Goal: Task Accomplishment & Management: Manage account settings

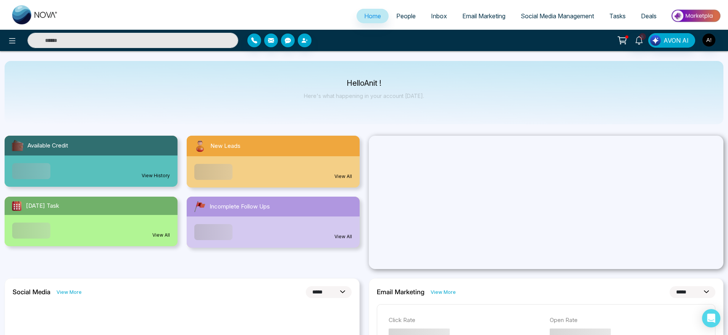
select select "*"
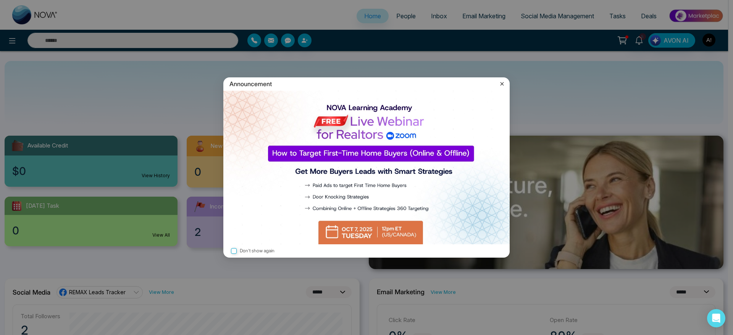
click at [350, 213] on img at bounding box center [366, 168] width 286 height 154
click at [501, 82] on icon at bounding box center [501, 83] width 3 height 3
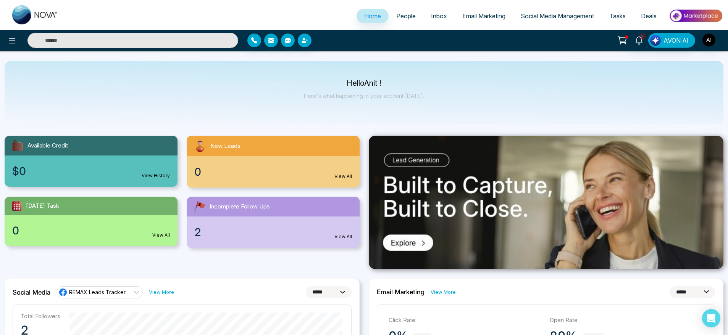
click at [403, 11] on link "People" at bounding box center [405, 16] width 35 height 14
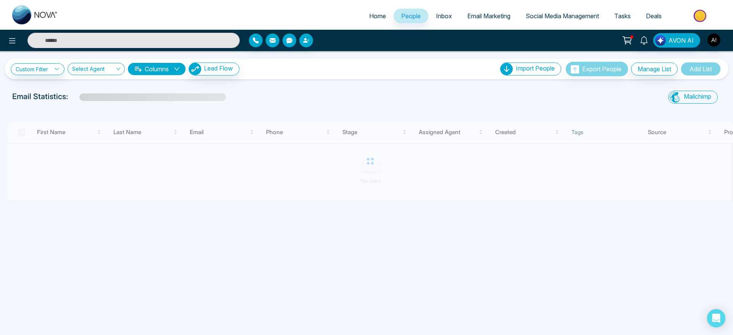
click at [362, 21] on link "Home" at bounding box center [377, 16] width 32 height 14
select select "*"
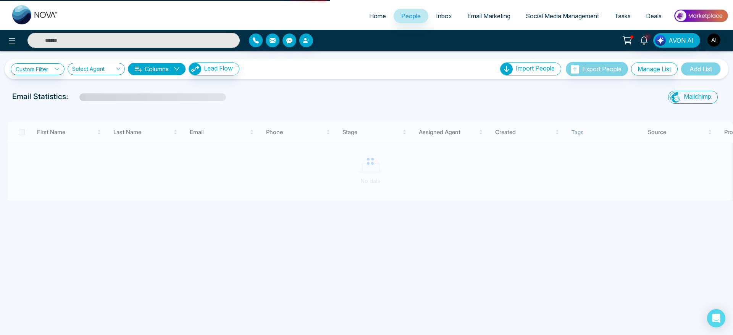
select select "*"
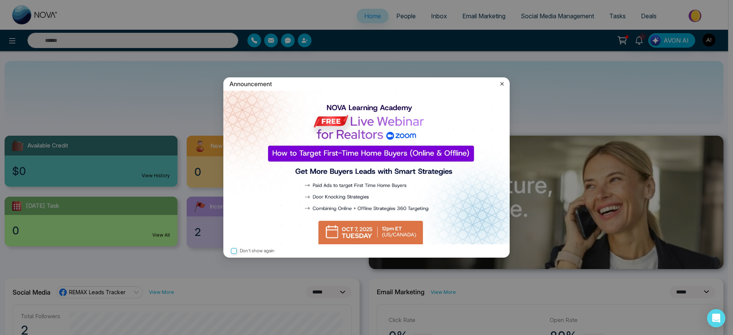
click at [501, 83] on icon at bounding box center [502, 84] width 8 height 8
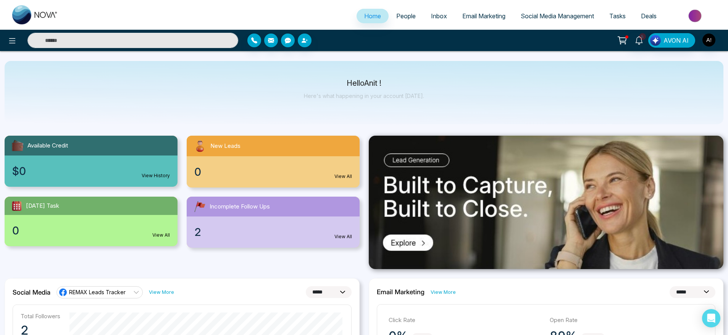
scroll to position [6, 0]
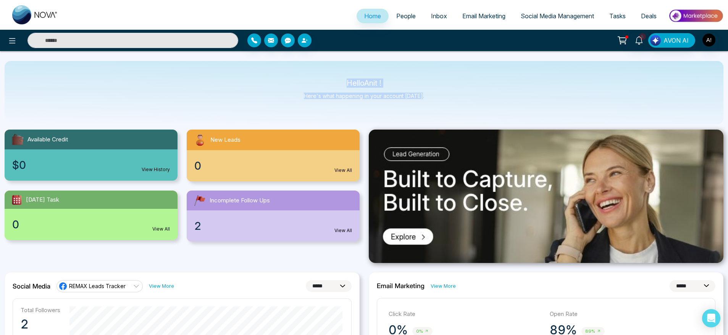
drag, startPoint x: 330, startPoint y: 71, endPoint x: 435, endPoint y: 110, distance: 111.3
click at [435, 110] on div "Hello Anit ! Here's what happening in your account [DATE]." at bounding box center [364, 92] width 718 height 63
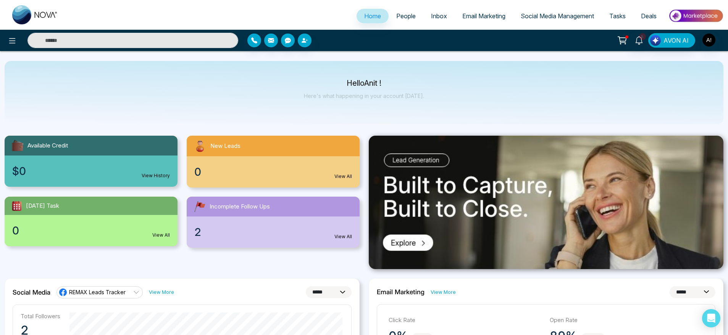
click at [538, 18] on span "Social Media Management" at bounding box center [556, 16] width 73 height 8
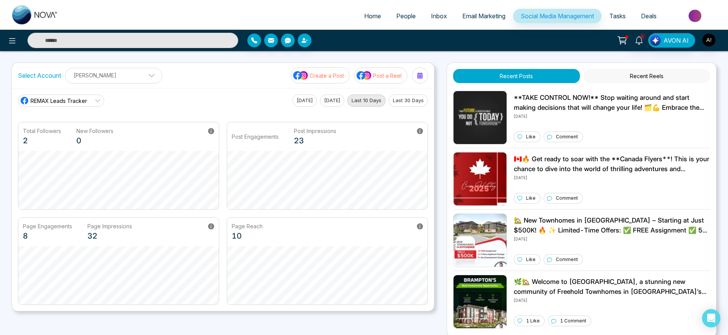
click at [374, 18] on span "Home" at bounding box center [372, 16] width 17 height 8
select select "*"
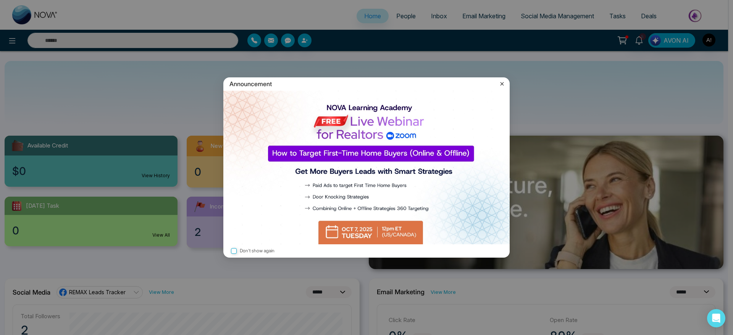
click at [502, 82] on icon at bounding box center [502, 84] width 8 height 8
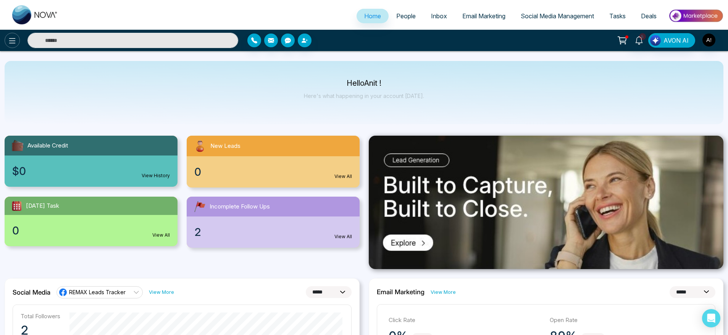
click at [12, 40] on icon at bounding box center [12, 40] width 9 height 9
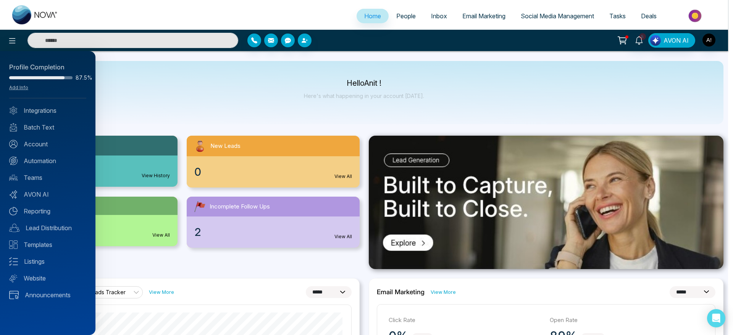
click at [554, 20] on div at bounding box center [366, 167] width 733 height 335
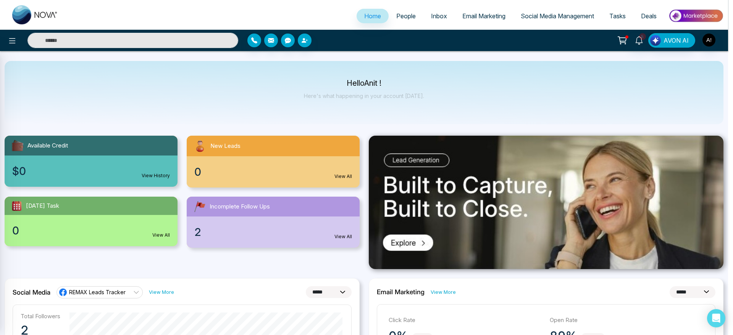
drag, startPoint x: 554, startPoint y: 20, endPoint x: 550, endPoint y: 17, distance: 4.9
click at [550, 17] on div at bounding box center [366, 167] width 733 height 335
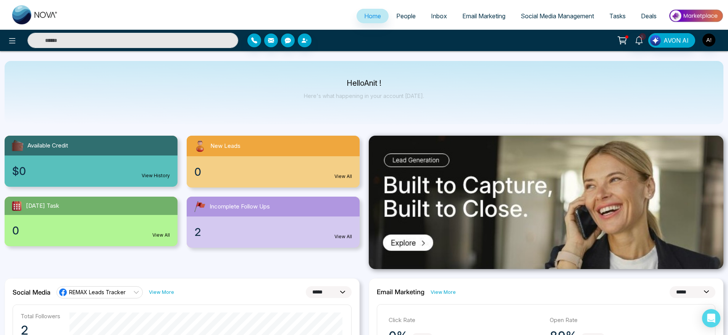
click at [550, 17] on span "Social Media Management" at bounding box center [556, 16] width 73 height 8
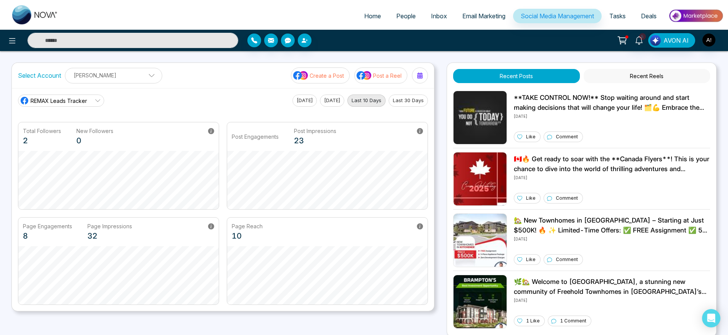
click at [131, 75] on p "[PERSON_NAME]" at bounding box center [113, 75] width 87 height 13
click at [220, 90] on div "REMAX Leads Tracker [DATE] [DATE] Last 10 Days Last 30 Days Total Followers 2 N…" at bounding box center [223, 199] width 422 height 223
click at [111, 69] on p "[PERSON_NAME]" at bounding box center [113, 75] width 87 height 13
click at [40, 99] on span "REMAX Leads Tracker" at bounding box center [59, 101] width 56 height 8
click at [236, 98] on div "REMAX Leads Tracker REMAX Leads Tracker Robotics [DATE] [DATE] Last 10 Days Las…" at bounding box center [223, 101] width 410 height 12
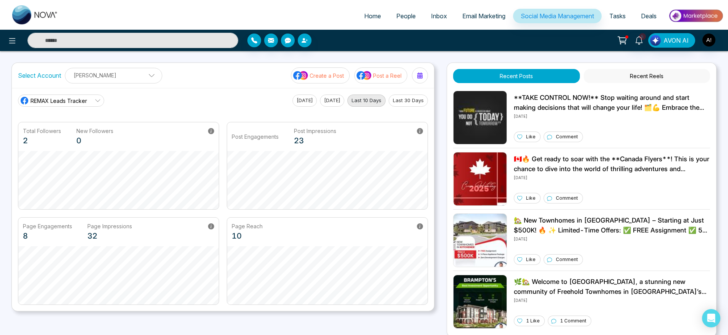
click at [89, 101] on link "REMAX Leads Tracker" at bounding box center [61, 101] width 86 height 12
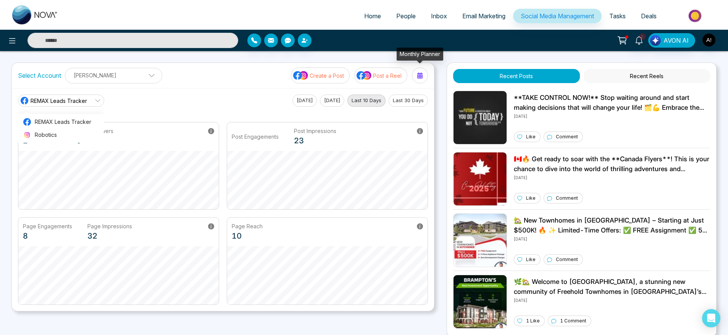
click at [414, 73] on div at bounding box center [420, 75] width 12 height 12
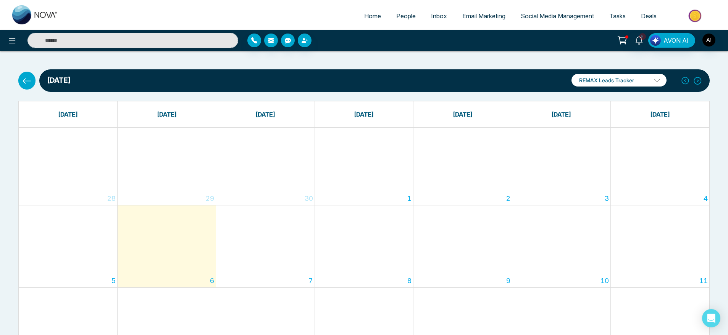
click at [29, 82] on icon at bounding box center [27, 81] width 10 height 10
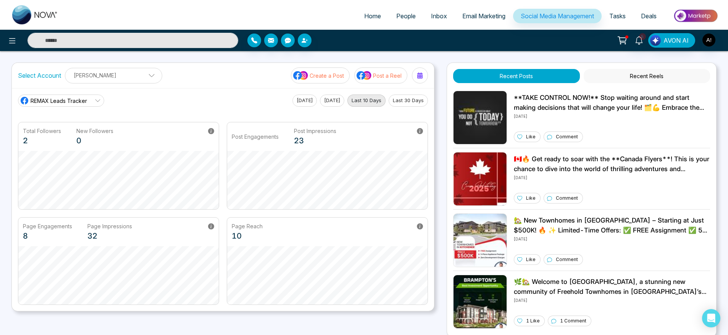
drag, startPoint x: 252, startPoint y: 109, endPoint x: 200, endPoint y: 69, distance: 65.4
click at [200, 69] on div "Select Account [PERSON_NAME] [PERSON_NAME] Add Social Accounts Create a Post Po…" at bounding box center [223, 75] width 422 height 25
click at [366, 13] on span "Home" at bounding box center [372, 16] width 17 height 8
select select "*"
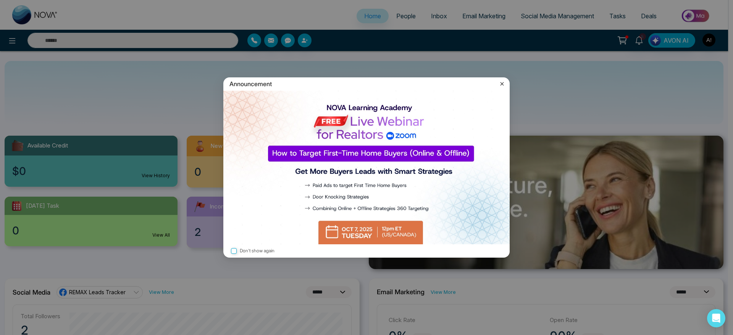
click at [504, 82] on icon at bounding box center [502, 84] width 8 height 8
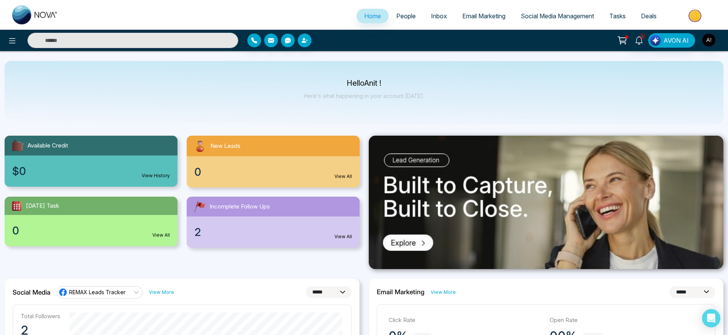
drag, startPoint x: 336, startPoint y: 71, endPoint x: 423, endPoint y: 86, distance: 88.3
click at [423, 86] on div "Hello Anit ! Here's what happening in your account [DATE]." at bounding box center [364, 92] width 718 height 63
drag, startPoint x: 432, startPoint y: 95, endPoint x: 300, endPoint y: 81, distance: 132.4
click at [300, 81] on div "Hello Anit ! Here's what happening in your account [DATE]." at bounding box center [364, 92] width 718 height 63
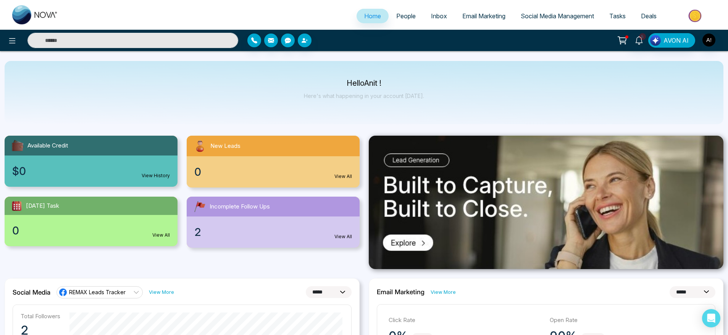
drag, startPoint x: 339, startPoint y: 76, endPoint x: 460, endPoint y: 103, distance: 123.7
click at [460, 103] on div "Hello Anit ! Here's what happening in your account [DATE]." at bounding box center [364, 92] width 718 height 63
drag, startPoint x: 460, startPoint y: 103, endPoint x: 295, endPoint y: 64, distance: 169.1
click at [295, 64] on div "Hello Anit ! Here's what happening in your account [DATE]." at bounding box center [364, 92] width 718 height 63
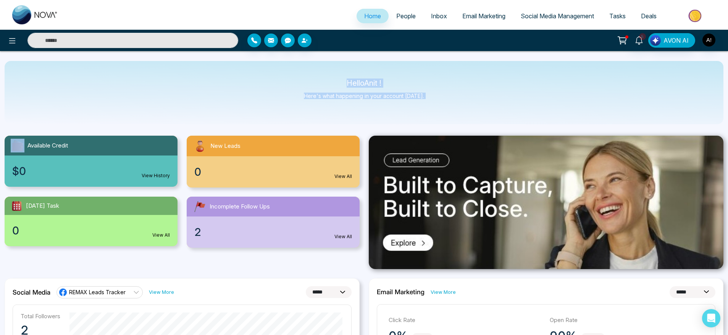
click at [295, 64] on div "Hello Anit ! Here's what happening in your account [DATE]." at bounding box center [364, 92] width 718 height 63
drag, startPoint x: 340, startPoint y: 77, endPoint x: 468, endPoint y: 103, distance: 130.7
click at [468, 103] on div "Hello Anit ! Here's what happening in your account [DATE]." at bounding box center [364, 92] width 718 height 63
drag, startPoint x: 427, startPoint y: 95, endPoint x: 308, endPoint y: 68, distance: 121.8
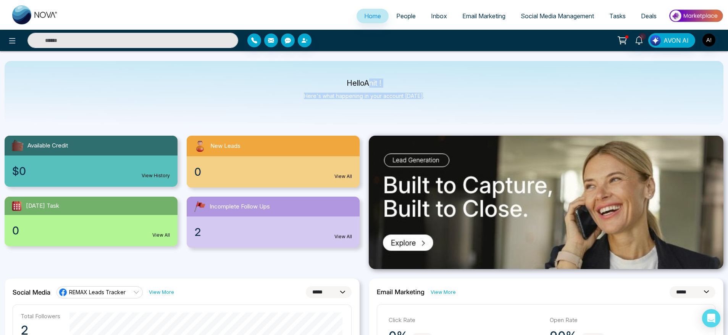
click at [308, 68] on div "Hello Anit ! Here's what happening in your account [DATE]." at bounding box center [364, 92] width 718 height 63
drag, startPoint x: 342, startPoint y: 82, endPoint x: 427, endPoint y: 100, distance: 86.4
click at [427, 100] on div "Hello Anit ! Here's what happening in your account [DATE]." at bounding box center [364, 92] width 718 height 63
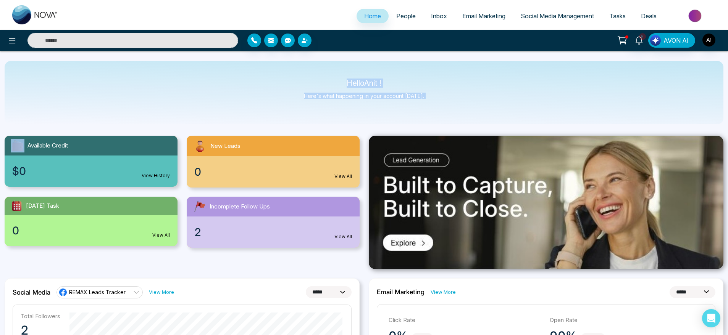
drag, startPoint x: 427, startPoint y: 100, endPoint x: 306, endPoint y: 68, distance: 125.0
click at [306, 68] on div "Hello Anit ! Here's what happening in your account [DATE]." at bounding box center [364, 92] width 718 height 63
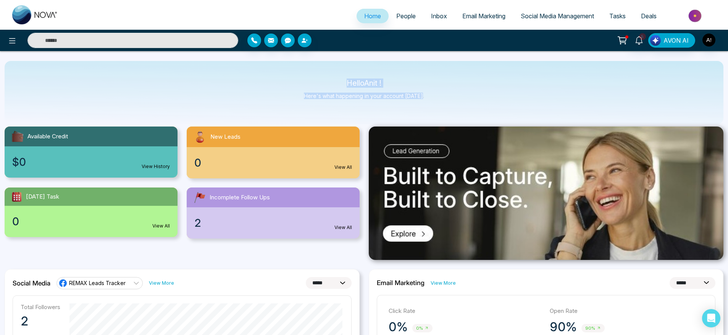
drag, startPoint x: 325, startPoint y: 82, endPoint x: 443, endPoint y: 97, distance: 118.9
click at [443, 97] on div "Hello Anit ! Here's what happening in your account [DATE]." at bounding box center [364, 92] width 718 height 63
drag, startPoint x: 443, startPoint y: 97, endPoint x: 298, endPoint y: 57, distance: 150.4
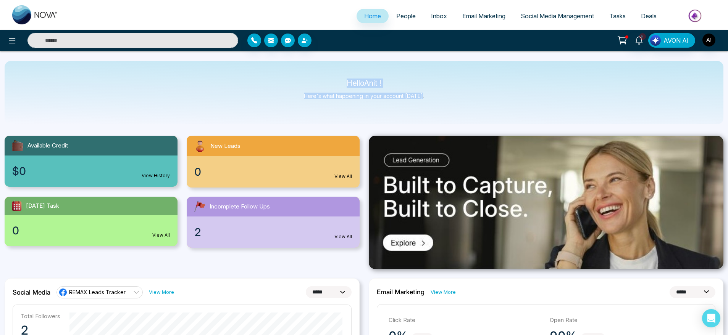
drag, startPoint x: 336, startPoint y: 83, endPoint x: 447, endPoint y: 99, distance: 111.8
click at [447, 99] on div "Hello Anit ! Here's what happening in your account [DATE]." at bounding box center [364, 92] width 718 height 63
drag, startPoint x: 447, startPoint y: 99, endPoint x: 299, endPoint y: 73, distance: 149.9
click at [299, 73] on div "Hello Anit ! Here's what happening in your account [DATE]." at bounding box center [364, 92] width 718 height 63
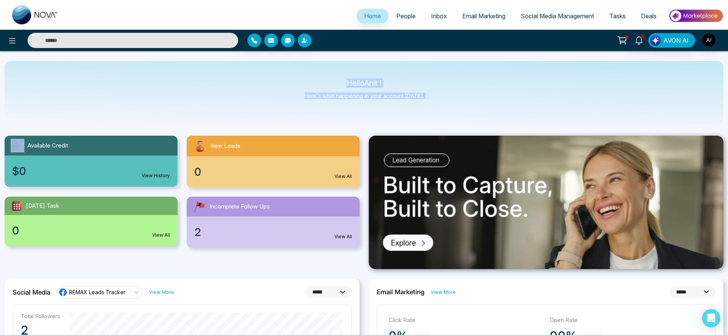
click at [299, 73] on div "Hello Anit ! Here's what happening in your account [DATE]." at bounding box center [364, 92] width 718 height 63
drag, startPoint x: 346, startPoint y: 76, endPoint x: 413, endPoint y: 98, distance: 70.0
click at [413, 98] on div "Hello Anit ! Here's what happening in your account [DATE]." at bounding box center [364, 92] width 718 height 63
click at [433, 99] on div "Hello Anit ! Here's what happening in your account [DATE]." at bounding box center [364, 92] width 718 height 63
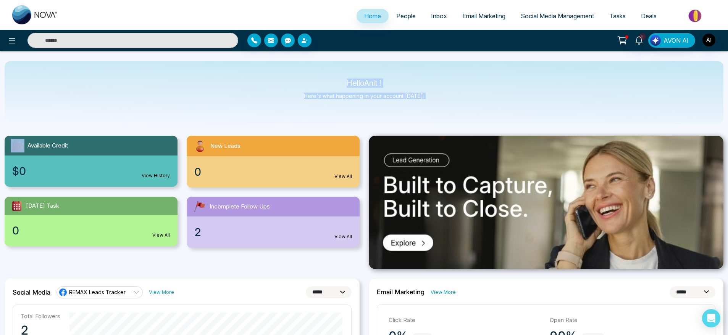
drag, startPoint x: 433, startPoint y: 99, endPoint x: 304, endPoint y: 74, distance: 131.4
click at [304, 74] on div "Hello Anit ! Here's what happening in your account [DATE]." at bounding box center [364, 92] width 718 height 63
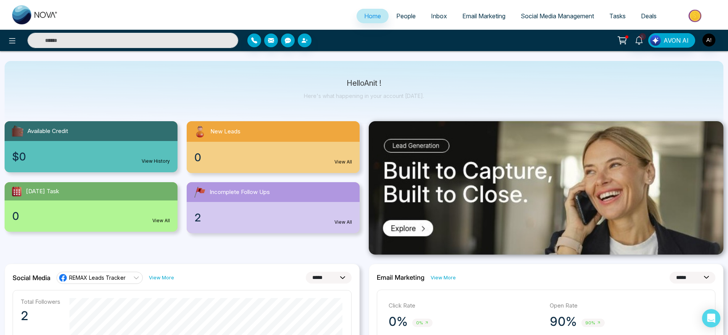
scroll to position [15, 0]
drag, startPoint x: 322, startPoint y: 72, endPoint x: 462, endPoint y: 101, distance: 143.2
click at [462, 101] on div "Hello Anit ! Here's what happening in your account [DATE]." at bounding box center [364, 92] width 718 height 63
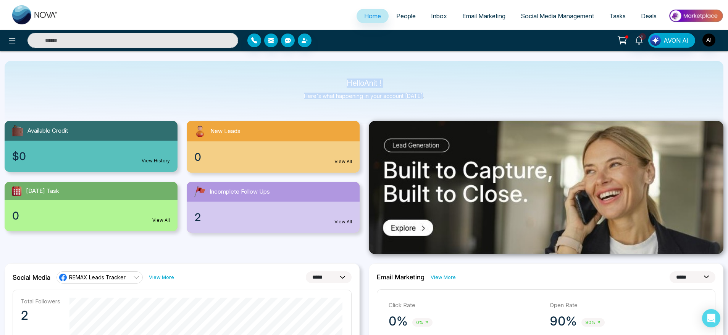
click at [462, 101] on div "Hello Anit ! Here's what happening in your account [DATE]." at bounding box center [364, 92] width 718 height 63
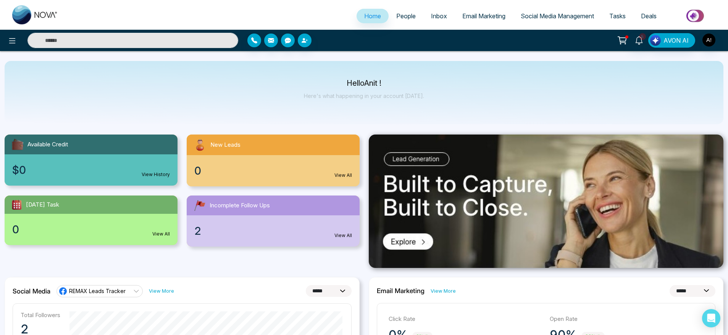
scroll to position [0, 0]
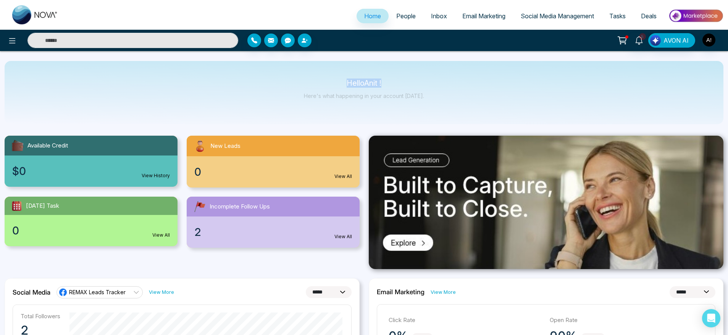
drag, startPoint x: 329, startPoint y: 78, endPoint x: 440, endPoint y: 85, distance: 111.3
click at [440, 85] on div "Hello Anit ! Here's what happening in your account [DATE]." at bounding box center [364, 92] width 718 height 63
drag, startPoint x: 427, startPoint y: 112, endPoint x: 312, endPoint y: 56, distance: 127.8
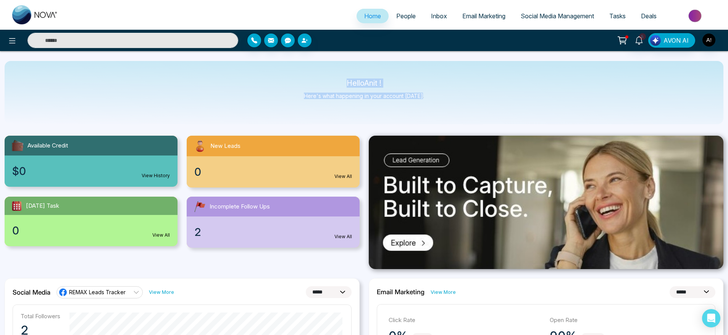
drag, startPoint x: 333, startPoint y: 76, endPoint x: 466, endPoint y: 116, distance: 139.2
click at [466, 116] on div "Hello Anit ! Here's what happening in your account [DATE]." at bounding box center [364, 92] width 718 height 63
drag, startPoint x: 466, startPoint y: 116, endPoint x: 280, endPoint y: 56, distance: 195.8
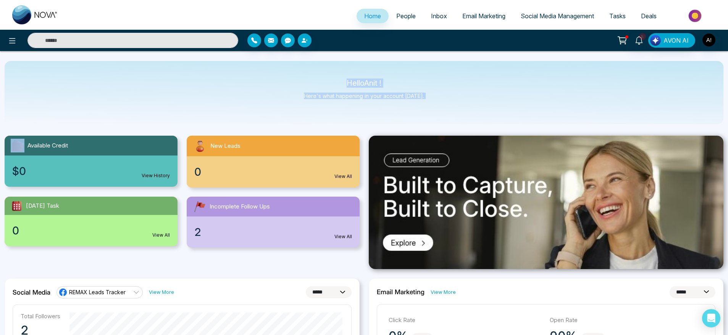
click at [252, 49] on div "Make a Call" at bounding box center [253, 58] width 35 height 18
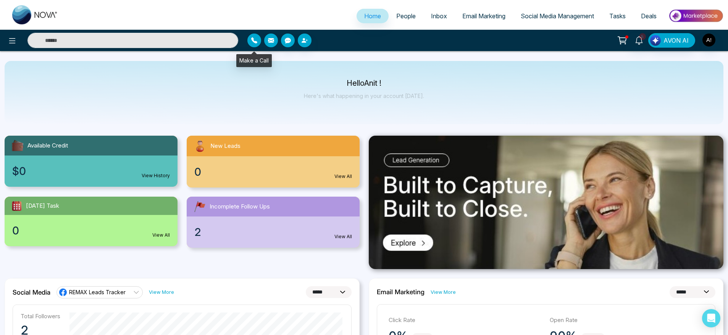
click at [253, 41] on icon "button" at bounding box center [254, 40] width 6 height 6
click at [10, 45] on button at bounding box center [12, 40] width 15 height 15
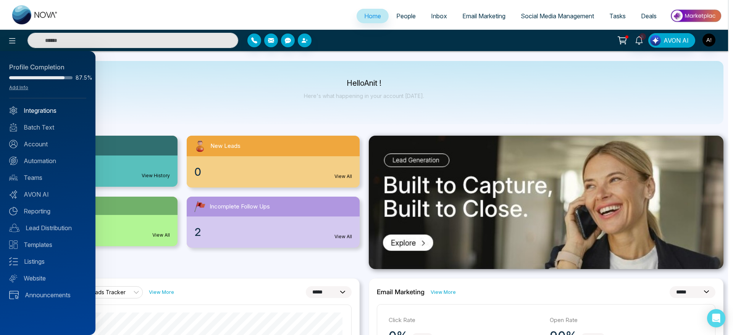
click at [25, 108] on link "Integrations" at bounding box center [47, 110] width 77 height 9
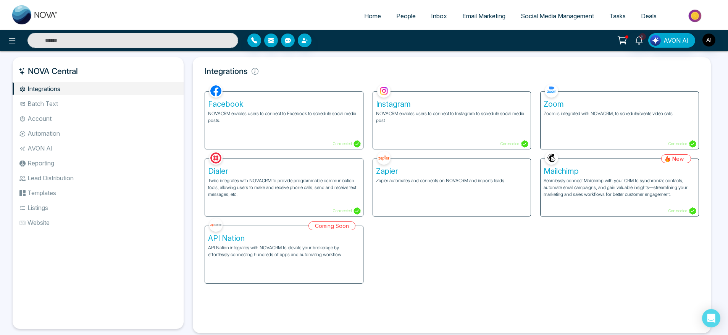
click at [35, 106] on li "Batch Text" at bounding box center [98, 103] width 171 height 13
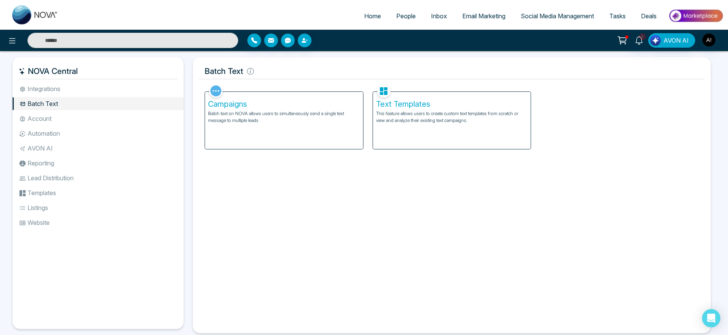
click at [42, 122] on li "Account" at bounding box center [98, 118] width 171 height 13
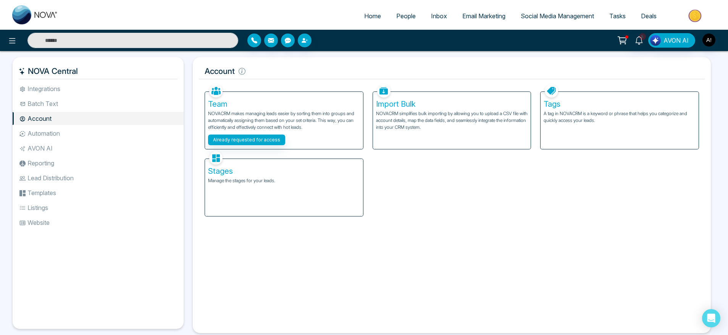
click at [73, 136] on li "Automation" at bounding box center [98, 133] width 171 height 13
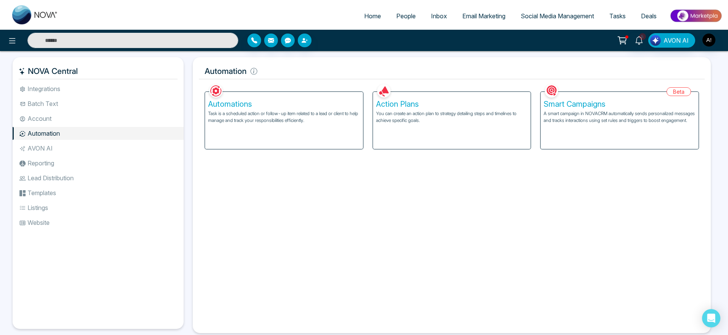
click at [49, 151] on li "AVON AI" at bounding box center [98, 148] width 171 height 13
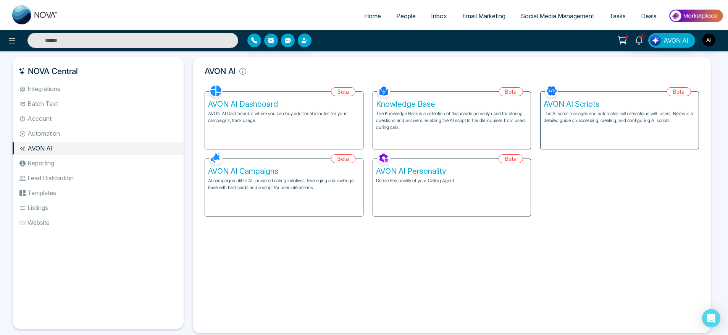
click at [68, 158] on li "Reporting" at bounding box center [98, 163] width 171 height 13
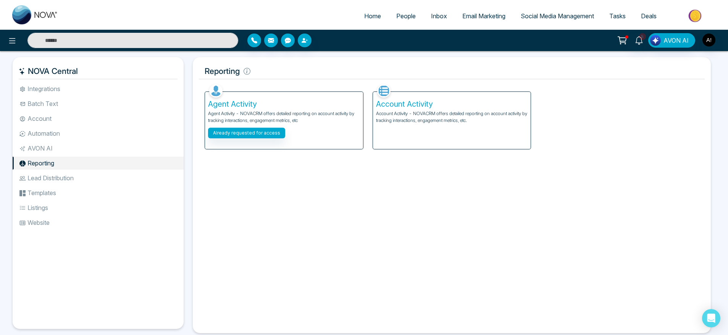
click at [87, 186] on ul "Integrations Batch Text Account Automation AVON AI Reporting Lead Distribution …" at bounding box center [98, 199] width 171 height 235
click at [34, 175] on li "Lead Distribution" at bounding box center [98, 178] width 171 height 13
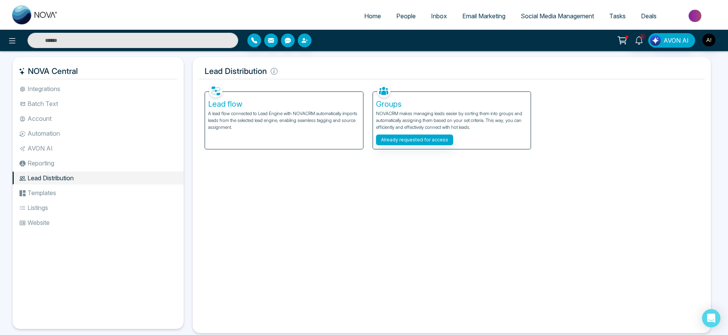
click at [48, 193] on li "Templates" at bounding box center [98, 193] width 171 height 13
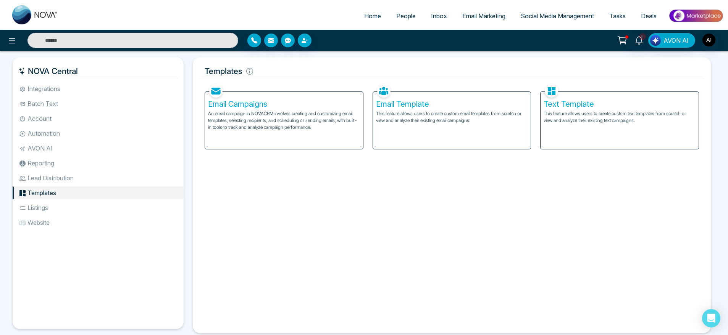
click at [53, 207] on li "Listings" at bounding box center [98, 207] width 171 height 13
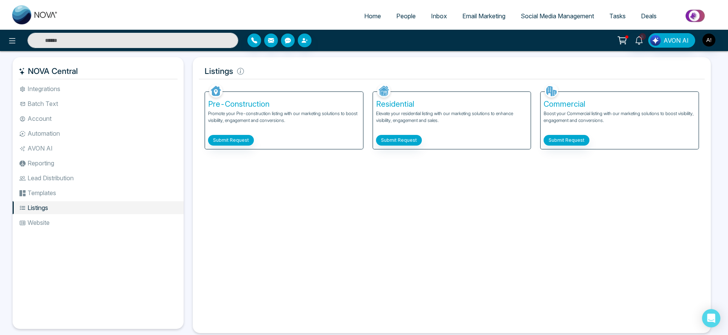
click at [68, 83] on li "Integrations" at bounding box center [98, 88] width 171 height 13
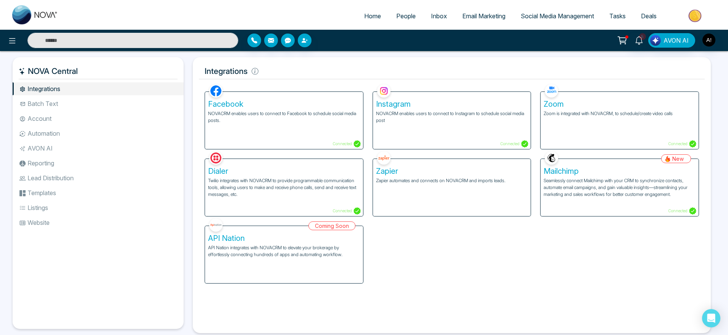
click at [44, 102] on li "Batch Text" at bounding box center [98, 103] width 171 height 13
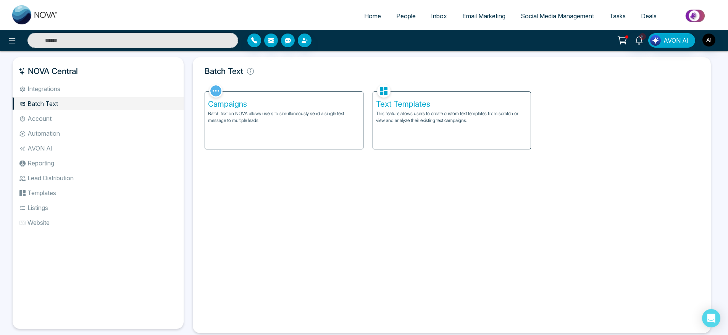
click at [66, 116] on li "Account" at bounding box center [98, 118] width 171 height 13
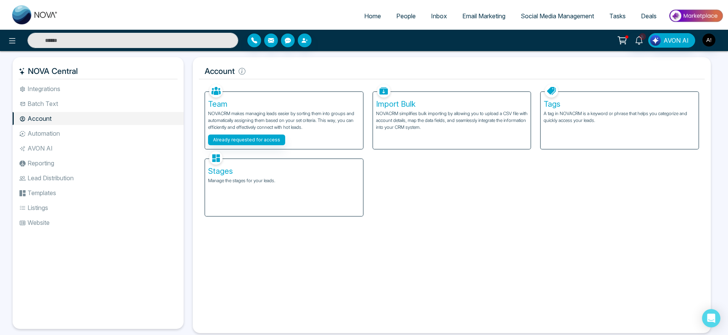
click at [65, 134] on li "Automation" at bounding box center [98, 133] width 171 height 13
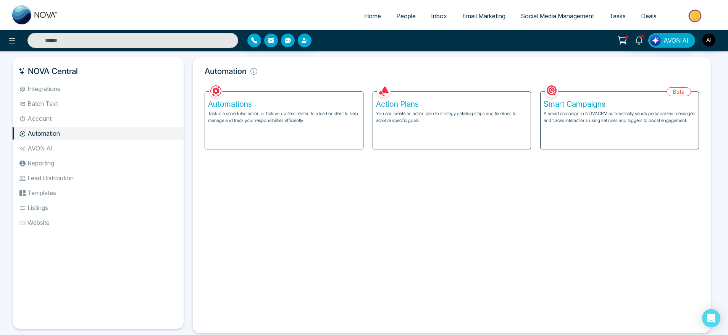
click at [58, 158] on li "Reporting" at bounding box center [98, 163] width 171 height 13
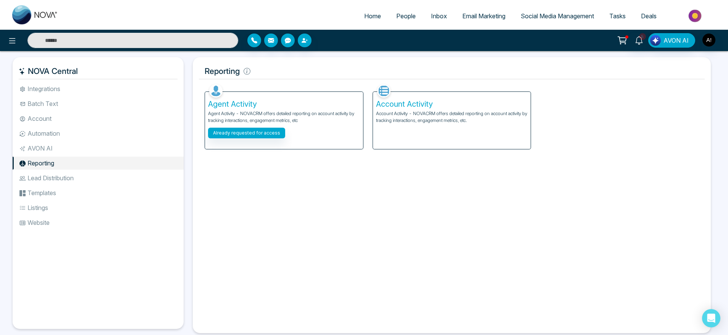
click at [60, 82] on div "NOVA Central Integrations Batch Text Account Automation AVON AI Reporting Lead …" at bounding box center [98, 193] width 171 height 272
drag, startPoint x: 60, startPoint y: 82, endPoint x: 56, endPoint y: 86, distance: 5.7
click at [56, 86] on div "NOVA Central Integrations Batch Text Account Automation AVON AI Reporting Lead …" at bounding box center [98, 193] width 171 height 272
click at [56, 86] on li "Integrations" at bounding box center [98, 88] width 171 height 13
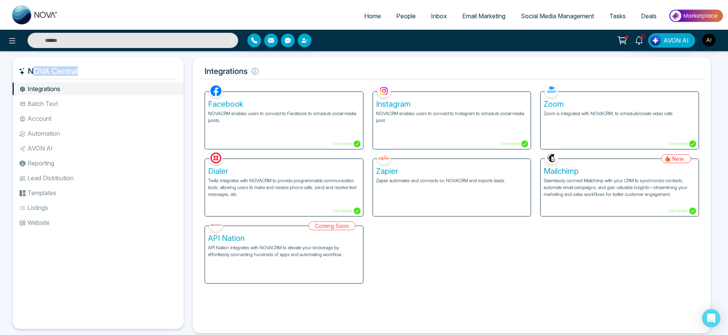
drag, startPoint x: 24, startPoint y: 67, endPoint x: 77, endPoint y: 78, distance: 53.7
click at [77, 78] on h5 "NOVA Central" at bounding box center [98, 71] width 159 height 16
drag, startPoint x: 93, startPoint y: 76, endPoint x: 3, endPoint y: 64, distance: 91.1
click at [3, 64] on div "NOVA Central Integrations Batch Text Account Automation AVON AI Reporting Lead …" at bounding box center [364, 201] width 728 height 301
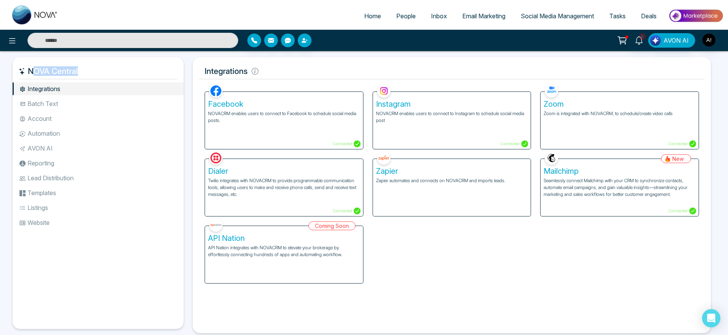
click at [69, 79] on h5 "NOVA Central" at bounding box center [98, 71] width 159 height 16
drag, startPoint x: 27, startPoint y: 70, endPoint x: 92, endPoint y: 127, distance: 86.3
click at [92, 127] on div "NOVA Central Integrations Batch Text Account Automation AVON AI Reporting Lead …" at bounding box center [98, 193] width 171 height 272
click at [114, 90] on li "Integrations" at bounding box center [98, 88] width 171 height 13
click at [124, 68] on h5 "NOVA Central" at bounding box center [98, 71] width 159 height 16
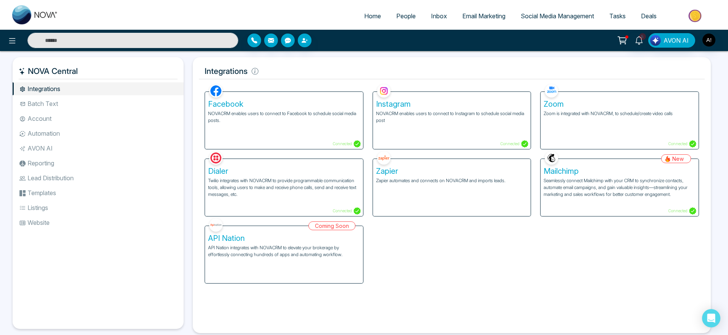
click at [368, 16] on span "Home" at bounding box center [372, 16] width 17 height 8
select select "*"
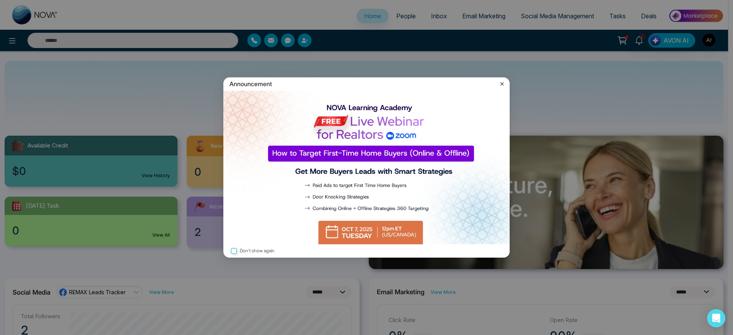
drag, startPoint x: 334, startPoint y: 74, endPoint x: 472, endPoint y: 87, distance: 138.7
click at [472, 87] on div "Announcement Don't show again" at bounding box center [366, 167] width 733 height 335
click at [503, 84] on icon at bounding box center [502, 84] width 8 height 8
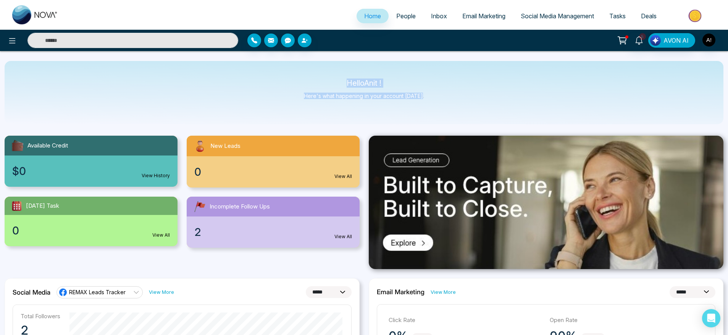
drag, startPoint x: 329, startPoint y: 77, endPoint x: 432, endPoint y: 104, distance: 106.0
click at [432, 104] on div "Hello Anit ! Here's what happening in your account [DATE]." at bounding box center [364, 92] width 718 height 63
drag, startPoint x: 432, startPoint y: 104, endPoint x: 305, endPoint y: 71, distance: 130.6
click at [305, 71] on div "Hello Anit ! Here's what happening in your account [DATE]." at bounding box center [364, 92] width 718 height 63
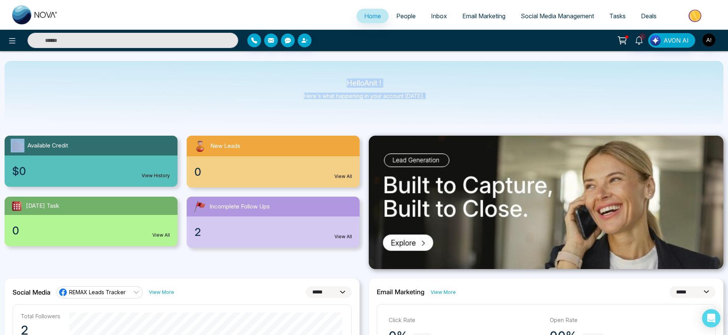
click at [305, 71] on div "Hello Anit ! Here's what happening in your account [DATE]." at bounding box center [364, 92] width 718 height 63
click at [171, 168] on div "$0 View History" at bounding box center [91, 171] width 173 height 31
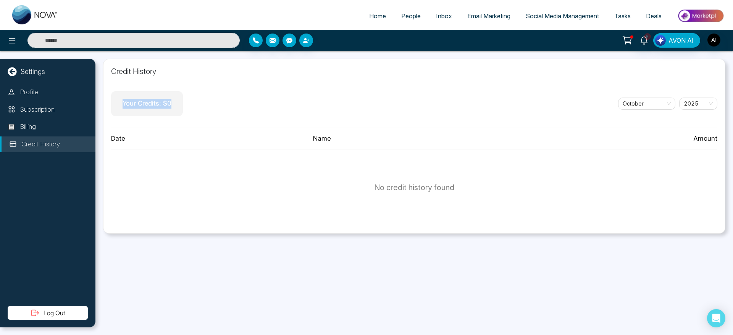
drag, startPoint x: 116, startPoint y: 101, endPoint x: 169, endPoint y: 97, distance: 53.6
click at [169, 97] on div "Your Credits: $ 0" at bounding box center [147, 103] width 72 height 25
drag, startPoint x: 169, startPoint y: 97, endPoint x: 105, endPoint y: 98, distance: 64.9
click at [105, 98] on div "Credit History Your Credits: $ 0 [DATE] Date Name Amount No credit history found" at bounding box center [414, 146] width 622 height 175
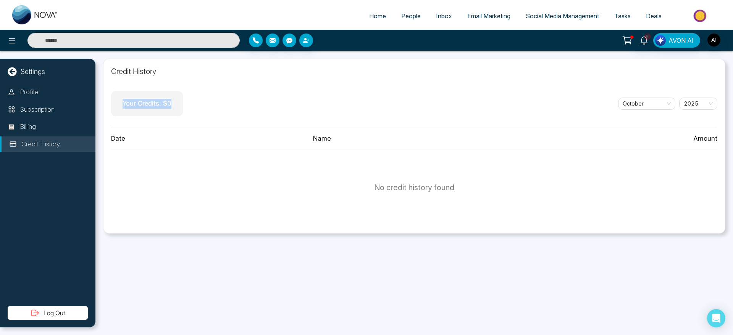
click at [105, 98] on div "Credit History Your Credits: $ 0 [DATE] Date Name Amount No credit history found" at bounding box center [414, 146] width 622 height 175
drag, startPoint x: 118, startPoint y: 98, endPoint x: 159, endPoint y: 102, distance: 41.4
click at [159, 102] on div "Your Credits: $ 0" at bounding box center [147, 103] width 72 height 25
drag, startPoint x: 179, startPoint y: 101, endPoint x: 106, endPoint y: 96, distance: 72.3
click at [106, 96] on div "Credit History Your Credits: $ 0 [DATE] Date Name Amount No credit history found" at bounding box center [414, 146] width 622 height 175
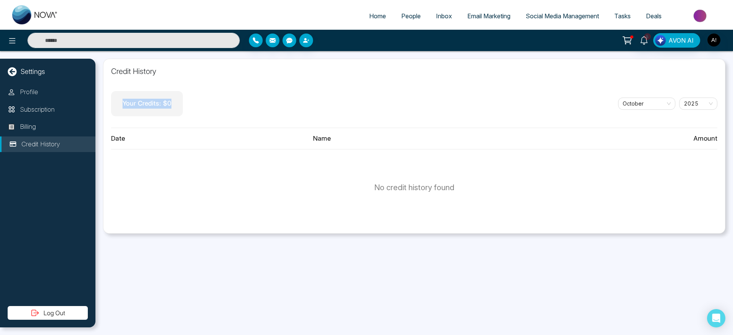
click at [106, 96] on div "Credit History Your Credits: $ 0 [DATE] Date Name Amount No credit history found" at bounding box center [414, 146] width 622 height 175
click at [371, 17] on span "Home" at bounding box center [377, 16] width 17 height 8
select select "*"
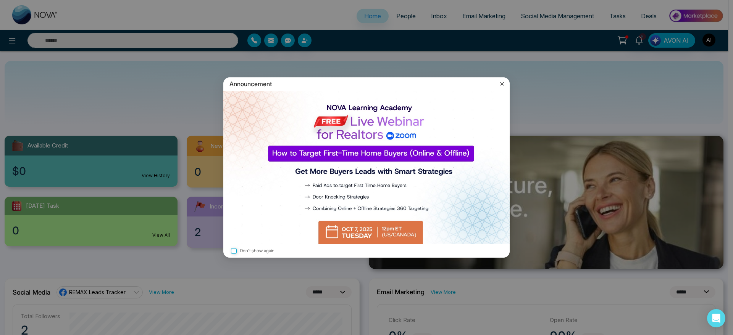
click at [497, 84] on div "Announcement" at bounding box center [366, 83] width 286 height 13
click at [502, 83] on icon at bounding box center [502, 84] width 8 height 8
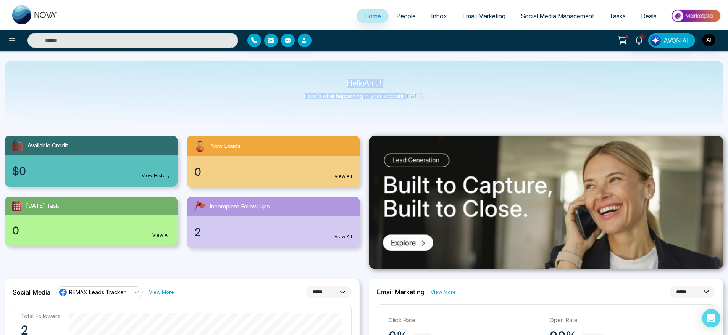
drag, startPoint x: 337, startPoint y: 78, endPoint x: 434, endPoint y: 124, distance: 107.2
click at [434, 124] on div "Hello Anit ! Here's what happening in your account [DATE]." at bounding box center [364, 92] width 718 height 63
drag, startPoint x: 434, startPoint y: 113, endPoint x: 321, endPoint y: 66, distance: 122.7
click at [321, 66] on div "Hello Anit ! Here's what happening in your account [DATE]." at bounding box center [364, 92] width 718 height 63
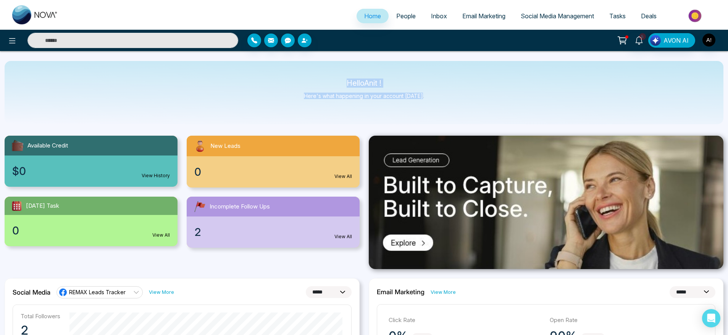
click at [321, 66] on div "Hello Anit ! Here's what happening in your account [DATE]." at bounding box center [364, 92] width 718 height 63
drag, startPoint x: 321, startPoint y: 66, endPoint x: 458, endPoint y: 99, distance: 141.7
click at [458, 99] on div "Hello Anit ! Here's what happening in your account [DATE]." at bounding box center [364, 92] width 718 height 63
drag, startPoint x: 458, startPoint y: 99, endPoint x: 285, endPoint y: 68, distance: 175.7
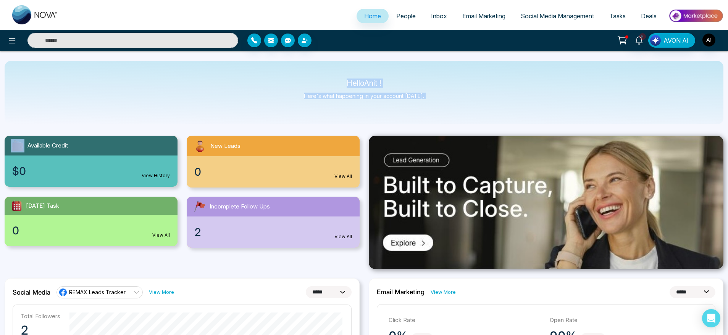
click at [285, 68] on div "Hello Anit ! Here's what happening in your account [DATE]." at bounding box center [364, 92] width 718 height 63
drag, startPoint x: 336, startPoint y: 81, endPoint x: 471, endPoint y: 106, distance: 137.3
click at [471, 106] on div "Hello Anit ! Here's what happening in your account [DATE]." at bounding box center [364, 92] width 718 height 63
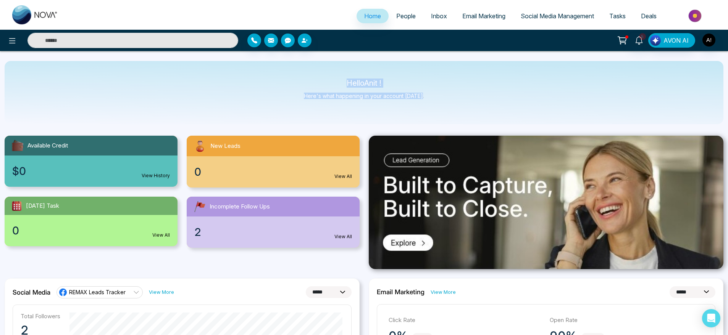
click at [471, 106] on div "Hello Anit ! Here's what happening in your account [DATE]." at bounding box center [364, 92] width 718 height 63
click at [262, 168] on div "0 View All" at bounding box center [273, 171] width 173 height 31
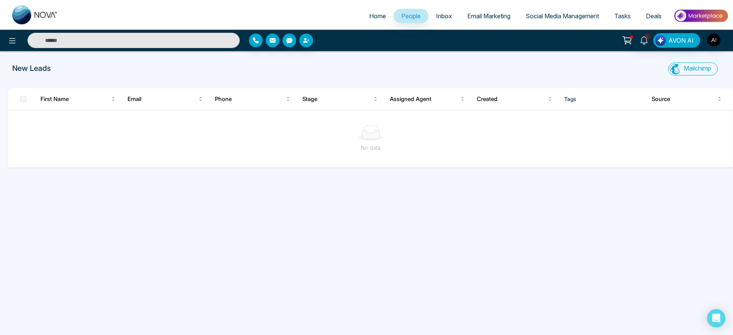
click at [374, 15] on span "Home" at bounding box center [377, 16] width 17 height 8
select select "*"
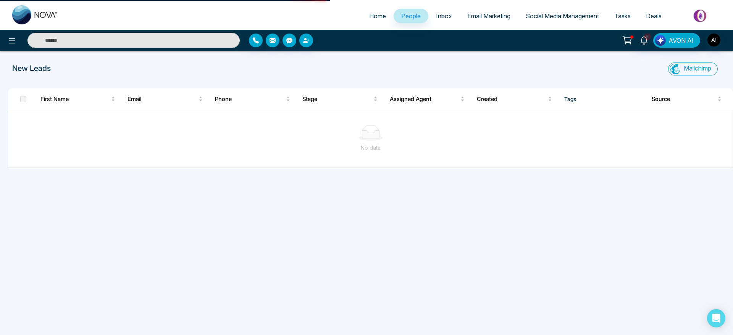
select select "*"
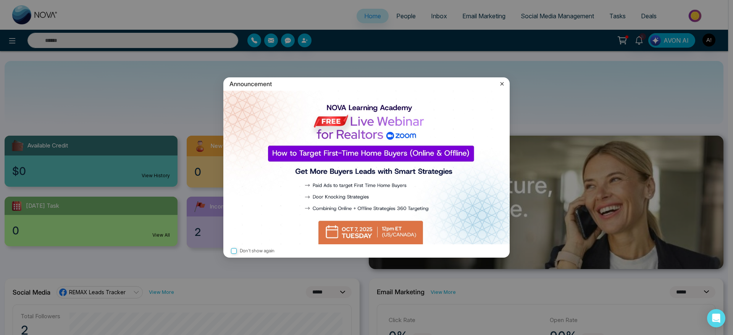
click at [501, 84] on icon at bounding box center [502, 84] width 8 height 8
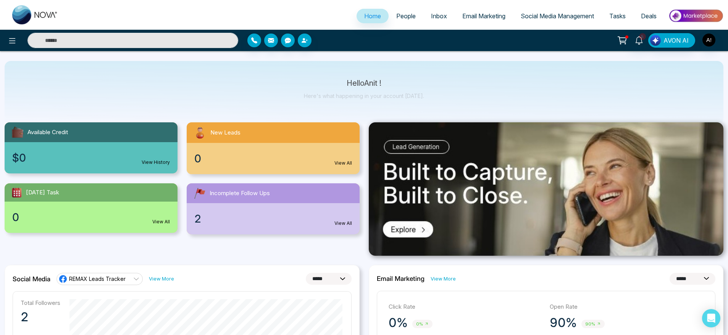
scroll to position [26, 0]
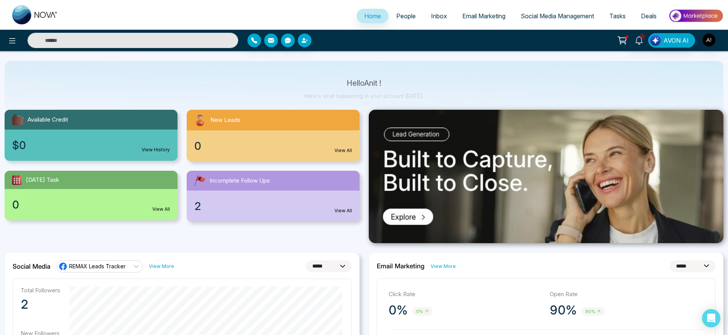
drag, startPoint x: 6, startPoint y: 171, endPoint x: 94, endPoint y: 167, distance: 87.5
click at [94, 167] on div "Available Credit $0 View History New Leads 0 View All [DATE] Task 0 View All In…" at bounding box center [182, 161] width 364 height 121
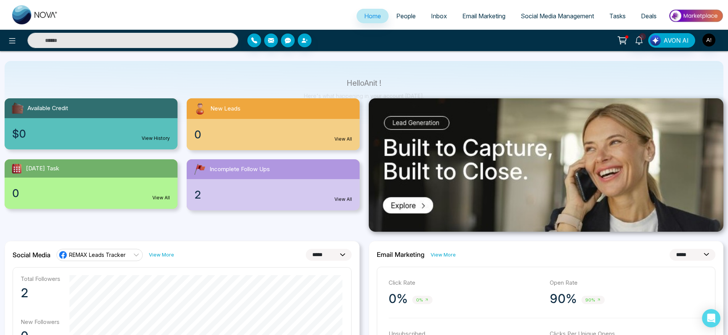
scroll to position [0, 0]
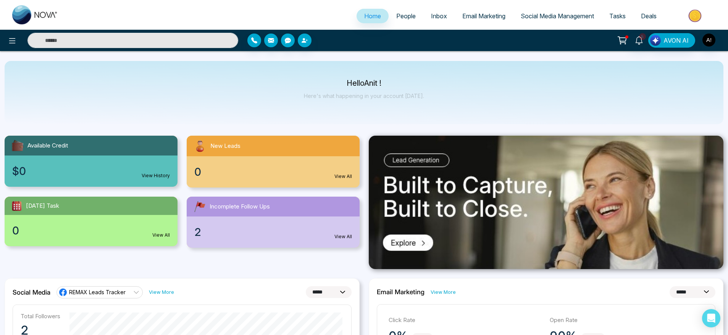
drag, startPoint x: 457, startPoint y: 107, endPoint x: 427, endPoint y: 94, distance: 32.5
click at [427, 94] on div "Hello Anit ! Here's what happening in your account [DATE]." at bounding box center [364, 92] width 718 height 63
drag, startPoint x: 427, startPoint y: 94, endPoint x: 317, endPoint y: 77, distance: 111.6
click at [317, 77] on div "Hello Anit ! Here's what happening in your account [DATE]." at bounding box center [364, 92] width 718 height 63
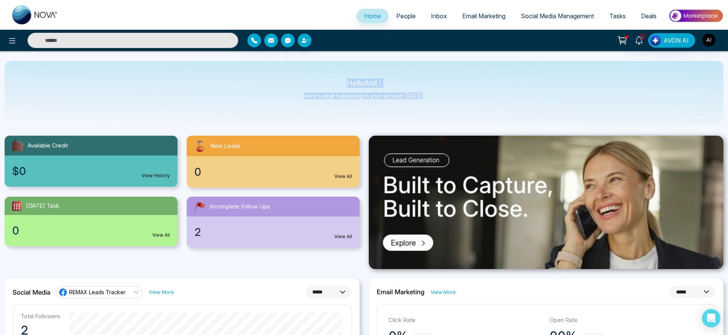
drag, startPoint x: 345, startPoint y: 76, endPoint x: 465, endPoint y: 97, distance: 122.4
click at [465, 97] on div "Hello Anit ! Here's what happening in your account [DATE]." at bounding box center [364, 92] width 718 height 63
click at [445, 102] on div "Hello Anit ! Here's what happening in your account [DATE]." at bounding box center [364, 92] width 718 height 63
drag, startPoint x: 445, startPoint y: 102, endPoint x: 300, endPoint y: 75, distance: 148.3
click at [300, 75] on div "Hello Anit ! Here's what happening in your account [DATE]." at bounding box center [364, 92] width 718 height 63
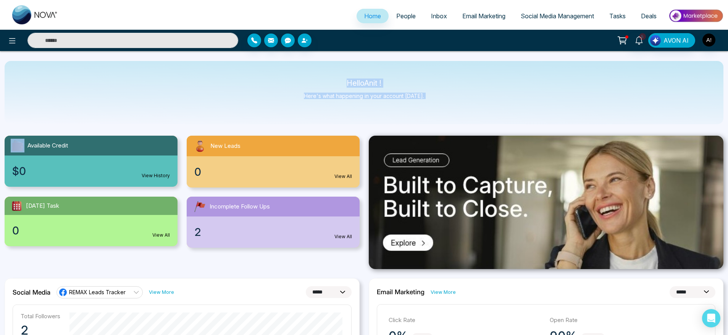
click at [300, 75] on div "Hello Anit ! Here's what happening in your account [DATE]." at bounding box center [364, 92] width 718 height 63
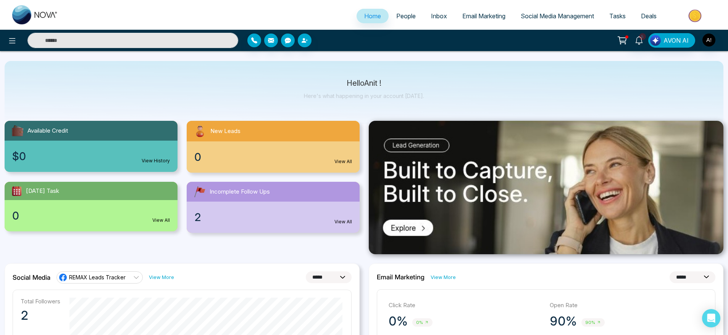
scroll to position [17, 0]
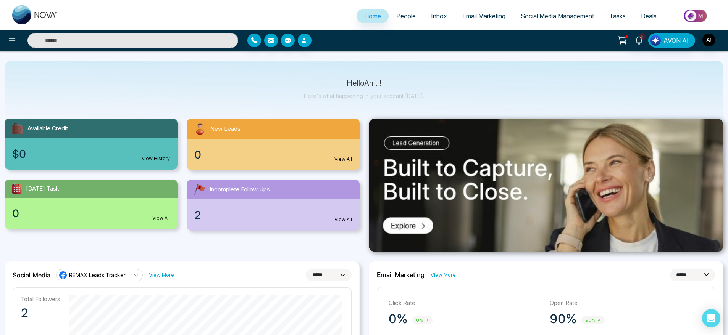
click at [184, 111] on div "Available Credit $0 View History New Leads 0 View All [DATE] Task 0 View All In…" at bounding box center [182, 170] width 364 height 121
click at [401, 15] on span "People" at bounding box center [405, 16] width 19 height 8
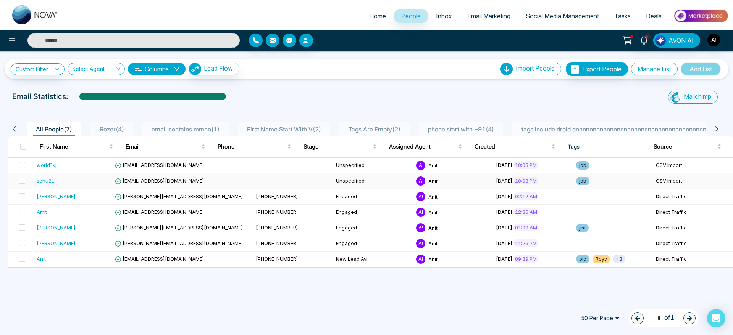
click at [168, 188] on td "[EMAIL_ADDRESS][DOMAIN_NAME]" at bounding box center [182, 182] width 141 height 16
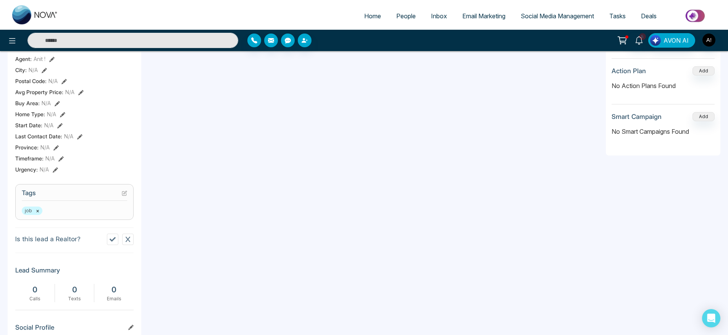
scroll to position [0, 30]
click at [107, 277] on div "s sahu21 Added on [DATE] 10:03 PM Last Connected: a few seconds ago Call Text E…" at bounding box center [75, 167] width 134 height 530
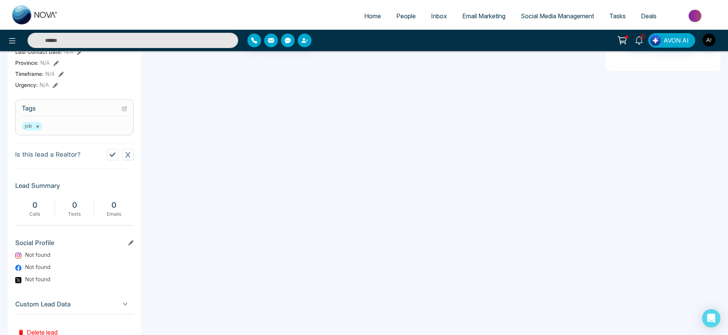
scroll to position [297, 0]
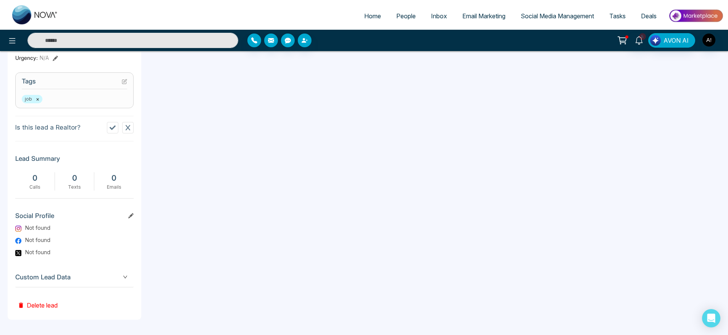
click at [125, 280] on span "Custom Lead Data" at bounding box center [74, 277] width 118 height 10
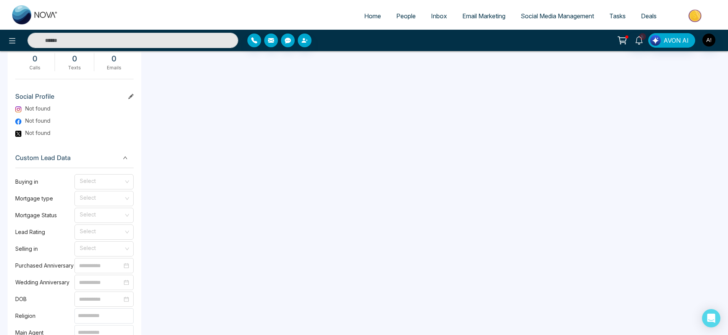
scroll to position [415, 0]
click at [460, 170] on div "**********" at bounding box center [373, 181] width 457 height 903
click at [365, 20] on link "Home" at bounding box center [372, 16] width 32 height 14
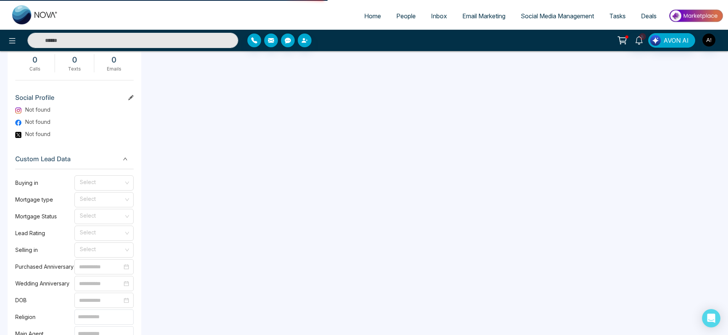
select select "*"
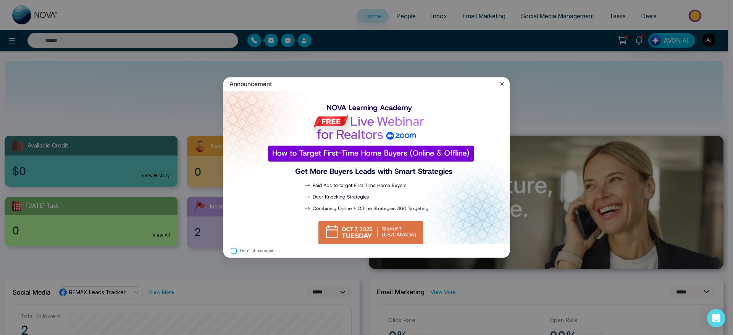
click at [501, 83] on icon at bounding box center [501, 83] width 3 height 3
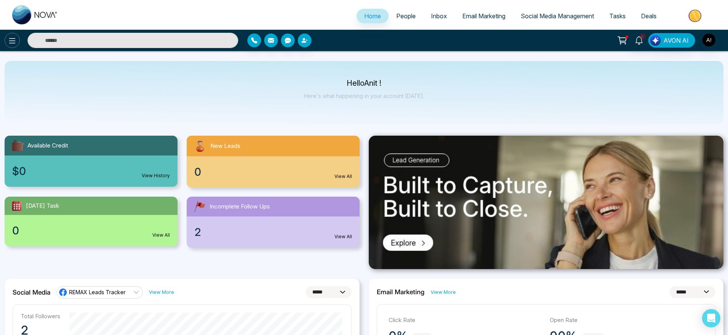
click at [17, 46] on button at bounding box center [12, 40] width 15 height 15
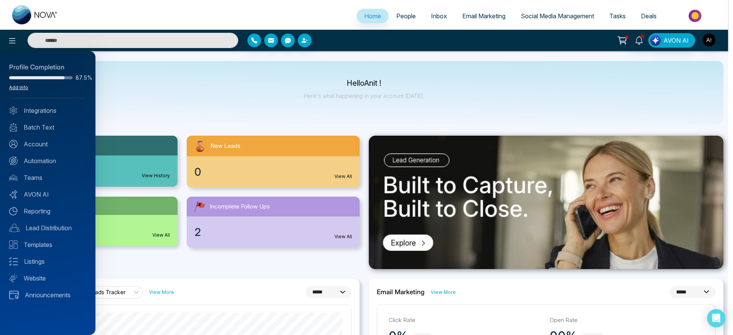
click at [24, 89] on link "Add Info" at bounding box center [18, 88] width 19 height 6
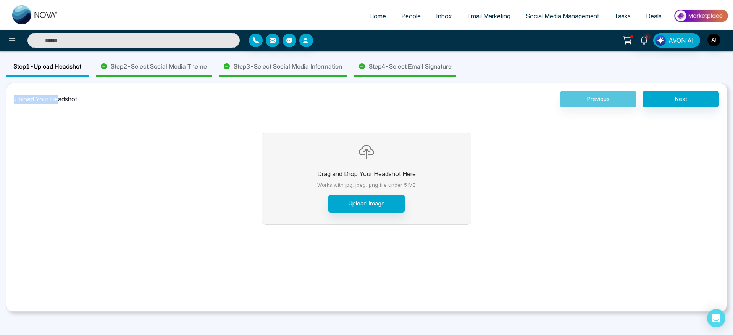
drag, startPoint x: 12, startPoint y: 99, endPoint x: 61, endPoint y: 98, distance: 48.9
click at [61, 98] on div "Upload Your Headshot Previous Next Drag and Drop Your Headshot Here Works with …" at bounding box center [366, 197] width 720 height 229
click at [74, 98] on div "Upload Your Headshot" at bounding box center [45, 99] width 63 height 9
drag, startPoint x: 74, startPoint y: 98, endPoint x: 15, endPoint y: 93, distance: 58.6
click at [15, 93] on div "Upload Your Headshot Previous Next" at bounding box center [366, 103] width 704 height 24
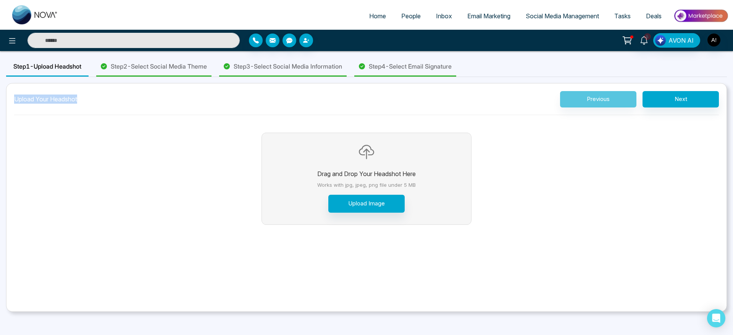
click at [15, 93] on div "Upload Your Headshot Previous Next" at bounding box center [366, 103] width 704 height 24
drag, startPoint x: 15, startPoint y: 93, endPoint x: 89, endPoint y: 105, distance: 75.0
click at [89, 105] on div "Upload Your Headshot Previous Next" at bounding box center [366, 103] width 704 height 24
click at [373, 19] on span "Home" at bounding box center [377, 16] width 17 height 8
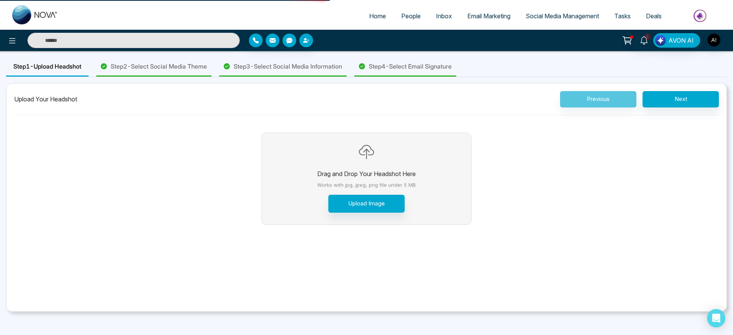
select select "*"
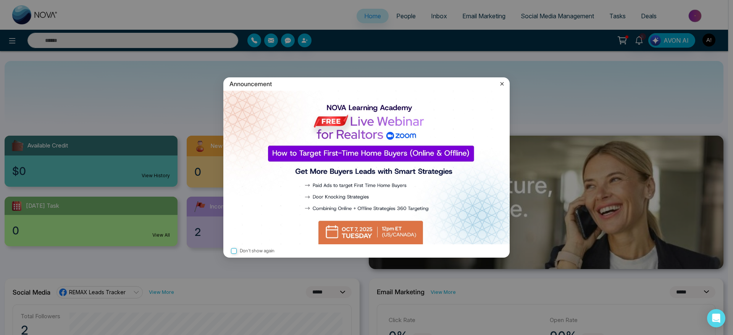
click at [498, 82] on icon at bounding box center [502, 84] width 8 height 8
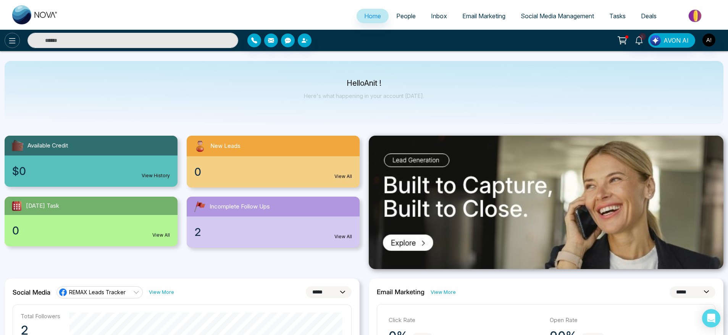
click at [5, 42] on button at bounding box center [12, 40] width 15 height 15
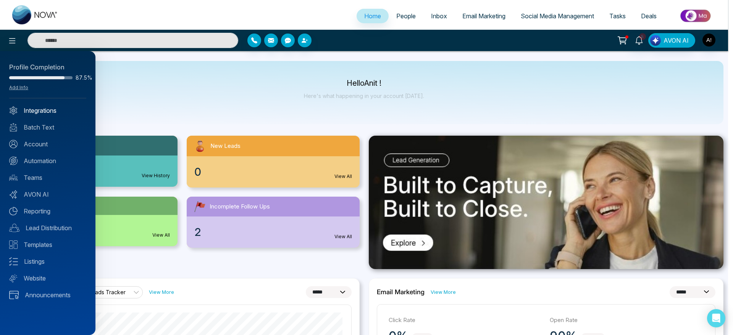
click at [40, 111] on link "Integrations" at bounding box center [47, 110] width 77 height 9
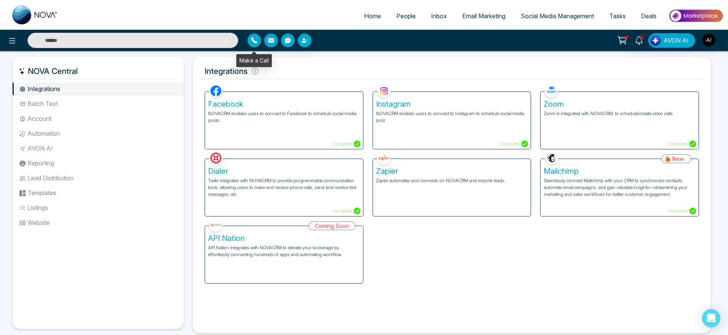
click at [252, 44] on button "button" at bounding box center [254, 41] width 14 height 14
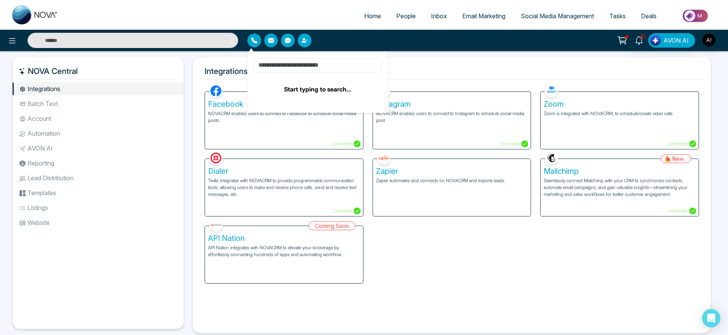
click at [314, 66] on input at bounding box center [317, 65] width 128 height 14
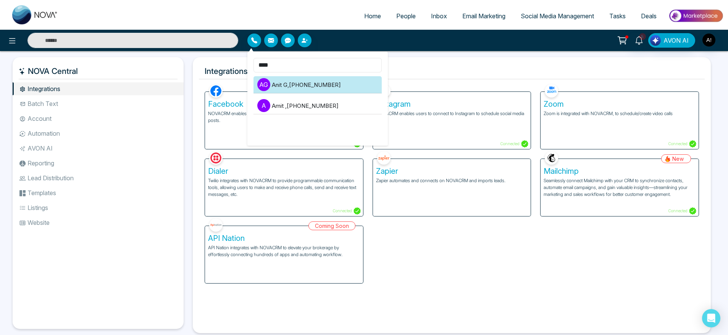
type input "****"
click at [316, 87] on li "A G Anit G , [PHONE_NUMBER]" at bounding box center [317, 84] width 128 height 17
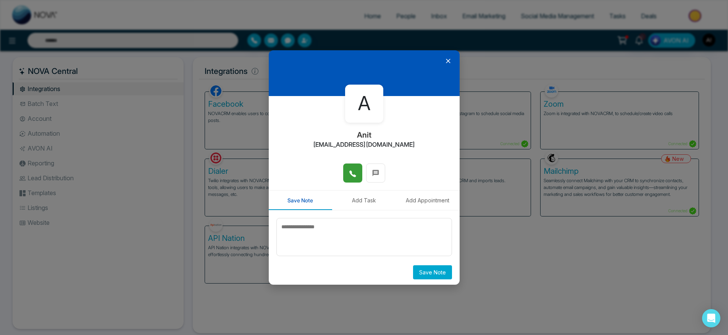
click at [346, 180] on button at bounding box center [352, 173] width 19 height 19
drag, startPoint x: 322, startPoint y: 146, endPoint x: 414, endPoint y: 143, distance: 92.8
click at [414, 143] on div "A Anit [EMAIL_ADDRESS][DOMAIN_NAME]" at bounding box center [364, 130] width 191 height 68
click at [379, 171] on button at bounding box center [375, 173] width 19 height 19
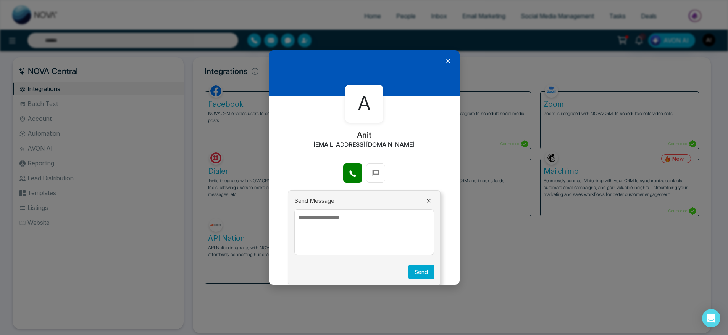
click at [338, 229] on textarea at bounding box center [364, 232] width 140 height 46
type textarea "*******"
click at [422, 271] on button "Send" at bounding box center [421, 272] width 26 height 14
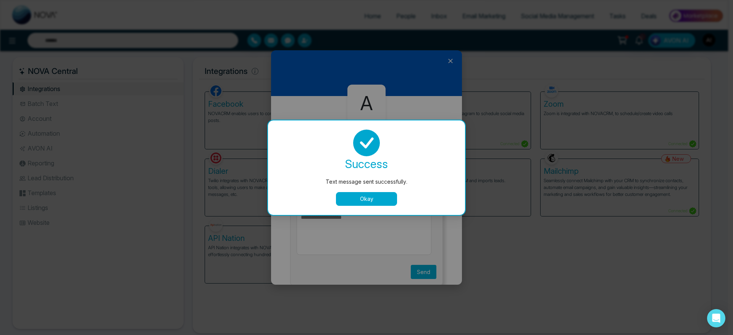
click at [373, 193] on button "Okay" at bounding box center [366, 199] width 61 height 14
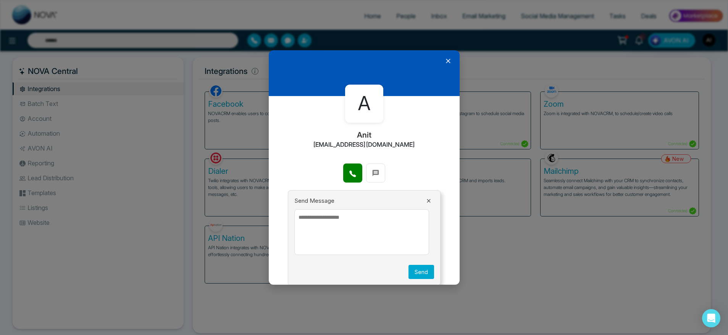
click at [425, 200] on icon at bounding box center [428, 201] width 6 height 6
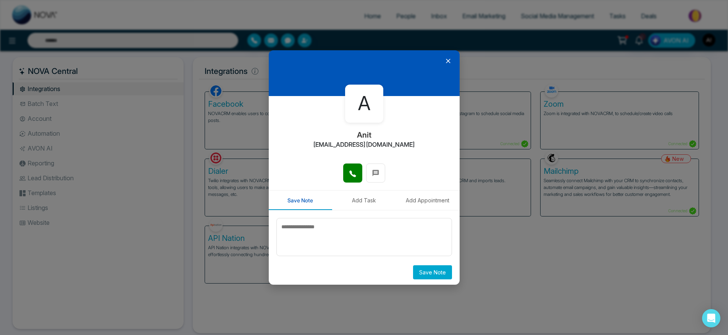
scroll to position [2, 0]
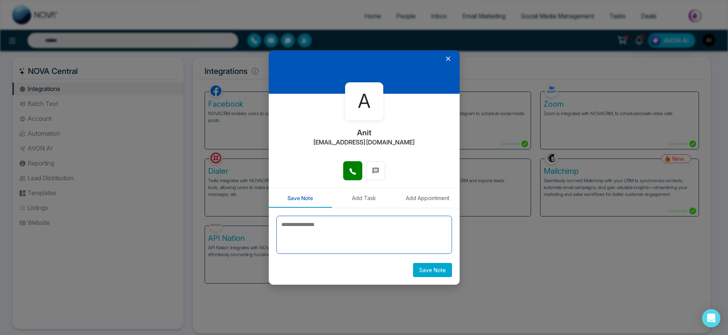
click at [326, 230] on textarea at bounding box center [364, 235] width 176 height 38
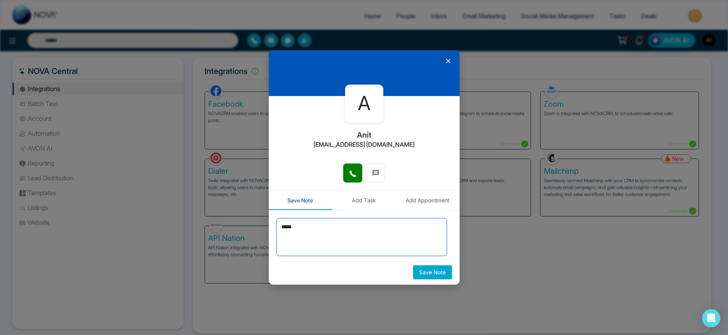
type textarea "*****"
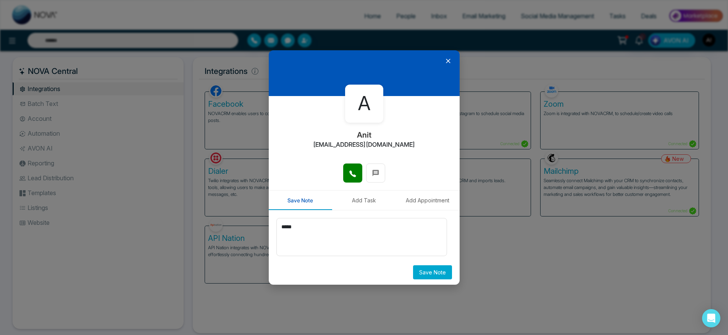
click at [417, 276] on button "Save Note" at bounding box center [432, 273] width 39 height 14
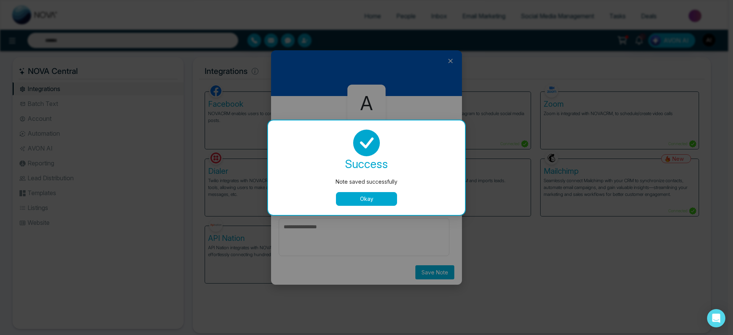
click at [357, 205] on button "Okay" at bounding box center [366, 199] width 61 height 14
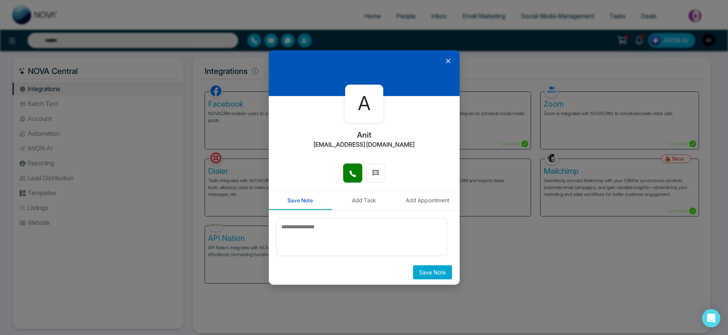
click at [371, 206] on button "Add Task" at bounding box center [364, 200] width 64 height 19
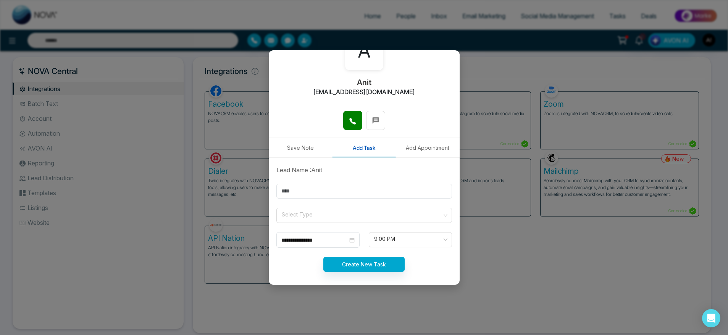
scroll to position [56, 0]
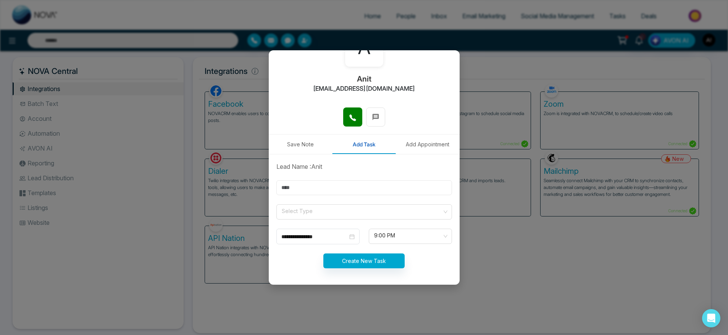
click at [329, 184] on input "text" at bounding box center [364, 187] width 176 height 15
type input "*"
click at [293, 208] on input "search" at bounding box center [361, 210] width 161 height 11
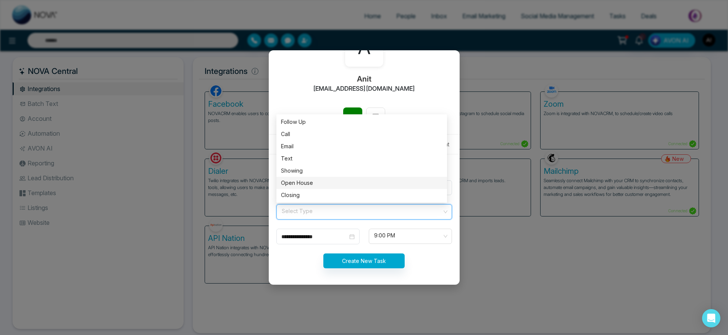
click at [317, 180] on div "Open House" at bounding box center [361, 183] width 161 height 8
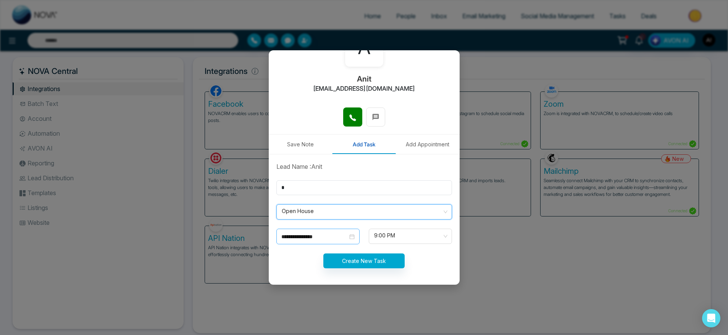
click at [322, 240] on input "**********" at bounding box center [314, 237] width 66 height 8
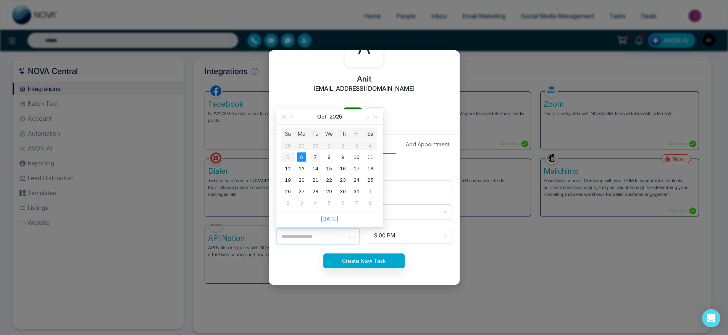
type input "**********"
click at [316, 159] on div "7" at bounding box center [315, 157] width 9 height 9
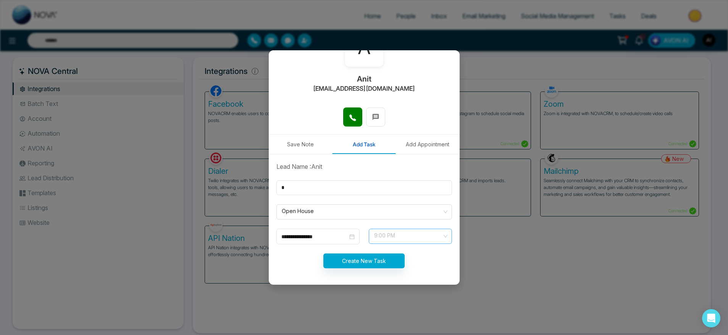
click at [391, 240] on span "9:00 PM" at bounding box center [410, 236] width 72 height 13
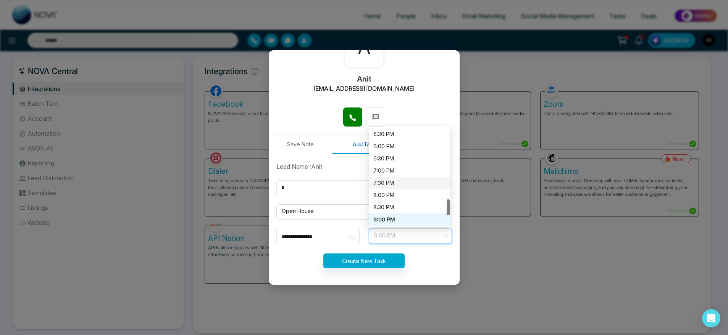
click at [399, 182] on div "7:30 PM" at bounding box center [409, 183] width 72 height 8
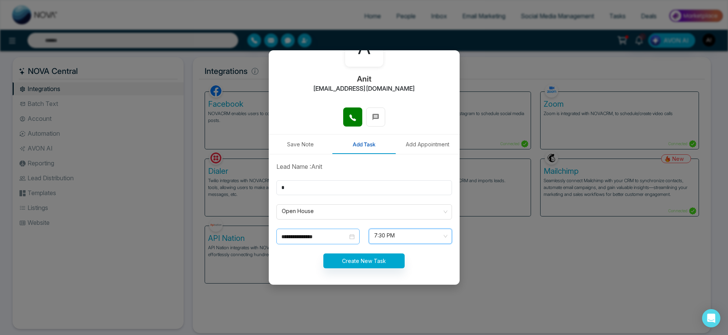
click at [326, 241] on div "**********" at bounding box center [317, 237] width 83 height 16
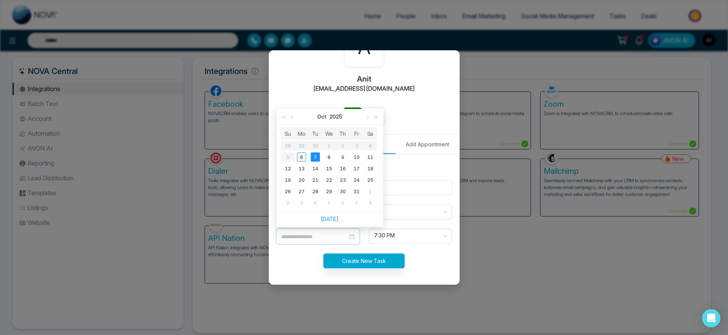
type input "**********"
click at [303, 157] on div "6" at bounding box center [301, 157] width 9 height 9
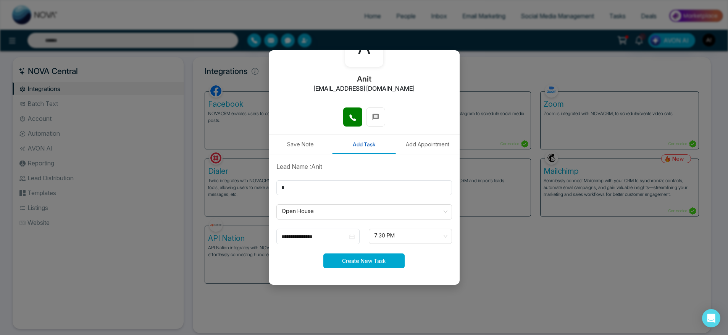
click at [335, 262] on button "Create New Task" at bounding box center [363, 261] width 81 height 15
click at [335, 263] on button "Create New Task" at bounding box center [363, 270] width 81 height 15
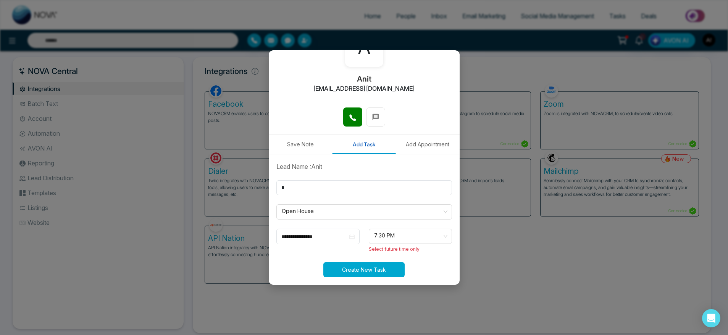
click at [335, 263] on button "Create New Task" at bounding box center [363, 270] width 81 height 15
click at [346, 268] on button "Create New Task" at bounding box center [363, 270] width 81 height 15
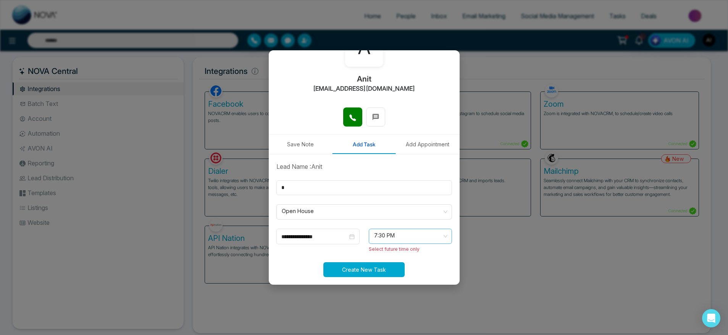
scroll to position [0, 0]
click at [400, 234] on span "7:30 PM" at bounding box center [410, 236] width 72 height 13
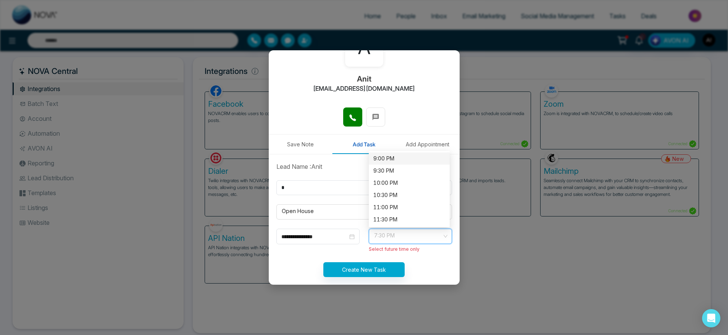
click at [383, 159] on div "9:00 PM" at bounding box center [409, 159] width 72 height 8
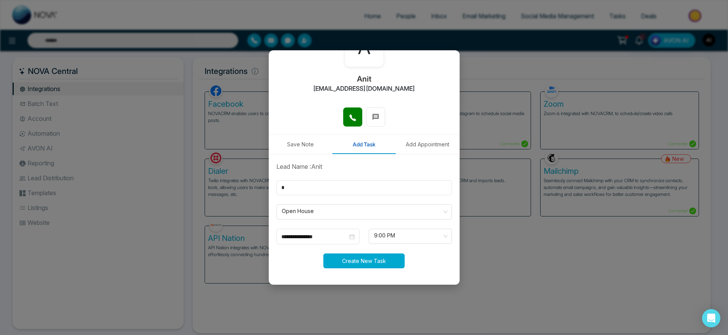
click at [387, 257] on button "Create New Task" at bounding box center [363, 261] width 81 height 15
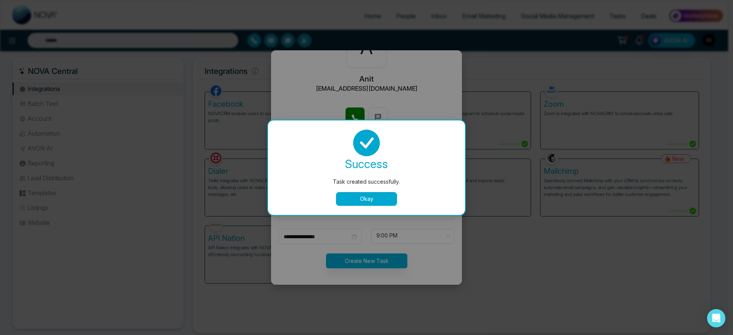
click at [364, 200] on button "Okay" at bounding box center [366, 199] width 61 height 14
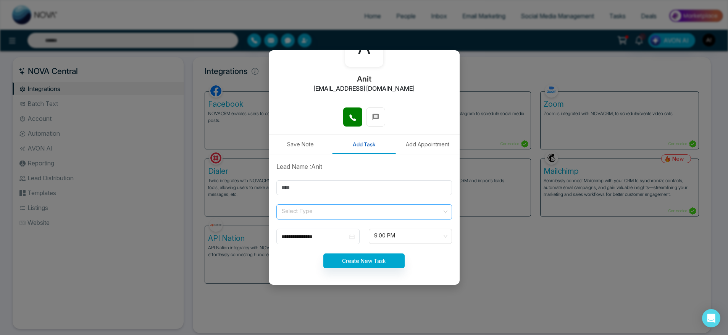
scroll to position [30, 0]
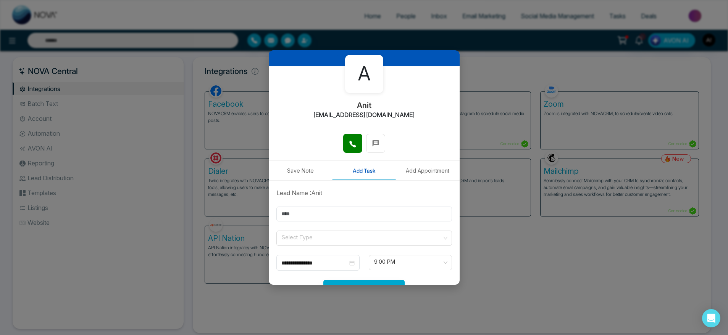
click at [414, 176] on button "Add Appointment" at bounding box center [428, 170] width 64 height 19
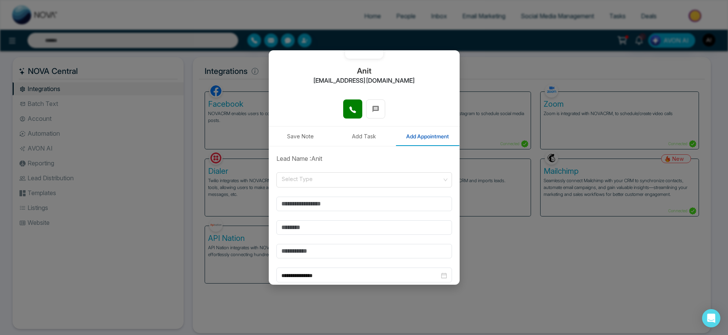
scroll to position [65, 0]
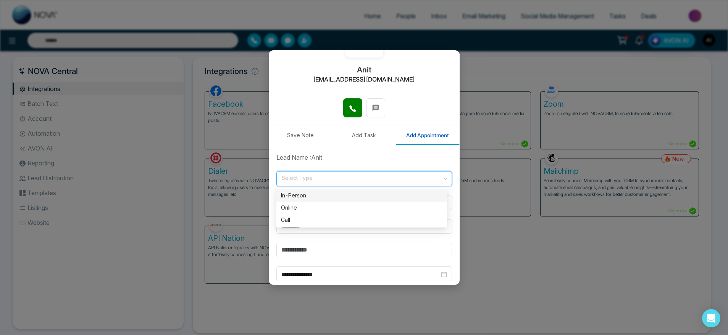
click at [350, 174] on input "search" at bounding box center [361, 177] width 161 height 11
click at [316, 210] on div "Online" at bounding box center [361, 208] width 161 height 8
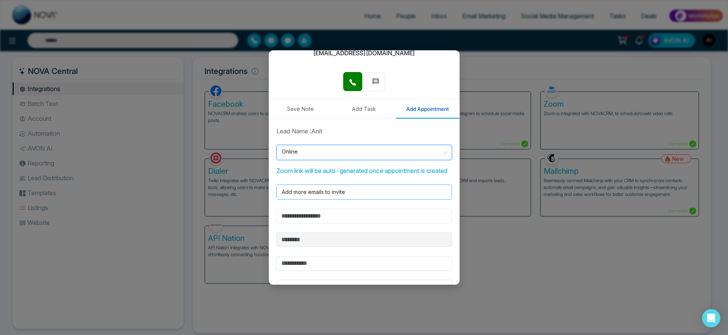
scroll to position [93, 0]
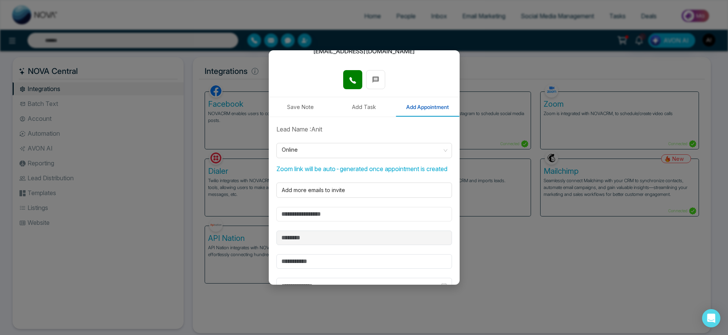
click at [345, 222] on input "text" at bounding box center [364, 214] width 176 height 14
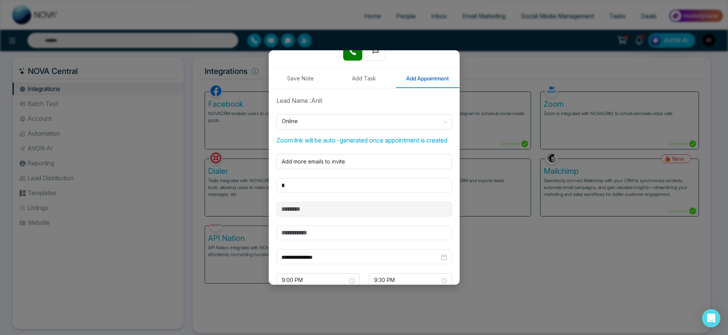
scroll to position [176, 0]
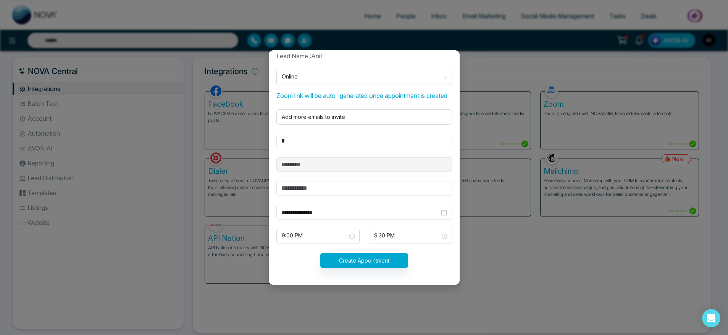
type input "*"
click at [311, 188] on input "text" at bounding box center [364, 188] width 176 height 14
type input "**********"
click at [345, 214] on input "**********" at bounding box center [360, 213] width 158 height 8
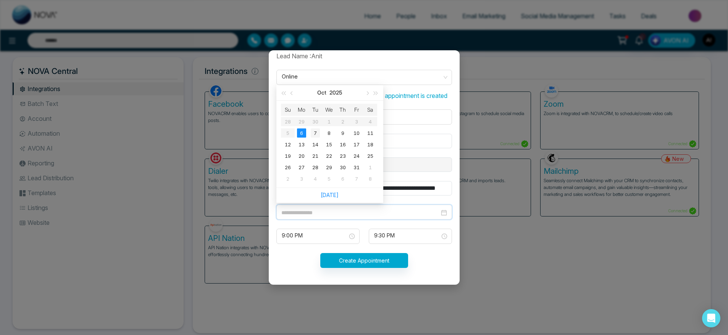
type input "**********"
click at [312, 133] on div "7" at bounding box center [315, 133] width 9 height 9
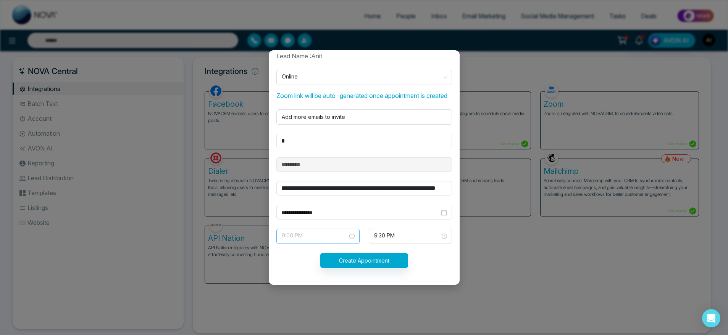
click at [329, 233] on span "9:00 PM" at bounding box center [318, 236] width 72 height 13
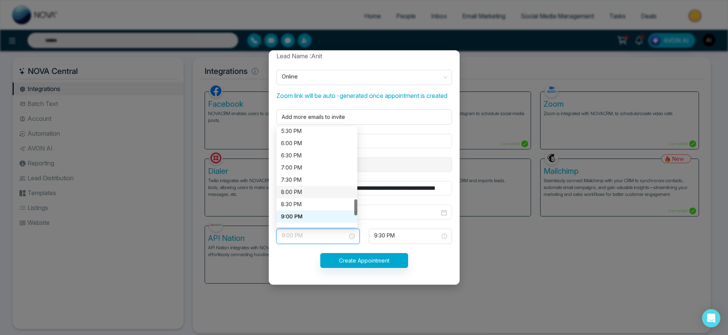
scroll to position [427, 0]
click at [307, 151] on div "6:00 PM" at bounding box center [316, 147] width 81 height 12
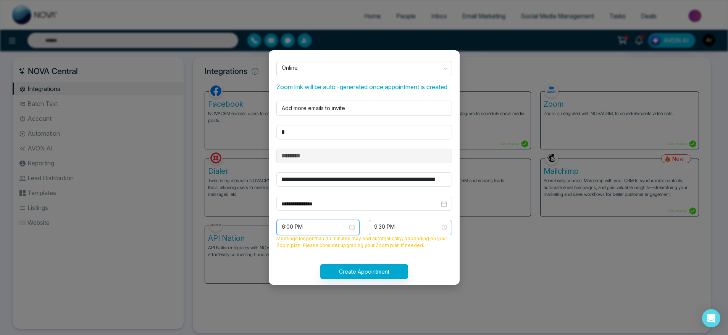
click at [392, 234] on span "9:30 PM" at bounding box center [410, 227] width 72 height 13
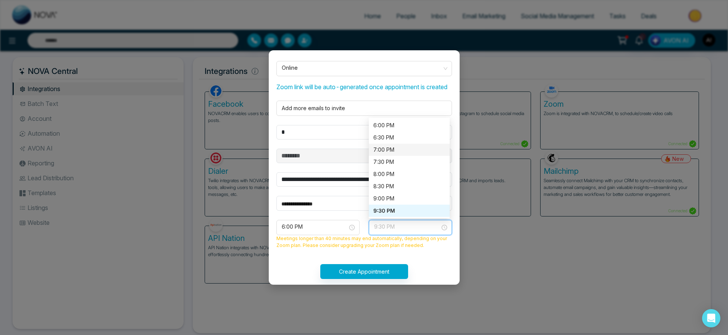
click at [388, 154] on div "7:00 PM" at bounding box center [409, 150] width 72 height 8
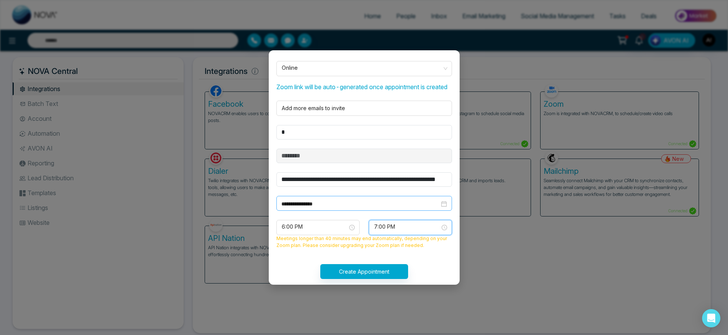
click at [345, 208] on input "**********" at bounding box center [360, 204] width 158 height 8
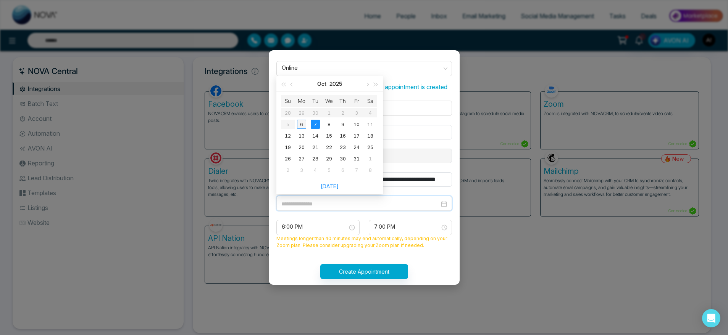
type input "**********"
click at [302, 129] on div "6" at bounding box center [301, 124] width 9 height 9
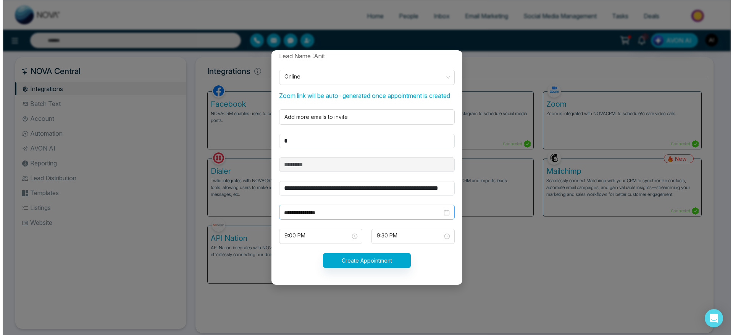
scroll to position [16, 0]
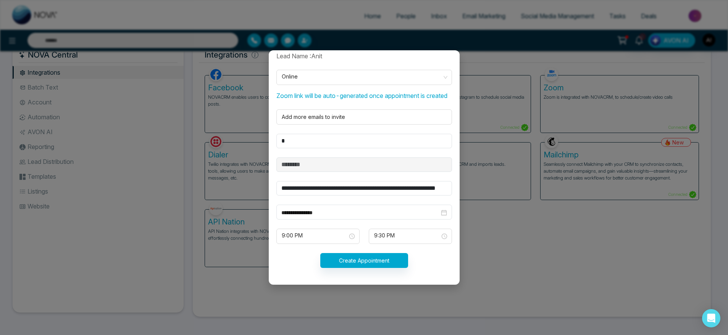
click at [343, 224] on form "**********" at bounding box center [364, 165] width 185 height 226
click at [364, 263] on button "Create Appointment" at bounding box center [364, 260] width 88 height 15
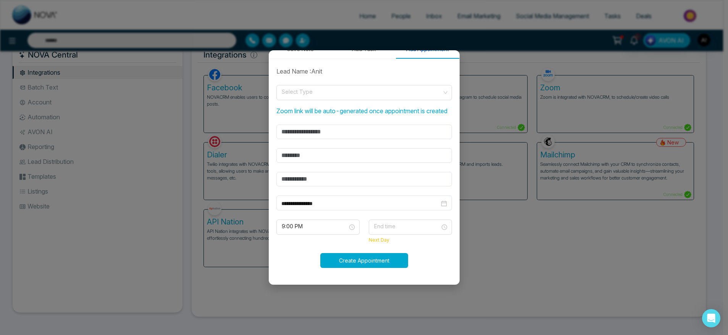
scroll to position [151, 0]
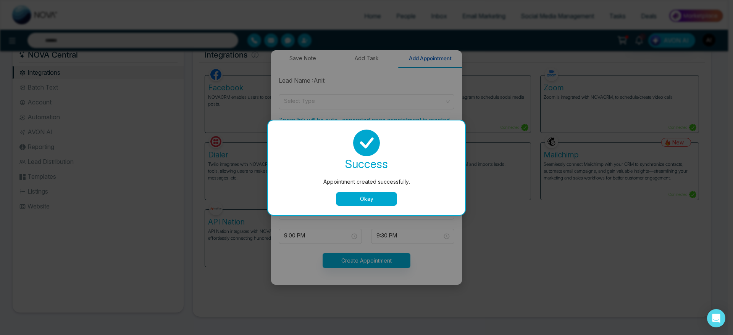
click at [366, 201] on button "Okay" at bounding box center [366, 199] width 61 height 14
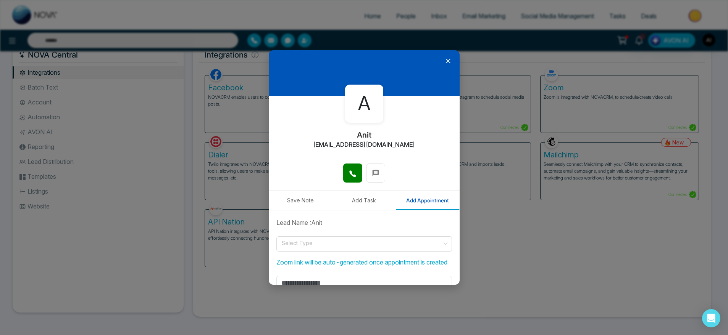
scroll to position [0, 0]
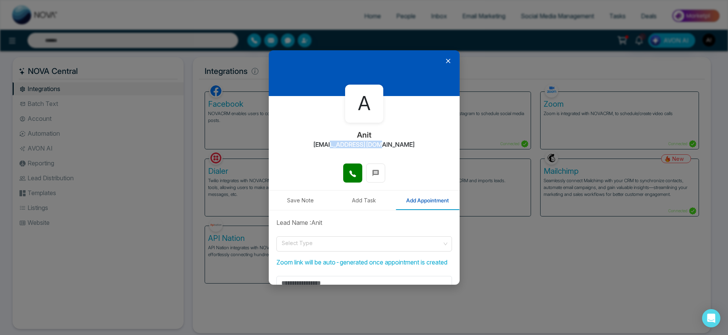
drag, startPoint x: 347, startPoint y: 136, endPoint x: 400, endPoint y: 154, distance: 55.9
click at [400, 154] on div "A Anit [EMAIL_ADDRESS][DOMAIN_NAME]" at bounding box center [364, 130] width 191 height 68
drag, startPoint x: 400, startPoint y: 154, endPoint x: 323, endPoint y: 123, distance: 82.9
click at [323, 123] on div "A Anit [EMAIL_ADDRESS][DOMAIN_NAME]" at bounding box center [364, 130] width 191 height 68
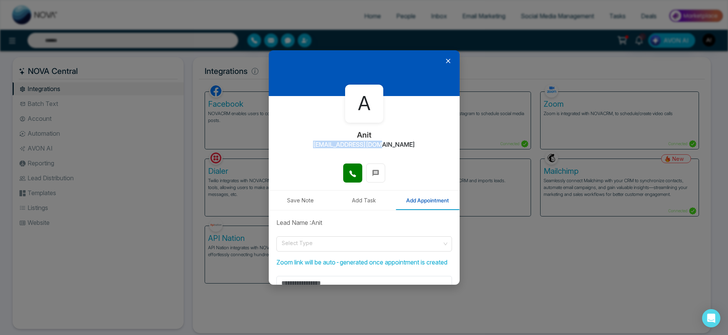
click at [323, 123] on div "A Anit [EMAIL_ADDRESS][DOMAIN_NAME]" at bounding box center [364, 130] width 191 height 68
drag, startPoint x: 349, startPoint y: 130, endPoint x: 403, endPoint y: 150, distance: 57.1
click at [403, 150] on div "A Anit [EMAIL_ADDRESS][DOMAIN_NAME]" at bounding box center [364, 130] width 191 height 68
drag, startPoint x: 403, startPoint y: 150, endPoint x: 328, endPoint y: 128, distance: 77.6
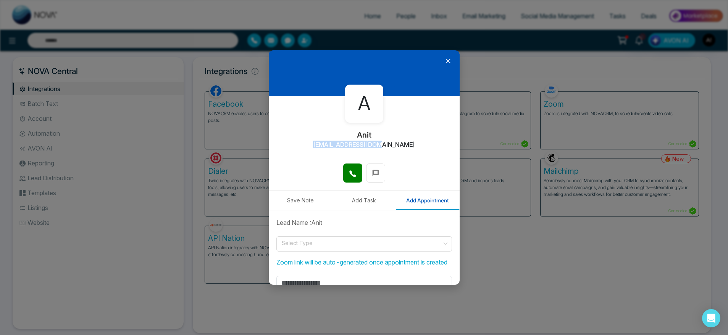
click at [328, 128] on div "A Anit [EMAIL_ADDRESS][DOMAIN_NAME]" at bounding box center [364, 130] width 191 height 68
click at [442, 55] on div at bounding box center [364, 73] width 191 height 46
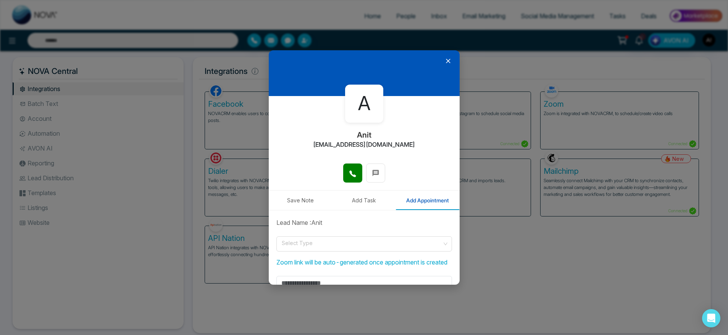
click at [444, 61] on icon at bounding box center [448, 61] width 8 height 8
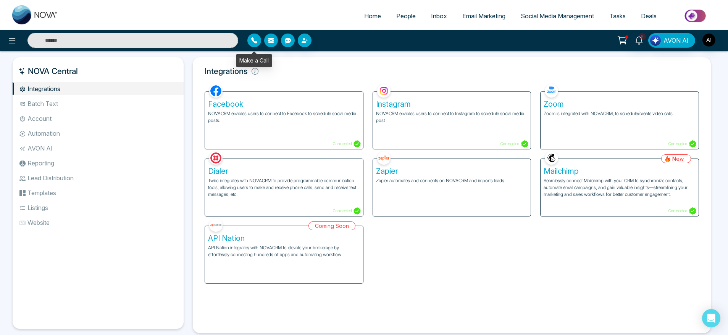
click at [254, 39] on icon "button" at bounding box center [254, 40] width 6 height 6
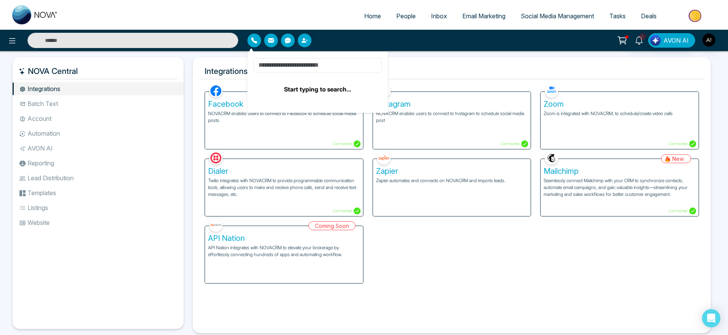
click at [294, 69] on input at bounding box center [317, 65] width 128 height 14
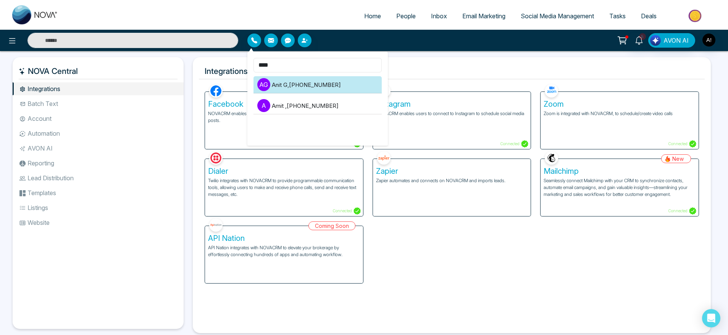
type input "****"
click at [332, 87] on li "A G Anit G , [PHONE_NUMBER]" at bounding box center [317, 84] width 128 height 17
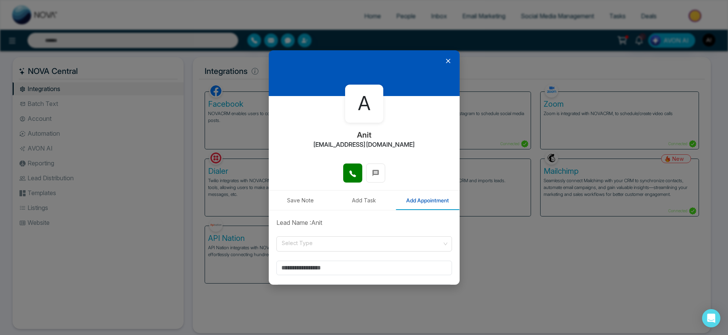
click at [445, 58] on icon at bounding box center [448, 61] width 8 height 8
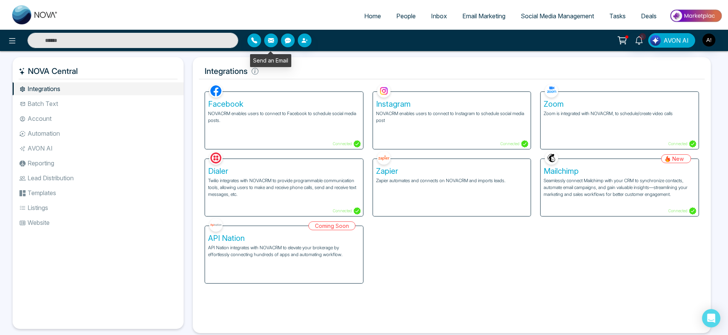
click at [271, 39] on icon "button" at bounding box center [271, 40] width 6 height 5
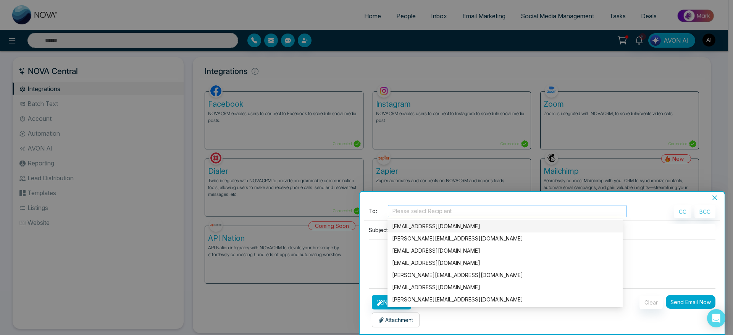
click at [420, 213] on div at bounding box center [507, 211] width 235 height 9
click at [425, 228] on div "[EMAIL_ADDRESS][DOMAIN_NAME]" at bounding box center [505, 226] width 226 height 8
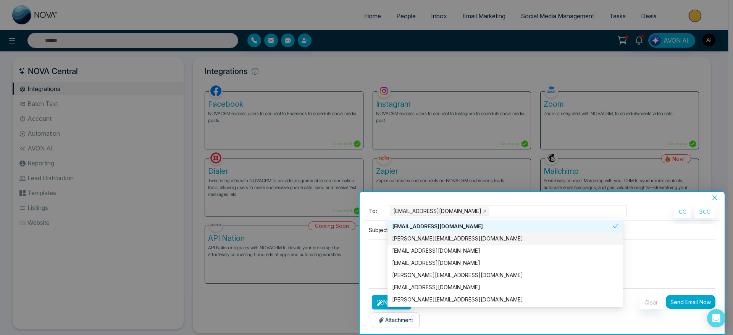
click at [356, 245] on div at bounding box center [366, 167] width 733 height 335
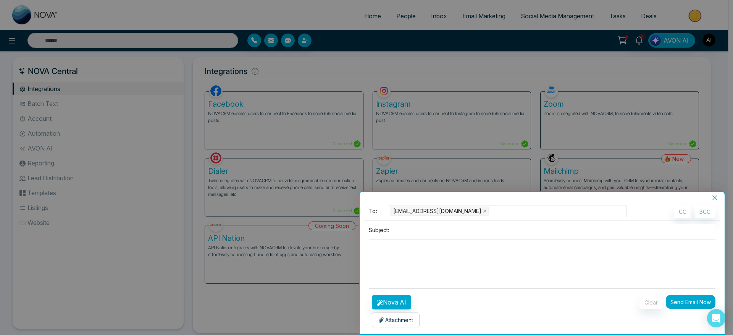
click at [438, 233] on input at bounding box center [553, 230] width 323 height 13
drag, startPoint x: 452, startPoint y: 228, endPoint x: 361, endPoint y: 236, distance: 91.6
click at [361, 236] on div "**********" at bounding box center [541, 267] width 365 height 133
type input "**********"
click at [392, 297] on button "Nova AI" at bounding box center [391, 302] width 39 height 14
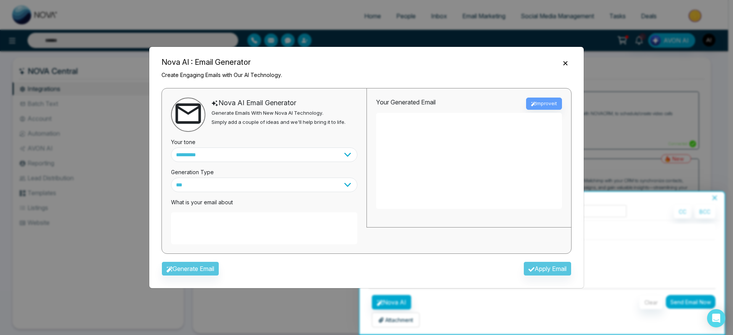
click at [290, 225] on textarea at bounding box center [264, 229] width 186 height 32
paste textarea "**********"
type textarea "**********"
click at [193, 274] on button "Generate Email" at bounding box center [190, 269] width 58 height 14
drag, startPoint x: 159, startPoint y: 59, endPoint x: 321, endPoint y: 98, distance: 166.0
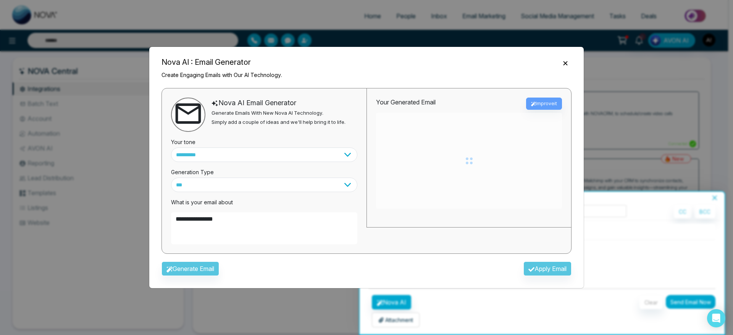
click at [321, 98] on div "**********" at bounding box center [366, 168] width 435 height 242
type textarea "**********"
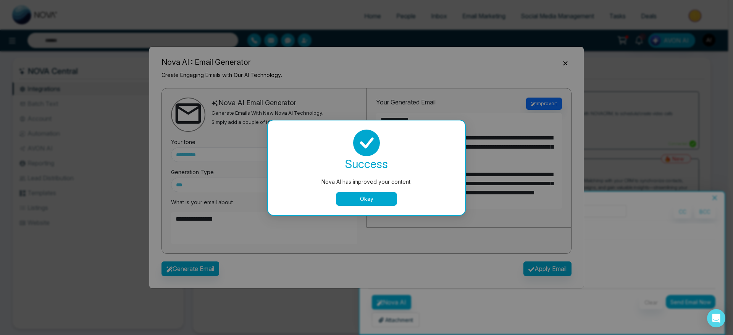
click at [321, 98] on div "Nova AI has improved your content. success Nova AI has improved your content. O…" at bounding box center [366, 167] width 733 height 335
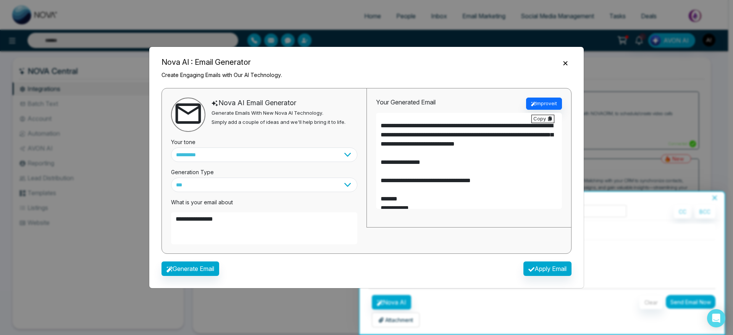
scroll to position [99, 0]
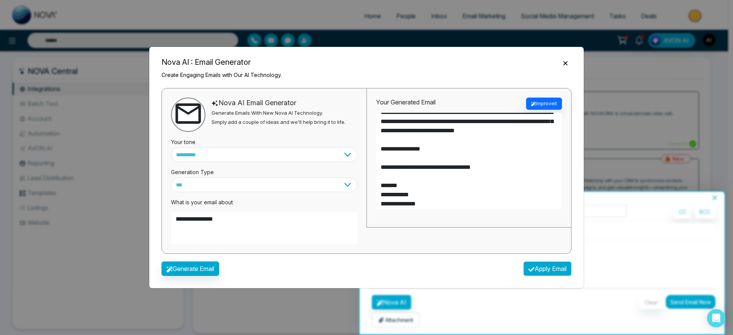
click at [548, 270] on button "Apply Email" at bounding box center [547, 269] width 48 height 14
type textarea "**********"
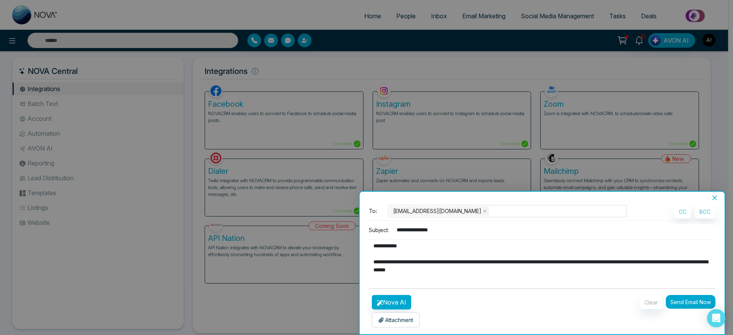
click at [406, 320] on p "Attachment" at bounding box center [395, 320] width 35 height 8
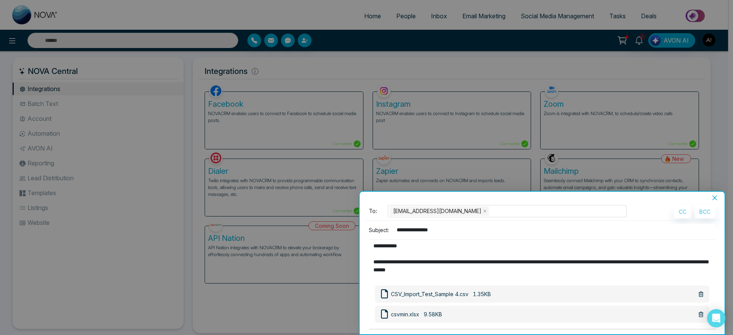
scroll to position [43, 0]
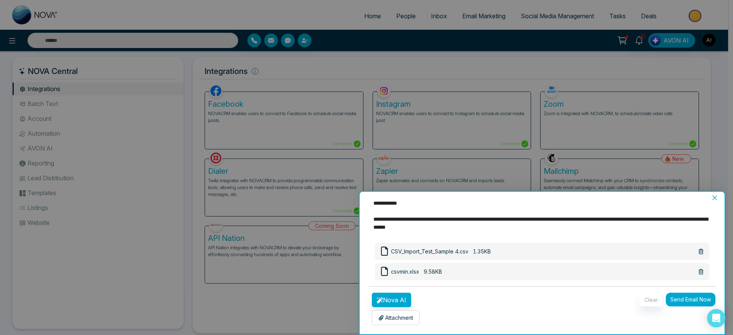
click at [393, 321] on p "Attachment" at bounding box center [395, 318] width 35 height 8
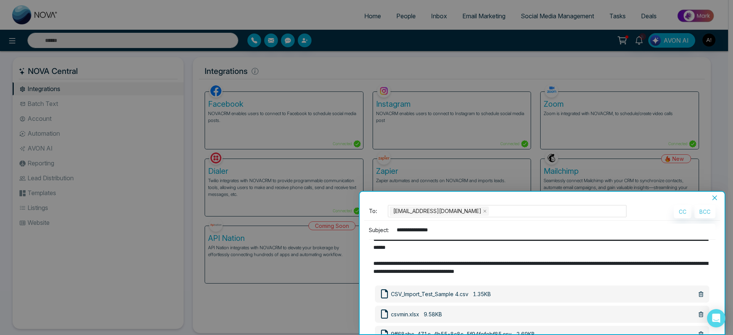
scroll to position [24, 0]
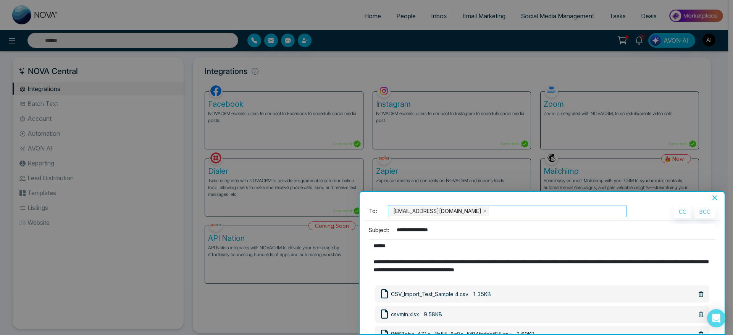
click at [472, 213] on div "[EMAIL_ADDRESS][DOMAIN_NAME]" at bounding box center [507, 211] width 235 height 11
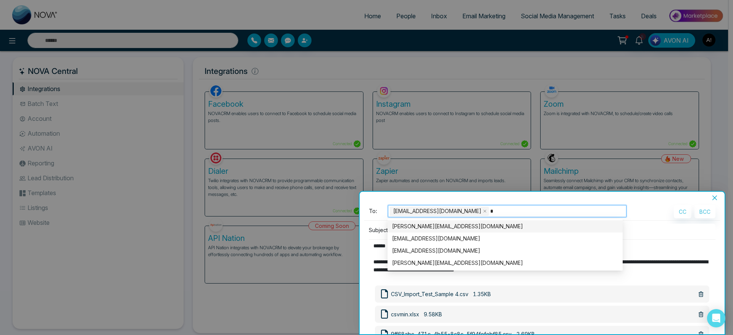
type input "**"
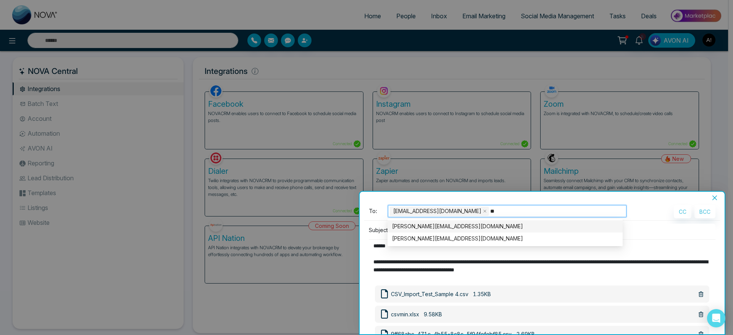
click at [460, 224] on div "[PERSON_NAME][EMAIL_ADDRESS][DOMAIN_NAME]" at bounding box center [505, 226] width 226 height 8
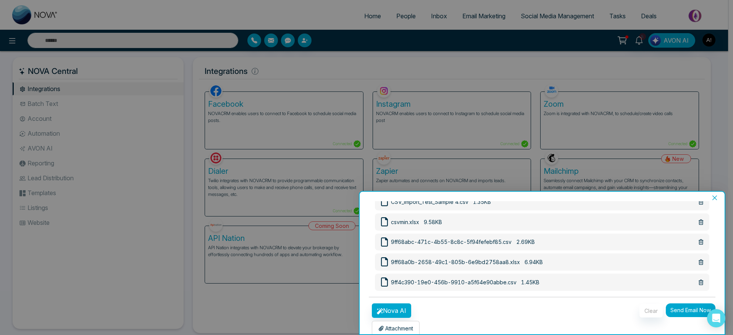
scroll to position [0, 0]
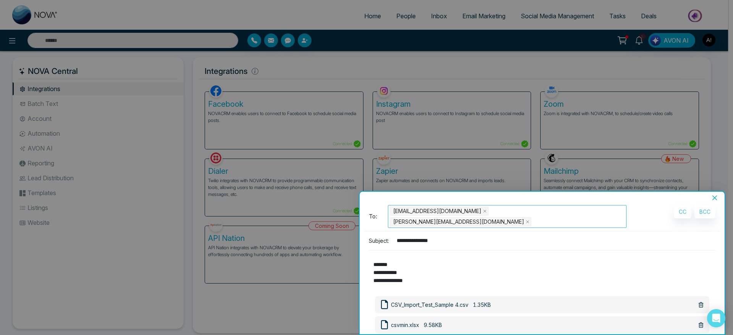
click at [557, 208] on div "[EMAIL_ADDRESS][DOMAIN_NAME] [PERSON_NAME][EMAIL_ADDRESS][DOMAIN_NAME]" at bounding box center [507, 216] width 235 height 21
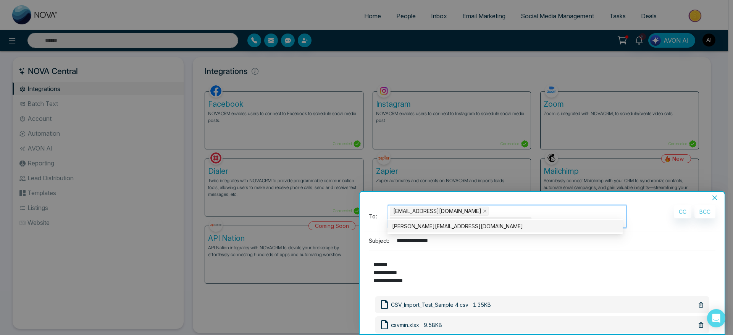
type input "****"
click at [534, 225] on div "[PERSON_NAME][EMAIL_ADDRESS][DOMAIN_NAME]" at bounding box center [505, 226] width 226 height 8
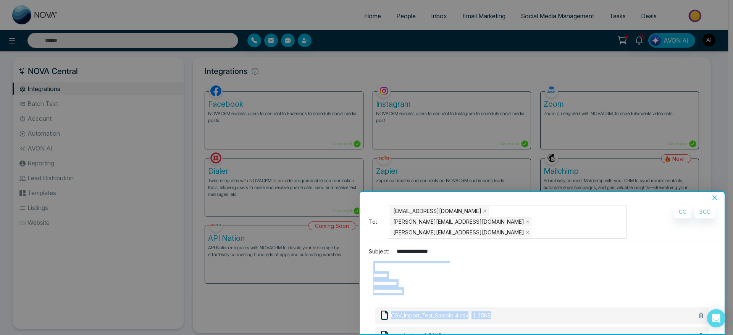
drag, startPoint x: 573, startPoint y: 272, endPoint x: 507, endPoint y: 283, distance: 66.9
click at [507, 283] on form "**********" at bounding box center [542, 327] width 346 height 245
click at [620, 211] on div "[EMAIL_ADDRESS][DOMAIN_NAME] [PERSON_NAME][EMAIL_ADDRESS][DOMAIN_NAME] [PERSON_…" at bounding box center [507, 222] width 235 height 32
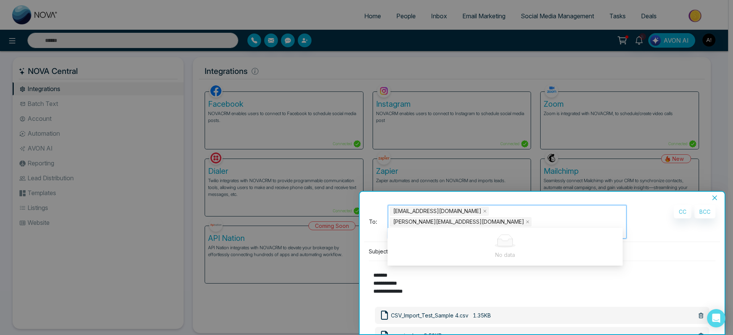
type input "*****"
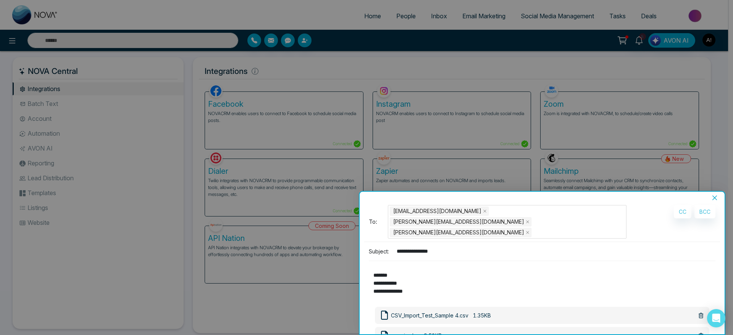
click at [658, 232] on div "**********" at bounding box center [542, 254] width 356 height 99
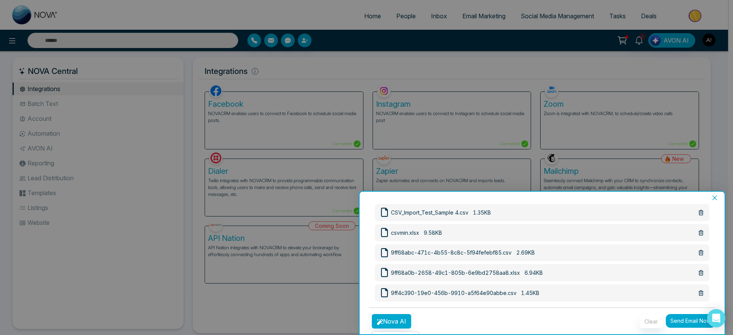
click at [684, 314] on button "Send Email Now" at bounding box center [690, 321] width 50 height 14
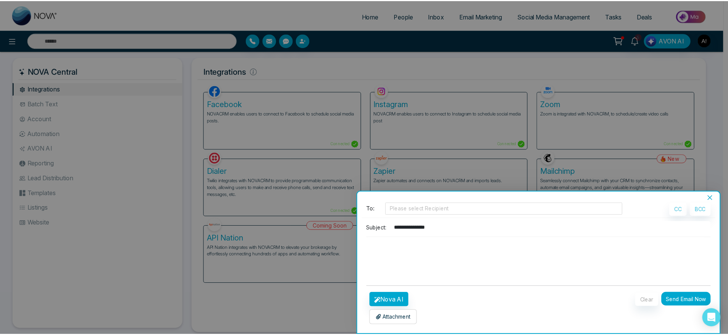
scroll to position [2, 0]
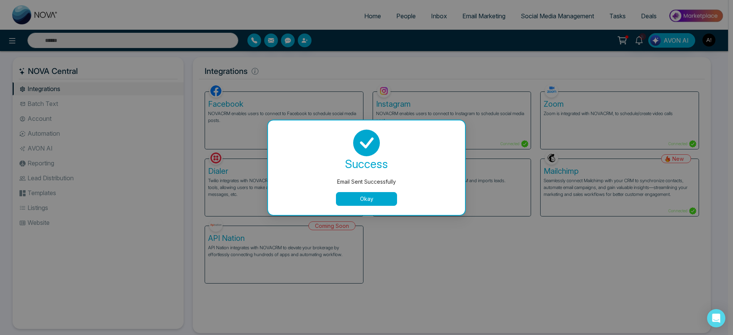
click at [372, 207] on div "success Email Sent Successfully Okay" at bounding box center [366, 168] width 197 height 95
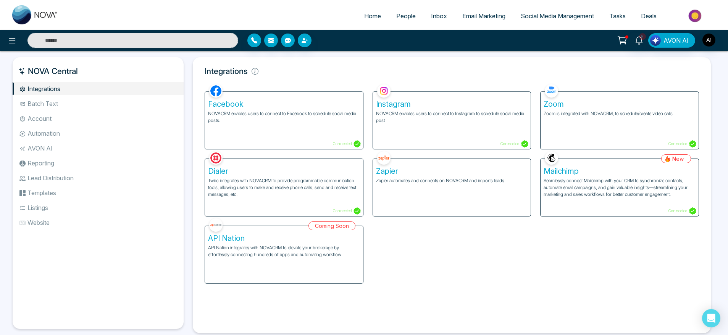
click at [364, 203] on div "Dialer Twilio integrates with NOVACRM to provide programmable communication too…" at bounding box center [284, 183] width 168 height 67
click at [289, 45] on button "button" at bounding box center [288, 41] width 14 height 14
click at [365, 66] on input at bounding box center [354, 65] width 128 height 14
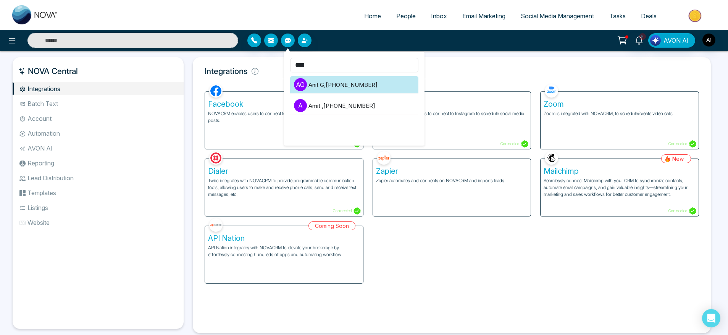
type input "****"
click at [370, 81] on li "A G Anit G , [PHONE_NUMBER]" at bounding box center [354, 84] width 128 height 17
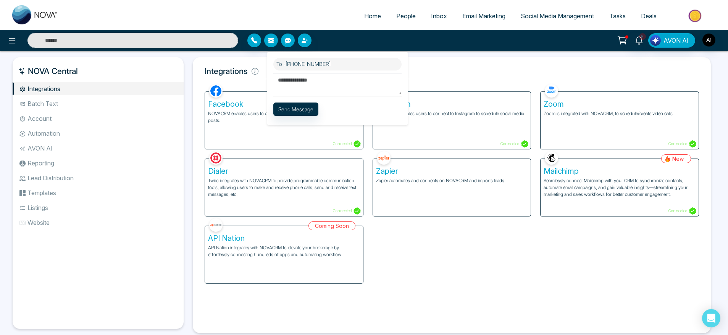
click at [301, 84] on textarea at bounding box center [337, 84] width 128 height 21
click at [340, 82] on textarea "**********" at bounding box center [337, 84] width 128 height 21
type textarea "**********"
click at [300, 106] on button "Send Message" at bounding box center [295, 109] width 45 height 13
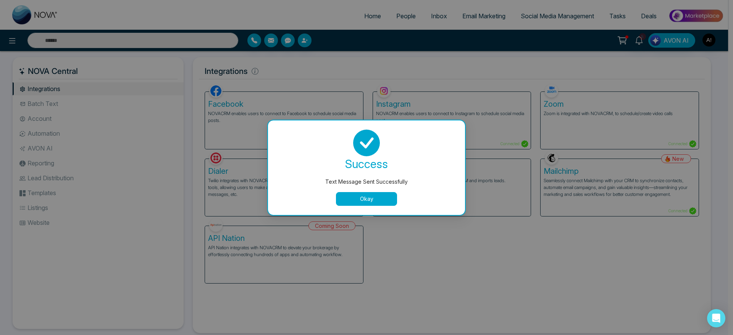
click at [387, 200] on button "Okay" at bounding box center [366, 199] width 61 height 14
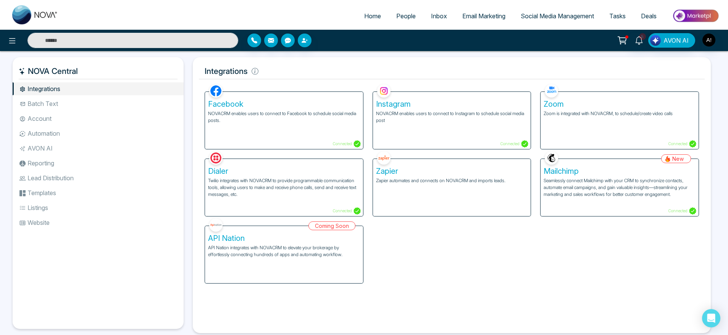
click at [413, 258] on div "Facebook NOVACRM enables users to connect to Facebook to schedule social media …" at bounding box center [451, 182] width 503 height 201
click at [308, 39] on button "button" at bounding box center [305, 41] width 14 height 14
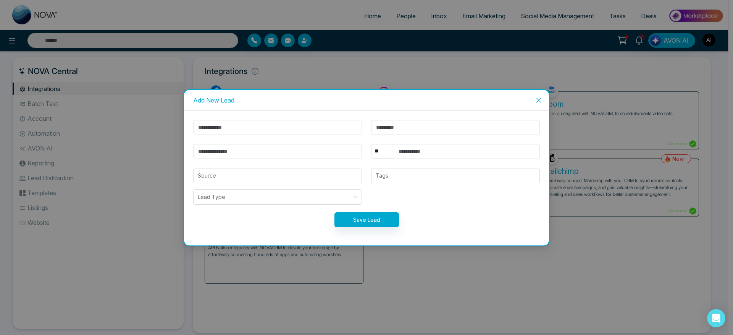
click at [297, 126] on input "text" at bounding box center [277, 127] width 169 height 15
type input "***"
click at [248, 155] on input "email" at bounding box center [277, 151] width 169 height 15
type input "**********"
click at [423, 148] on input "text" at bounding box center [467, 151] width 146 height 15
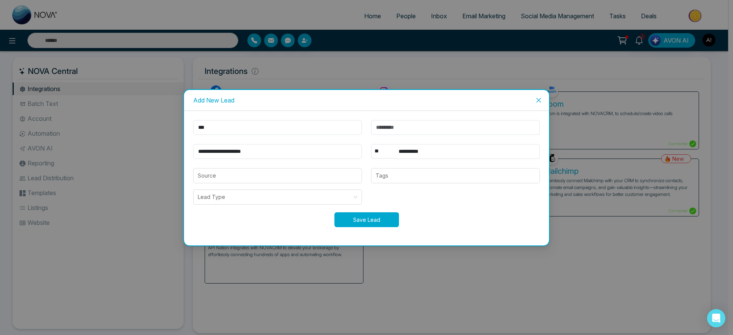
click at [384, 215] on button "Save Lead" at bounding box center [366, 220] width 64 height 15
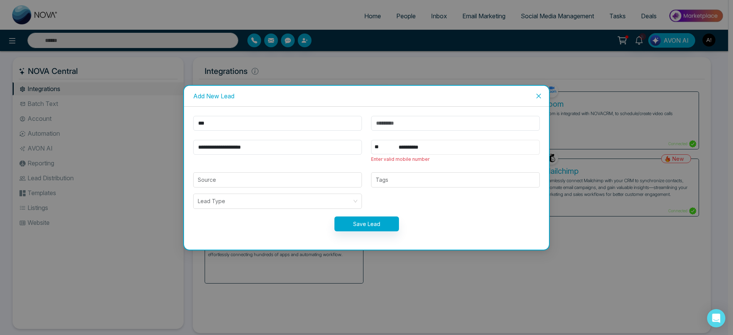
click at [445, 143] on input "**********" at bounding box center [467, 147] width 146 height 15
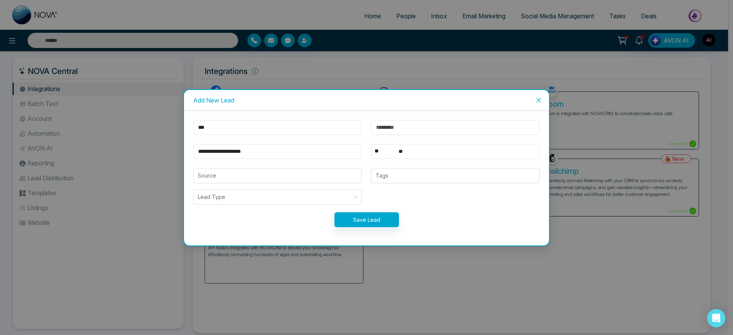
type input "*"
type input "**********"
click at [367, 227] on button "Save Lead" at bounding box center [366, 220] width 64 height 15
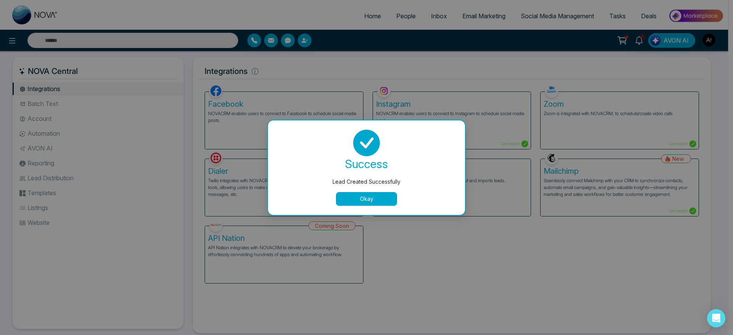
click at [372, 203] on button "Okay" at bounding box center [366, 199] width 61 height 14
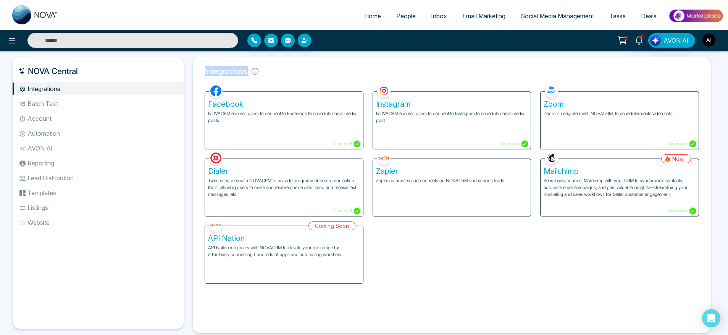
drag, startPoint x: 198, startPoint y: 68, endPoint x: 303, endPoint y: 74, distance: 105.5
click at [303, 74] on div "Integrations Facebook NOVACRM enables users to connect to Facebook to schedule …" at bounding box center [452, 195] width 518 height 276
click at [303, 74] on h5 "Integrations" at bounding box center [452, 71] width 506 height 16
drag, startPoint x: 198, startPoint y: 66, endPoint x: 286, endPoint y: 71, distance: 87.9
click at [286, 71] on div "Integrations Facebook NOVACRM enables users to connect to Facebook to schedule …" at bounding box center [452, 195] width 518 height 276
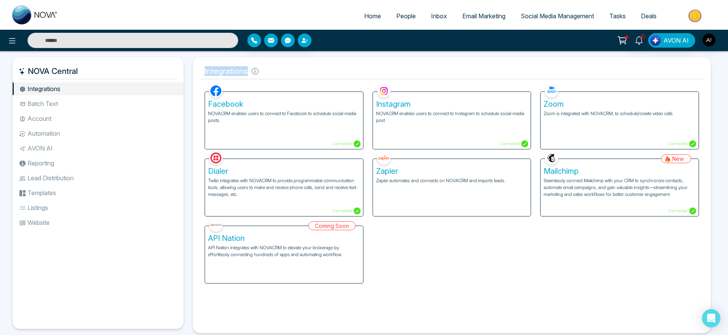
click at [286, 71] on h5 "Integrations" at bounding box center [452, 71] width 506 height 16
click at [283, 129] on div "Facebook NOVACRM enables users to connect to Facebook to schedule social media …" at bounding box center [284, 120] width 158 height 57
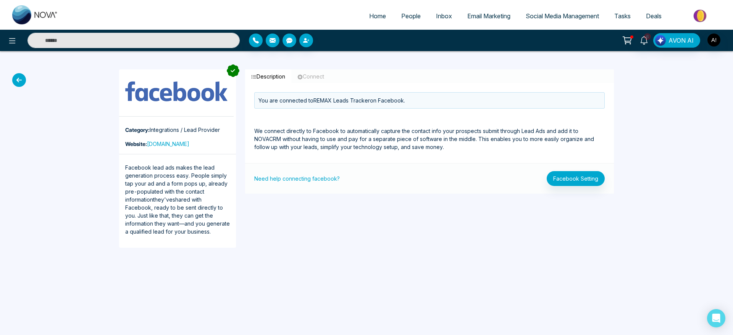
click at [19, 76] on icon at bounding box center [19, 80] width 14 height 14
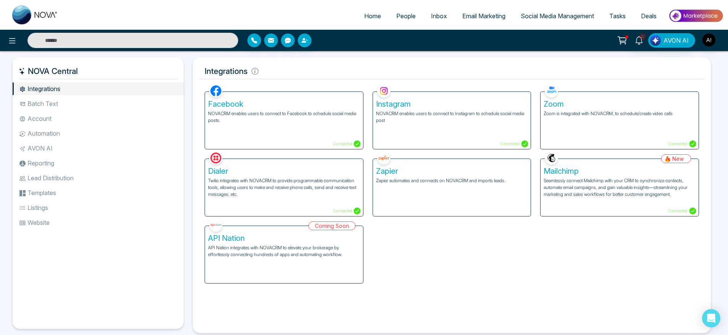
click at [247, 107] on h5 "Facebook" at bounding box center [284, 104] width 152 height 9
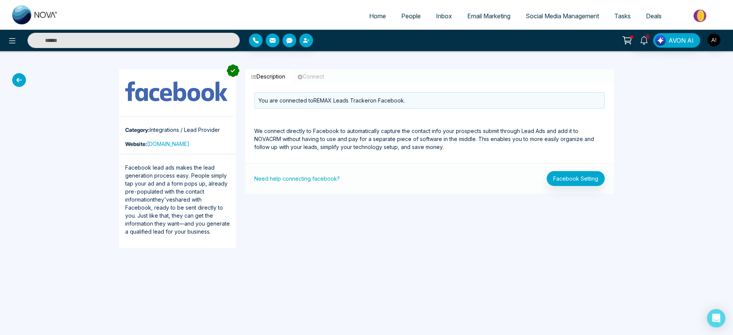
click at [17, 78] on icon at bounding box center [19, 80] width 14 height 14
click at [16, 79] on icon at bounding box center [19, 80] width 14 height 14
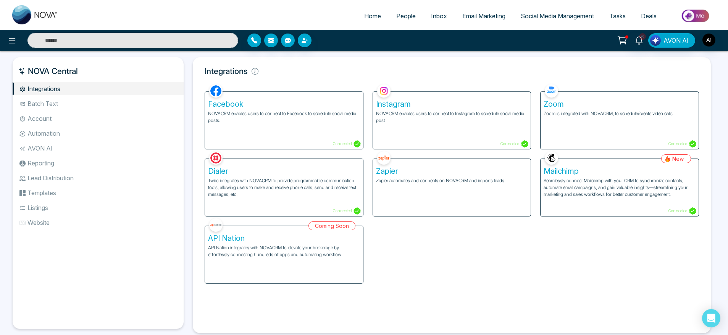
click at [284, 121] on p "NOVACRM enables users to connect to Facebook to schedule social media posts." at bounding box center [284, 117] width 152 height 14
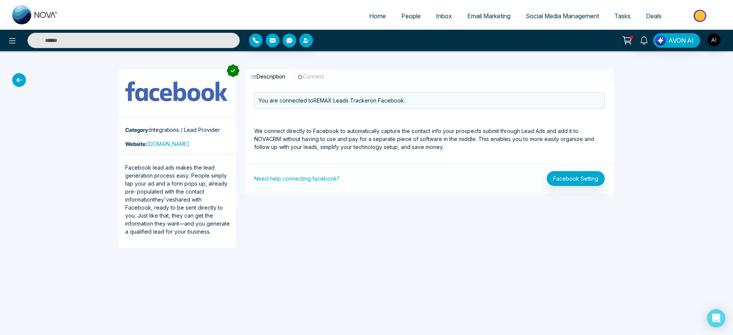
click at [18, 78] on icon at bounding box center [19, 80] width 14 height 14
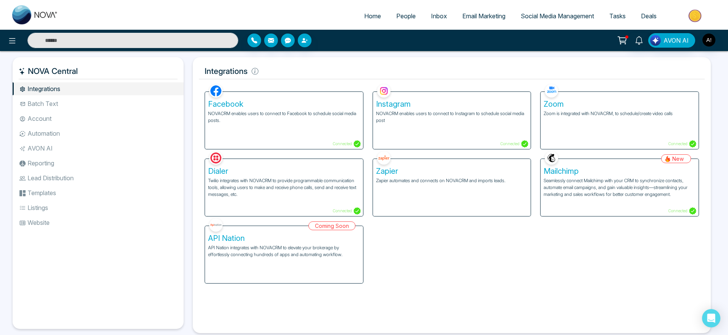
click at [312, 119] on p "NOVACRM enables users to connect to Facebook to schedule social media posts." at bounding box center [284, 117] width 152 height 14
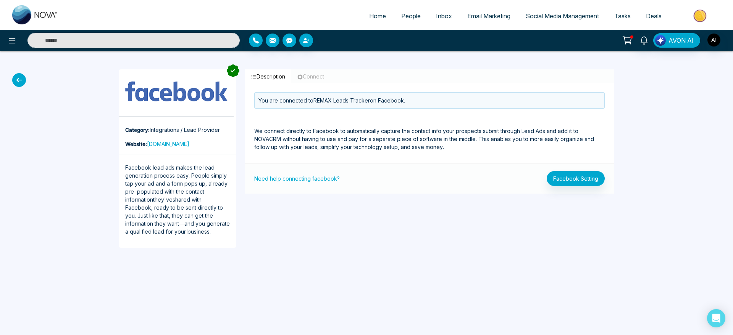
click at [22, 77] on icon at bounding box center [19, 80] width 14 height 14
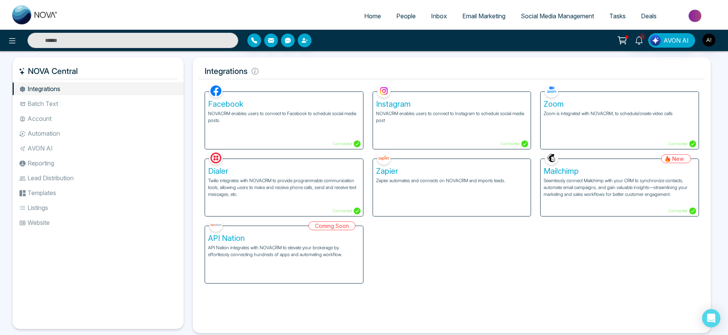
click at [241, 125] on div "Facebook NOVACRM enables users to connect to Facebook to schedule social media …" at bounding box center [284, 120] width 158 height 57
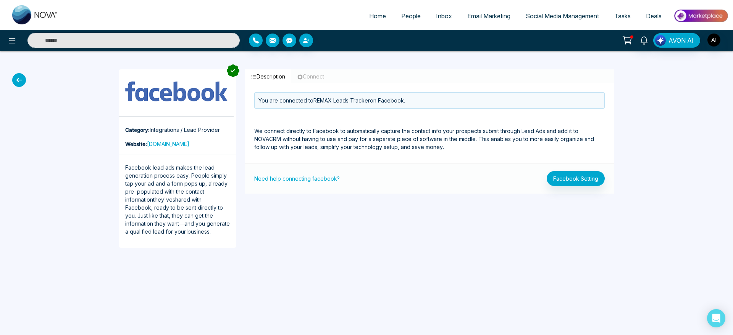
click at [19, 83] on icon at bounding box center [19, 80] width 14 height 14
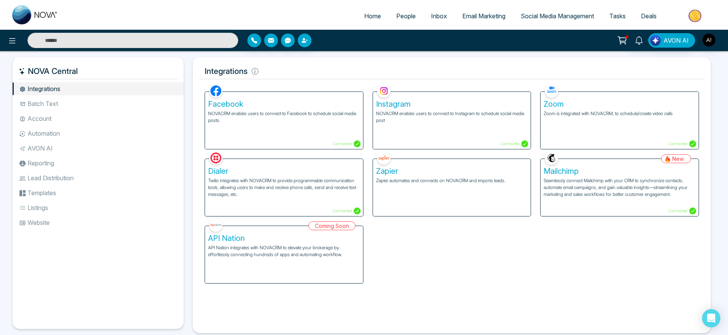
click at [231, 112] on p "NOVACRM enables users to connect to Facebook to schedule social media posts." at bounding box center [284, 117] width 152 height 14
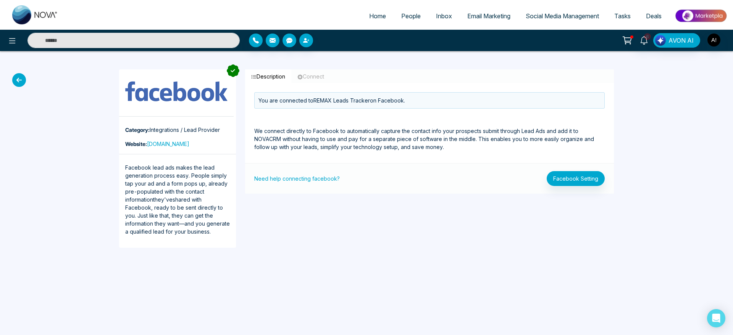
click at [18, 72] on div "Category: Integrations / Lead Provider Website: [DOMAIN_NAME] Facebook lead ads…" at bounding box center [366, 158] width 733 height 215
click at [18, 79] on icon at bounding box center [19, 80] width 14 height 14
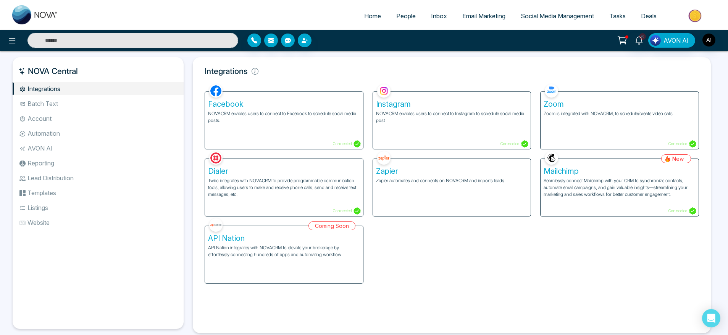
click at [322, 122] on p "NOVACRM enables users to connect to Facebook to schedule social media posts." at bounding box center [284, 117] width 152 height 14
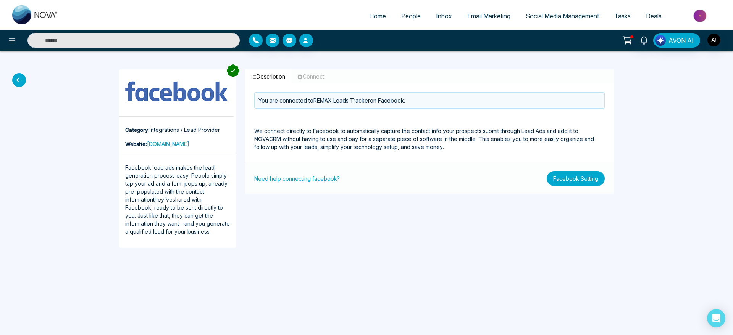
click at [592, 179] on button "Facebook Setting" at bounding box center [575, 178] width 58 height 15
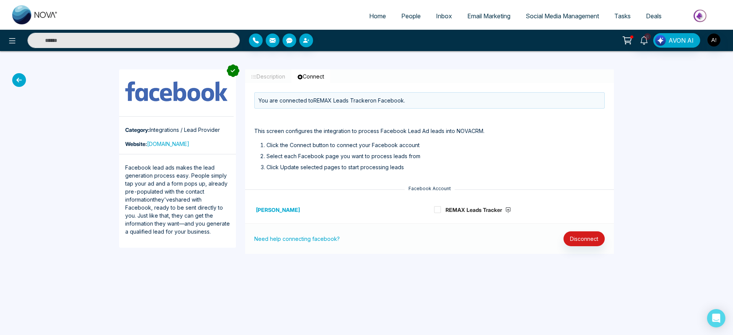
drag, startPoint x: 590, startPoint y: 230, endPoint x: 587, endPoint y: 252, distance: 22.3
click at [587, 252] on div "Need help connecting facebook? Disconnect" at bounding box center [429, 239] width 369 height 31
click at [587, 245] on button "Disconnect" at bounding box center [583, 239] width 41 height 15
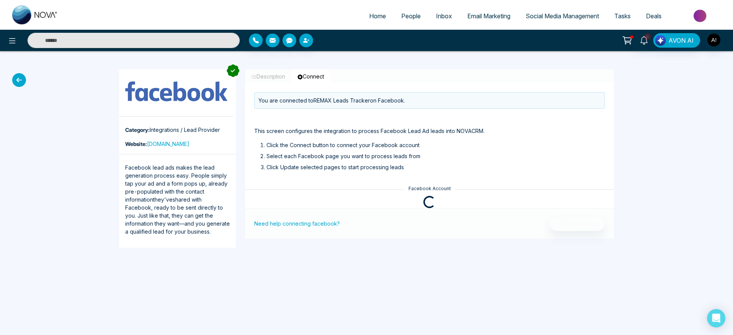
click at [24, 80] on icon at bounding box center [19, 80] width 14 height 14
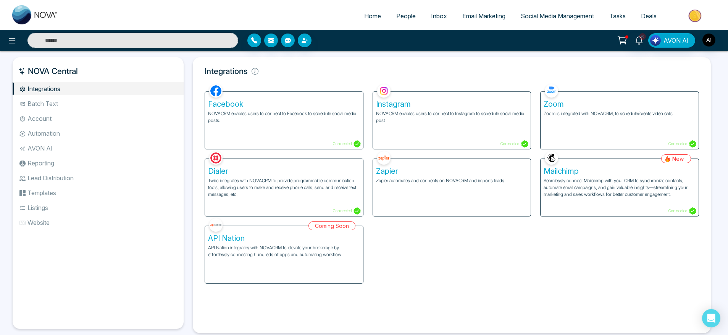
click at [219, 130] on div "Facebook NOVACRM enables users to connect to Facebook to schedule social media …" at bounding box center [284, 120] width 158 height 57
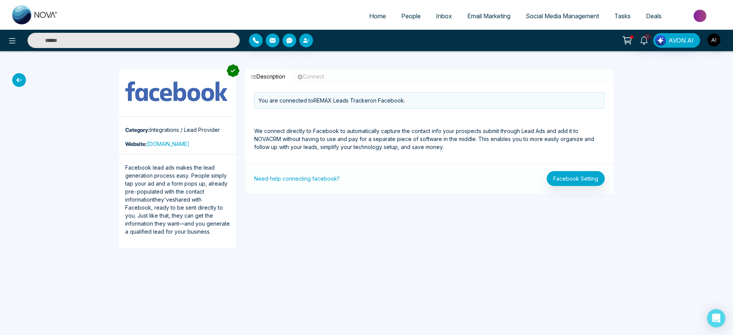
click at [21, 80] on icon at bounding box center [19, 80] width 14 height 14
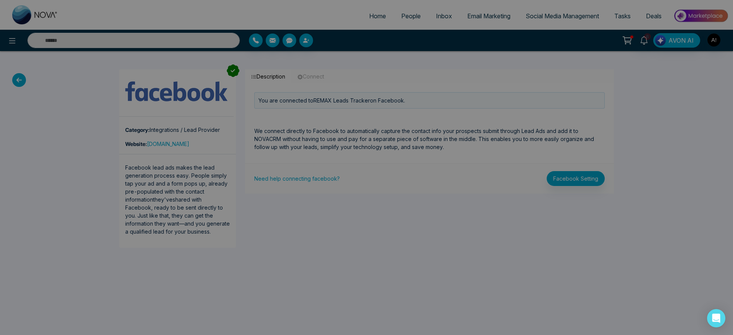
click at [21, 80] on body "Home People Inbox Email Marketing Social Media Management Tasks Deals 6 AVON AI…" at bounding box center [366, 167] width 733 height 335
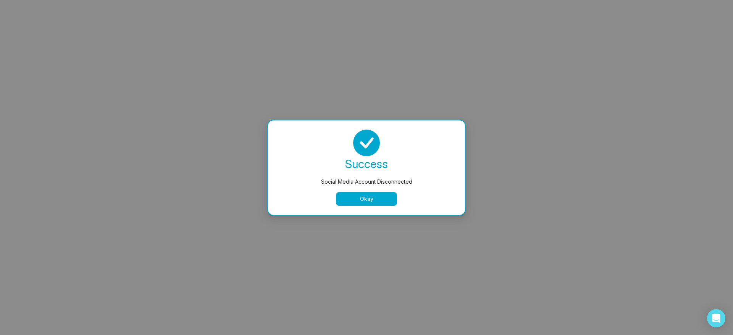
click at [349, 198] on button "Okay" at bounding box center [366, 199] width 61 height 14
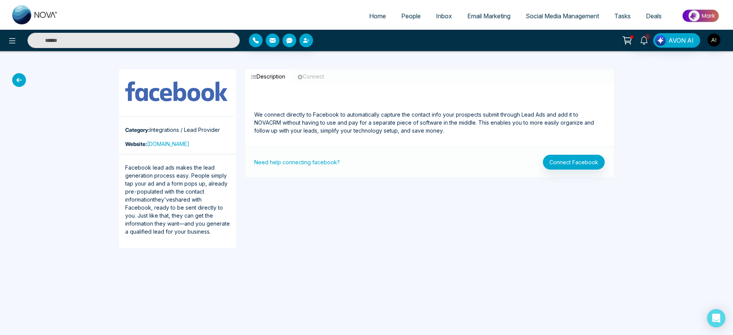
click at [20, 76] on icon at bounding box center [19, 80] width 14 height 14
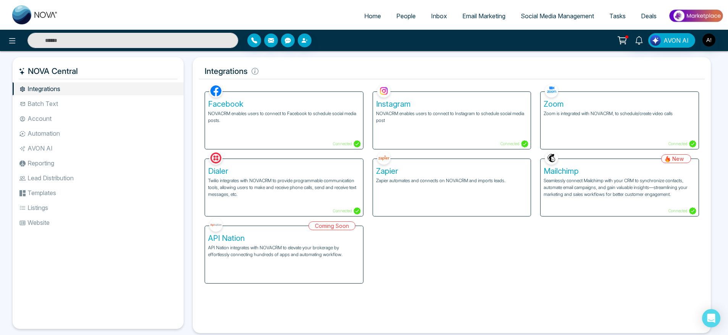
click at [305, 127] on div "Facebook NOVACRM enables users to connect to Facebook to schedule social media …" at bounding box center [284, 120] width 158 height 57
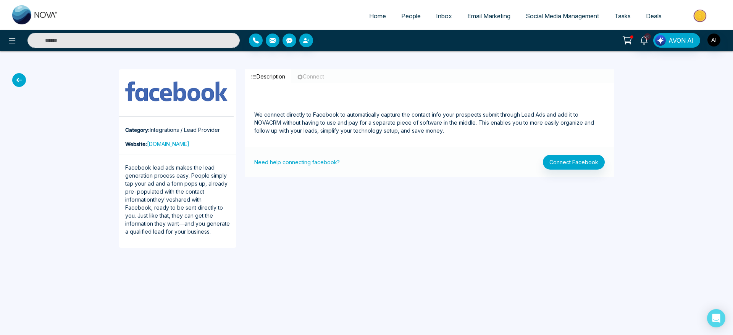
click at [18, 86] on icon at bounding box center [19, 80] width 14 height 14
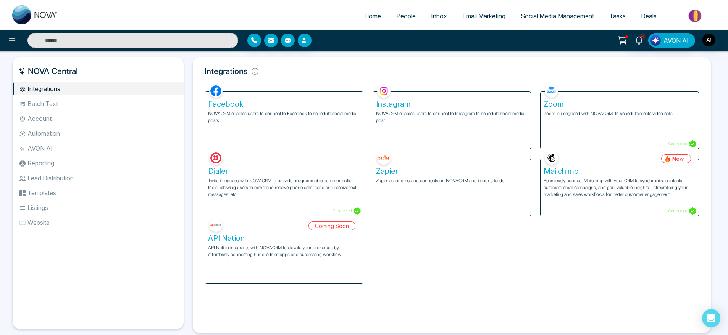
click at [261, 134] on div "Facebook NOVACRM enables users to connect to Facebook to schedule social media …" at bounding box center [284, 120] width 158 height 57
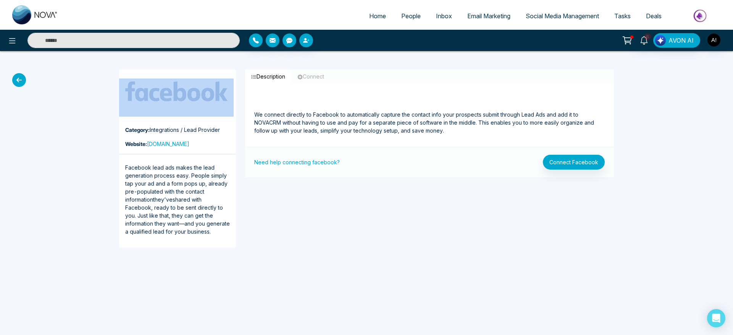
drag, startPoint x: 12, startPoint y: 85, endPoint x: 19, endPoint y: 83, distance: 7.1
click at [19, 83] on div "Category: Integrations / Lead Provider Website: [DOMAIN_NAME] Facebook lead ads…" at bounding box center [366, 158] width 733 height 215
click at [19, 83] on icon at bounding box center [19, 80] width 14 height 14
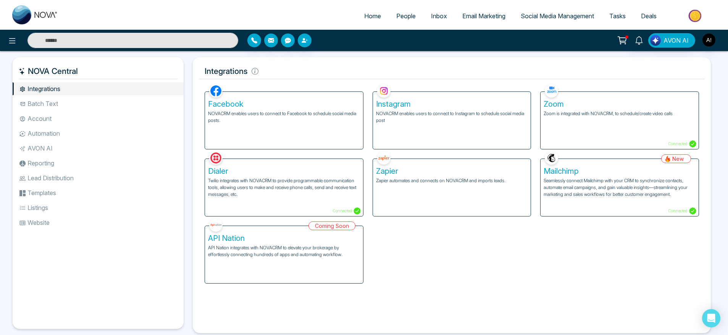
click at [432, 126] on div "Instagram NOVACRM enables users to connect to Instagram to schedule social medi…" at bounding box center [452, 120] width 158 height 57
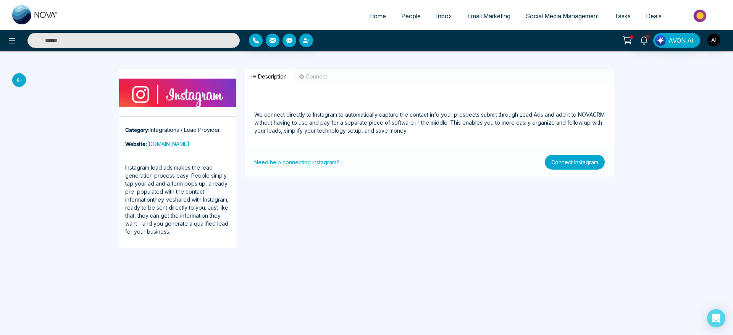
click at [582, 162] on button "Connect Instagram" at bounding box center [574, 162] width 60 height 15
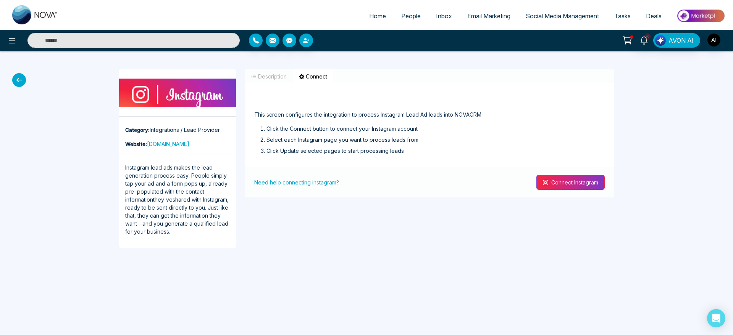
click at [581, 181] on button "Connect Instagram" at bounding box center [570, 182] width 68 height 15
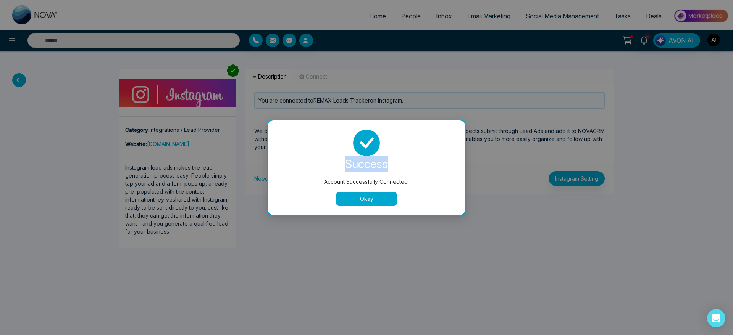
drag, startPoint x: 337, startPoint y: 161, endPoint x: 409, endPoint y: 158, distance: 72.6
click at [409, 158] on div "success" at bounding box center [366, 163] width 179 height 15
click at [380, 204] on button "Okay" at bounding box center [366, 199] width 61 height 14
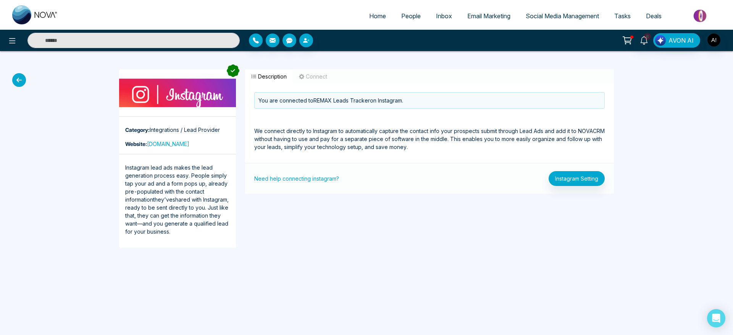
click at [371, 15] on span "Home" at bounding box center [377, 16] width 17 height 8
select select "*"
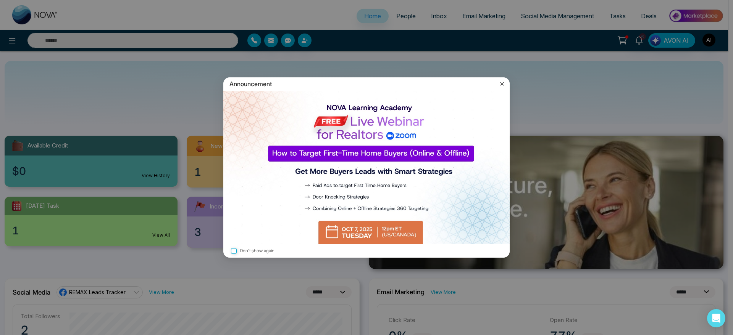
click at [501, 85] on icon at bounding box center [502, 84] width 8 height 8
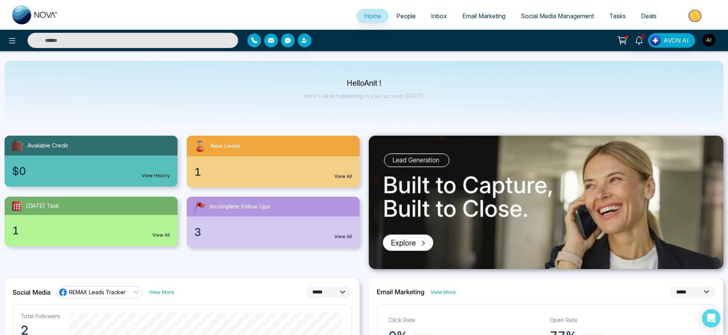
click at [127, 169] on div "$0 View History" at bounding box center [91, 171] width 173 height 31
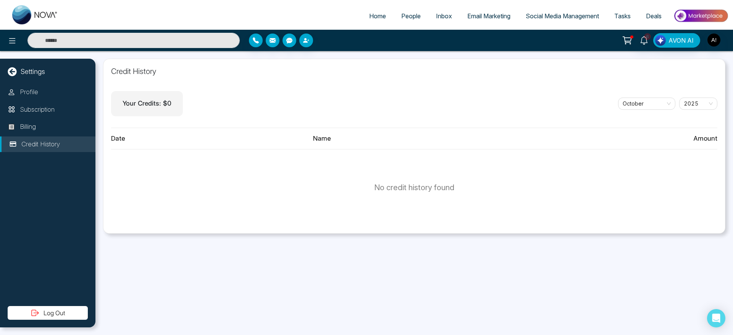
click at [374, 19] on span "Home" at bounding box center [377, 16] width 17 height 8
select select "*"
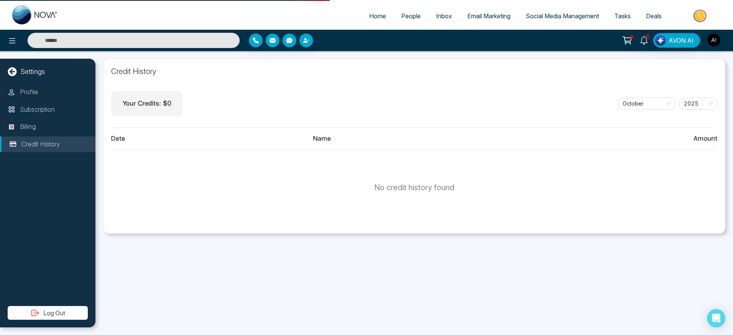
select select "*"
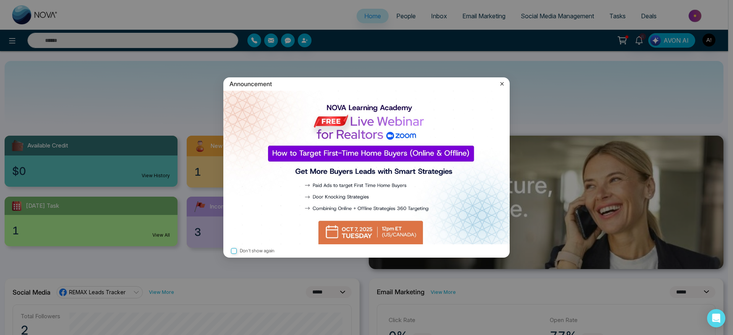
click at [499, 82] on icon at bounding box center [502, 84] width 8 height 8
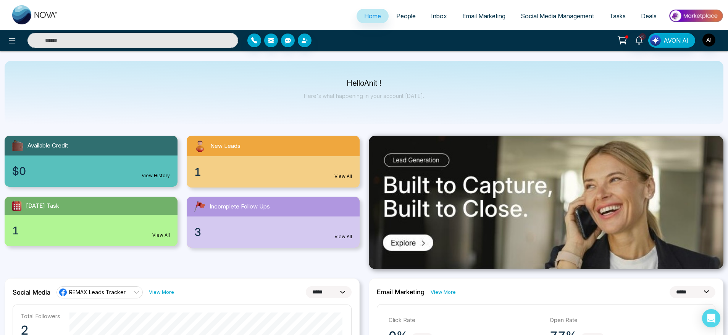
click at [348, 155] on div "New Leads" at bounding box center [273, 146] width 173 height 21
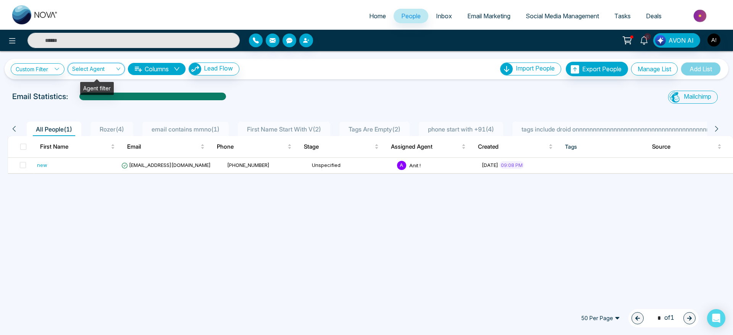
click at [89, 72] on input "search" at bounding box center [93, 70] width 43 height 14
click at [93, 97] on div "Anit ! (me)" at bounding box center [96, 96] width 48 height 8
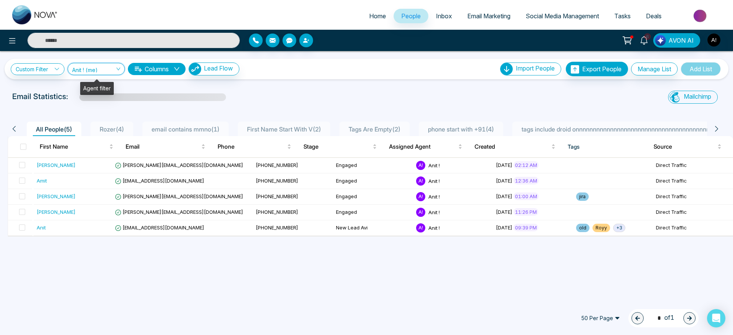
click at [105, 66] on span "Anit ! (me)" at bounding box center [96, 68] width 48 height 7
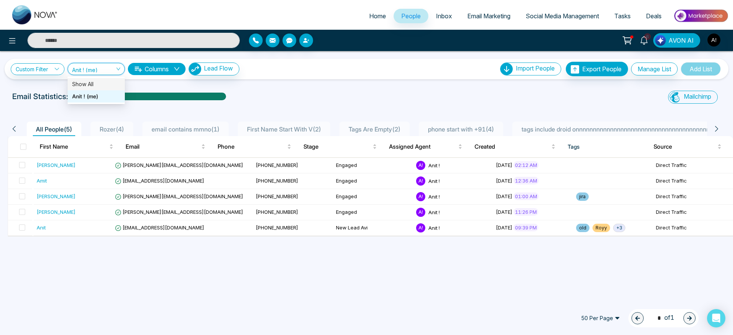
click at [105, 81] on div "Show All" at bounding box center [96, 84] width 48 height 8
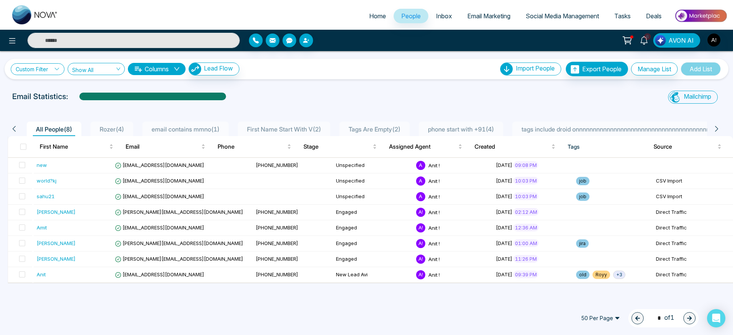
click at [54, 66] on link "Custom Filter" at bounding box center [38, 69] width 54 height 12
click at [53, 89] on input "search" at bounding box center [53, 86] width 62 height 11
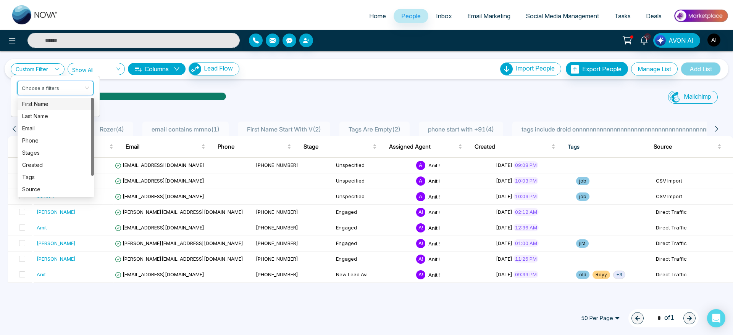
click at [56, 106] on div "First Name" at bounding box center [55, 104] width 67 height 8
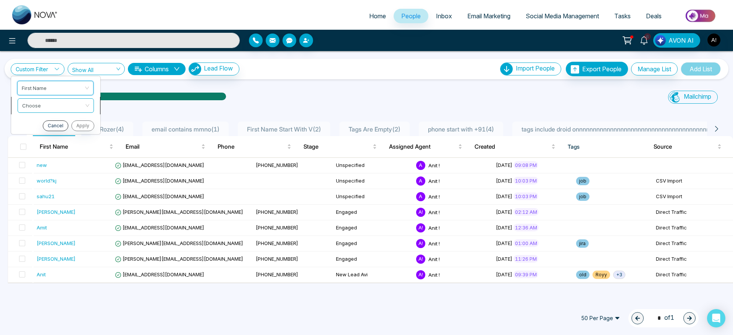
click at [65, 106] on input "search" at bounding box center [53, 104] width 62 height 11
click at [42, 141] on div "Contain" at bounding box center [56, 146] width 76 height 12
click at [48, 127] on input "text" at bounding box center [55, 125] width 76 height 14
type input "****"
click at [85, 143] on button "Apply" at bounding box center [82, 143] width 23 height 11
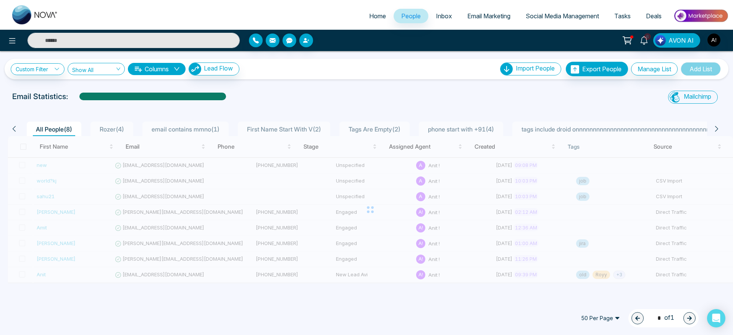
click at [85, 143] on div "First Name Email Phone Stage Assigned Agent Created Tags Source new [EMAIL_ADDR…" at bounding box center [370, 209] width 725 height 147
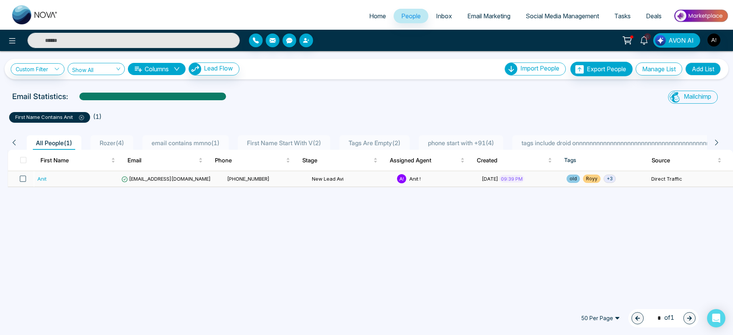
click at [21, 176] on span at bounding box center [23, 179] width 6 height 6
drag, startPoint x: 105, startPoint y: 118, endPoint x: 95, endPoint y: 118, distance: 9.5
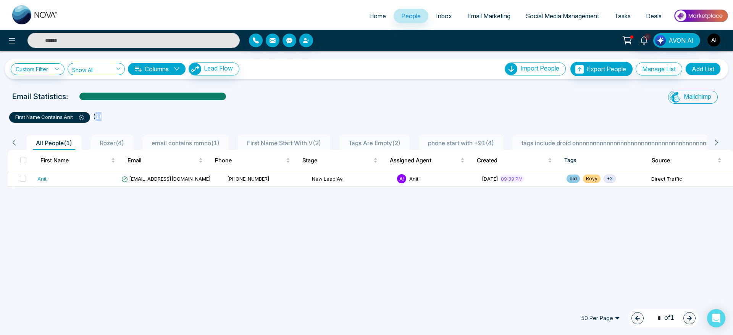
click at [95, 118] on ul "first name contains [PERSON_NAME] ( 1 )" at bounding box center [366, 116] width 714 height 14
click at [104, 120] on ul "first name contains [PERSON_NAME] ( 1 )" at bounding box center [366, 116] width 714 height 14
drag, startPoint x: 104, startPoint y: 120, endPoint x: 89, endPoint y: 118, distance: 14.7
click at [89, 118] on ul "first name contains [PERSON_NAME] ( 1 )" at bounding box center [366, 116] width 714 height 14
click at [132, 121] on ul "first name contains [PERSON_NAME] ( 1 )" at bounding box center [366, 116] width 714 height 14
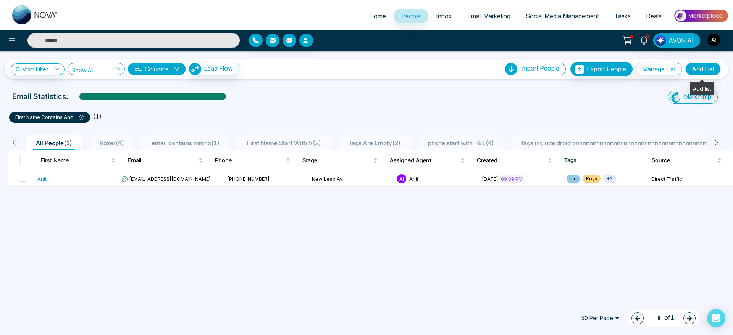
click at [698, 66] on button "Add List" at bounding box center [702, 69] width 35 height 13
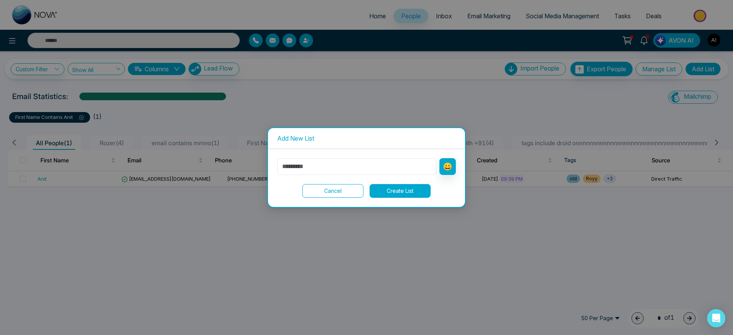
click at [319, 159] on input "text" at bounding box center [356, 166] width 159 height 17
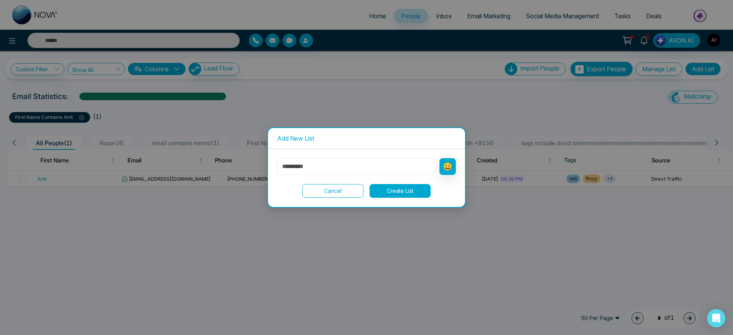
click at [319, 159] on input "text" at bounding box center [356, 166] width 159 height 17
type input "****"
click at [392, 193] on button "Create List" at bounding box center [399, 191] width 61 height 14
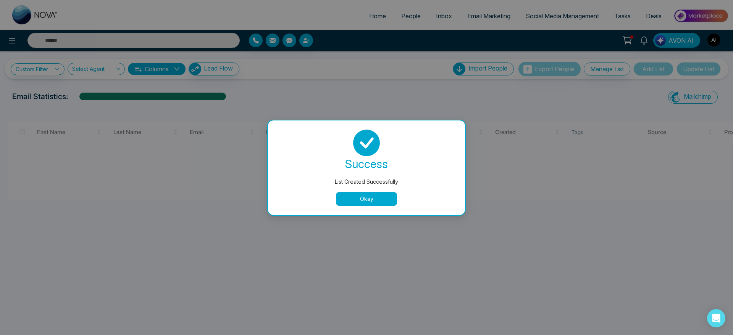
click at [358, 201] on button "Okay" at bounding box center [366, 199] width 61 height 14
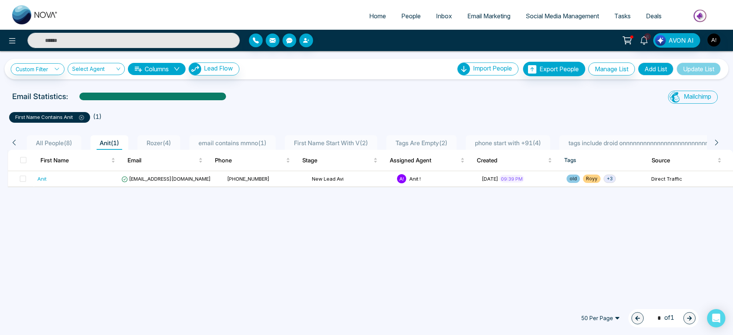
click at [145, 123] on div "All People ( 8 ) Anit ( 1 ) Rozer ( 4 ) email contains mmno ( 1 ) First Name St…" at bounding box center [366, 155] width 723 height 65
click at [604, 178] on span "+ 3" at bounding box center [609, 179] width 12 height 8
click at [582, 229] on div "Custom Filter Choose a filters Cancel Apply Select Agent Columns Lead Flow Impo…" at bounding box center [366, 175] width 733 height 248
click at [604, 181] on span "+ 3" at bounding box center [609, 179] width 12 height 8
click at [616, 249] on div "Custom Filter Choose a filters Cancel Apply Select Agent Columns Lead Flow Impo…" at bounding box center [366, 175] width 733 height 248
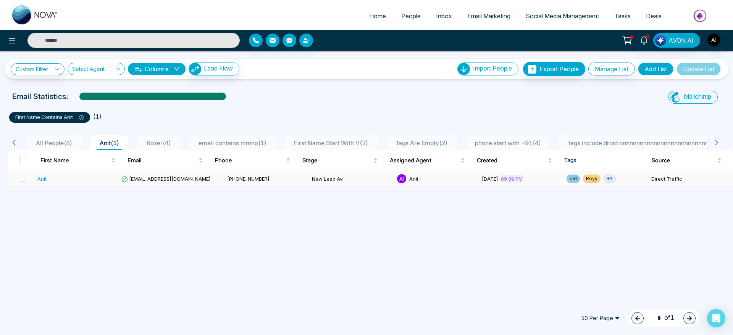
click at [603, 177] on span "+ 3" at bounding box center [609, 179] width 12 height 8
click at [607, 214] on div "Custom Filter Choose a filters Cancel Apply Select Agent Columns Lead Flow Impo…" at bounding box center [366, 175] width 733 height 248
click at [498, 176] on span "[DATE]" at bounding box center [490, 179] width 16 height 6
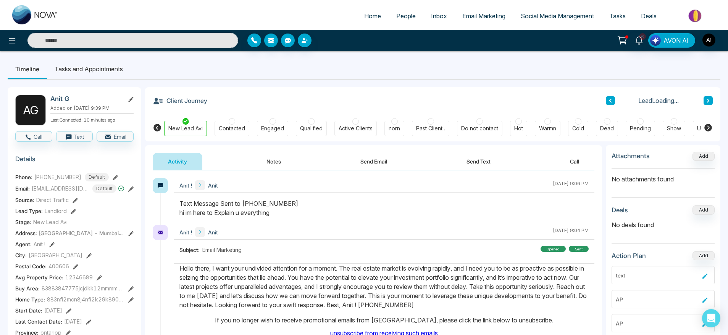
click at [398, 24] on li "People" at bounding box center [405, 17] width 35 height 16
click at [406, 12] on span "People" at bounding box center [405, 16] width 19 height 8
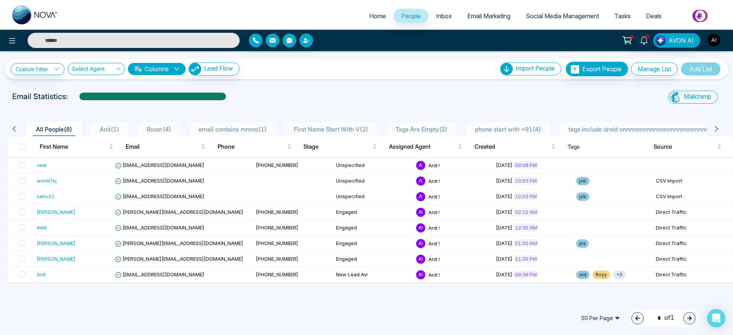
click at [103, 128] on span "Anit ( 1 )" at bounding box center [110, 130] width 26 height 8
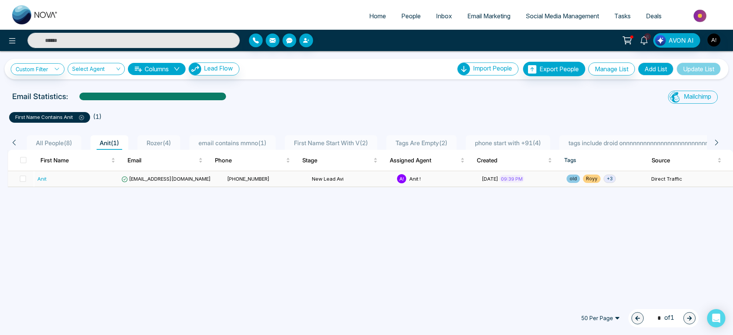
click at [604, 178] on span "+ 3" at bounding box center [609, 179] width 12 height 8
click at [660, 176] on td "Direct Traffic" at bounding box center [690, 179] width 85 height 16
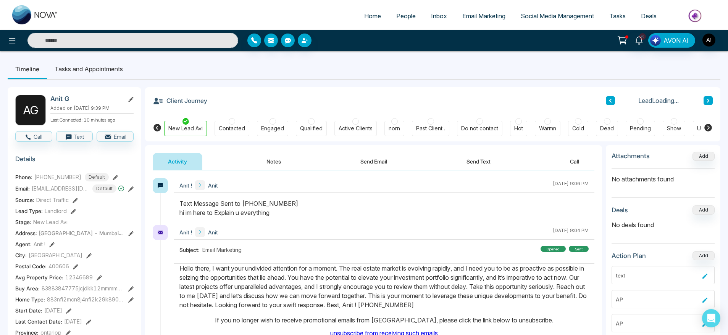
click at [407, 16] on span "People" at bounding box center [405, 16] width 19 height 8
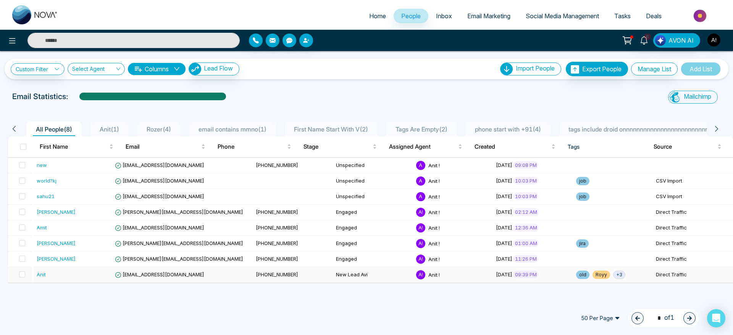
click at [613, 274] on span "+ 3" at bounding box center [619, 275] width 12 height 8
click at [108, 124] on li "Anit ( 1 )" at bounding box center [109, 129] width 38 height 14
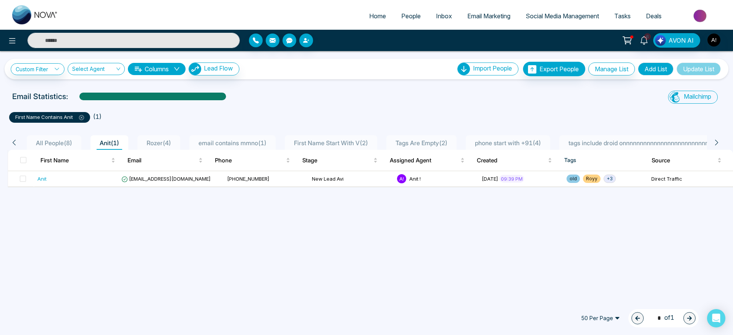
click at [349, 81] on div "Custom Filter Choose a filters Cancel Apply Select Agent Columns Lead Flow Impo…" at bounding box center [366, 175] width 733 height 248
click at [606, 180] on span "+ 3" at bounding box center [609, 179] width 12 height 8
drag, startPoint x: 618, startPoint y: 232, endPoint x: 529, endPoint y: 231, distance: 89.3
click at [529, 231] on div "Custom Filter Choose a filters Cancel Apply Select Agent Columns Lead Flow Impo…" at bounding box center [366, 175] width 733 height 248
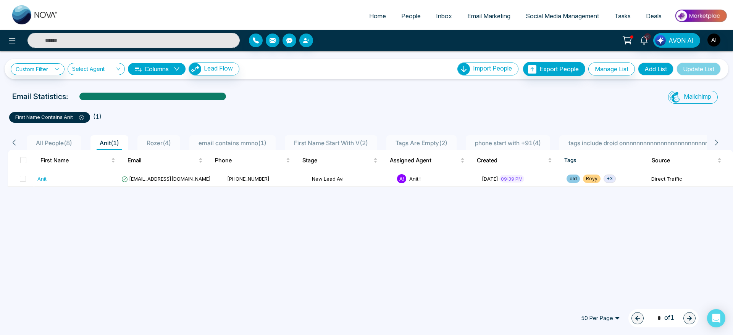
click at [441, 12] on span "Inbox" at bounding box center [444, 16] width 16 height 8
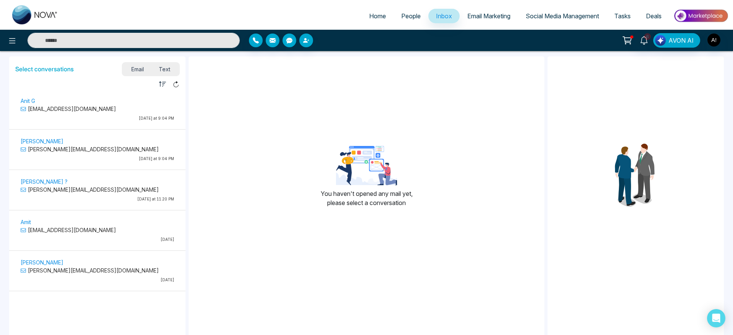
click at [105, 108] on p "[EMAIL_ADDRESS][DOMAIN_NAME]" at bounding box center [97, 109] width 153 height 8
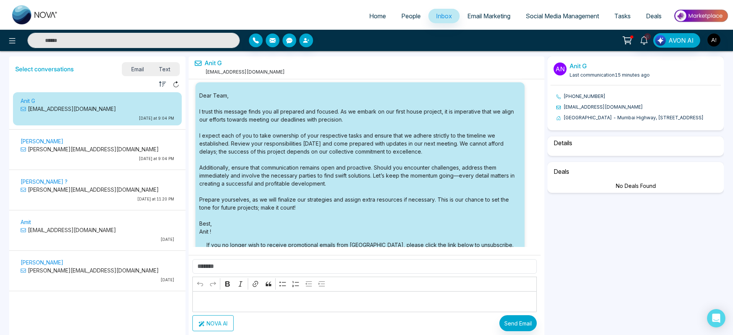
select select "**********"
select select "********"
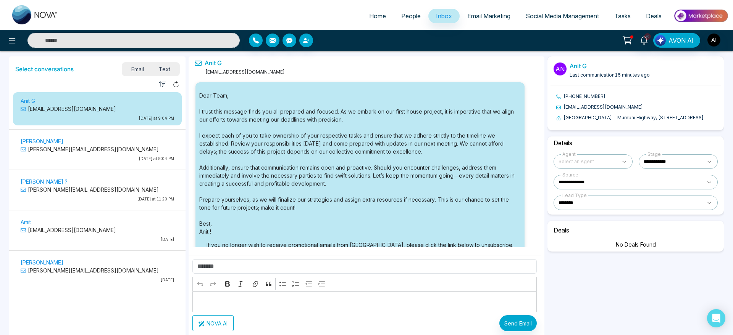
select select "****"
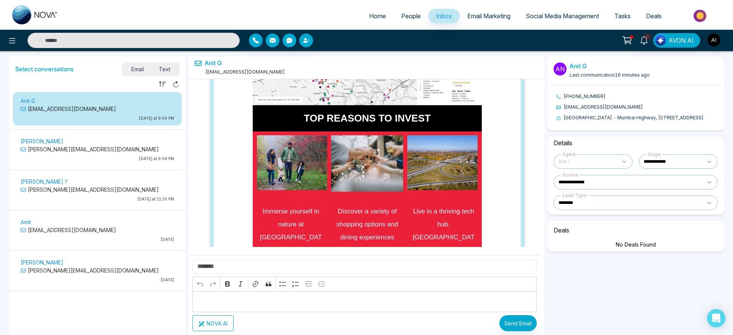
scroll to position [13, 0]
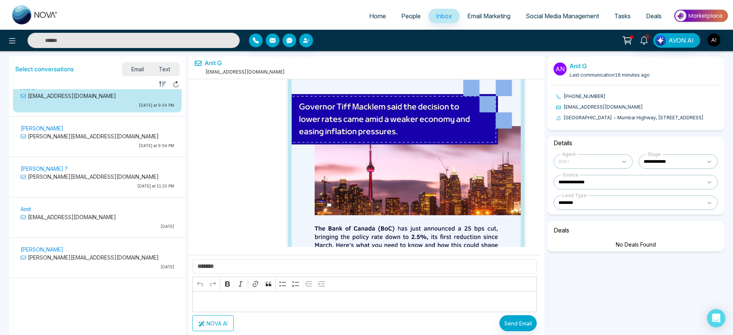
click at [335, 334] on div "Rich Text Editor Undo Redo Bold Italic Link Block quote Bulleted List Numbered …" at bounding box center [364, 295] width 352 height 80
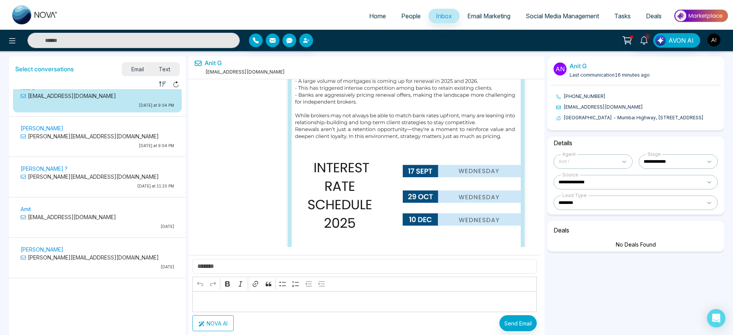
scroll to position [153221, 0]
drag, startPoint x: 202, startPoint y: 61, endPoint x: 266, endPoint y: 73, distance: 64.4
click at [266, 73] on div "Anit G [EMAIL_ADDRESS][DOMAIN_NAME]" at bounding box center [366, 67] width 356 height 23
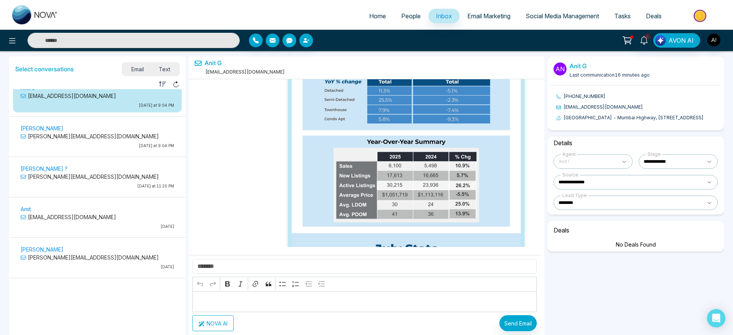
scroll to position [154168, 0]
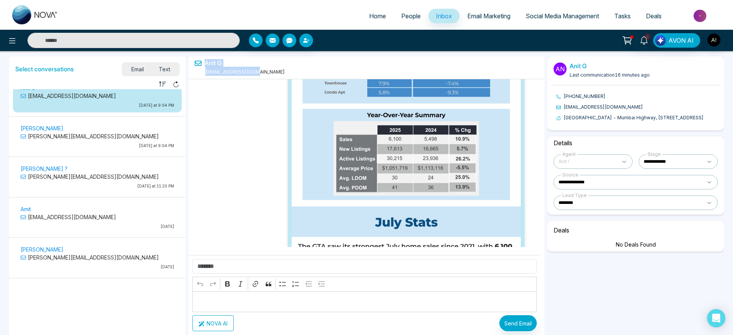
drag, startPoint x: 198, startPoint y: 61, endPoint x: 271, endPoint y: 72, distance: 73.3
click at [271, 72] on div "Anit G [EMAIL_ADDRESS][DOMAIN_NAME]" at bounding box center [366, 67] width 356 height 23
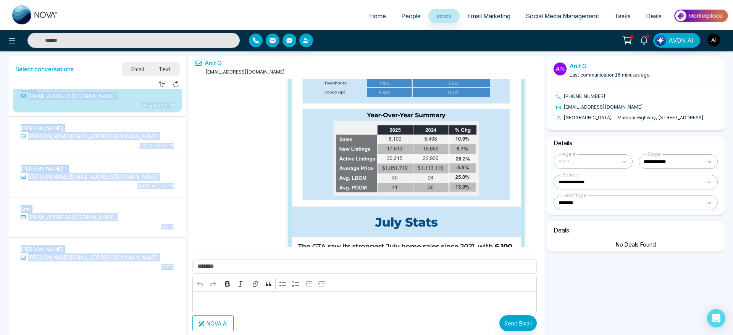
drag, startPoint x: 271, startPoint y: 72, endPoint x: 182, endPoint y: 75, distance: 88.2
click at [182, 75] on div "Select conversations Email Text Unread Read Anit G [EMAIL_ADDRESS][DOMAIN_NAME]…" at bounding box center [366, 224] width 717 height 338
click at [182, 75] on div "Select conversations Email Text" at bounding box center [97, 67] width 176 height 23
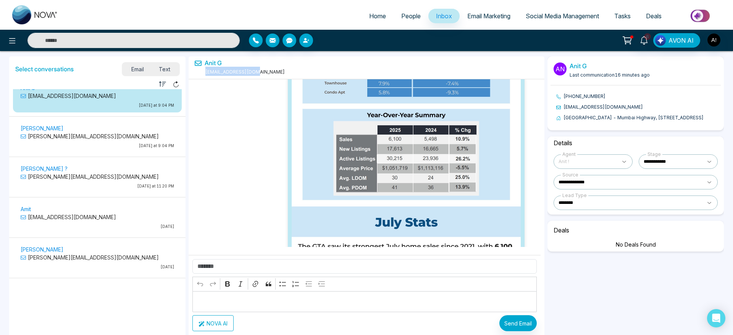
drag, startPoint x: 260, startPoint y: 71, endPoint x: 198, endPoint y: 73, distance: 61.8
click at [198, 73] on div "Anit G [EMAIL_ADDRESS][DOMAIN_NAME]" at bounding box center [366, 67] width 356 height 23
click at [198, 73] on div "Anit G [EMAIL_ADDRESS][DOMAIN_NAME]" at bounding box center [240, 68] width 90 height 16
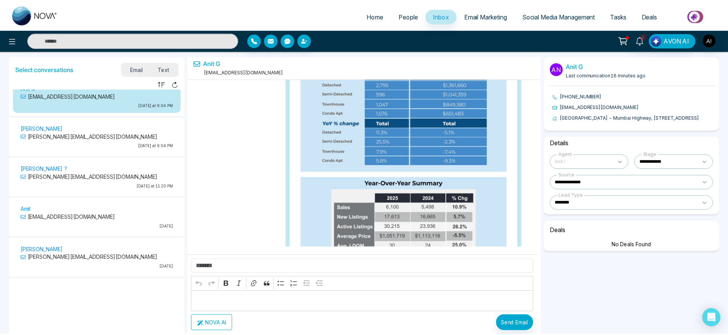
scroll to position [154094, 0]
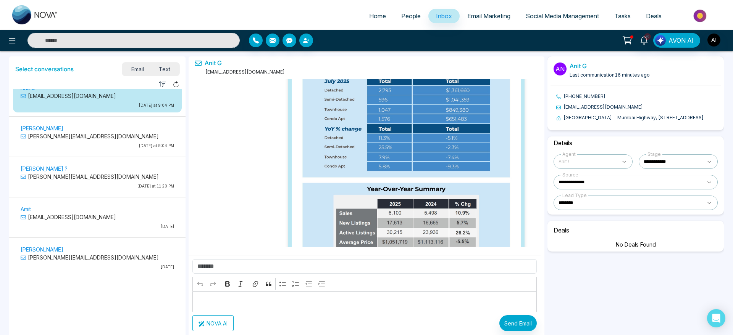
click at [372, 14] on span "Home" at bounding box center [377, 16] width 17 height 8
select select "*"
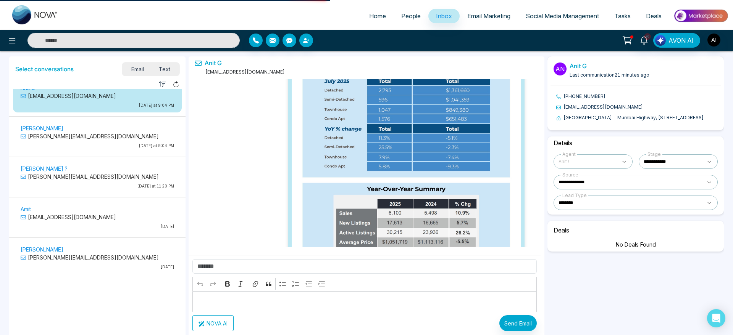
select select "*"
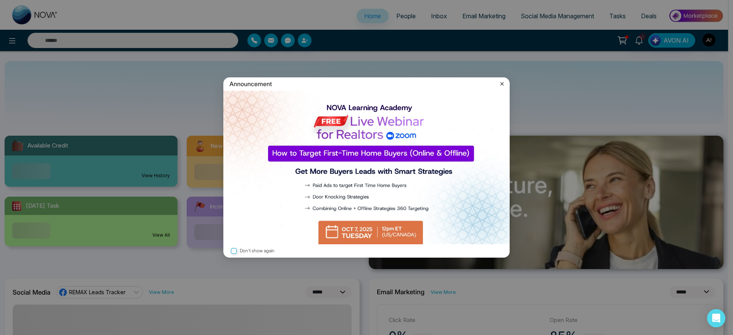
click at [483, 95] on div "Announcement Don't show again" at bounding box center [366, 167] width 733 height 335
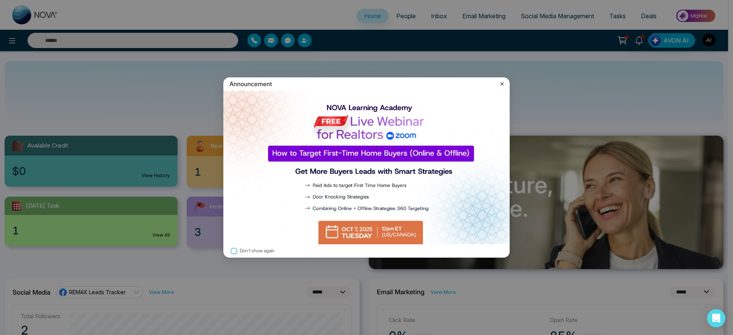
click at [504, 84] on icon at bounding box center [502, 84] width 8 height 8
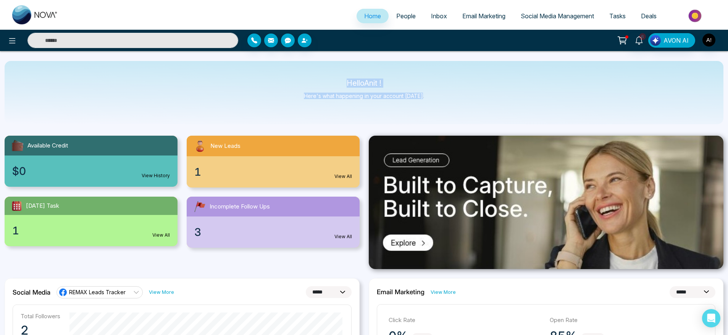
drag, startPoint x: 329, startPoint y: 82, endPoint x: 433, endPoint y: 99, distance: 105.6
click at [433, 99] on div "Hello Anit ! Here's what happening in your account [DATE]." at bounding box center [364, 92] width 718 height 63
drag, startPoint x: 433, startPoint y: 99, endPoint x: 300, endPoint y: 77, distance: 135.8
click at [300, 77] on div "Hello Anit ! Here's what happening in your account [DATE]." at bounding box center [364, 92] width 718 height 63
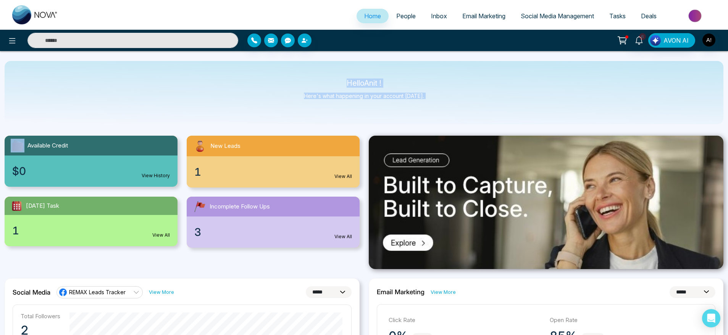
click at [300, 77] on div "Hello Anit ! Here's what happening in your account [DATE]." at bounding box center [364, 92] width 718 height 63
drag, startPoint x: 338, startPoint y: 80, endPoint x: 452, endPoint y: 101, distance: 116.4
click at [452, 101] on div "Hello Anit ! Here's what happening in your account [DATE]." at bounding box center [364, 92] width 718 height 63
drag, startPoint x: 424, startPoint y: 100, endPoint x: 307, endPoint y: 70, distance: 121.4
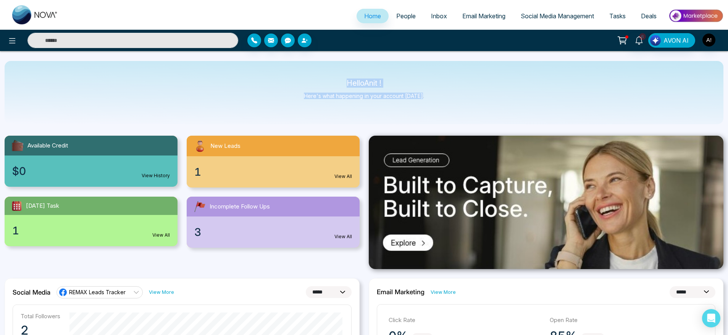
click at [307, 70] on div "Hello Anit ! Here's what happening in your account [DATE]." at bounding box center [364, 92] width 718 height 63
drag, startPoint x: 345, startPoint y: 82, endPoint x: 434, endPoint y: 103, distance: 91.9
click at [434, 103] on div "Hello Anit ! Here's what happening in your account [DATE]." at bounding box center [364, 92] width 718 height 63
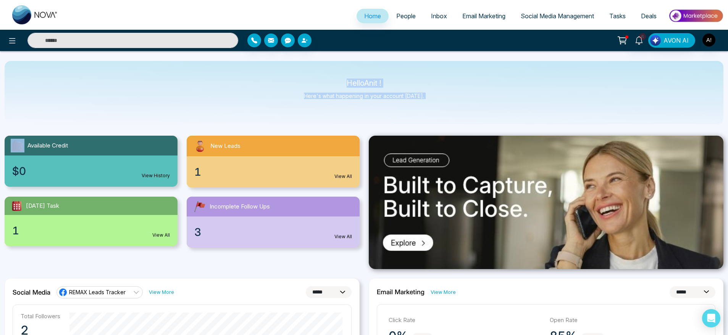
drag, startPoint x: 434, startPoint y: 103, endPoint x: 327, endPoint y: 81, distance: 108.8
click at [327, 81] on div "Hello Anit ! Here's what happening in your account [DATE]." at bounding box center [364, 92] width 718 height 63
click at [327, 81] on p "Hello Anit !" at bounding box center [364, 83] width 120 height 6
drag, startPoint x: 340, startPoint y: 80, endPoint x: 427, endPoint y: 99, distance: 88.2
click at [427, 99] on div "Hello Anit ! Here's what happening in your account [DATE]." at bounding box center [364, 92] width 718 height 63
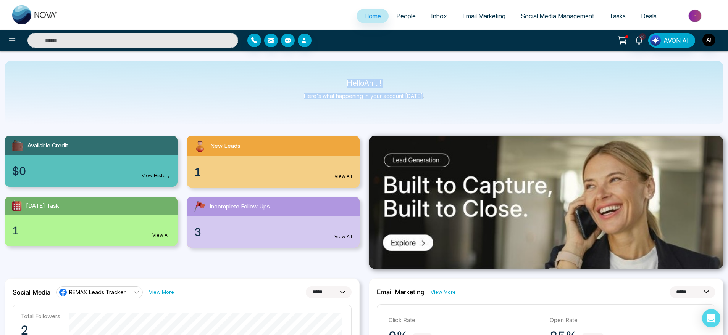
click at [427, 99] on div "Hello Anit ! Here's what happening in your account [DATE]." at bounding box center [364, 92] width 718 height 63
drag, startPoint x: 427, startPoint y: 99, endPoint x: 295, endPoint y: 71, distance: 135.0
click at [295, 71] on div "Hello Anit ! Here's what happening in your account [DATE]." at bounding box center [364, 92] width 718 height 63
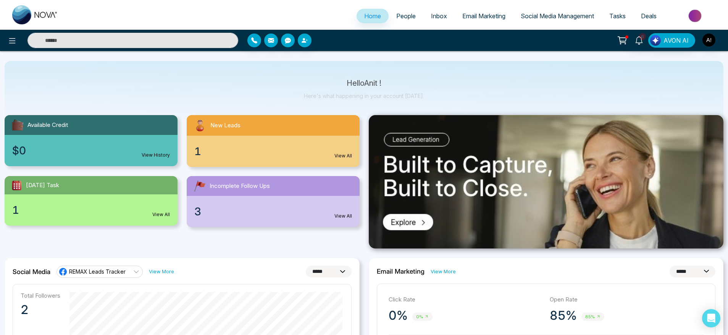
scroll to position [25, 0]
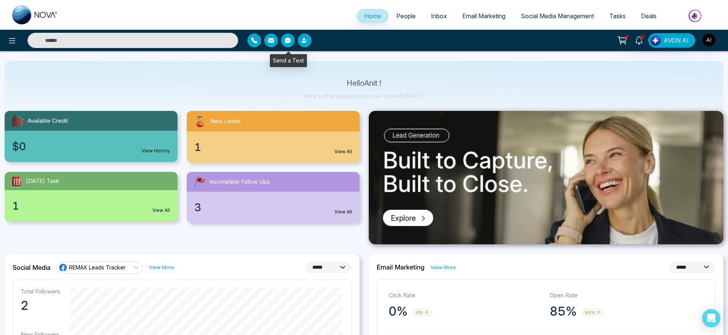
click at [287, 37] on icon "button" at bounding box center [288, 40] width 6 height 6
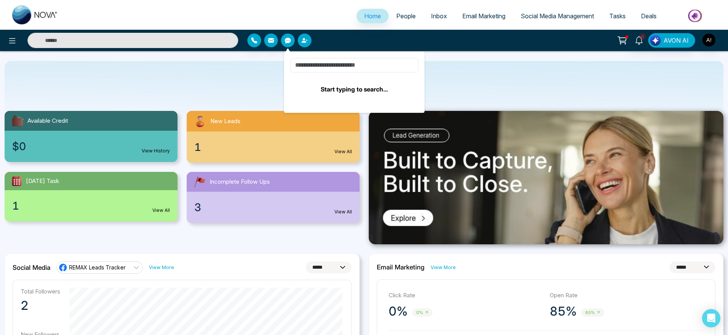
click at [362, 64] on input at bounding box center [354, 65] width 128 height 14
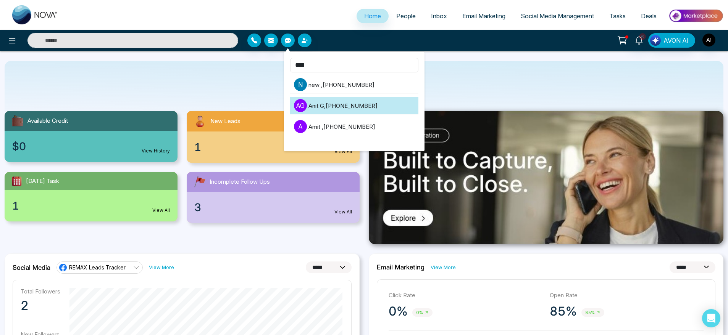
type input "****"
click at [352, 112] on li "A G Anit G , [PHONE_NUMBER]" at bounding box center [354, 105] width 128 height 17
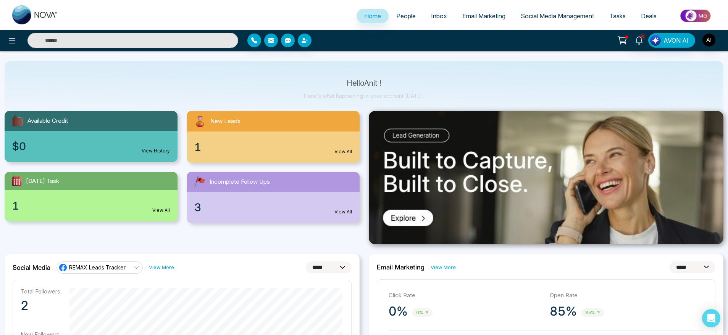
click at [231, 84] on div "Hello Anit ! Here's what happening in your account [DATE]." at bounding box center [364, 92] width 718 height 63
click at [287, 40] on icon "button" at bounding box center [288, 41] width 6 height 6
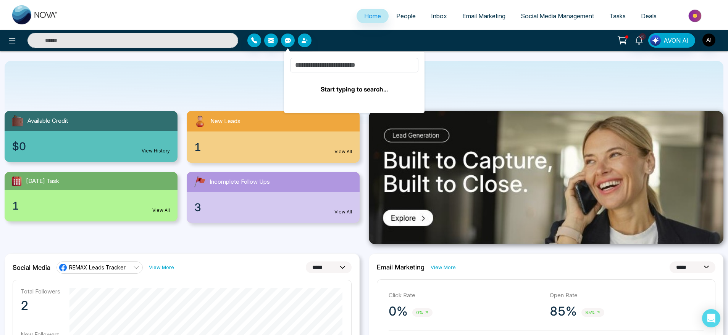
drag, startPoint x: 315, startPoint y: 56, endPoint x: 315, endPoint y: 64, distance: 7.6
click at [315, 64] on div "Start typing to search..." at bounding box center [354, 82] width 140 height 61
click at [315, 64] on input at bounding box center [354, 65] width 128 height 14
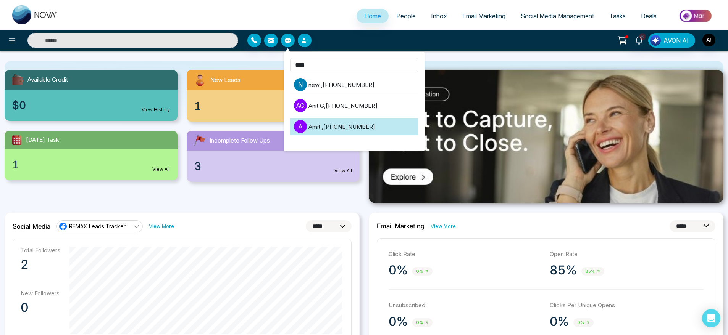
scroll to position [13, 0]
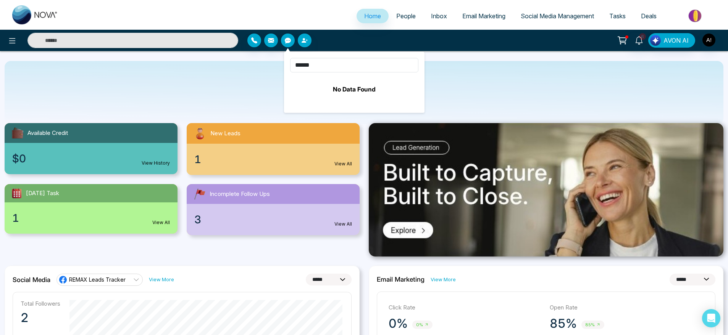
click at [345, 55] on div "****** No Data Found" at bounding box center [354, 82] width 140 height 61
drag, startPoint x: 341, startPoint y: 60, endPoint x: 248, endPoint y: 71, distance: 94.5
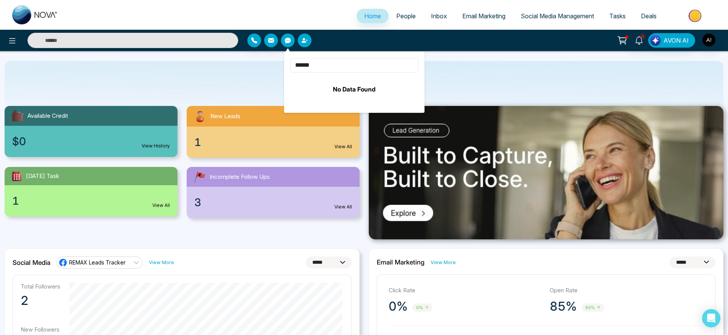
scroll to position [22, 0]
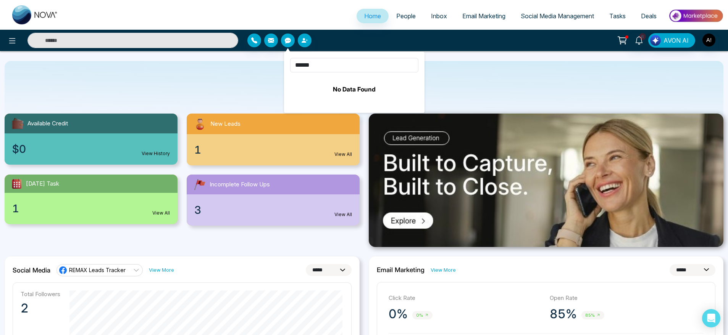
click at [340, 46] on div at bounding box center [333, 41] width 173 height 14
drag, startPoint x: 312, startPoint y: 58, endPoint x: 289, endPoint y: 66, distance: 23.9
click at [289, 66] on div "****** No Data Found" at bounding box center [354, 82] width 140 height 61
click at [333, 62] on input "******" at bounding box center [354, 65] width 128 height 14
drag, startPoint x: 333, startPoint y: 62, endPoint x: 315, endPoint y: 62, distance: 18.3
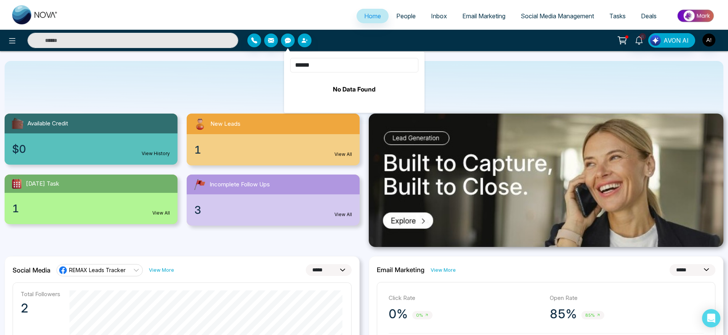
click at [315, 62] on input "******" at bounding box center [354, 65] width 128 height 14
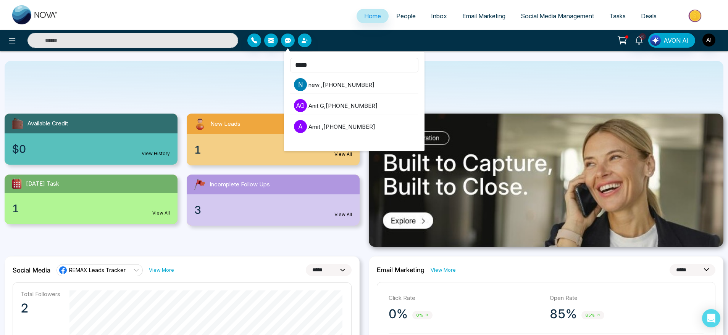
type input "****"
drag, startPoint x: 340, startPoint y: 65, endPoint x: 279, endPoint y: 65, distance: 61.0
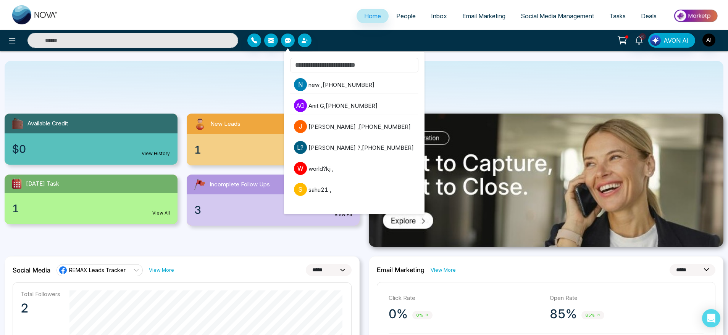
click at [308, 62] on input at bounding box center [354, 65] width 128 height 14
click at [341, 55] on div "n new , [PHONE_NUMBER] A G Anit G , [PHONE_NUMBER] [PERSON_NAME] , [PHONE_NUMBE…" at bounding box center [354, 133] width 140 height 163
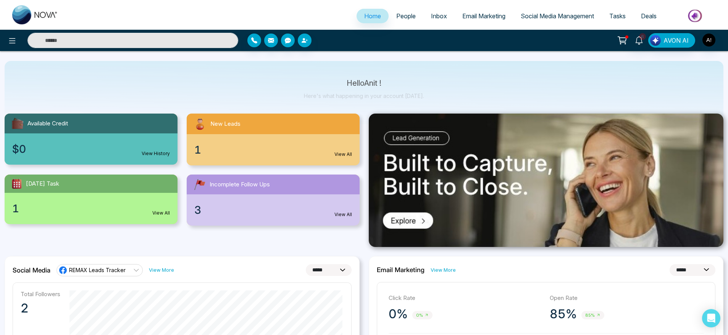
click at [466, 93] on div "Hello Anit ! Here's what happening in your account [DATE]." at bounding box center [364, 92] width 718 height 63
click at [301, 42] on icon "button" at bounding box center [303, 40] width 5 height 5
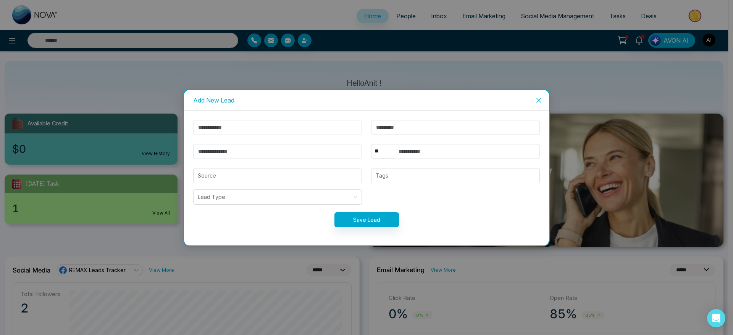
click at [306, 129] on input "text" at bounding box center [277, 127] width 169 height 15
click at [538, 99] on icon "close" at bounding box center [538, 100] width 5 height 5
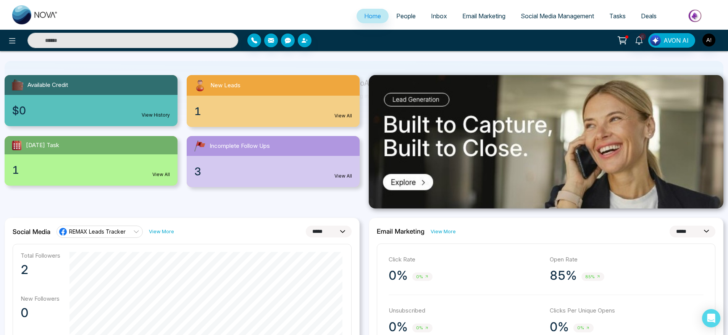
scroll to position [63, 0]
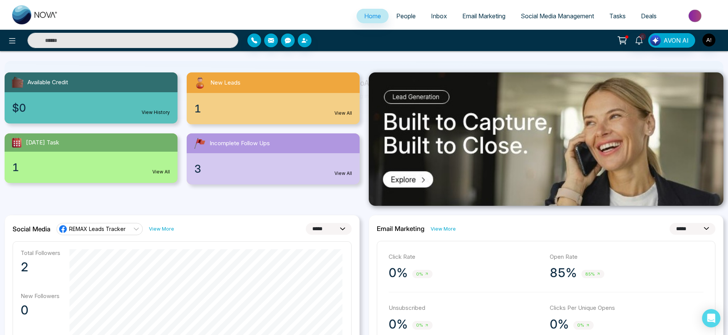
click at [122, 105] on div "$0 View History" at bounding box center [91, 107] width 173 height 31
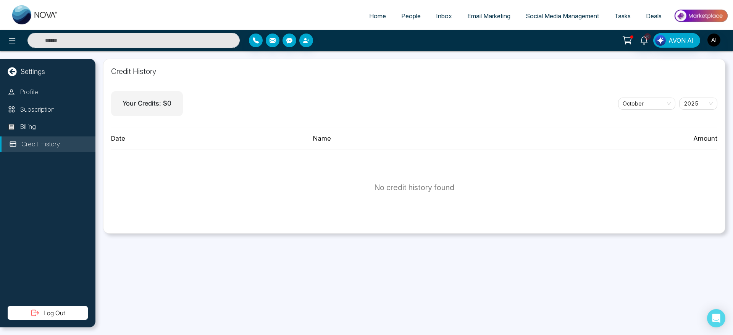
click at [371, 10] on link "Home" at bounding box center [377, 16] width 32 height 14
select select "*"
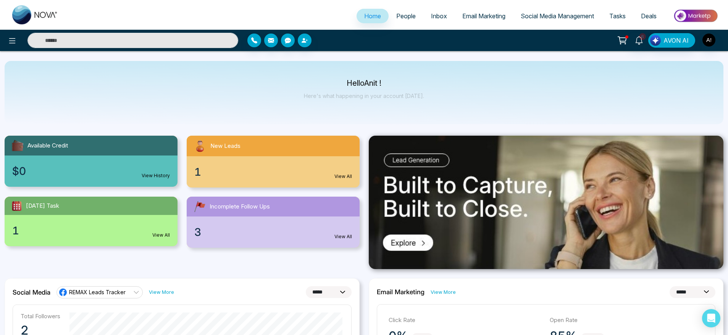
click at [276, 176] on div "1 View All" at bounding box center [273, 171] width 173 height 31
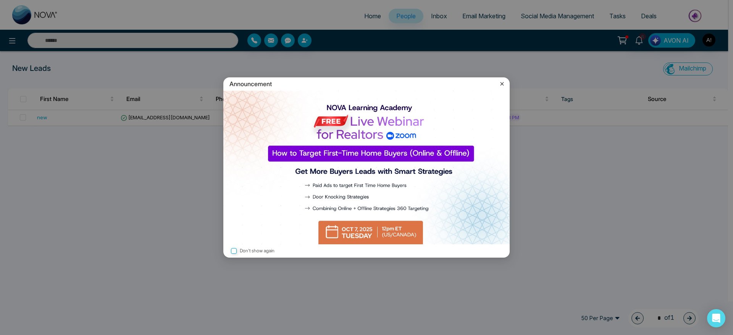
click at [501, 85] on icon at bounding box center [502, 84] width 8 height 8
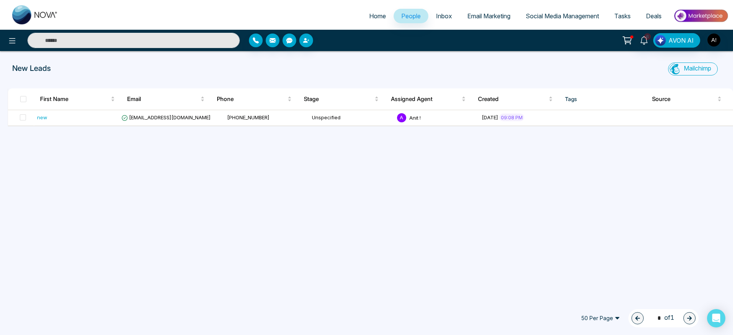
click at [372, 8] on ul "Home People Inbox Email Marketing Social Media Management Tasks Deals" at bounding box center [397, 16] width 662 height 21
click at [372, 13] on span "Home" at bounding box center [377, 16] width 17 height 8
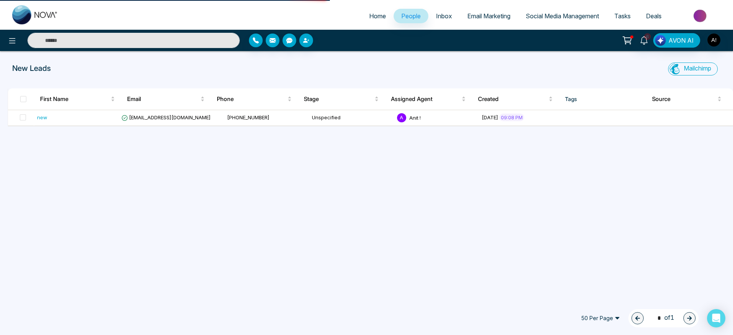
select select "*"
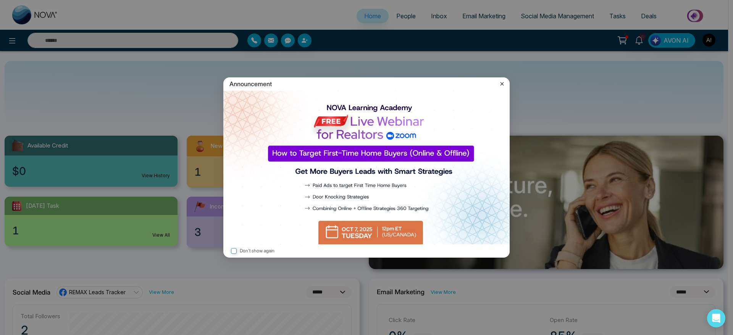
select select "*"
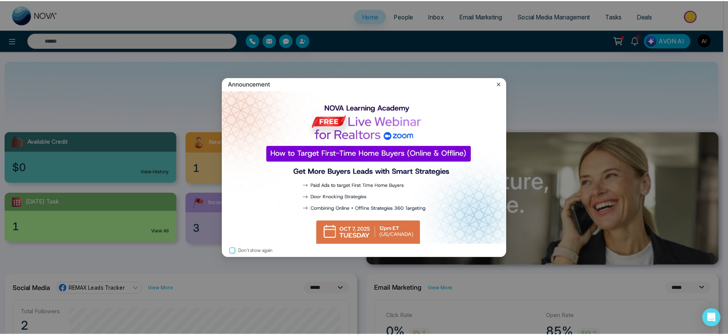
scroll to position [4, 0]
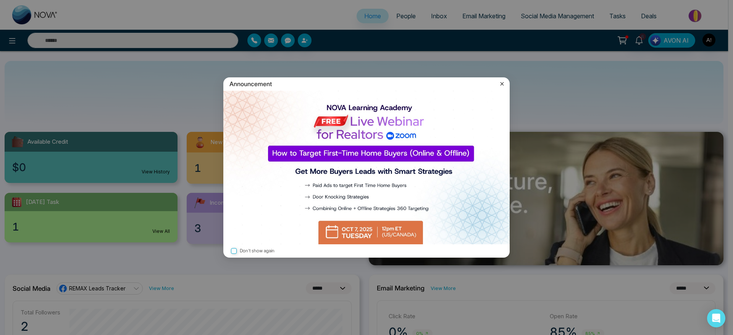
click at [504, 85] on icon at bounding box center [502, 84] width 8 height 8
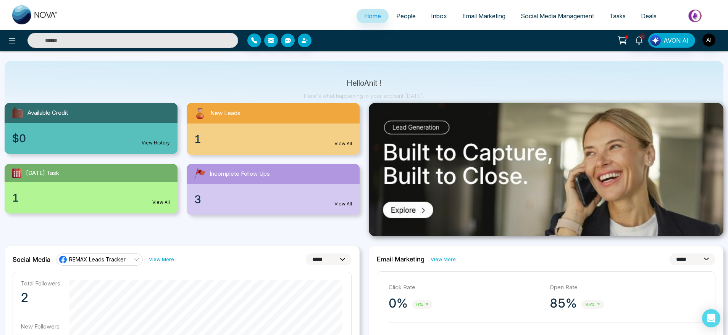
scroll to position [38, 0]
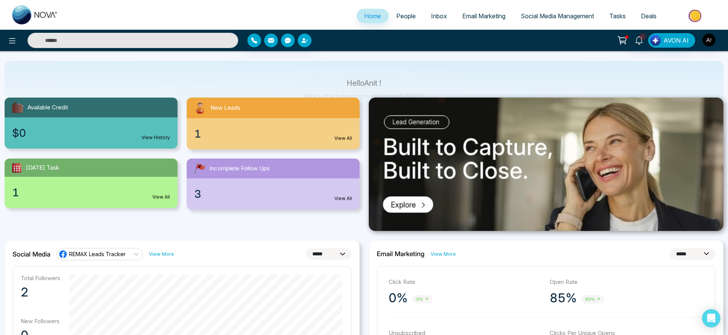
click at [143, 188] on div "1 View All" at bounding box center [91, 192] width 173 height 31
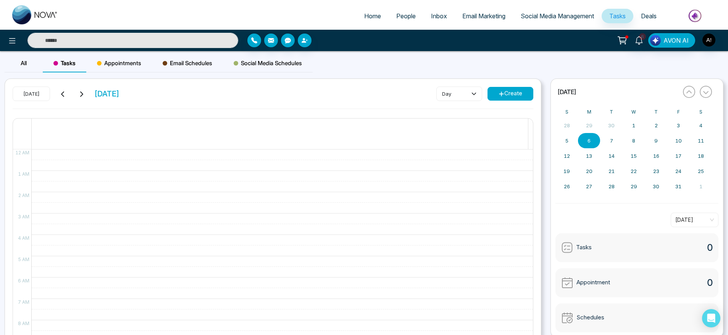
click at [362, 11] on link "Home" at bounding box center [372, 16] width 32 height 14
select select "*"
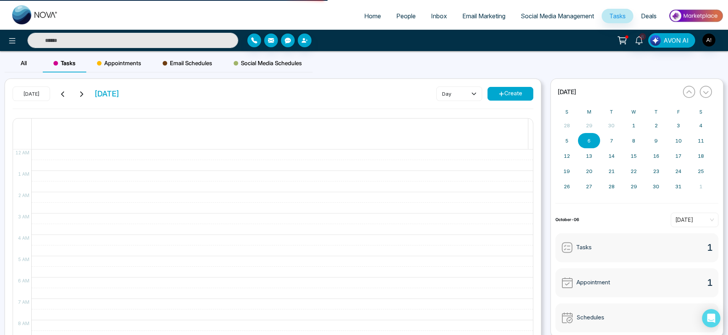
select select "*"
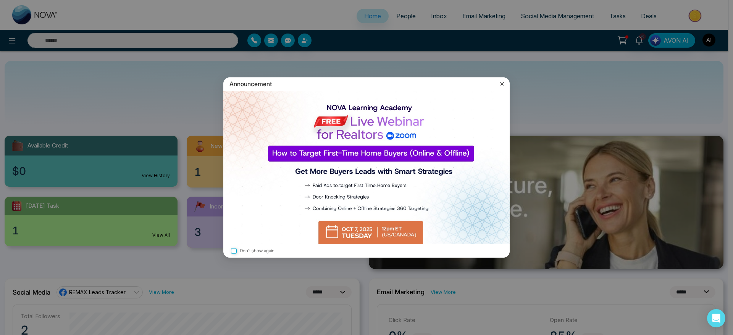
click at [501, 84] on icon at bounding box center [501, 83] width 3 height 3
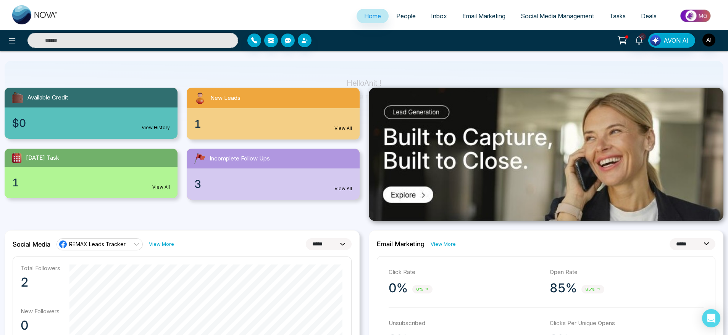
scroll to position [61, 0]
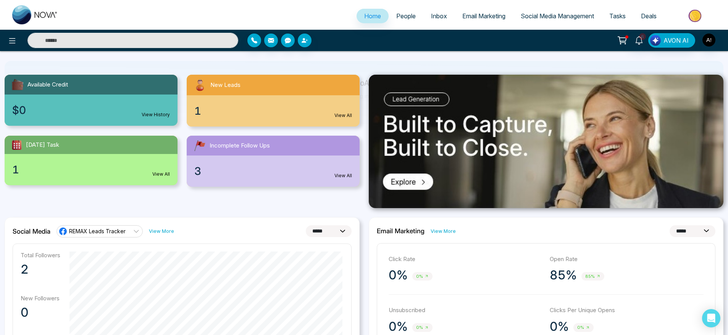
click at [280, 174] on div "3 View All" at bounding box center [273, 171] width 173 height 31
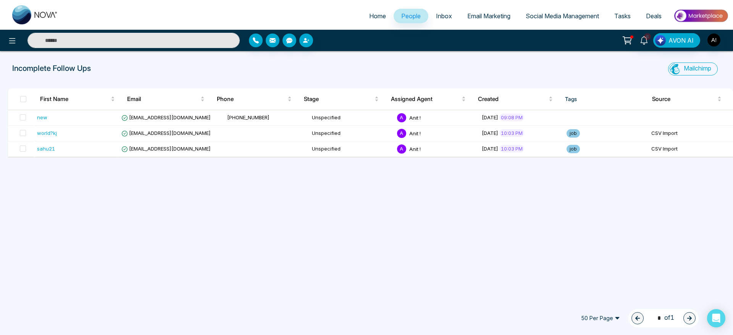
click at [367, 11] on link "Home" at bounding box center [377, 16] width 32 height 14
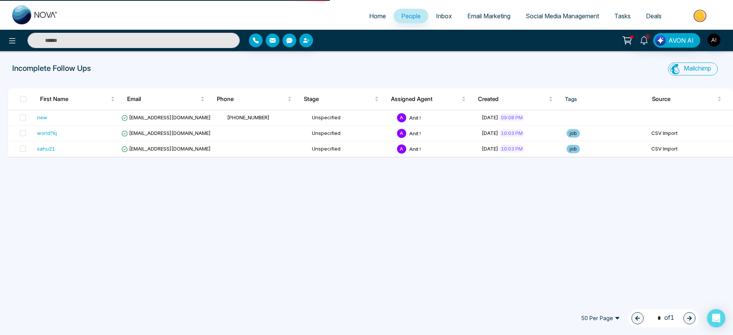
select select "*"
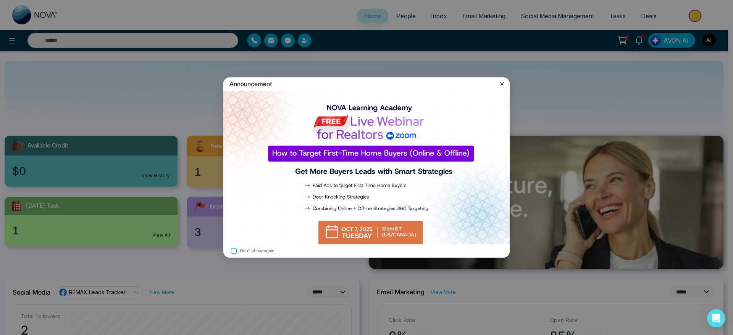
click at [502, 82] on icon at bounding box center [502, 84] width 8 height 8
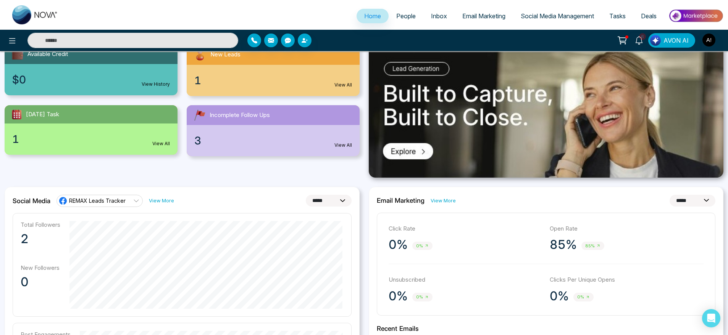
scroll to position [108, 0]
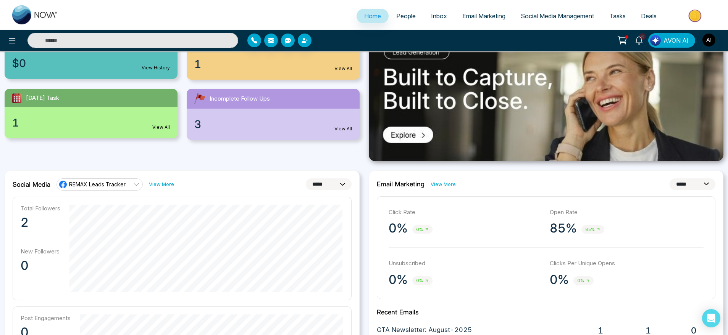
click at [168, 182] on link "View More" at bounding box center [161, 184] width 25 height 7
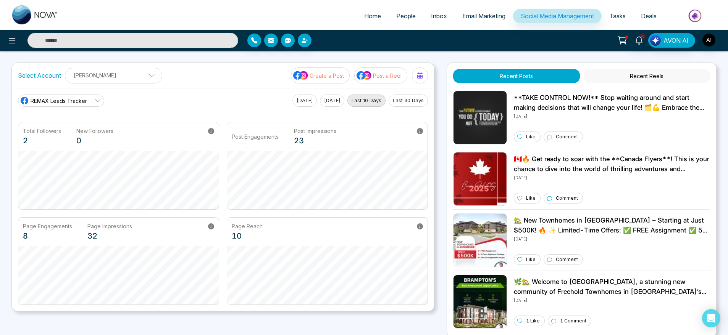
click at [369, 15] on span "Home" at bounding box center [372, 16] width 17 height 8
select select "*"
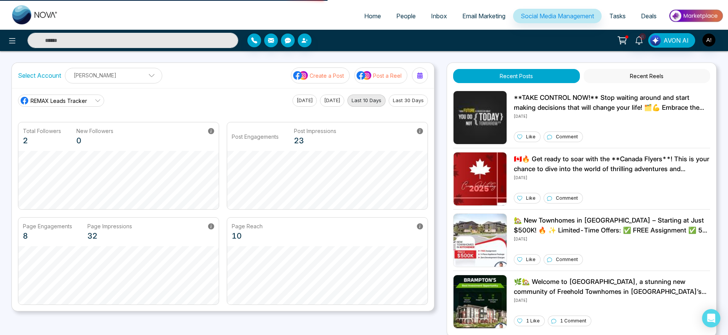
select select "*"
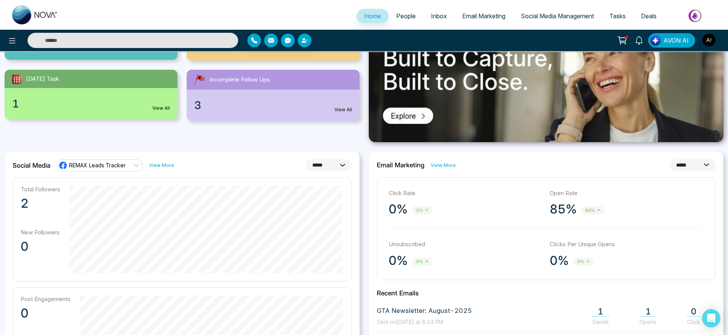
scroll to position [183, 0]
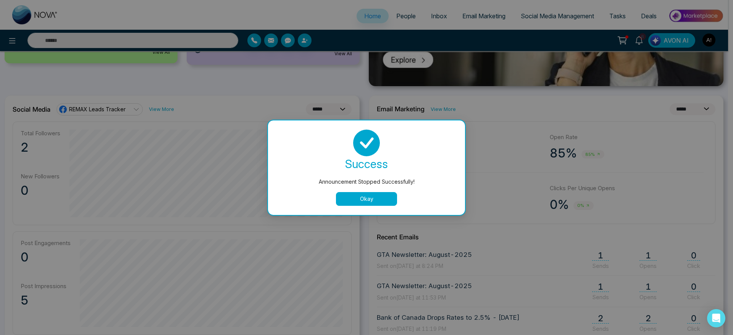
click at [371, 196] on button "Okay" at bounding box center [366, 199] width 61 height 14
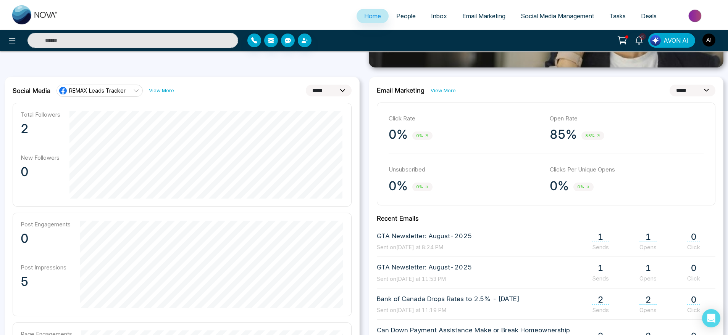
scroll to position [205, 0]
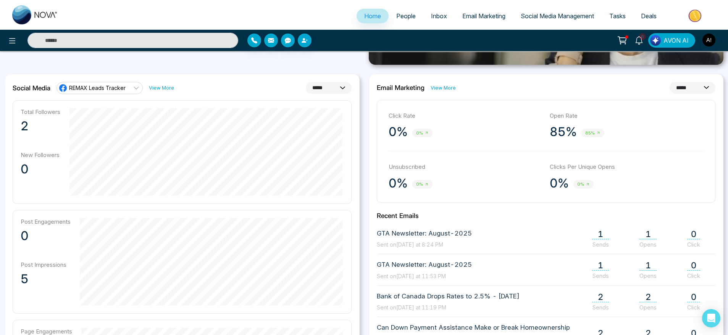
click at [449, 88] on link "View More" at bounding box center [442, 87] width 25 height 7
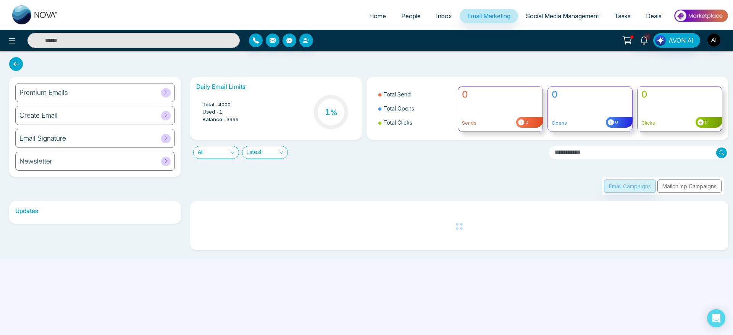
click at [369, 19] on span "Home" at bounding box center [377, 16] width 17 height 8
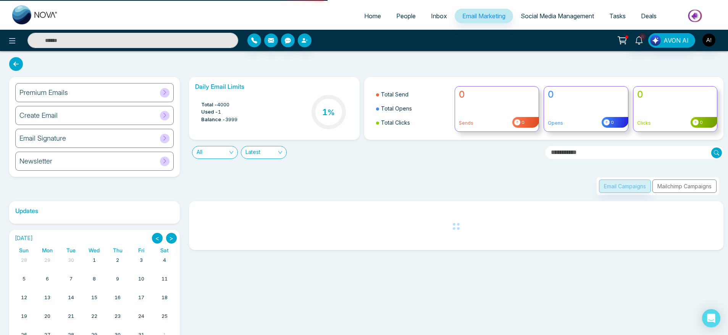
select select "*"
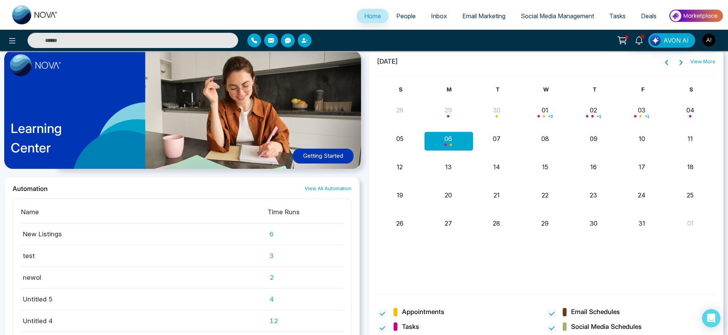
scroll to position [597, 0]
click at [254, 129] on div "Learning Center Getting Started" at bounding box center [182, 112] width 355 height 128
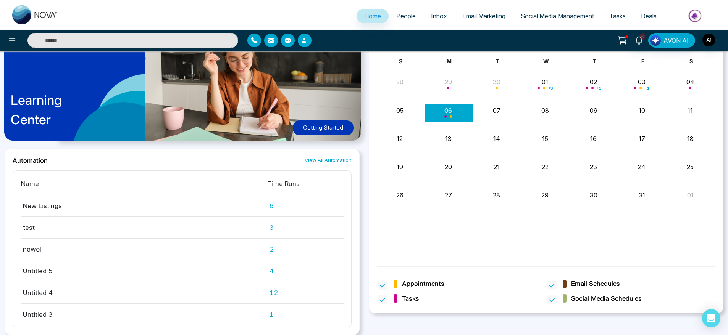
click at [323, 164] on div "Automation View All Automation Name Time Runs New Listings 6 test 3 newol 2 Unt…" at bounding box center [182, 242] width 355 height 187
click at [342, 161] on link "View All Automation" at bounding box center [327, 160] width 47 height 7
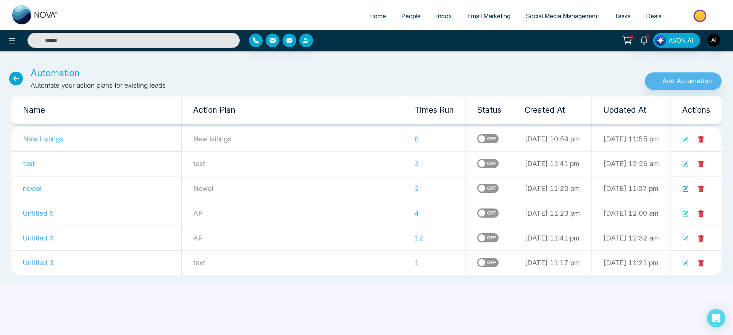
click at [369, 19] on span "Home" at bounding box center [377, 16] width 17 height 8
select select "*"
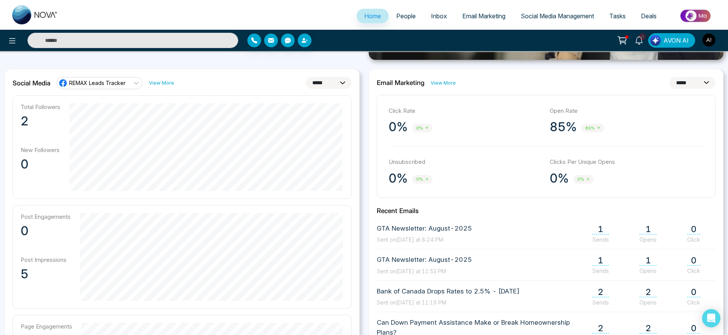
scroll to position [231, 0]
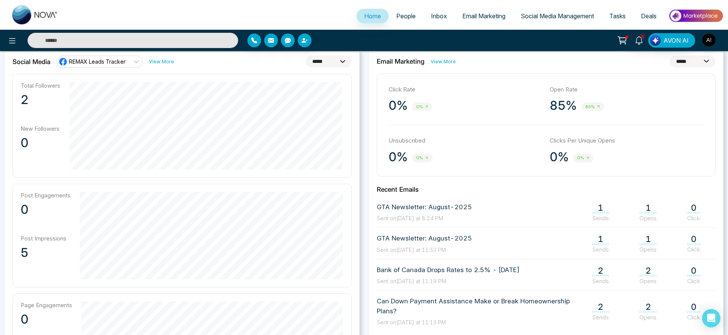
click at [445, 63] on link "View More" at bounding box center [442, 61] width 25 height 7
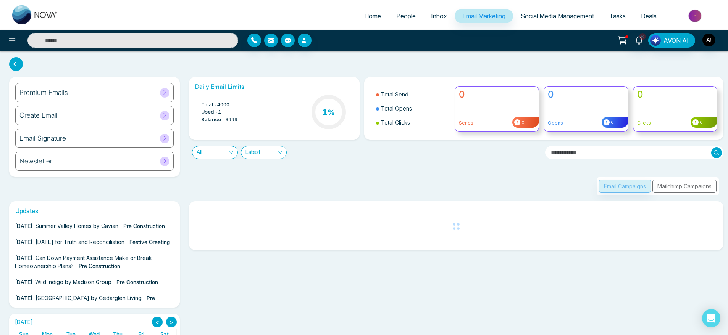
click at [364, 21] on link "Home" at bounding box center [372, 16] width 32 height 14
select select "*"
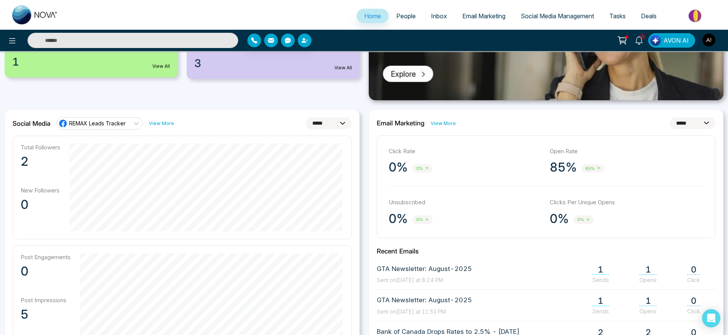
scroll to position [176, 0]
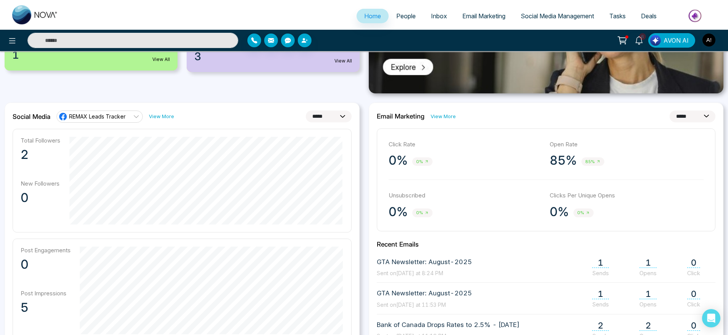
click at [440, 115] on link "View More" at bounding box center [442, 116] width 25 height 7
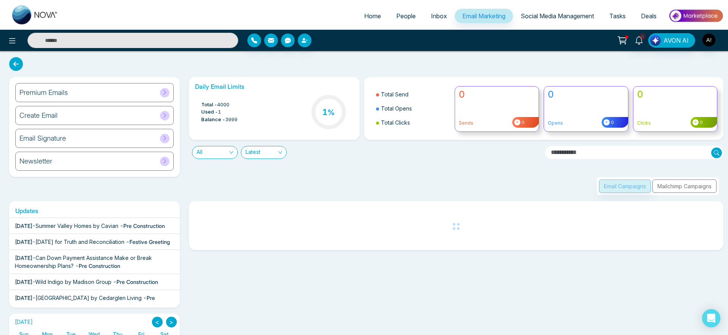
click at [368, 18] on span "Home" at bounding box center [372, 16] width 17 height 8
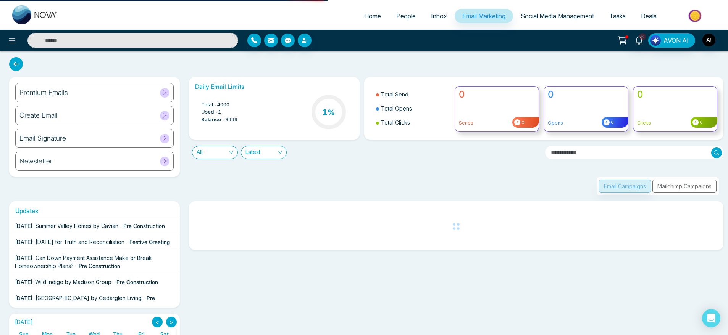
select select "*"
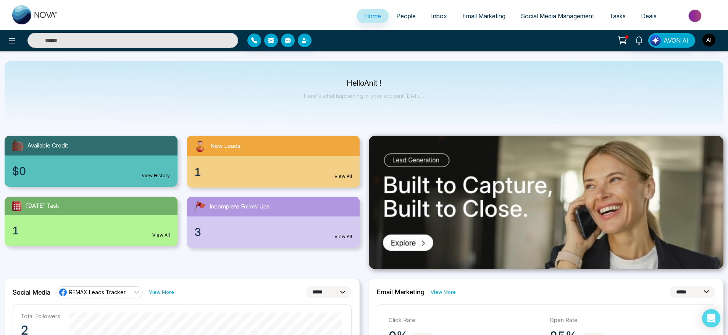
click at [467, 19] on span "Email Marketing" at bounding box center [483, 16] width 43 height 8
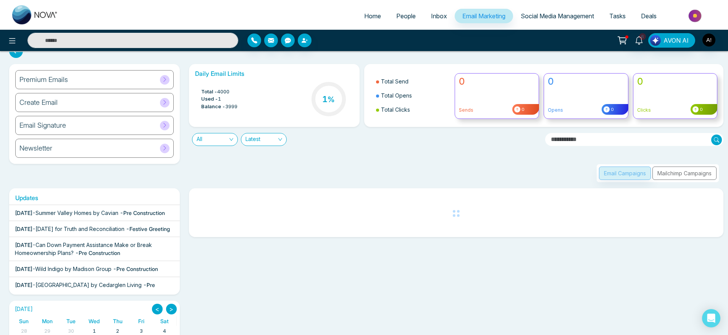
scroll to position [13, 0]
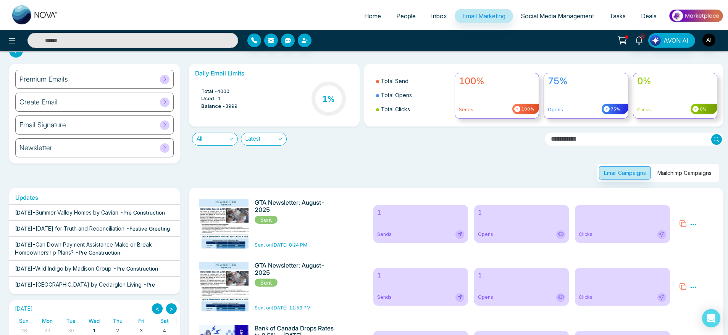
click at [364, 13] on span "Home" at bounding box center [372, 16] width 17 height 8
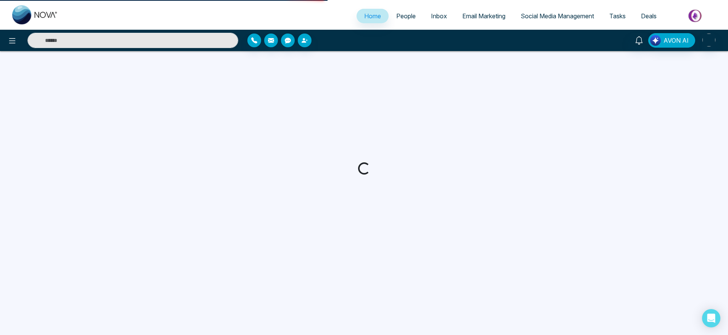
select select "*"
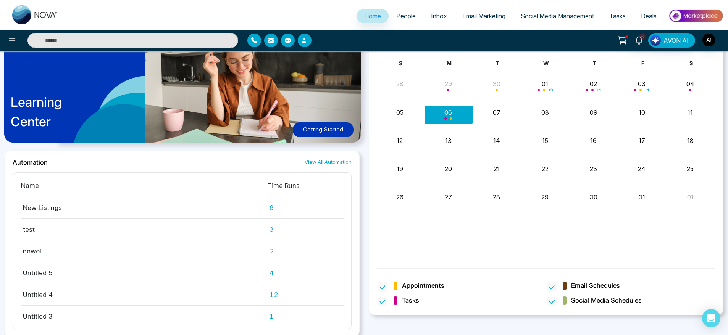
scroll to position [625, 0]
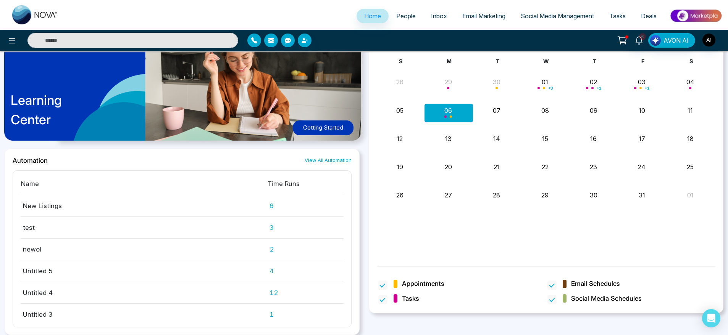
click at [334, 116] on div "Learning Center Getting Started" at bounding box center [182, 85] width 355 height 128
click at [318, 158] on link "View All Automation" at bounding box center [327, 160] width 47 height 7
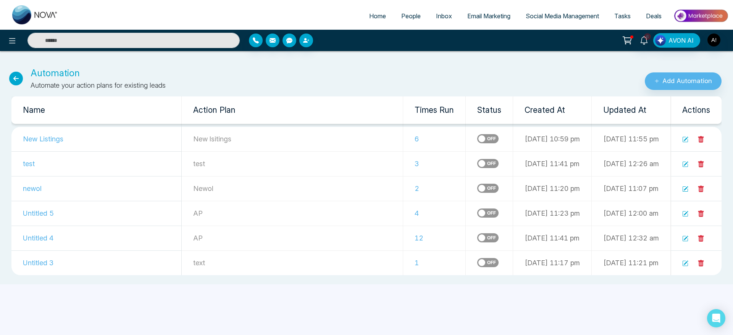
click at [13, 82] on icon at bounding box center [16, 79] width 14 height 14
select select "*"
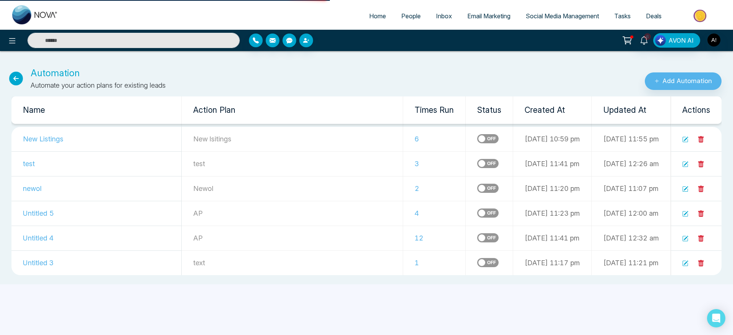
select select "*"
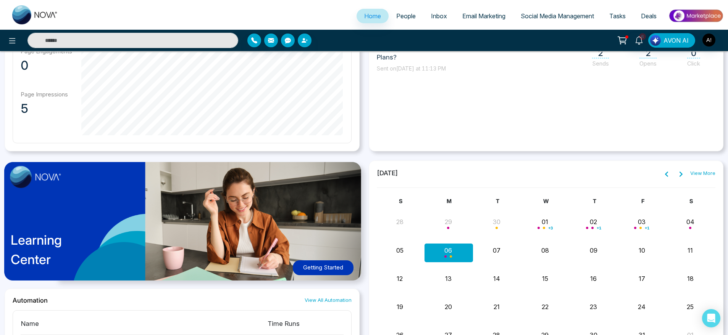
scroll to position [484, 0]
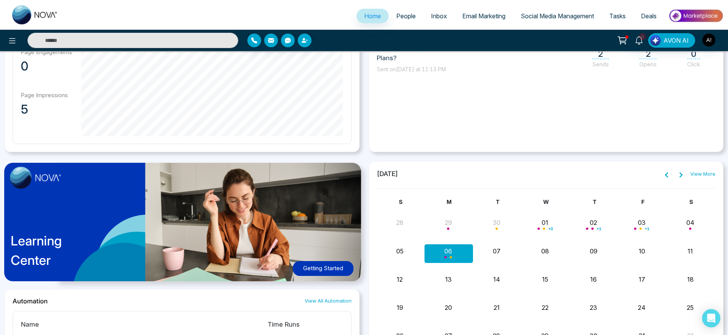
click at [707, 176] on link "View More" at bounding box center [702, 175] width 25 height 8
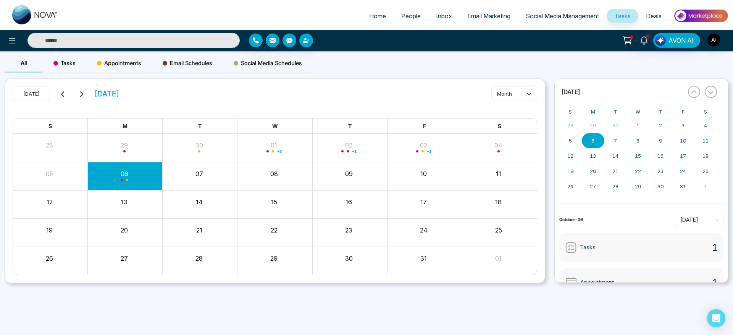
click at [369, 15] on span "Home" at bounding box center [377, 16] width 17 height 8
select select "*"
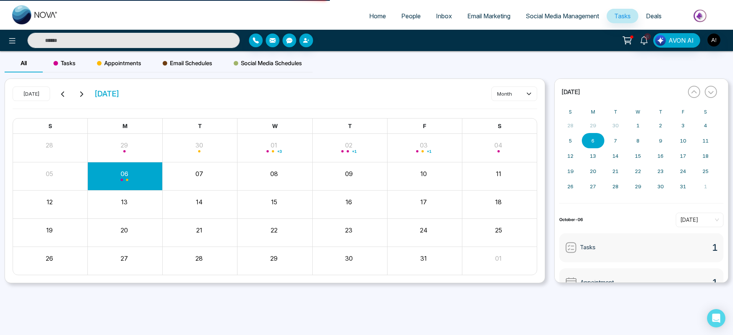
select select "*"
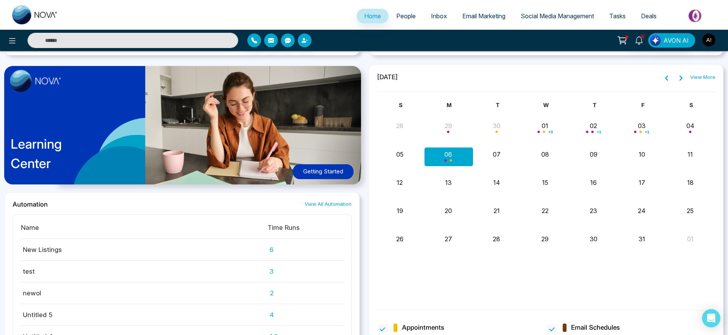
scroll to position [573, 0]
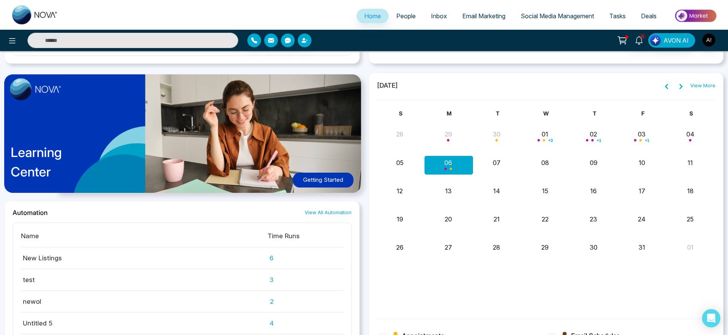
click at [679, 87] on icon at bounding box center [681, 87] width 6 height 6
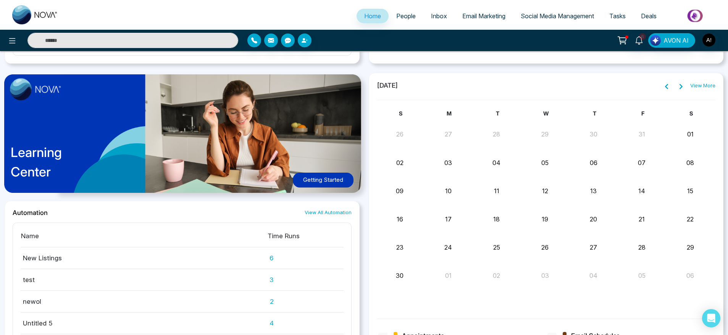
click at [669, 87] on icon at bounding box center [666, 87] width 6 height 6
click at [679, 88] on icon at bounding box center [681, 87] width 6 height 6
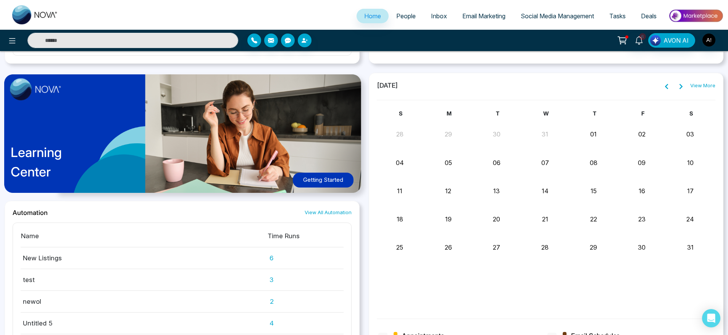
click at [679, 88] on icon at bounding box center [681, 87] width 6 height 6
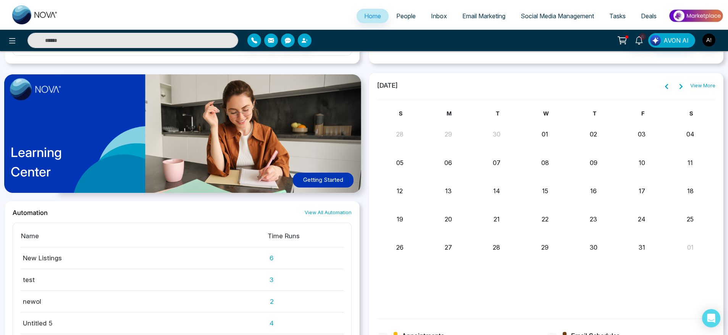
click at [667, 87] on icon at bounding box center [666, 86] width 3 height 5
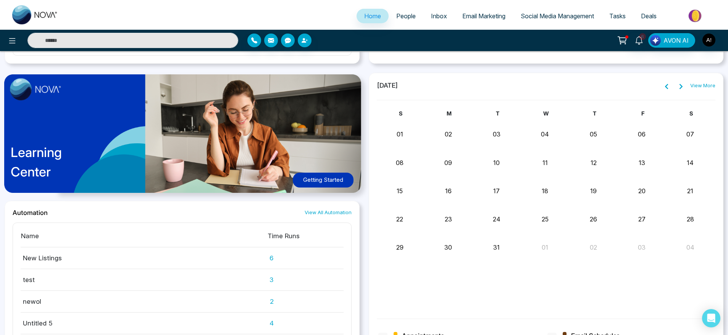
click at [667, 87] on icon at bounding box center [666, 86] width 3 height 5
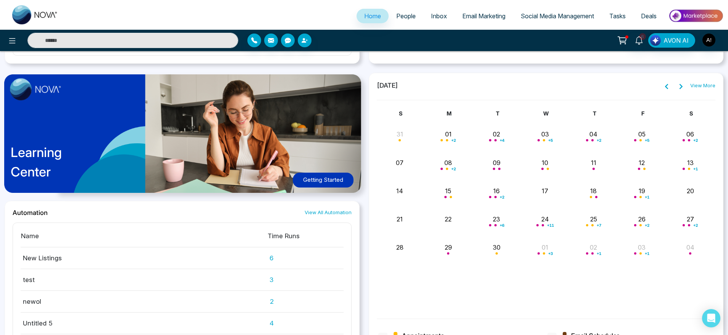
click at [667, 87] on icon at bounding box center [666, 86] width 3 height 5
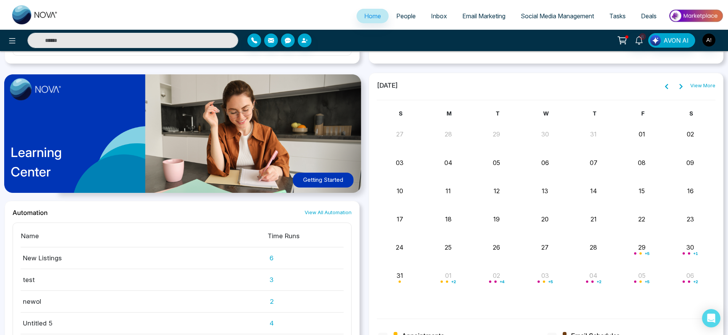
click at [679, 87] on icon at bounding box center [681, 87] width 6 height 6
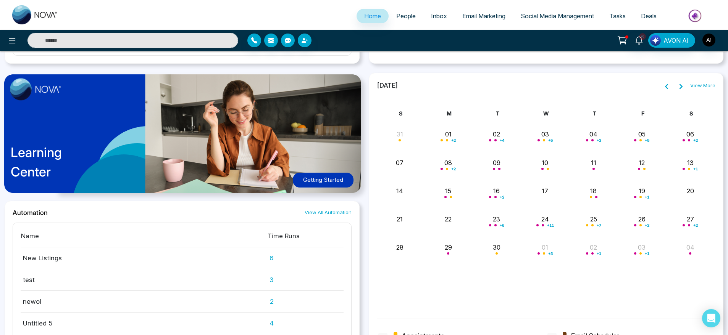
click at [605, 303] on div "S M T W T F S 31 01 + 2 02 + 4 03 + 5 04 + 2 05 + 5 06 + 2 jdjdj m Do nothing t…" at bounding box center [546, 210] width 339 height 200
click at [533, 298] on div "S M T W T F S 31 01 + 2 02 + 4 03 + 5 04 + 2 05 + 5 06 + 2 jdjdj m Do nothing t…" at bounding box center [546, 210] width 339 height 200
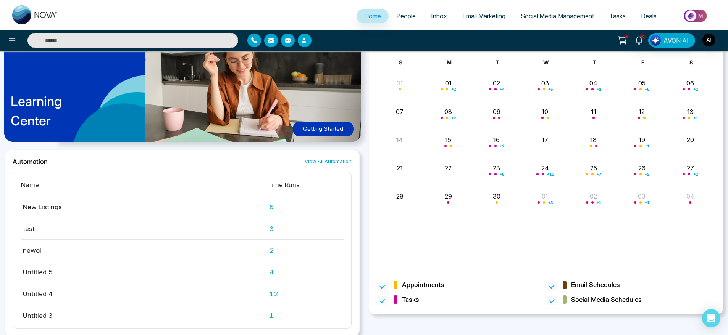
scroll to position [625, 0]
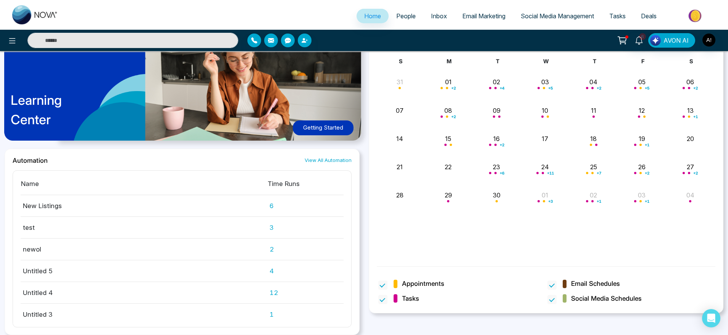
click at [473, 248] on div "S M T W T F S 31 01 + 2 02 + 4 03 + 5 04 + 2 05 + 5 06 + 2 jdjdj m Do nothing t…" at bounding box center [546, 157] width 339 height 200
click at [383, 286] on span at bounding box center [382, 285] width 9 height 9
click at [383, 303] on span at bounding box center [382, 299] width 9 height 9
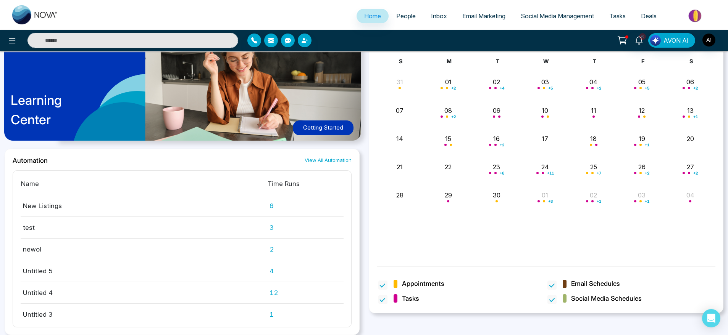
click at [507, 258] on div "September 2025 View More S M T W T F S 31 01 + 2 02 + 4 03 + 5 04 + 2 05 + 5 06…" at bounding box center [546, 167] width 355 height 293
click at [558, 288] on label "Email Schedules" at bounding box center [586, 284] width 79 height 10
click at [468, 219] on div "S M T W T F S 31 01 + 2 02 + 4 03 + 5 04 + 2 05 + 5 06 + 2 jdjdj m Do nothing t…" at bounding box center [546, 157] width 339 height 200
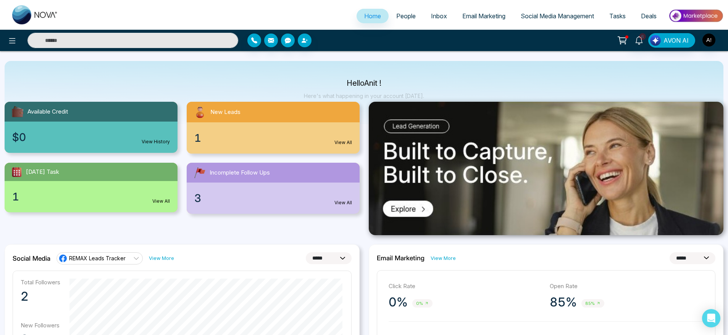
scroll to position [0, 0]
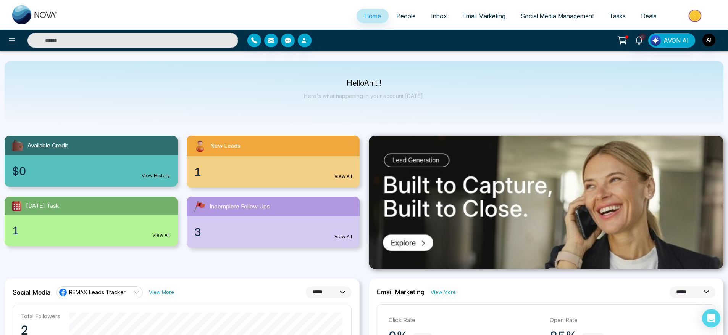
drag, startPoint x: 336, startPoint y: 79, endPoint x: 419, endPoint y: 114, distance: 89.3
click at [419, 114] on div "Hello Anit ! Here's what happening in your account [DATE]." at bounding box center [364, 92] width 718 height 63
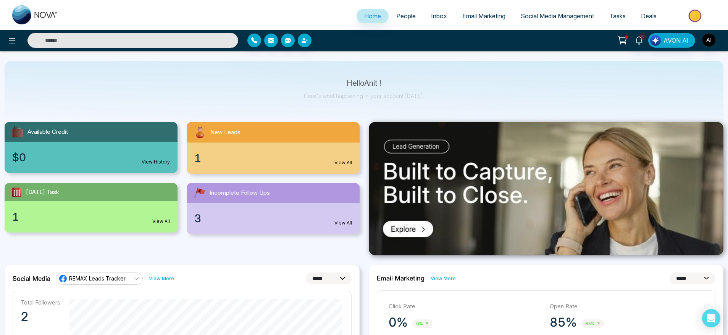
scroll to position [8, 0]
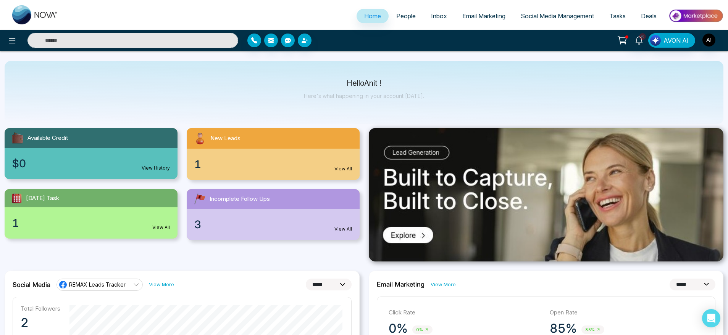
click at [446, 186] on img at bounding box center [546, 195] width 355 height 134
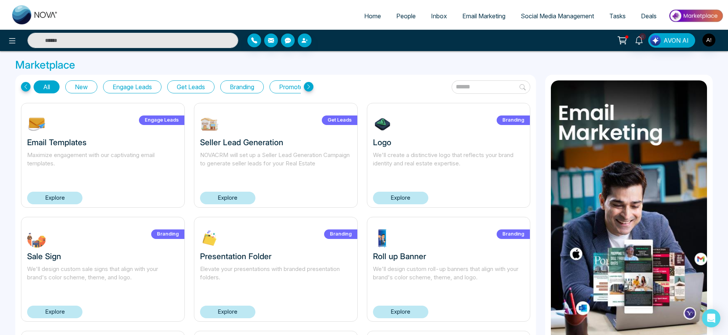
click at [370, 19] on span "Home" at bounding box center [372, 16] width 17 height 8
select select "*"
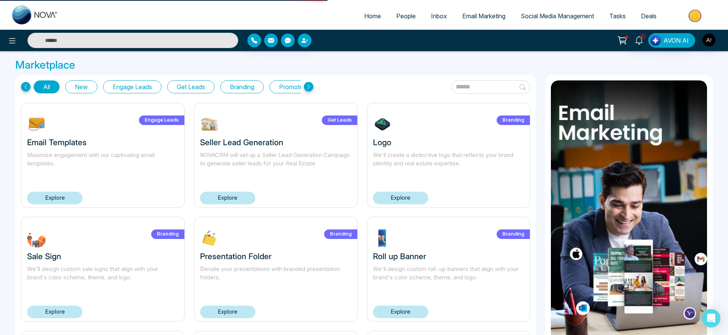
select select "*"
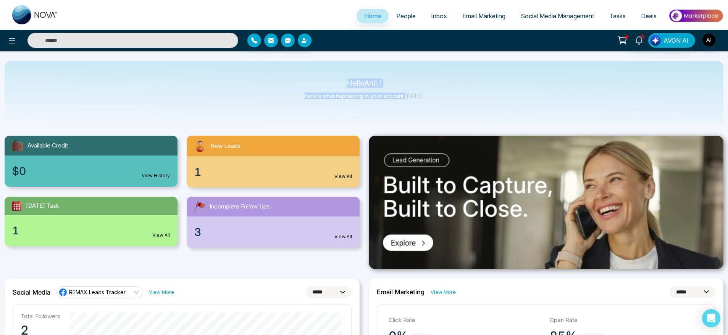
drag, startPoint x: 342, startPoint y: 84, endPoint x: 422, endPoint y: 107, distance: 83.3
click at [422, 107] on div "Hello Anit ! Here's what happening in your account [DATE]." at bounding box center [364, 92] width 718 height 63
click at [2, 43] on div at bounding box center [121, 40] width 243 height 15
click at [11, 42] on icon at bounding box center [12, 40] width 9 height 9
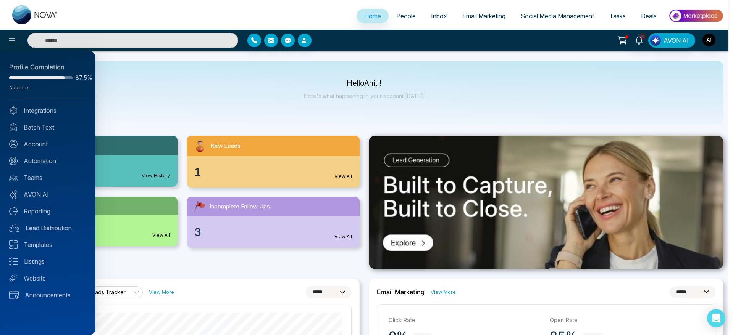
click at [108, 38] on div at bounding box center [366, 167] width 733 height 335
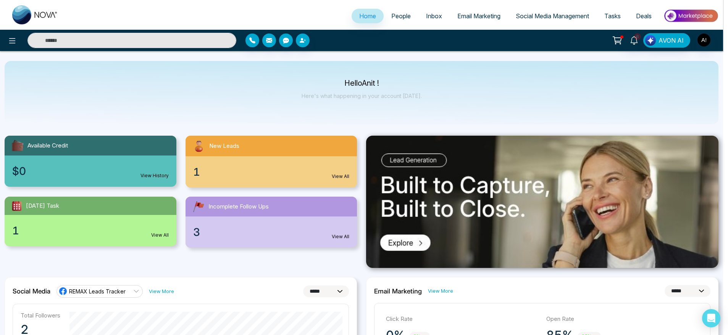
click at [86, 40] on input "text" at bounding box center [131, 40] width 209 height 15
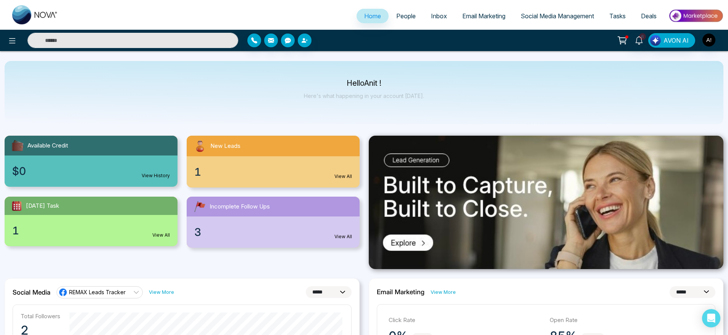
click at [86, 40] on input "text" at bounding box center [132, 40] width 211 height 15
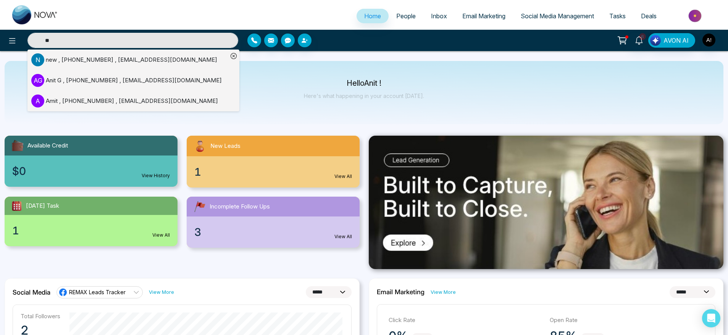
type input "*"
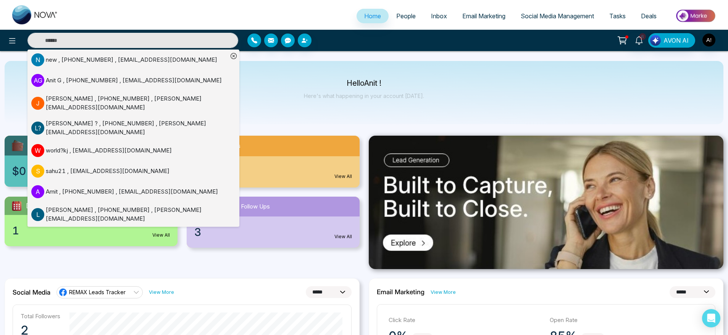
click at [312, 97] on p "Here's what happening in your account [DATE]." at bounding box center [364, 96] width 120 height 6
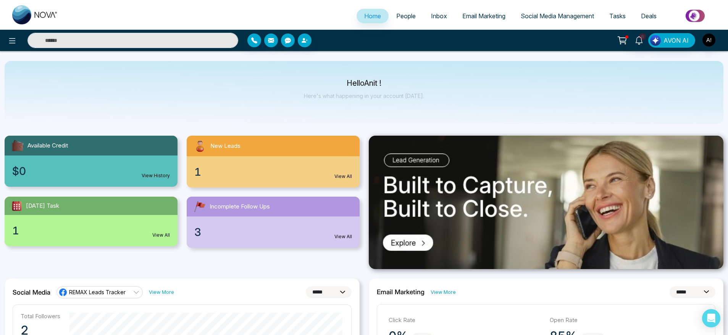
click at [243, 97] on div "Hello Anit ! Here's what happening in your account [DATE]." at bounding box center [364, 92] width 718 height 63
click at [85, 41] on input "text" at bounding box center [132, 40] width 211 height 15
type input "*"
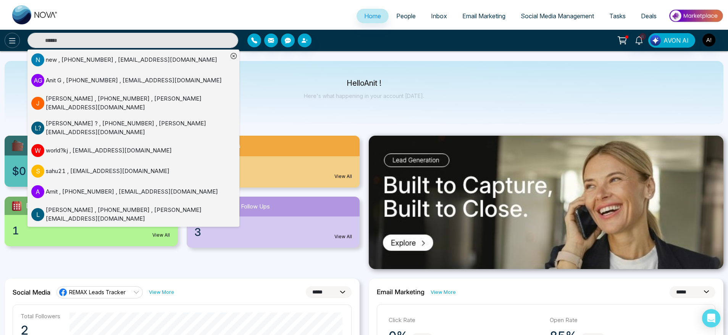
click at [8, 45] on icon at bounding box center [12, 40] width 9 height 9
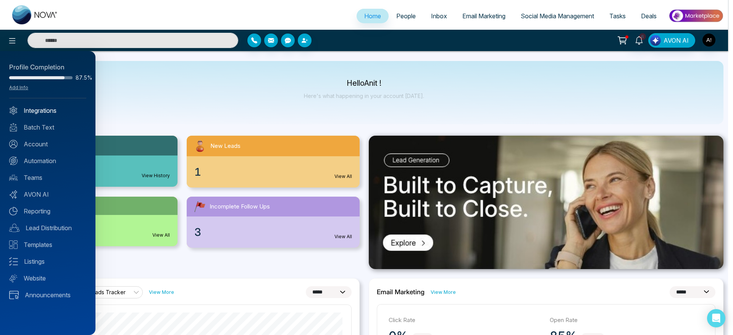
click at [44, 112] on link "Integrations" at bounding box center [47, 110] width 77 height 9
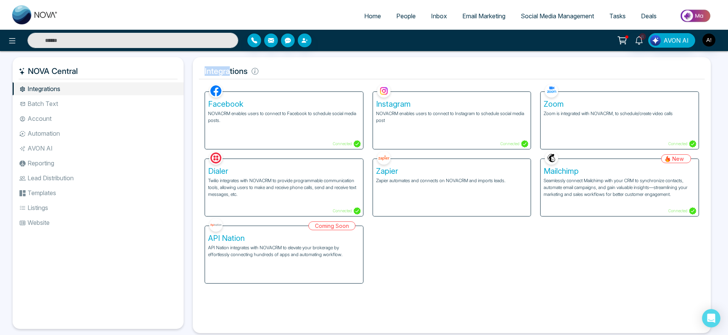
drag, startPoint x: 205, startPoint y: 68, endPoint x: 273, endPoint y: 76, distance: 68.8
click at [273, 76] on h5 "Integrations" at bounding box center [452, 71] width 506 height 16
drag, startPoint x: 196, startPoint y: 71, endPoint x: 252, endPoint y: 74, distance: 56.2
click at [252, 74] on div "Integrations Facebook NOVACRM enables users to connect to Facebook to schedule …" at bounding box center [452, 195] width 518 height 276
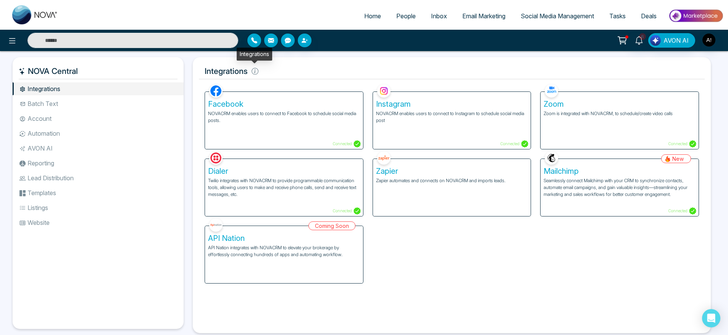
click at [252, 74] on icon at bounding box center [254, 71] width 7 height 7
click at [288, 82] on div "Facebook NOVACRM enables users to connect to Facebook to schedule social media …" at bounding box center [284, 115] width 168 height 67
drag, startPoint x: 197, startPoint y: 69, endPoint x: 298, endPoint y: 74, distance: 102.0
click at [298, 74] on div "Integrations Facebook NOVACRM enables users to connect to Facebook to schedule …" at bounding box center [452, 195] width 518 height 276
click at [298, 74] on h5 "Integrations" at bounding box center [452, 71] width 506 height 16
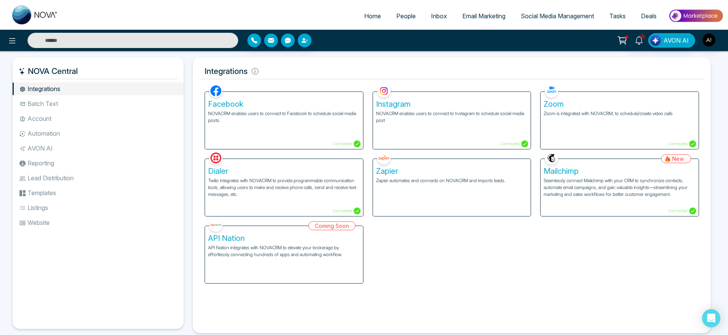
click at [592, 130] on div "Zoom Zoom is integrated with NOVACRM, to schedule/create video calls Connected" at bounding box center [619, 120] width 158 height 57
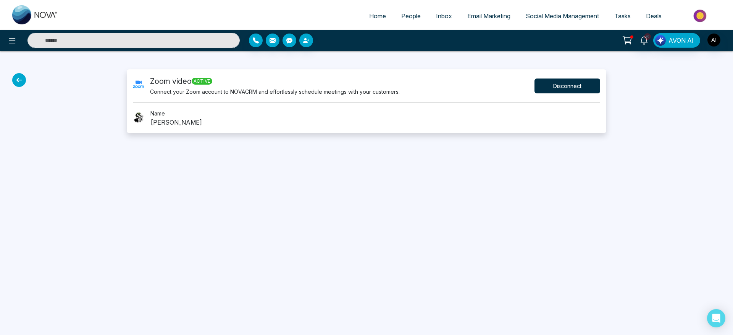
click at [567, 81] on button "Disconnect" at bounding box center [567, 86] width 66 height 15
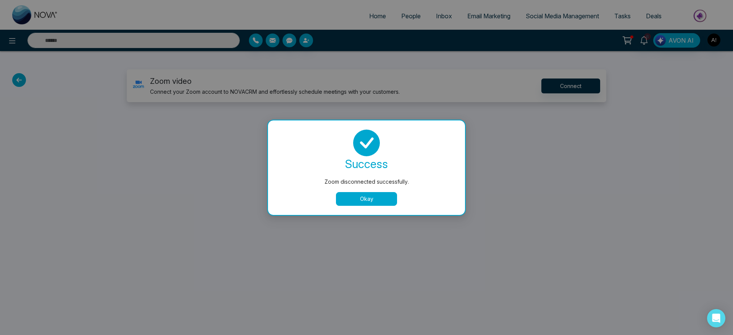
click at [370, 197] on button "Okay" at bounding box center [366, 199] width 61 height 14
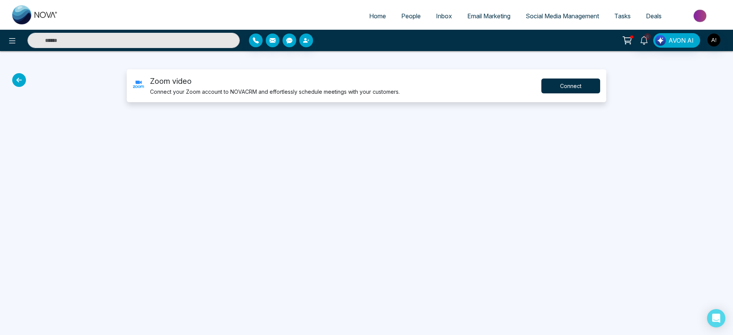
click at [572, 83] on button "Connect" at bounding box center [570, 86] width 59 height 15
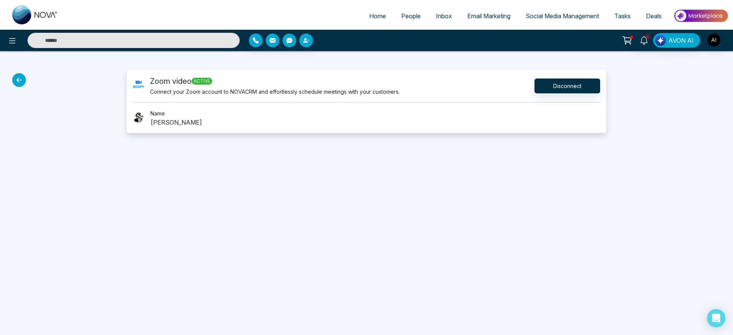
drag, startPoint x: 372, startPoint y: 206, endPoint x: 156, endPoint y: 140, distance: 225.7
click at [156, 140] on div "Home People Inbox Email Marketing Social Media Management Tasks Deals 6 AVON AI…" at bounding box center [366, 167] width 733 height 335
click at [16, 78] on icon at bounding box center [19, 80] width 14 height 14
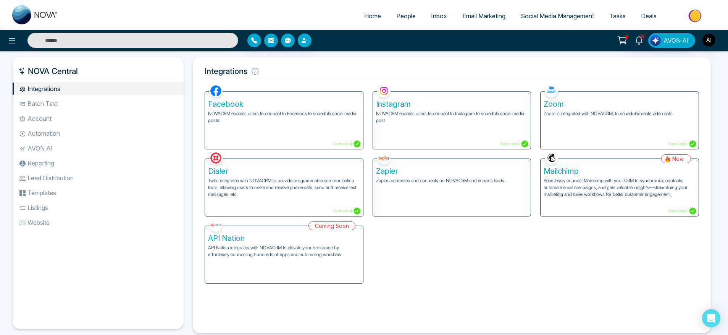
click at [245, 178] on p "Twilio integrates with NOVACRM to provide programmable communication tools, all…" at bounding box center [284, 187] width 152 height 21
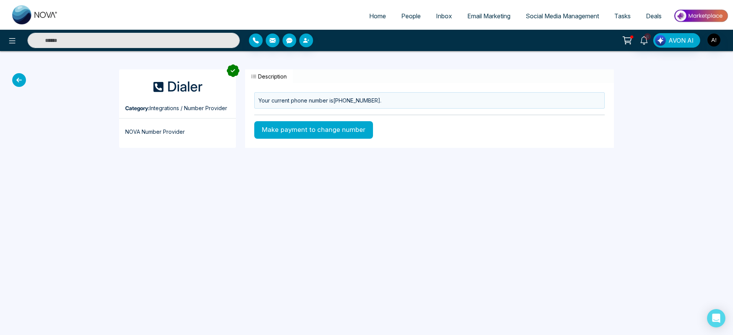
drag, startPoint x: 254, startPoint y: 100, endPoint x: 386, endPoint y: 114, distance: 132.0
click at [386, 114] on div "Your current phone number is +12363493534 . Make payment to change number" at bounding box center [429, 118] width 369 height 53
click at [18, 81] on icon at bounding box center [19, 80] width 14 height 14
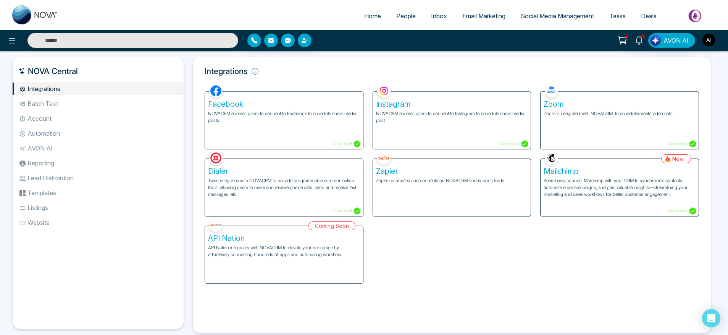
click at [610, 200] on div "Mailchimp Seamlessly connect Mailchimp with your CRM to synchronize contacts, a…" at bounding box center [619, 187] width 158 height 57
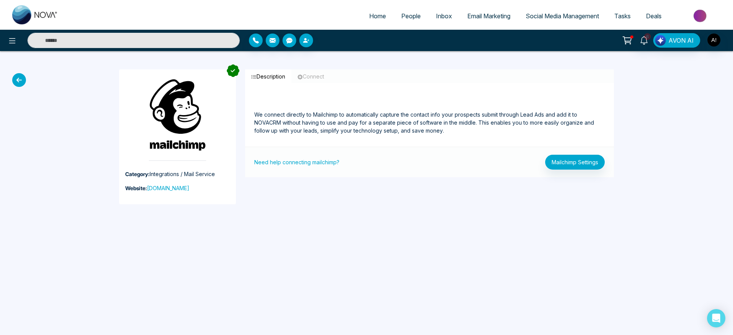
click at [22, 76] on icon at bounding box center [19, 80] width 14 height 14
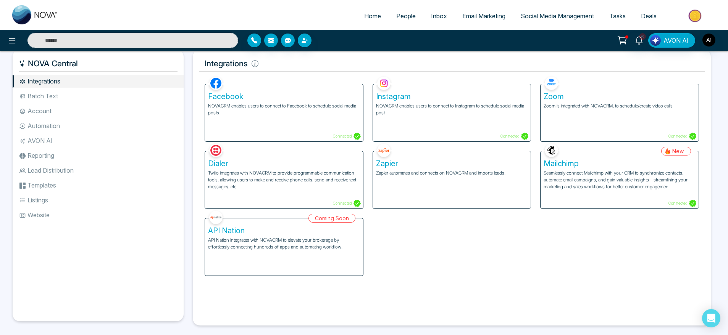
scroll to position [9, 0]
click at [299, 253] on div "Coming Soon API Nation API Nation integrates with NOVACRM to elevate your broke…" at bounding box center [284, 241] width 168 height 67
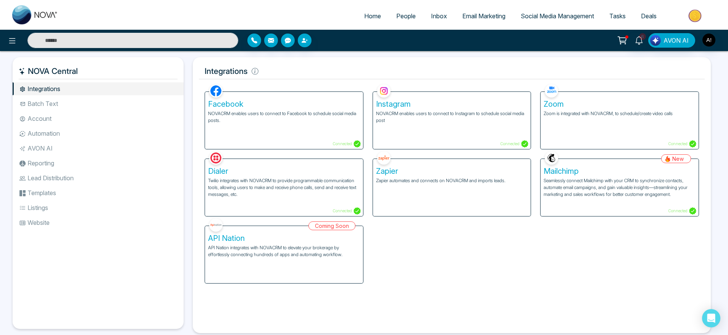
click at [94, 101] on li "Batch Text" at bounding box center [98, 103] width 171 height 13
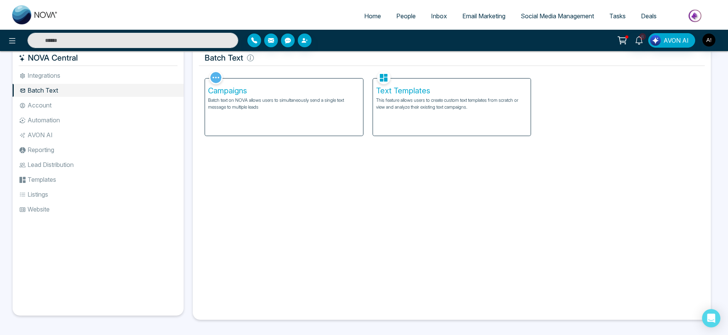
scroll to position [16, 0]
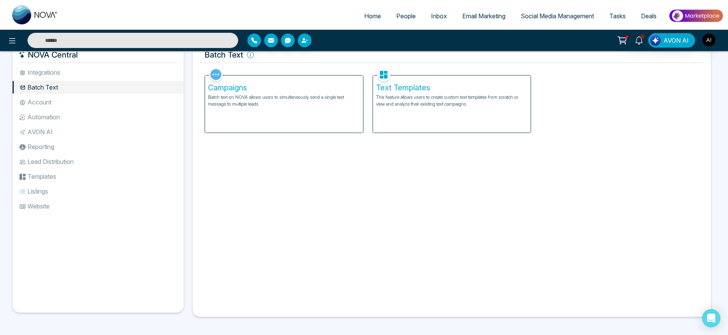
click at [305, 122] on div "Campaigns Batch text on NOVA allows users to simultaneously send a single text …" at bounding box center [284, 104] width 158 height 57
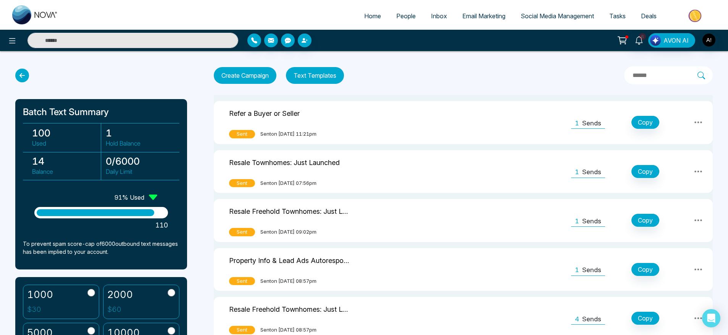
click at [324, 75] on button "Text Templates" at bounding box center [315, 75] width 58 height 17
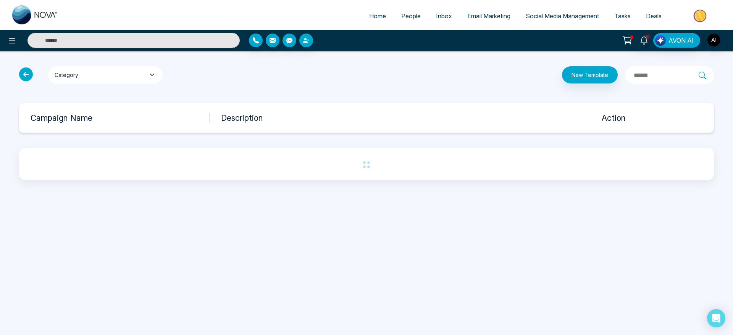
click at [127, 77] on button "Category" at bounding box center [105, 74] width 114 height 17
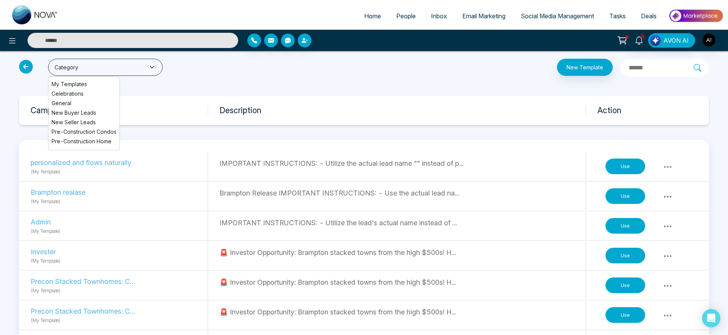
scroll to position [8, 0]
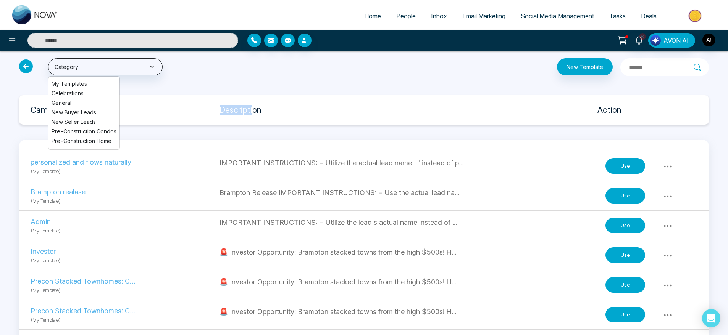
drag, startPoint x: 219, startPoint y: 109, endPoint x: 292, endPoint y: 112, distance: 72.2
click at [292, 112] on h3 "Description" at bounding box center [402, 110] width 366 height 10
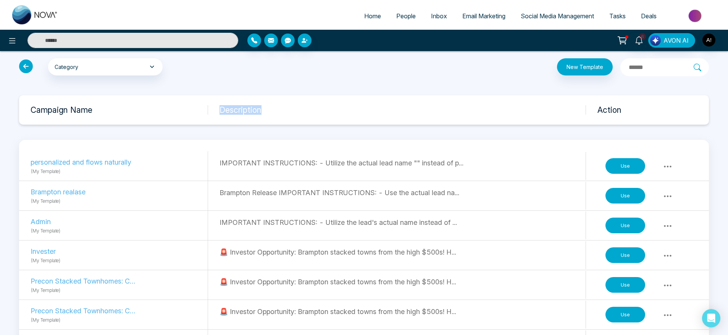
click at [292, 112] on h3 "Description" at bounding box center [402, 110] width 366 height 10
click at [145, 71] on button "Category" at bounding box center [105, 66] width 114 height 17
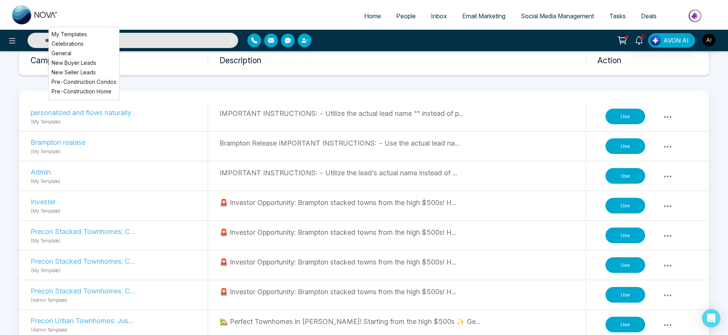
scroll to position [56, 0]
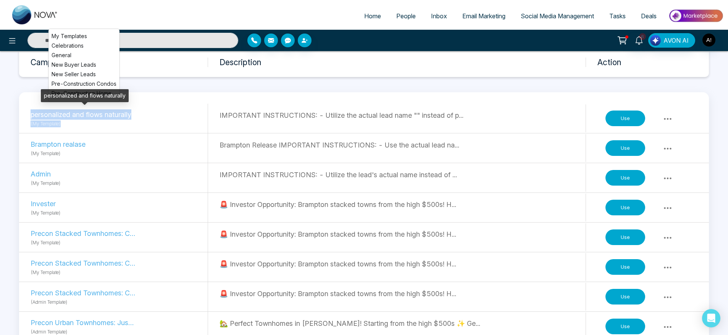
drag, startPoint x: 29, startPoint y: 113, endPoint x: 68, endPoint y: 131, distance: 43.0
click at [68, 131] on div "personalized and flows naturally (My Template) IMPORTANT INSTRUCTIONS: - Utiliz…" at bounding box center [363, 119] width 689 height 30
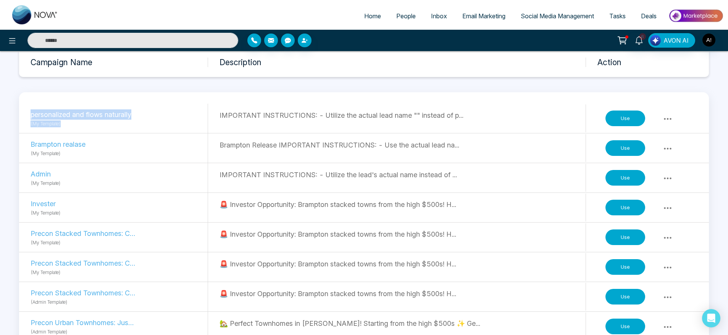
click at [68, 131] on div "personalized and flows naturally (My Template)" at bounding box center [119, 118] width 177 height 29
click at [159, 143] on div "Brampton realase (My Template)" at bounding box center [119, 148] width 177 height 29
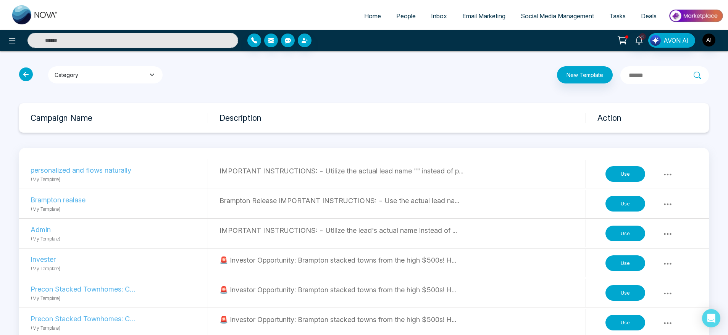
click at [135, 71] on button "Category" at bounding box center [105, 74] width 114 height 17
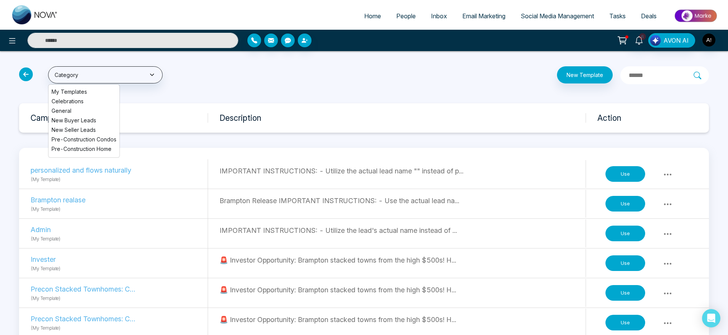
click at [27, 75] on icon at bounding box center [26, 75] width 14 height 14
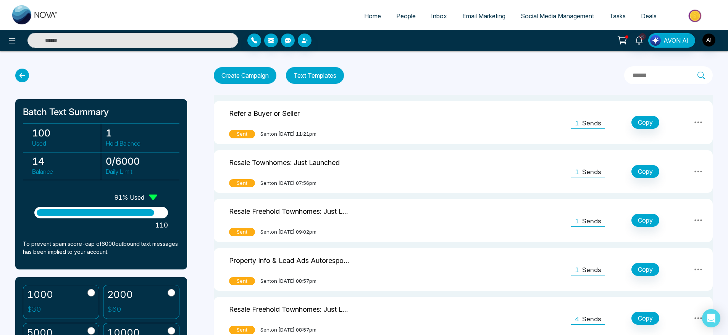
click at [317, 77] on button "Text Templates" at bounding box center [315, 75] width 58 height 17
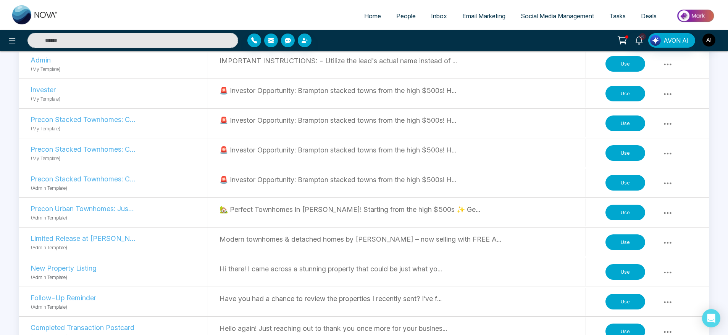
scroll to position [177, 0]
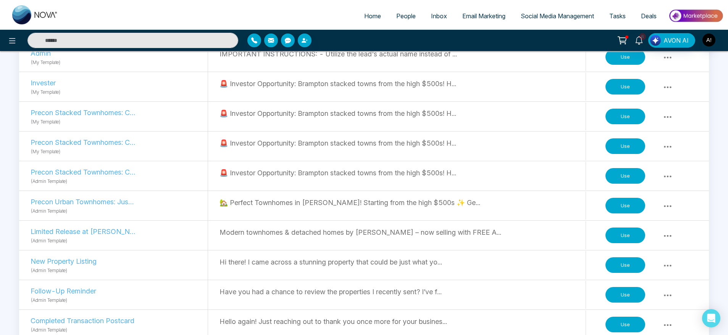
click at [631, 205] on button "Use" at bounding box center [625, 206] width 40 height 16
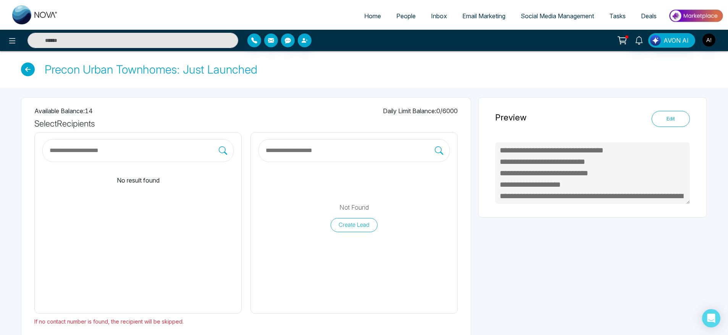
scroll to position [35, 0]
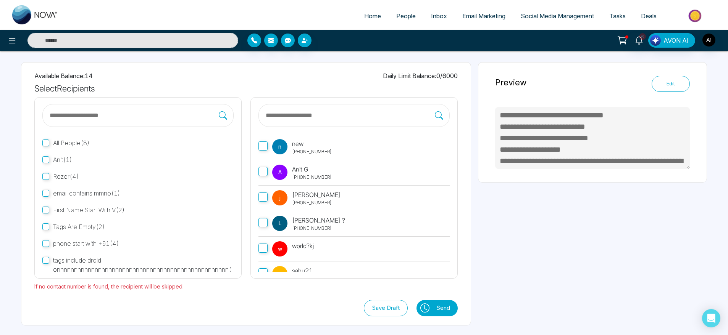
click at [269, 173] on label "A Anit G +919930053035" at bounding box center [353, 173] width 191 height 26
click at [439, 308] on button "Send" at bounding box center [444, 308] width 25 height 16
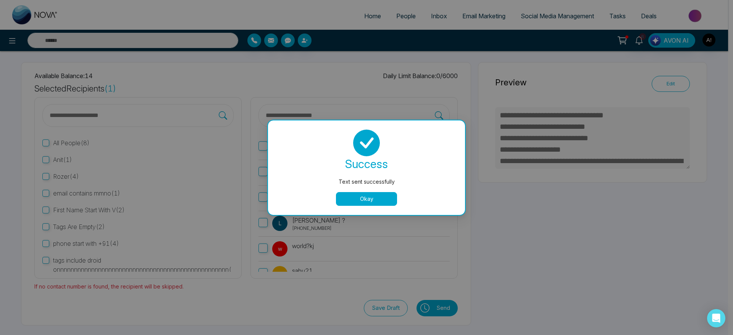
click at [363, 198] on button "Okay" at bounding box center [366, 199] width 61 height 14
type textarea "**********"
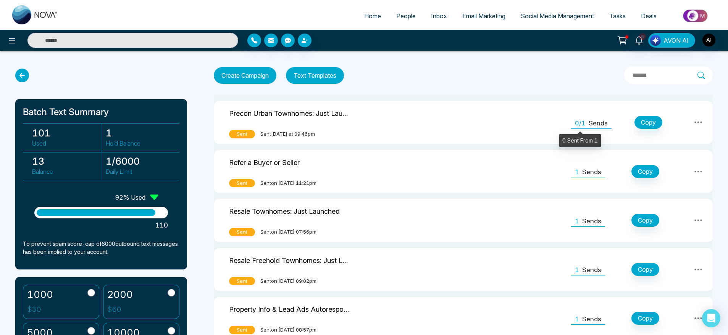
click at [583, 125] on span "0/1" at bounding box center [580, 124] width 11 height 10
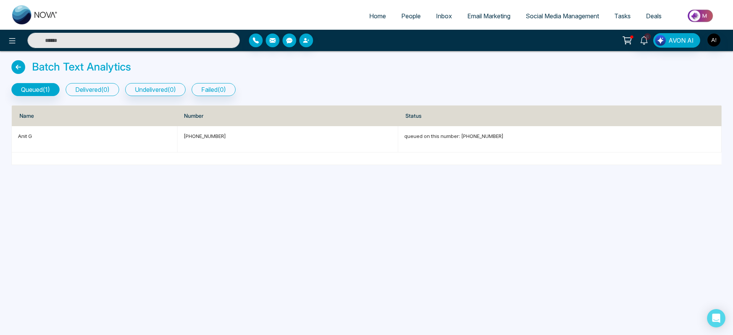
click at [95, 93] on button "delivered ( 0 )" at bounding box center [92, 89] width 53 height 13
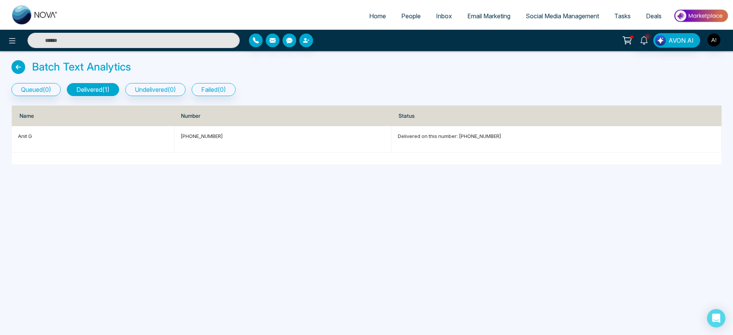
click at [19, 68] on icon at bounding box center [18, 67] width 14 height 14
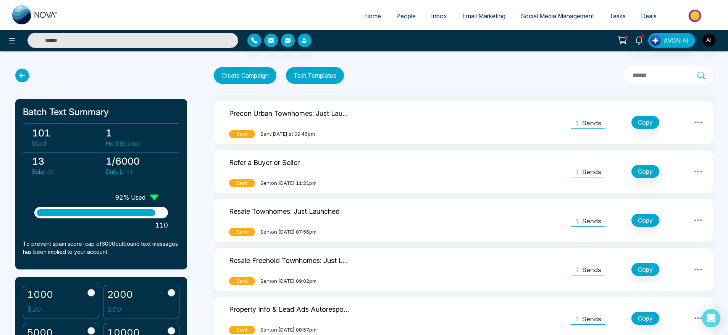
click at [21, 77] on icon at bounding box center [22, 76] width 14 height 14
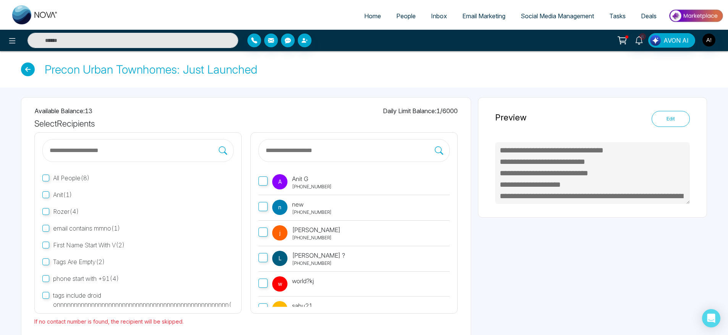
click at [27, 64] on icon at bounding box center [28, 70] width 14 height 14
type textarea "**********"
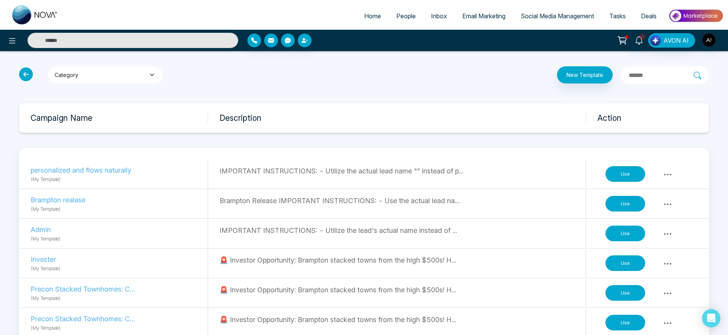
click at [128, 77] on button "Category" at bounding box center [105, 74] width 114 height 17
click at [150, 77] on icon "button" at bounding box center [152, 74] width 8 height 5
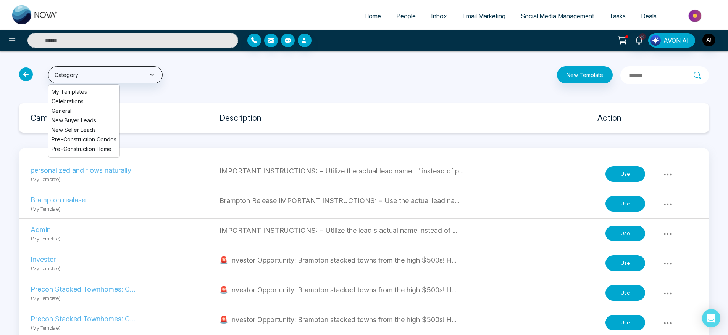
click at [74, 90] on li "My Templates" at bounding box center [83, 92] width 71 height 8
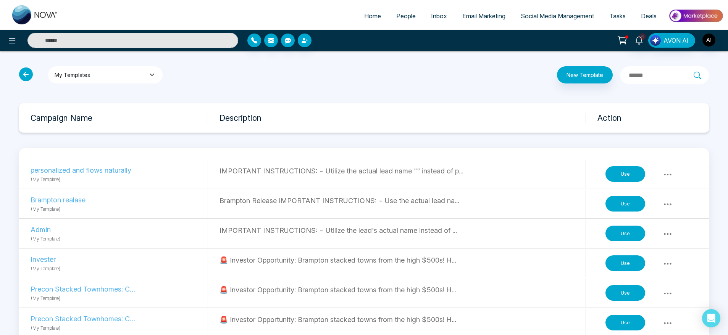
click at [116, 80] on button "My Templates" at bounding box center [105, 74] width 114 height 17
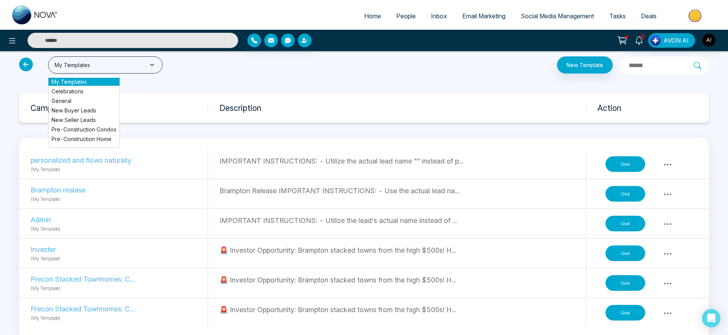
scroll to position [6, 0]
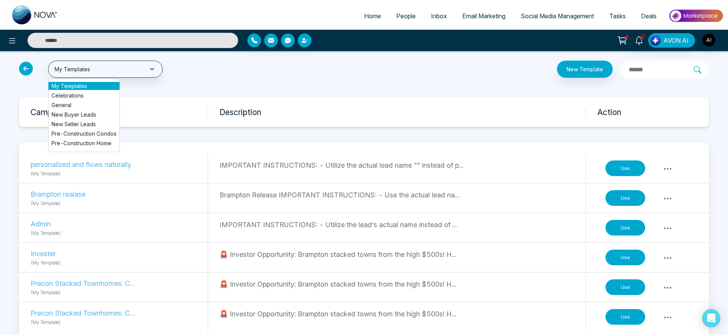
click at [74, 97] on li "Celebrations" at bounding box center [83, 96] width 71 height 8
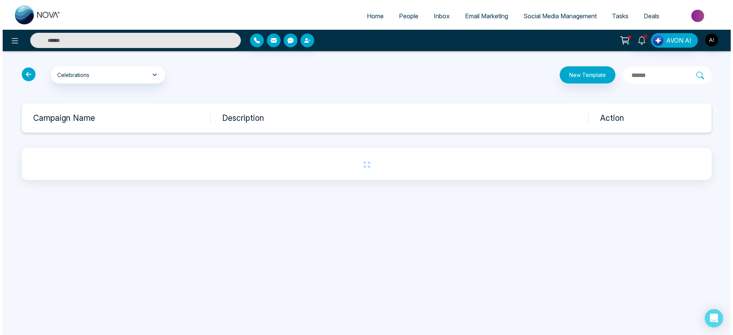
scroll to position [0, 0]
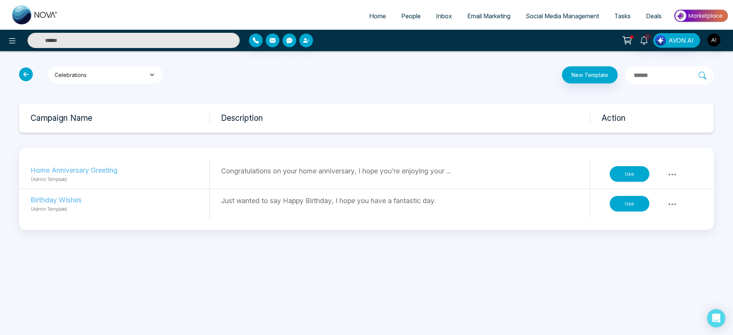
click at [122, 73] on button "Celebrations" at bounding box center [105, 74] width 114 height 17
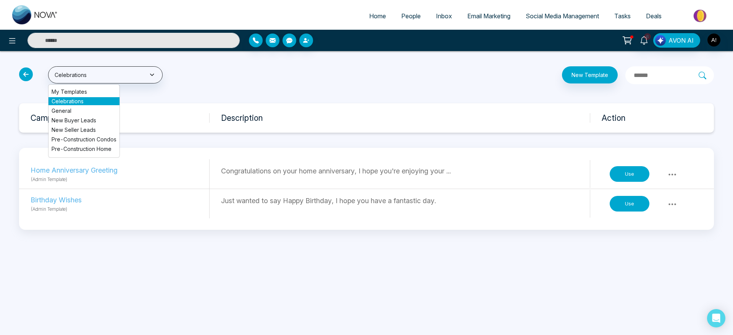
click at [68, 113] on li "General" at bounding box center [83, 111] width 71 height 8
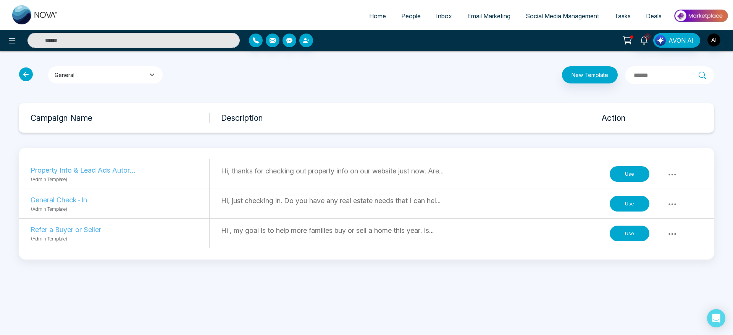
click at [121, 82] on button "General" at bounding box center [105, 74] width 114 height 17
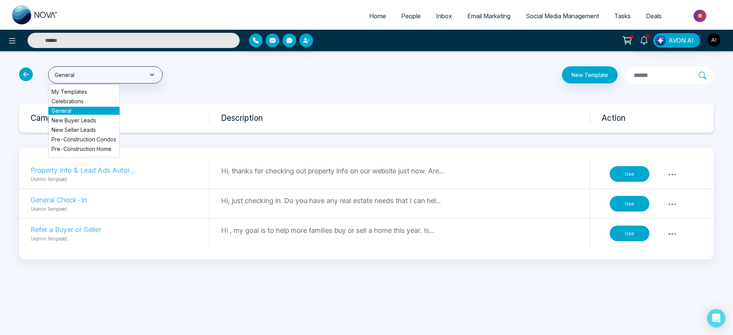
click at [95, 122] on li "New Buyer Leads" at bounding box center [83, 120] width 71 height 8
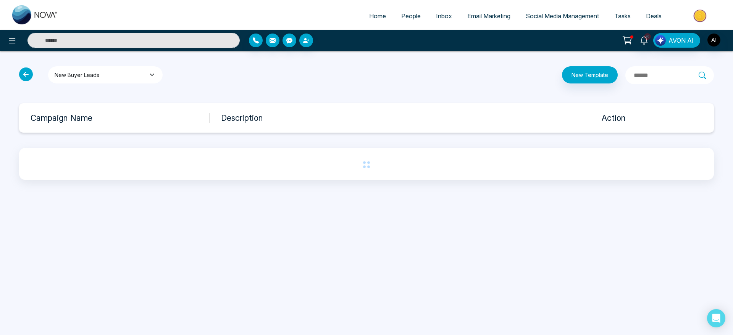
click at [124, 78] on button "New Buyer Leads" at bounding box center [105, 74] width 114 height 17
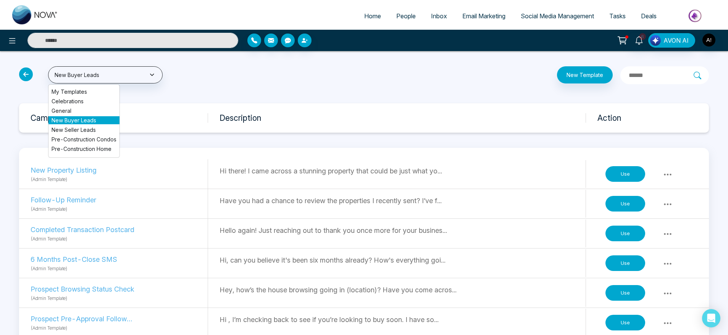
click at [95, 129] on li "New Seller Leads" at bounding box center [83, 130] width 71 height 8
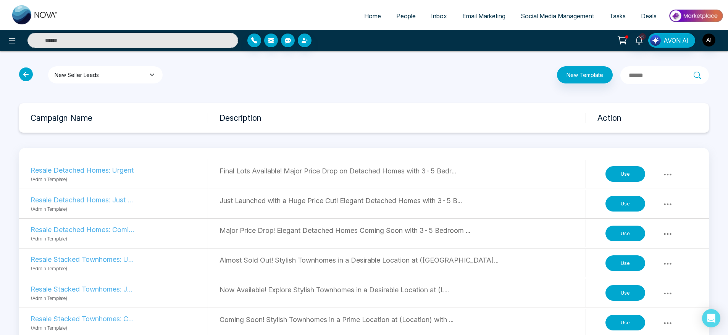
click at [121, 75] on button "New Seller Leads" at bounding box center [105, 74] width 114 height 17
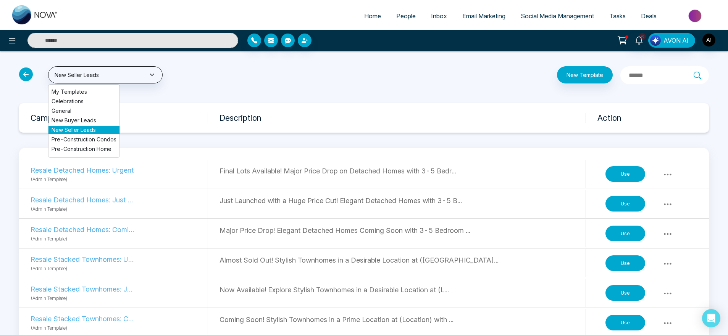
click at [98, 140] on li "Pre-Construction Condos" at bounding box center [83, 139] width 71 height 8
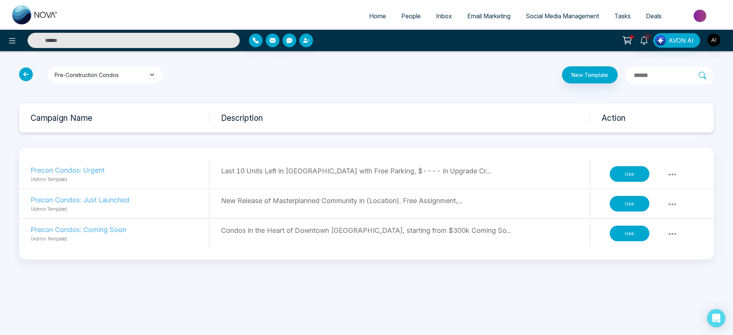
click at [108, 71] on button "Pre-Construction Condos" at bounding box center [105, 74] width 114 height 17
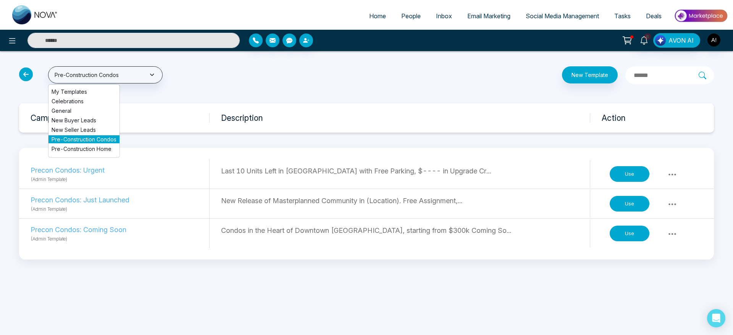
click at [24, 76] on icon at bounding box center [26, 75] width 14 height 14
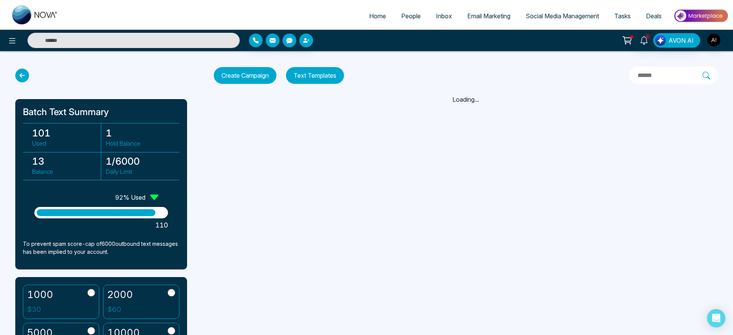
click at [24, 76] on icon at bounding box center [22, 76] width 14 height 14
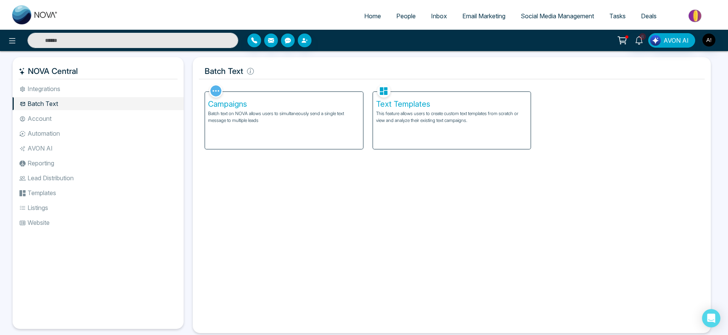
click at [65, 129] on li "Automation" at bounding box center [98, 133] width 171 height 13
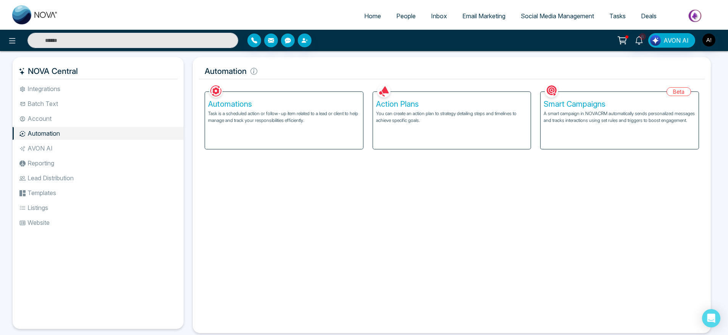
click at [49, 114] on li "Account" at bounding box center [98, 118] width 171 height 13
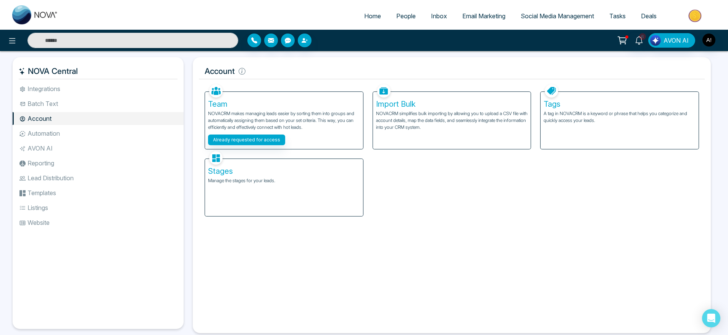
click at [467, 124] on p "NOVACRM simplifies bulk importing by allowing you to upload a CSV file with acc…" at bounding box center [452, 120] width 152 height 21
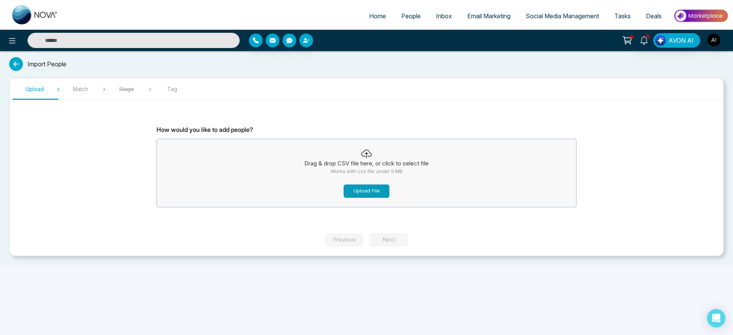
click at [372, 195] on button "Upload File" at bounding box center [366, 191] width 46 height 13
click at [464, 283] on div "Home People Inbox Email Marketing Social Media Management Tasks Deals 6 AVON AI…" at bounding box center [366, 167] width 733 height 335
click at [500, 304] on div "Home People Inbox Email Marketing Social Media Management Tasks Deals 6 AVON AI…" at bounding box center [366, 167] width 733 height 335
click at [420, 256] on section "Upload Match Stage Tag How would you like to add people? Drag & drop CSV file h…" at bounding box center [366, 167] width 714 height 179
click at [338, 134] on div "How would you like to add people? Drag & drop CSV file here, or click to select…" at bounding box center [366, 166] width 420 height 82
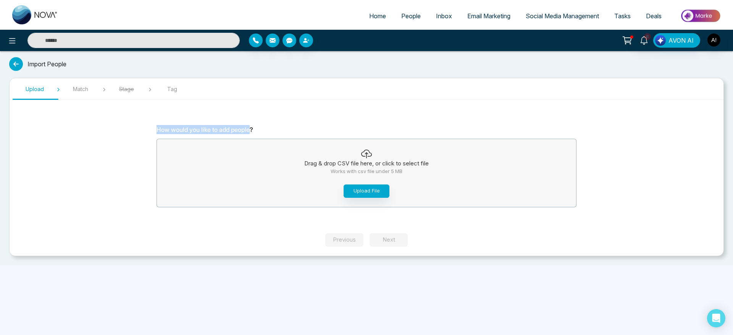
drag, startPoint x: 156, startPoint y: 128, endPoint x: 256, endPoint y: 132, distance: 100.0
click at [256, 132] on section "How would you like to add people? Drag & drop CSV file here, or click to select…" at bounding box center [366, 169] width 458 height 127
click at [256, 132] on p "How would you like to add people?" at bounding box center [366, 129] width 420 height 9
drag, startPoint x: 256, startPoint y: 132, endPoint x: 144, endPoint y: 126, distance: 112.3
click at [144, 126] on section "How would you like to add people? Drag & drop CSV file here, or click to select…" at bounding box center [366, 169] width 458 height 127
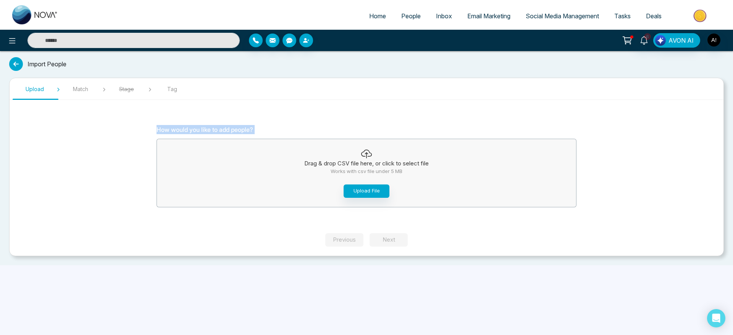
click at [259, 114] on section "How would you like to add people? Drag & drop CSV file here, or click to select…" at bounding box center [366, 169] width 458 height 127
click at [361, 188] on button "Upload File" at bounding box center [366, 191] width 46 height 13
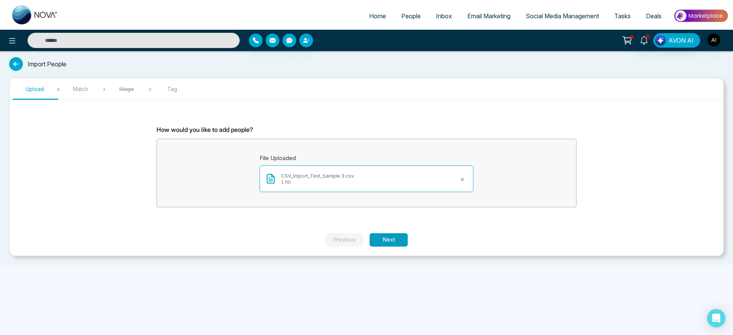
click at [380, 235] on button "Next" at bounding box center [388, 240] width 38 height 13
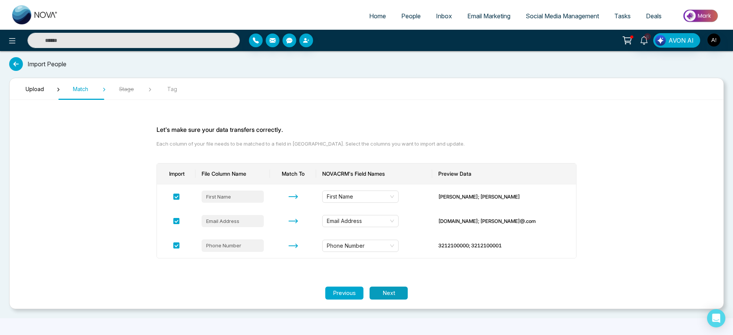
click at [395, 290] on button "Next" at bounding box center [388, 293] width 38 height 13
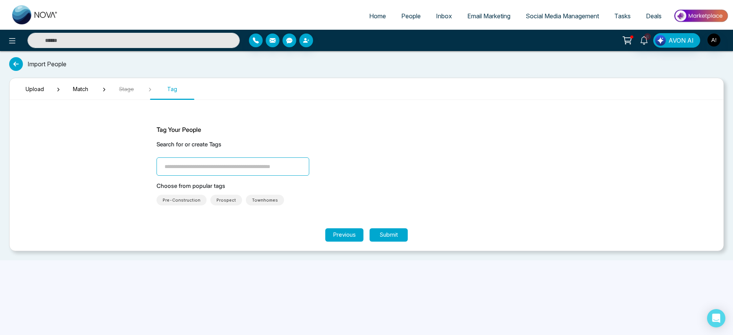
click at [232, 168] on input "search" at bounding box center [232, 167] width 153 height 18
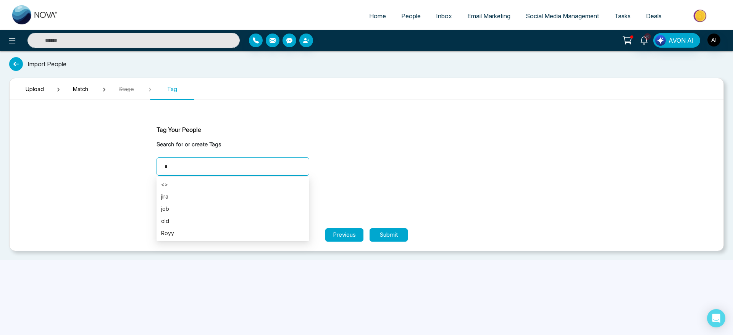
type input "**"
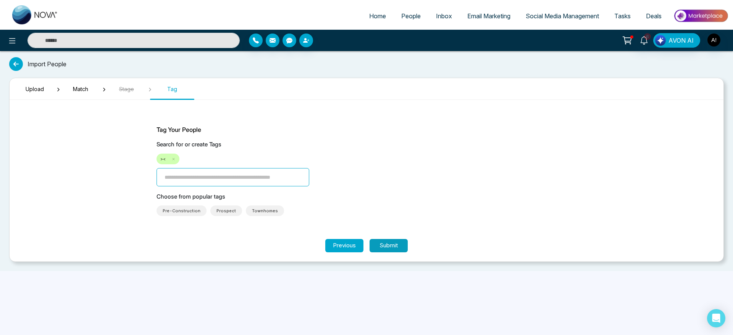
click at [397, 246] on button "Submit" at bounding box center [388, 245] width 38 height 13
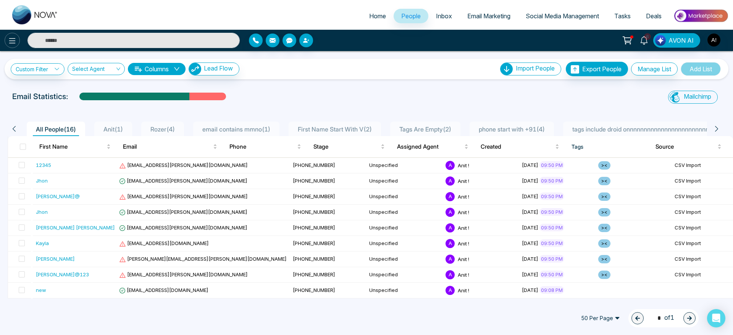
click at [15, 35] on button at bounding box center [12, 40] width 15 height 15
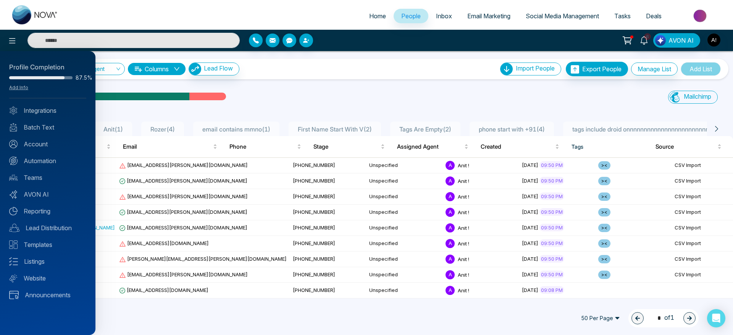
click at [315, 89] on div at bounding box center [366, 167] width 733 height 335
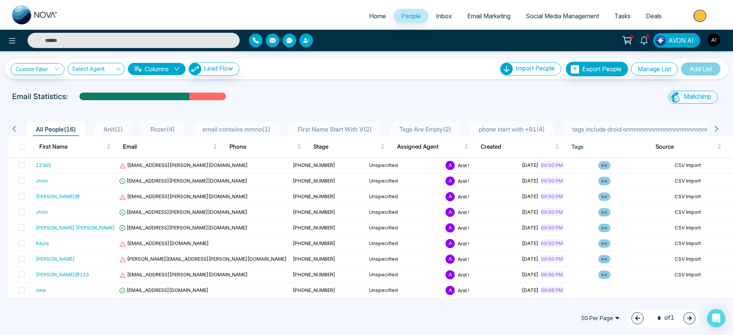
click at [381, 72] on div "Custom Filter Choose a filters Cancel Apply Select Agent Columns Lead Flow Impo…" at bounding box center [366, 69] width 711 height 14
click at [12, 34] on button at bounding box center [12, 40] width 15 height 15
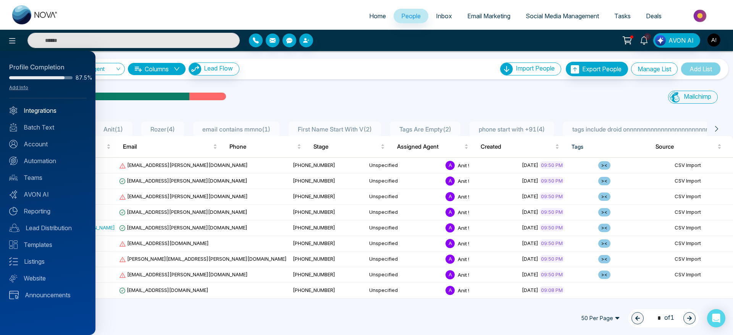
click at [45, 108] on link "Integrations" at bounding box center [47, 110] width 77 height 9
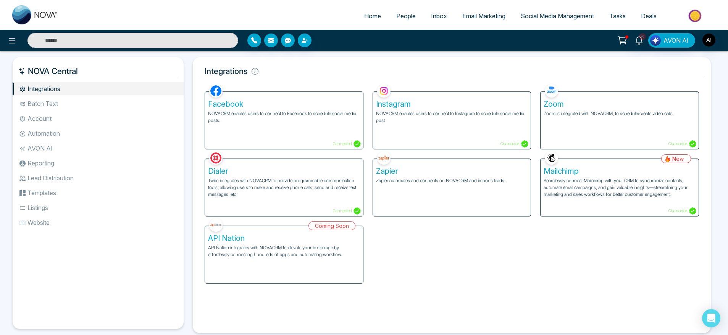
click at [66, 108] on li "Batch Text" at bounding box center [98, 103] width 171 height 13
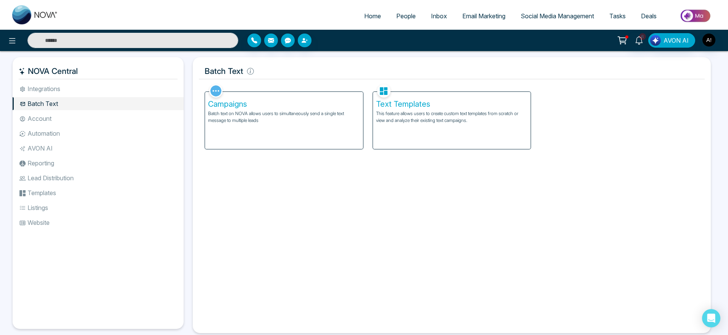
click at [69, 119] on li "Account" at bounding box center [98, 118] width 171 height 13
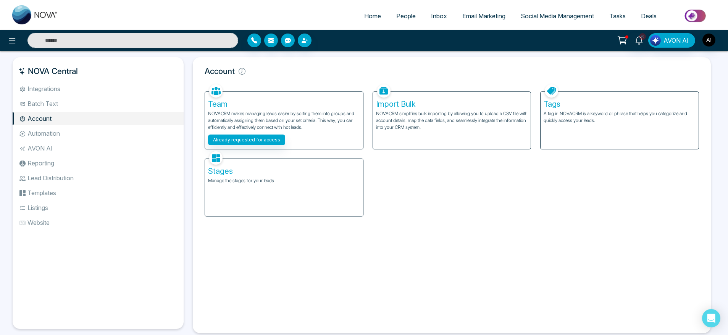
click at [574, 119] on p "A tag in NOVACRM is a keyword or phrase that helps you categorize and quickly a…" at bounding box center [619, 117] width 152 height 14
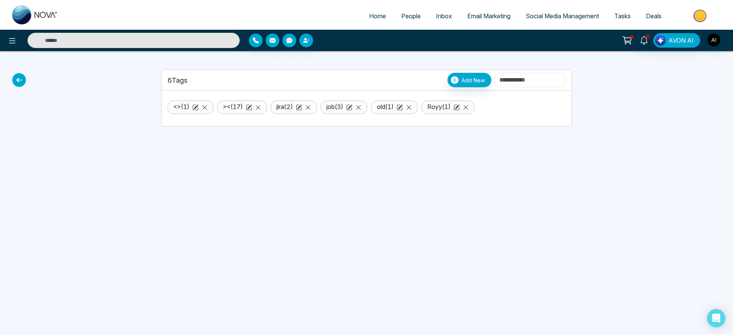
click at [501, 84] on input at bounding box center [529, 80] width 71 height 14
click at [511, 77] on input at bounding box center [529, 80] width 71 height 14
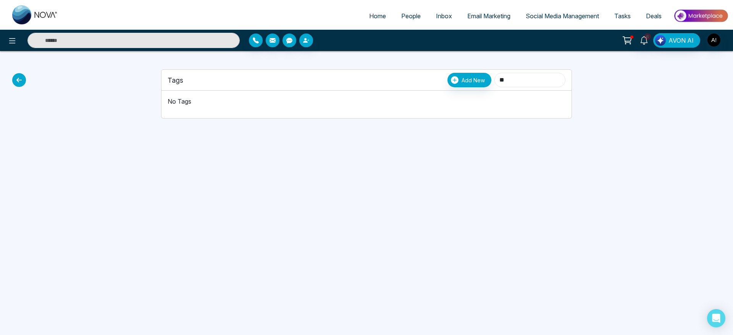
type input "*"
type input "*****"
drag, startPoint x: 500, startPoint y: 78, endPoint x: 446, endPoint y: 84, distance: 54.6
click at [447, 84] on div "Add New *****" at bounding box center [506, 80] width 118 height 14
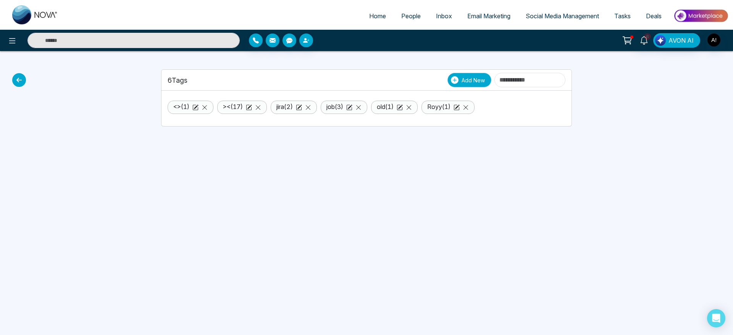
click at [461, 81] on span "Add New" at bounding box center [472, 80] width 23 height 8
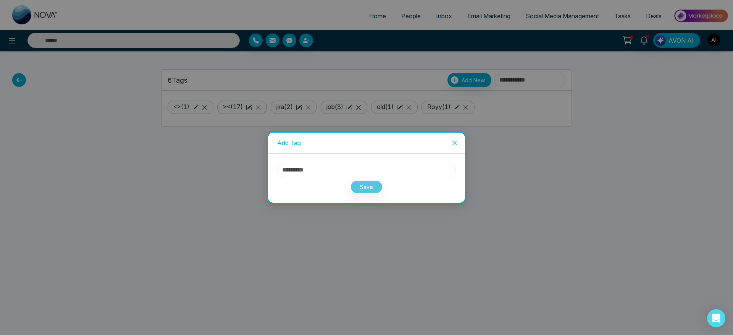
click at [355, 172] on input "text" at bounding box center [366, 170] width 179 height 14
type input "*****"
click at [369, 188] on button "Save" at bounding box center [366, 186] width 32 height 13
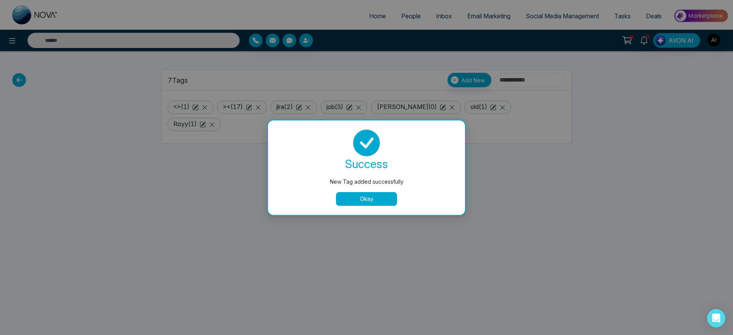
click at [371, 199] on button "Okay" at bounding box center [366, 199] width 61 height 14
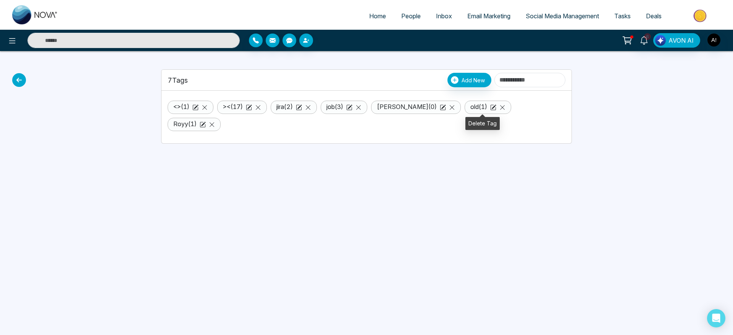
click at [499, 110] on icon at bounding box center [502, 108] width 6 height 6
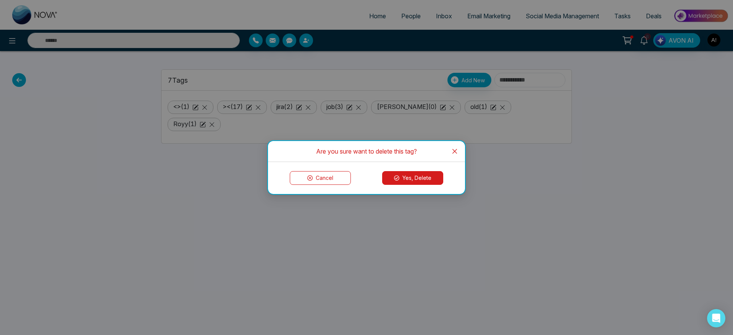
click at [415, 176] on button "Yes, Delete" at bounding box center [412, 178] width 61 height 14
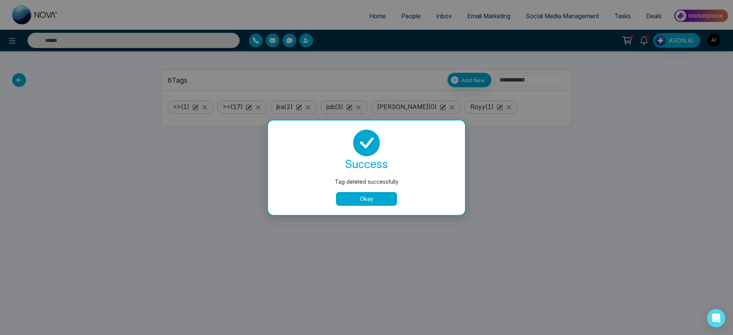
click at [357, 206] on div "success Tag deleted successfully Okay" at bounding box center [366, 168] width 197 height 95
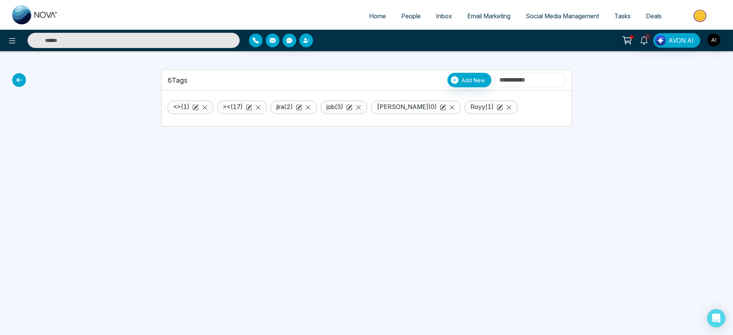
click at [384, 168] on div "Home People Inbox Email Marketing Social Media Management Tasks Deals 6 AVON AI…" at bounding box center [366, 167] width 733 height 335
click at [461, 82] on span "Add New" at bounding box center [472, 80] width 23 height 8
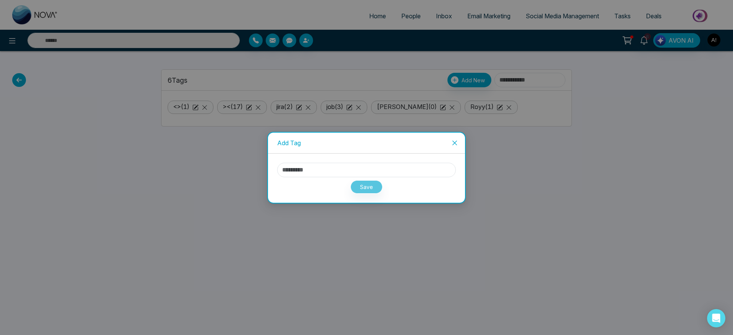
click at [451, 142] on icon "close" at bounding box center [454, 143] width 6 height 6
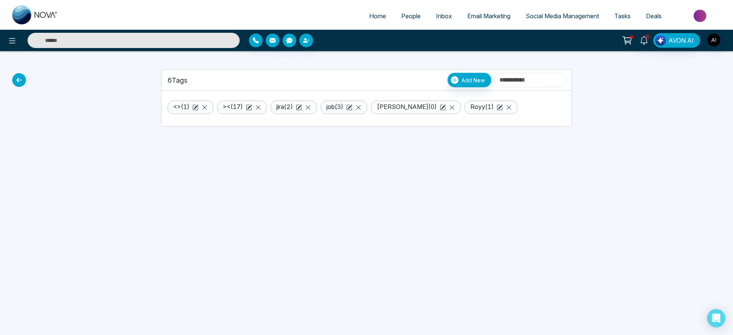
click at [20, 81] on icon at bounding box center [19, 80] width 14 height 14
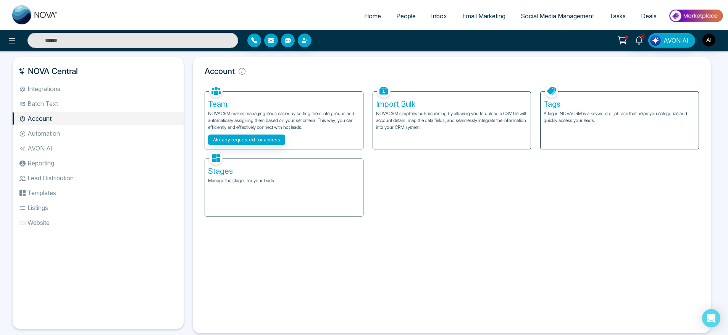
click at [299, 194] on div "Stages Manage the stages for your leads." at bounding box center [284, 187] width 158 height 57
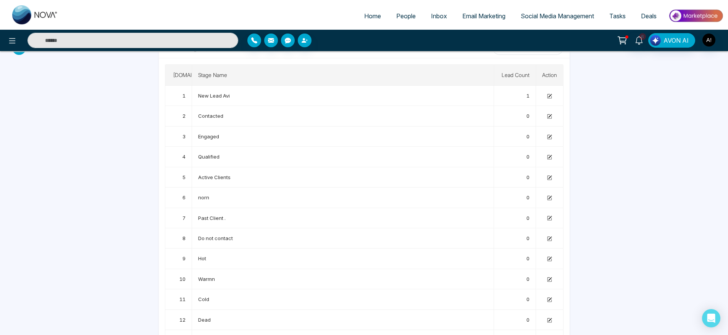
scroll to position [33, 0]
click at [551, 96] on icon at bounding box center [549, 95] width 4 height 4
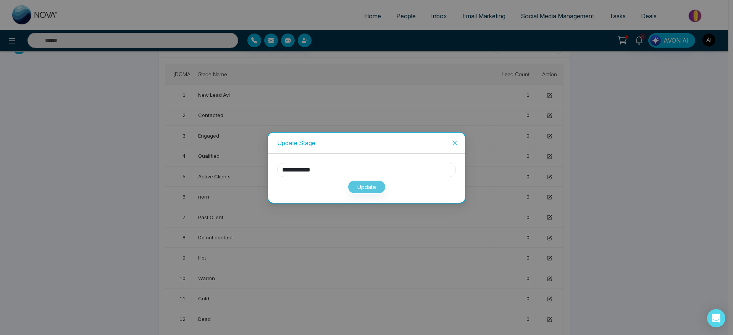
click at [451, 145] on span "Close" at bounding box center [454, 143] width 21 height 21
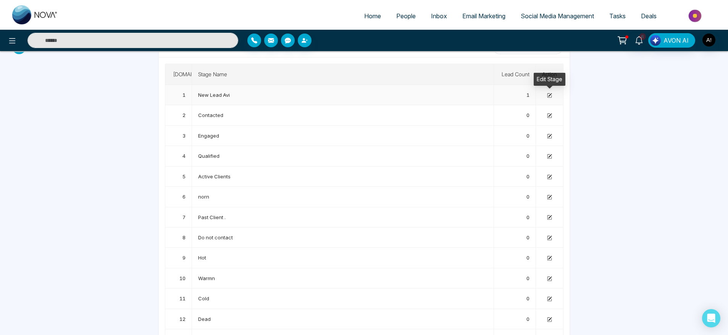
click at [552, 95] on td at bounding box center [549, 95] width 27 height 20
click at [548, 96] on icon at bounding box center [549, 94] width 3 height 3
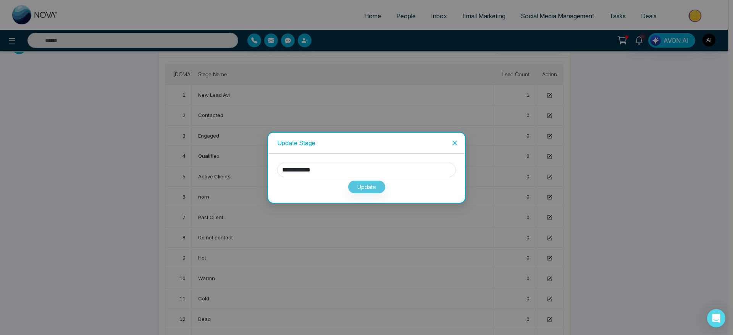
click at [449, 140] on span "Close" at bounding box center [454, 143] width 21 height 21
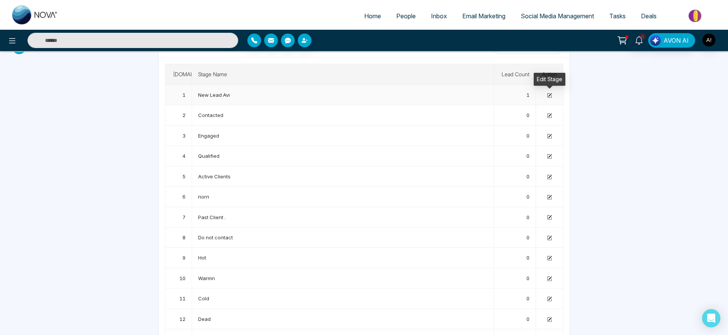
click at [550, 96] on icon at bounding box center [549, 95] width 5 height 5
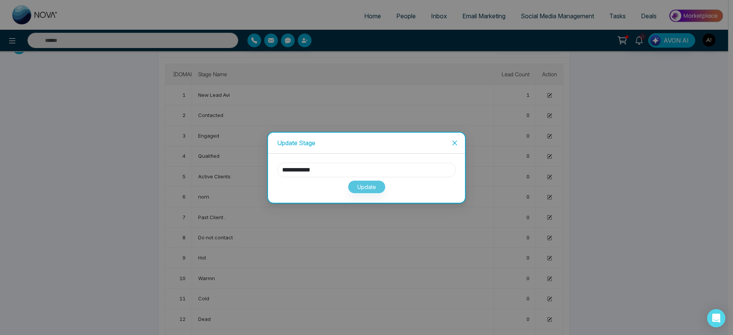
click at [344, 168] on input "**********" at bounding box center [366, 170] width 179 height 14
type input "*********"
click at [356, 185] on button "Update" at bounding box center [367, 186] width 38 height 13
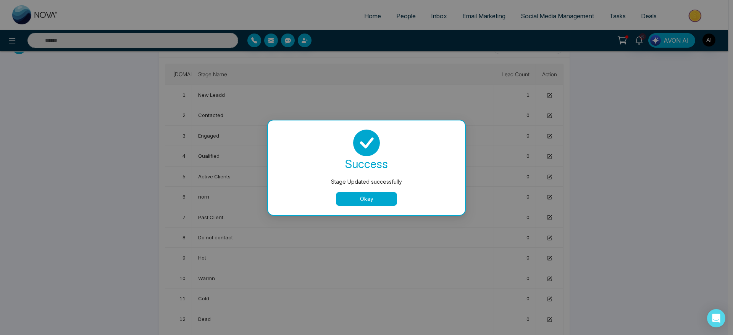
click at [378, 201] on button "Okay" at bounding box center [366, 199] width 61 height 14
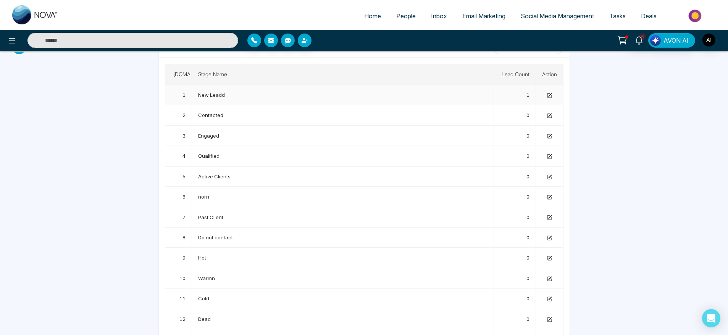
scroll to position [0, 0]
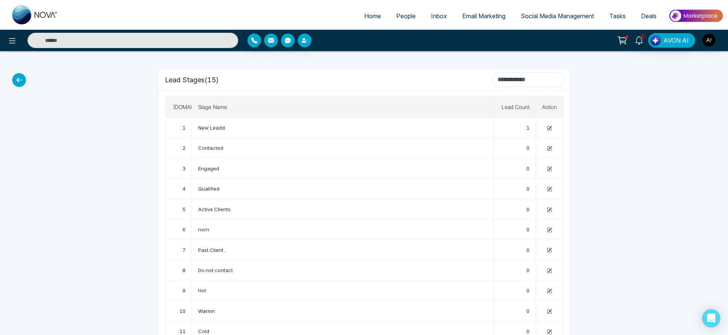
click at [518, 83] on input at bounding box center [527, 79] width 71 height 14
drag, startPoint x: 168, startPoint y: 77, endPoint x: 238, endPoint y: 80, distance: 70.3
click at [238, 80] on div "Lead Stages ( 15 )" at bounding box center [364, 79] width 398 height 14
drag, startPoint x: 238, startPoint y: 80, endPoint x: 140, endPoint y: 77, distance: 98.5
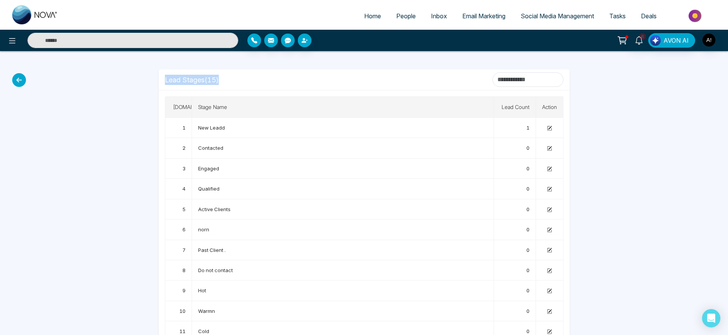
click at [140, 77] on div "Lead Stages ( 15 ) S.No Stage Name Lead Count Action 1 New Leadd 1 2 Contacted …" at bounding box center [364, 240] width 504 height 379
click at [365, 73] on div "Lead Stages ( 15 )" at bounding box center [364, 79] width 398 height 14
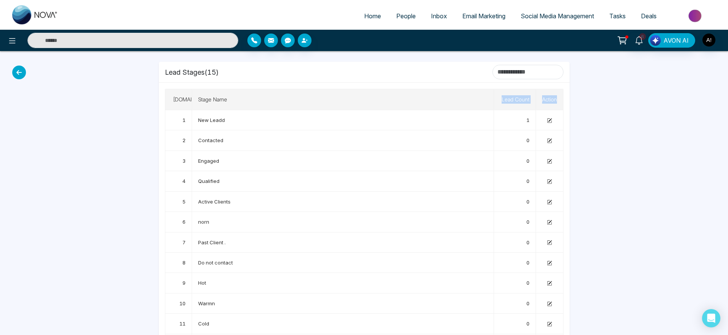
drag, startPoint x: 495, startPoint y: 96, endPoint x: 566, endPoint y: 100, distance: 70.7
click at [566, 100] on div "S.No Stage Name Lead Count Action 1 New Leadd 1 2 Contacted 0 3 Engaged 0 4 Qua…" at bounding box center [364, 252] width 411 height 339
drag, startPoint x: 526, startPoint y: 119, endPoint x: 530, endPoint y: 120, distance: 4.4
click at [530, 120] on td "1" at bounding box center [515, 120] width 42 height 20
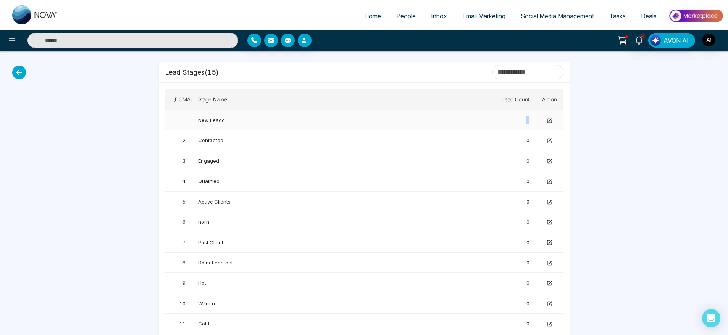
click at [530, 120] on td "1" at bounding box center [515, 120] width 42 height 20
click at [549, 120] on icon at bounding box center [549, 119] width 3 height 3
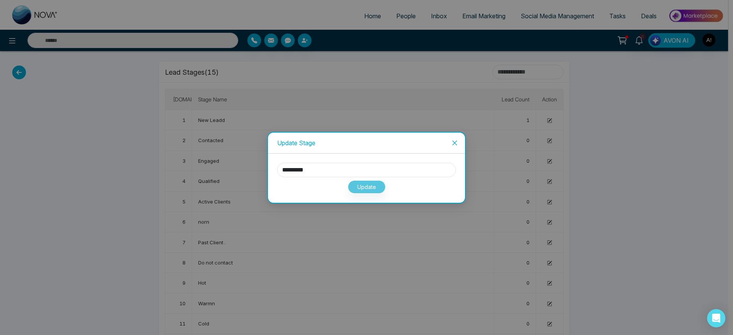
click at [454, 146] on span "Close" at bounding box center [454, 143] width 21 height 21
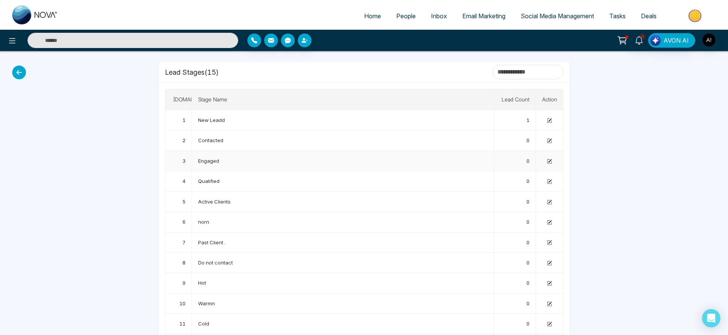
scroll to position [0, 0]
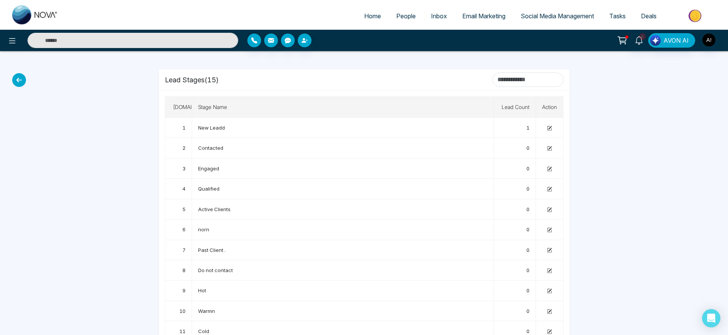
click at [20, 77] on icon at bounding box center [19, 80] width 14 height 14
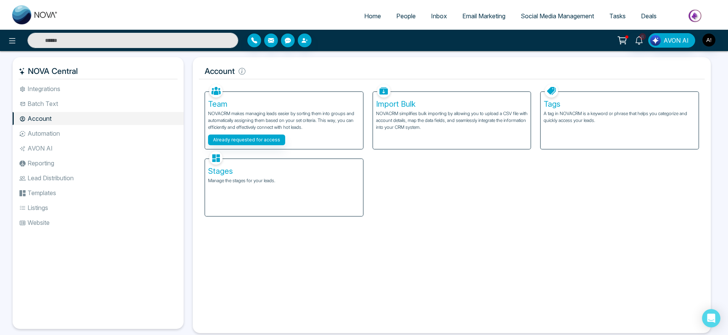
click at [55, 136] on li "Automation" at bounding box center [98, 133] width 171 height 13
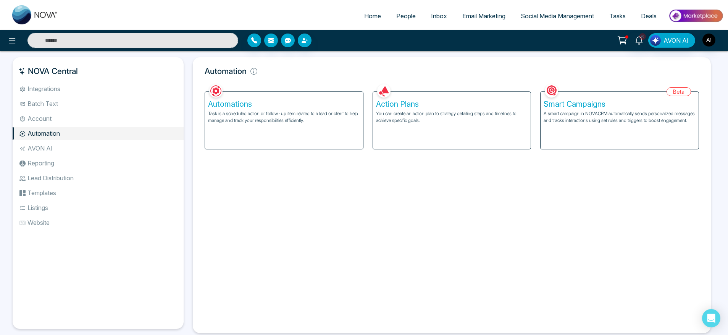
click at [301, 138] on div "Automations Task is a scheduled action or follow-up item related to a lead or c…" at bounding box center [284, 120] width 158 height 57
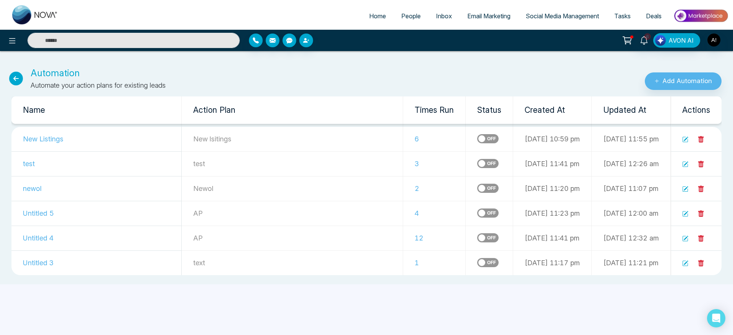
click at [15, 77] on icon at bounding box center [16, 79] width 14 height 14
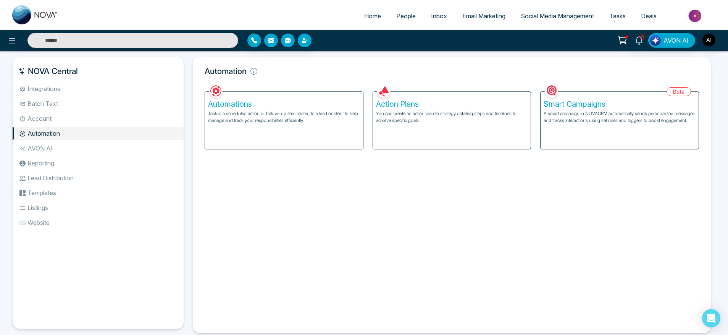
click at [603, 124] on p "A smart campaign in NOVACRM automatically sends personalized messages and track…" at bounding box center [619, 117] width 152 height 14
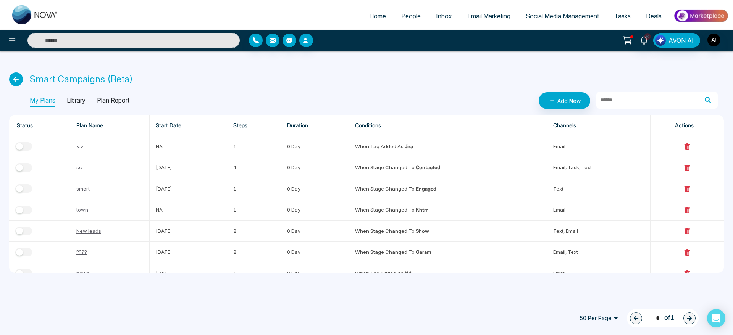
click at [14, 83] on icon at bounding box center [16, 79] width 14 height 14
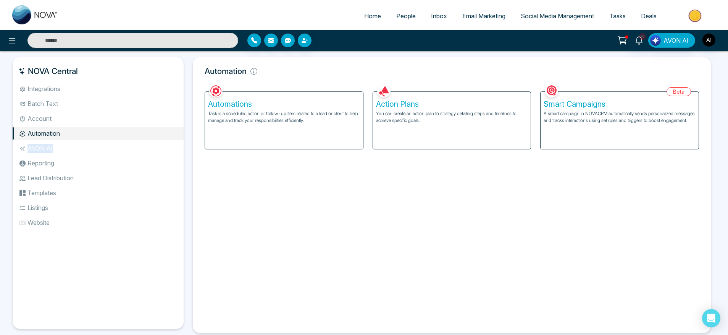
drag, startPoint x: 54, startPoint y: 157, endPoint x: 87, endPoint y: 150, distance: 34.0
click at [87, 150] on ul "Integrations Batch Text Account Automation AVON AI Reporting Lead Distribution …" at bounding box center [98, 199] width 171 height 235
click at [87, 150] on li "AVON AI" at bounding box center [98, 148] width 171 height 13
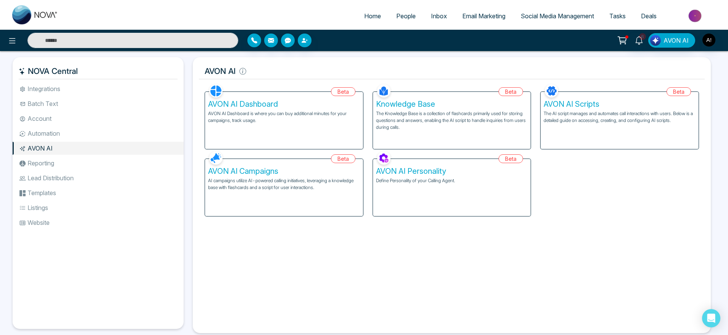
click at [304, 146] on div "AVON AI Dashboard AVON AI Dashboard is where you can buy additional minutes for…" at bounding box center [284, 120] width 158 height 57
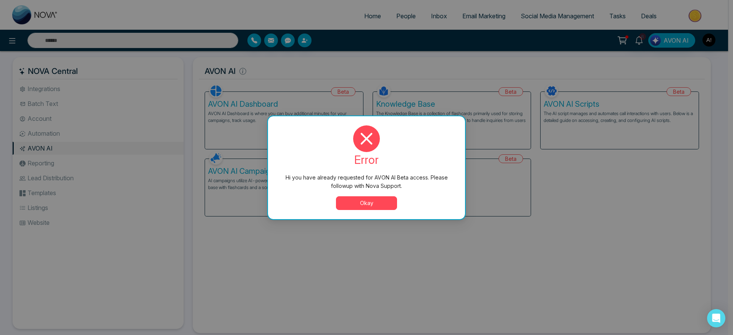
click at [357, 208] on button "Okay" at bounding box center [366, 204] width 61 height 14
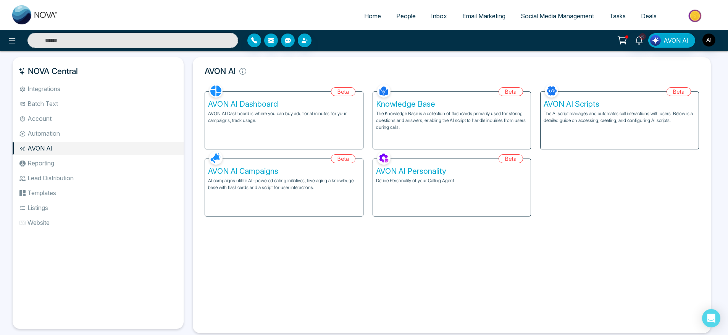
click at [85, 168] on li "Reporting" at bounding box center [98, 163] width 171 height 13
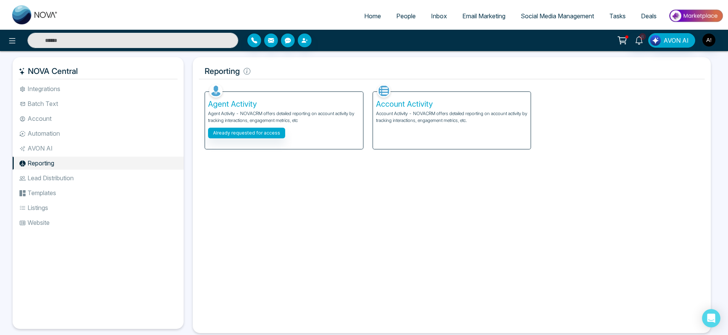
click at [399, 123] on p "Account Activity - NOVACRM offers detailed reporting on account activity by tra…" at bounding box center [452, 117] width 152 height 14
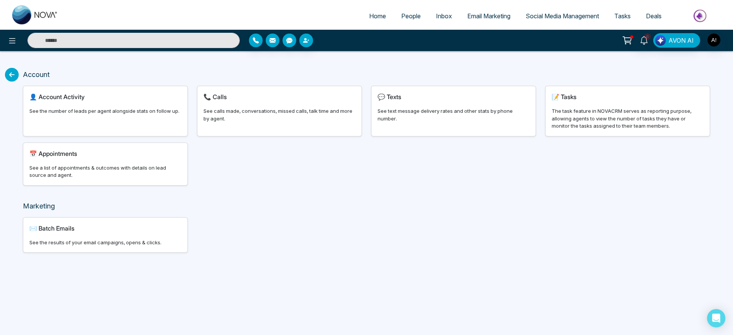
click at [79, 124] on div "👤 Account Activity See the number of leads per agent alongside stats on follow …" at bounding box center [105, 111] width 164 height 50
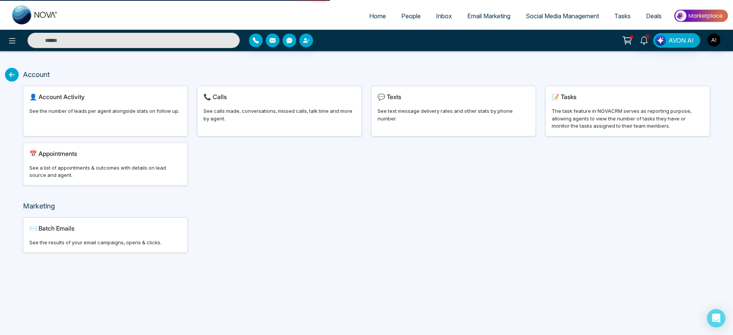
select select "***"
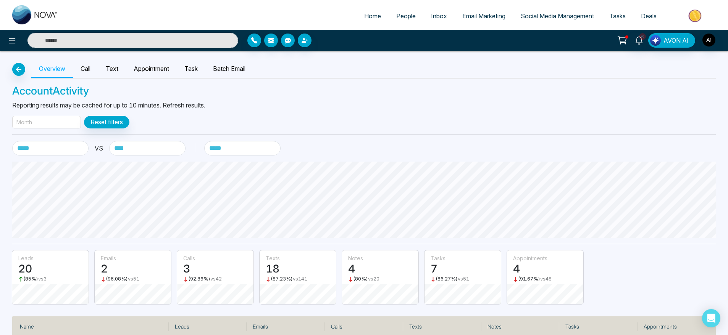
click at [67, 124] on div "Month" at bounding box center [46, 122] width 69 height 13
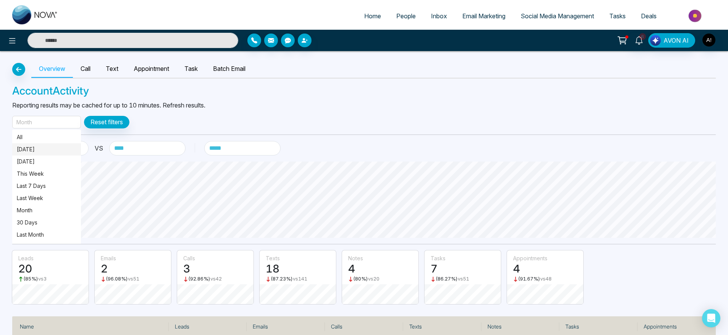
click at [52, 148] on p "[DATE]" at bounding box center [47, 149] width 60 height 8
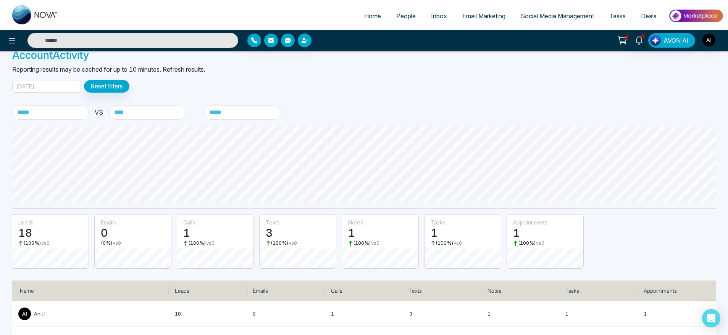
scroll to position [40, 0]
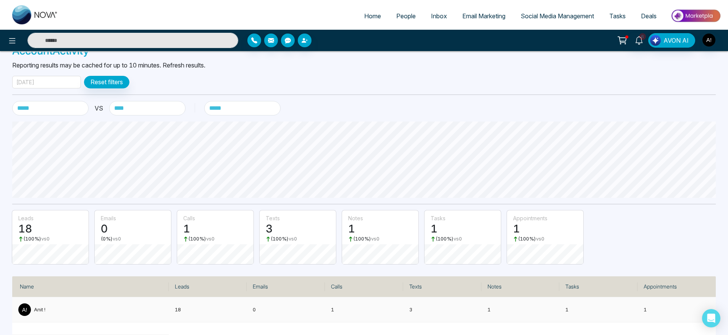
click at [171, 308] on td "18" at bounding box center [208, 310] width 78 height 25
drag, startPoint x: 171, startPoint y: 308, endPoint x: 310, endPoint y: 315, distance: 138.7
click at [310, 315] on tr "Anit ! 18 0 1 3 1 1 1" at bounding box center [363, 310] width 703 height 25
click at [310, 315] on td "0" at bounding box center [285, 310] width 78 height 25
drag, startPoint x: 664, startPoint y: 309, endPoint x: 131, endPoint y: 303, distance: 533.1
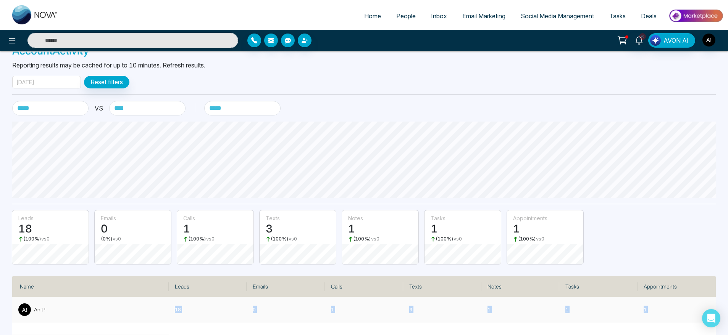
click at [131, 303] on tr "Anit ! 18 0 1 3 1 1 1" at bounding box center [363, 310] width 703 height 25
click at [177, 304] on td "18" at bounding box center [208, 310] width 78 height 25
drag, startPoint x: 167, startPoint y: 304, endPoint x: 681, endPoint y: 301, distance: 514.0
click at [681, 301] on tr "Anit ! 18 0 1 3 1 1 1" at bounding box center [363, 310] width 703 height 25
click at [681, 301] on td "1" at bounding box center [676, 310] width 78 height 25
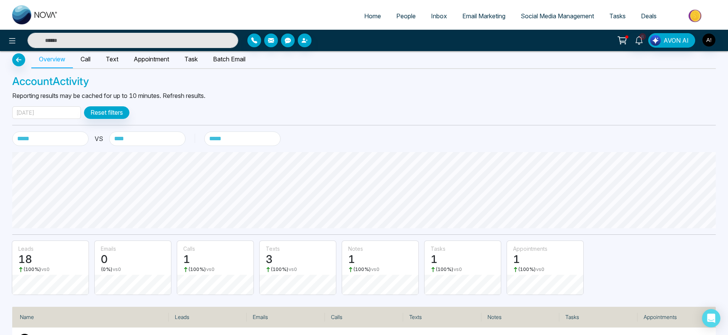
scroll to position [0, 0]
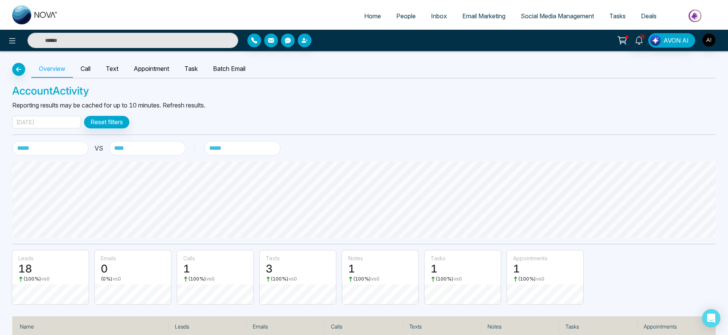
click at [55, 118] on div "[DATE]" at bounding box center [46, 122] width 69 height 13
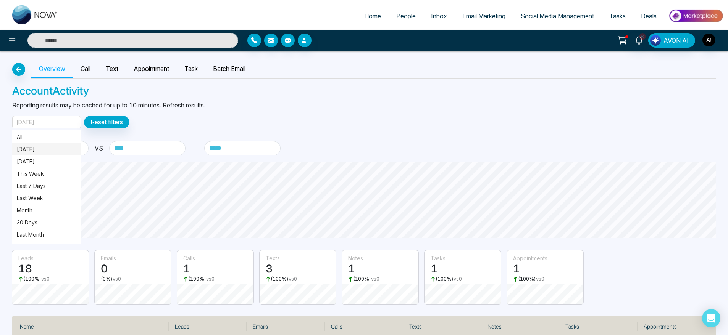
click at [50, 149] on p "[DATE]" at bounding box center [47, 149] width 60 height 8
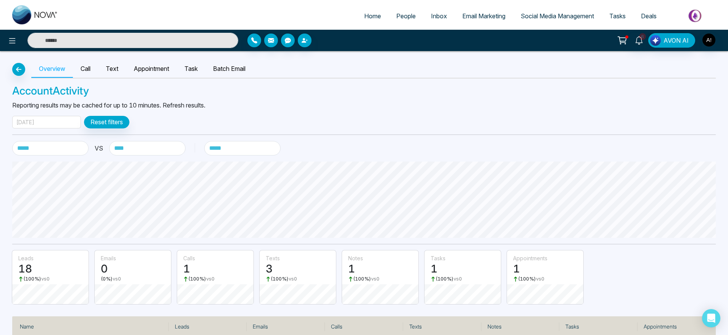
click at [63, 118] on div "[DATE]" at bounding box center [46, 122] width 69 height 13
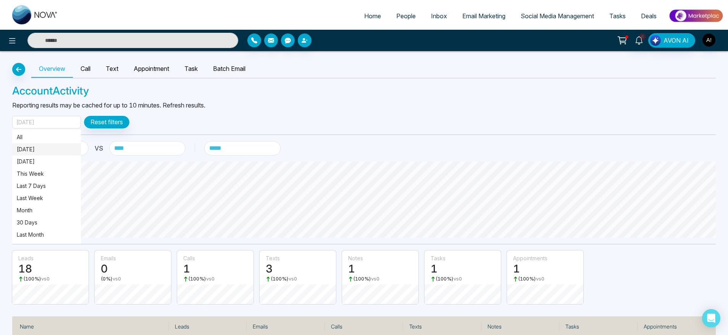
click at [41, 146] on p "[DATE]" at bounding box center [47, 149] width 60 height 8
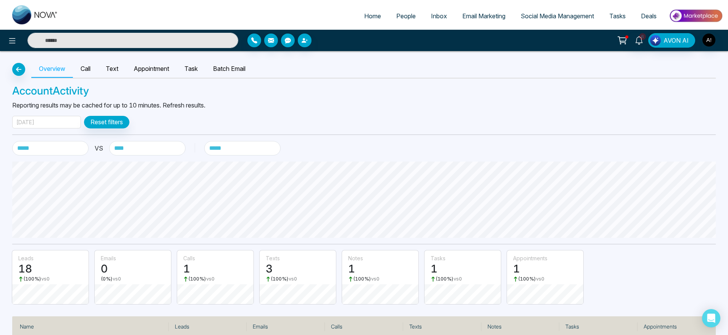
scroll to position [12, 0]
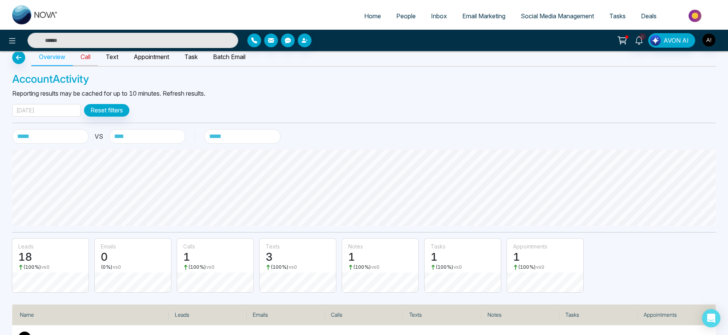
click at [85, 59] on link "Call" at bounding box center [85, 57] width 25 height 18
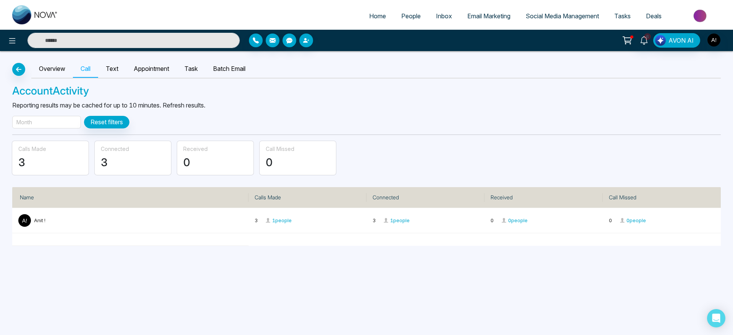
click at [205, 120] on div "Month Reset filters" at bounding box center [366, 122] width 708 height 13
click at [48, 124] on div "Month" at bounding box center [46, 122] width 69 height 13
click at [45, 151] on p "[DATE]" at bounding box center [47, 149] width 60 height 8
click at [22, 66] on button "button" at bounding box center [18, 69] width 13 height 13
select select "***"
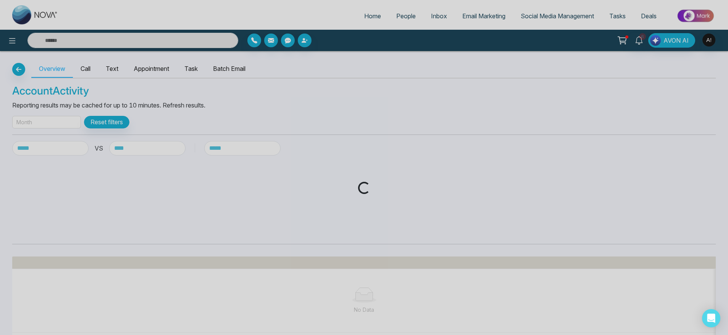
click at [22, 66] on div "Loading..." at bounding box center [364, 167] width 728 height 335
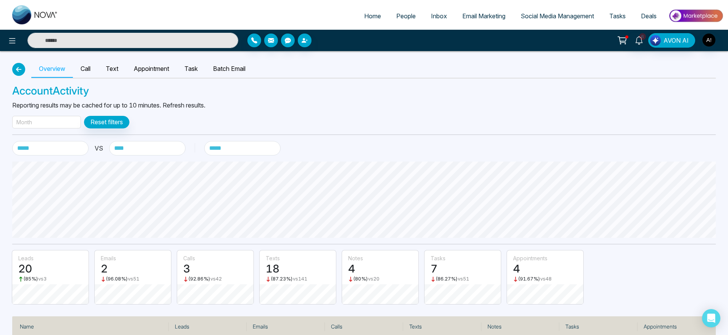
click at [21, 71] on icon "button" at bounding box center [18, 69] width 9 height 6
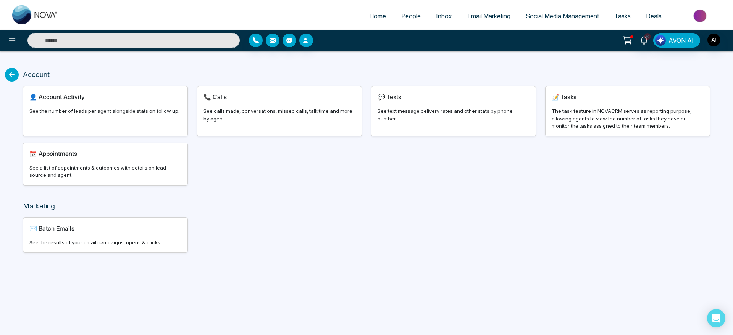
click at [16, 74] on icon at bounding box center [12, 75] width 14 height 14
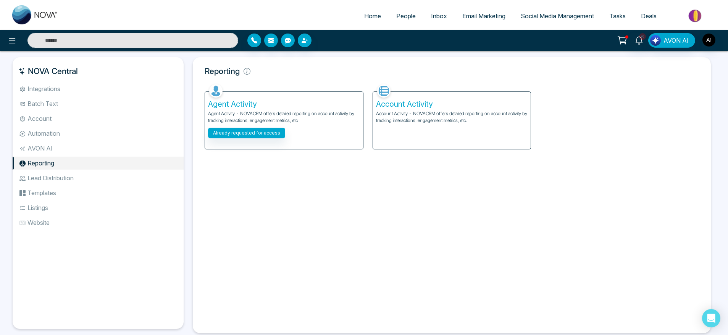
click at [101, 179] on li "Lead Distribution" at bounding box center [98, 178] width 171 height 13
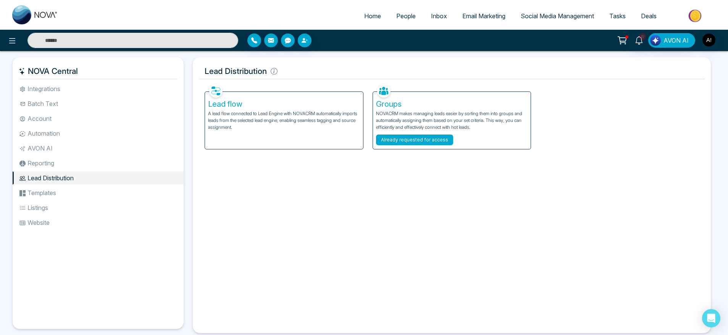
click at [431, 142] on button "Already requested for access" at bounding box center [414, 140] width 77 height 11
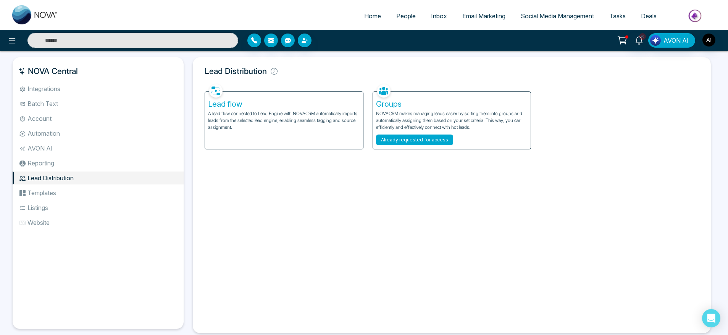
click at [431, 142] on button "Already requested for access" at bounding box center [414, 140] width 77 height 11
click at [412, 137] on button "Already requested for access" at bounding box center [414, 140] width 77 height 11
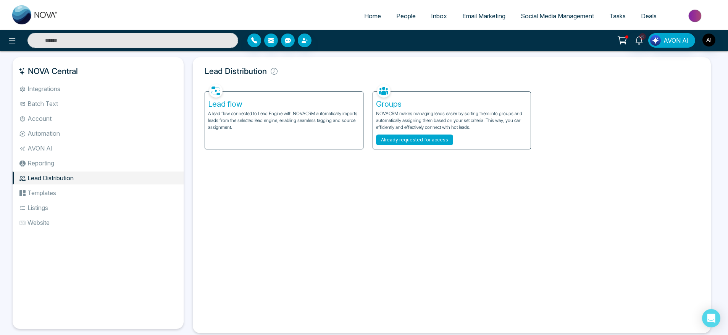
click at [412, 137] on button "Already requested for access" at bounding box center [414, 140] width 77 height 11
click at [430, 197] on div "Facebook NOVACRM enables users to connect to Facebook to schedule social media …" at bounding box center [452, 204] width 506 height 245
click at [431, 144] on button "Already requested for access" at bounding box center [414, 140] width 77 height 11
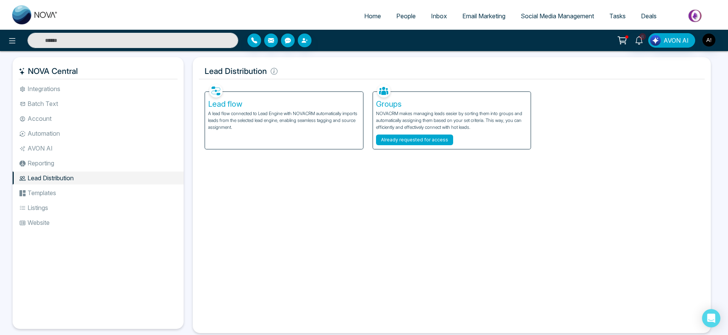
click at [431, 144] on button "Already requested for access" at bounding box center [414, 140] width 77 height 11
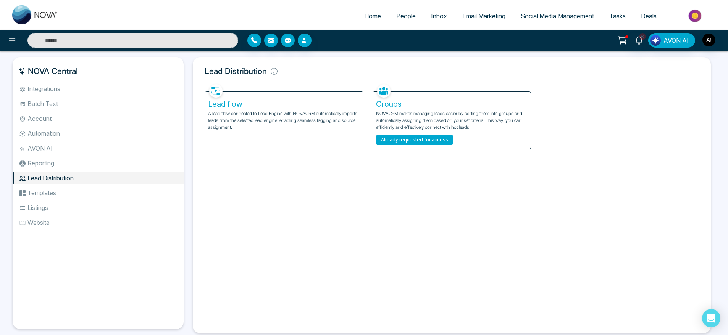
click at [431, 144] on button "Already requested for access" at bounding box center [414, 140] width 77 height 11
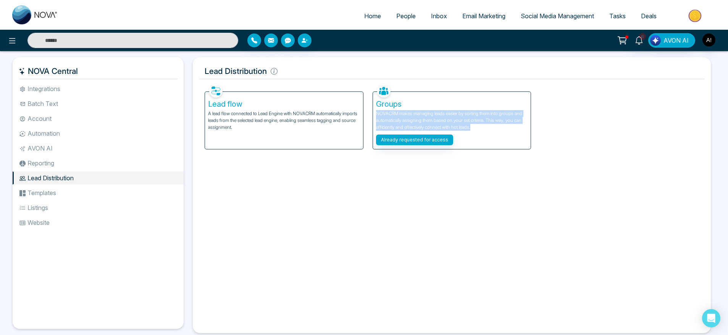
drag, startPoint x: 375, startPoint y: 109, endPoint x: 479, endPoint y: 130, distance: 106.3
click at [479, 130] on div "Groups NOVACRM makes managing leads easier by sorting them into groups and auto…" at bounding box center [452, 120] width 158 height 57
click at [479, 130] on p "NOVACRM makes managing leads easier by sorting them into groups and automatical…" at bounding box center [452, 120] width 152 height 21
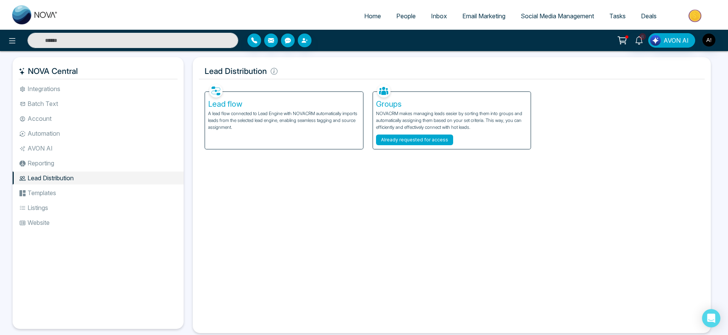
click at [404, 140] on button "Already requested for access" at bounding box center [414, 140] width 77 height 11
click at [400, 185] on div "Facebook NOVACRM enables users to connect to Facebook to schedule social media …" at bounding box center [452, 204] width 506 height 245
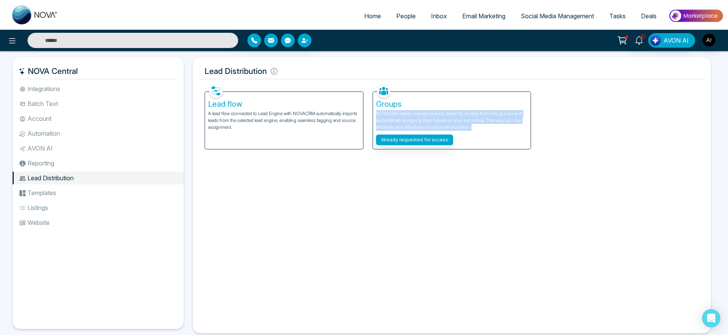
drag, startPoint x: 373, startPoint y: 114, endPoint x: 477, endPoint y: 131, distance: 105.6
click at [477, 131] on div "Groups NOVACRM makes managing leads easier by sorting them into groups and auto…" at bounding box center [452, 120] width 158 height 57
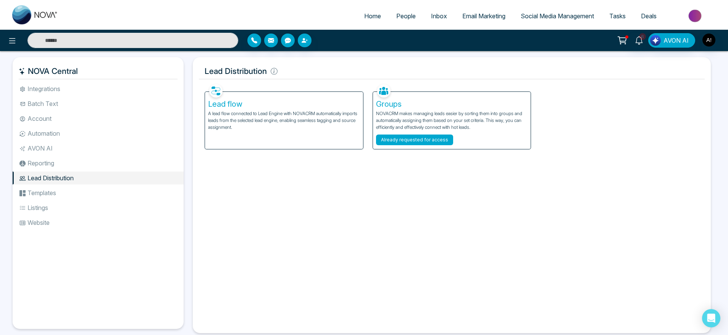
click at [429, 135] on button "Already requested for access" at bounding box center [414, 140] width 77 height 11
click at [433, 142] on button "Already requested for access" at bounding box center [414, 140] width 77 height 11
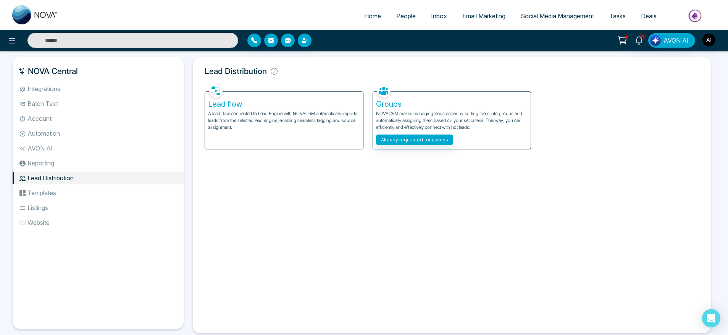
click at [81, 193] on li "Templates" at bounding box center [98, 193] width 171 height 13
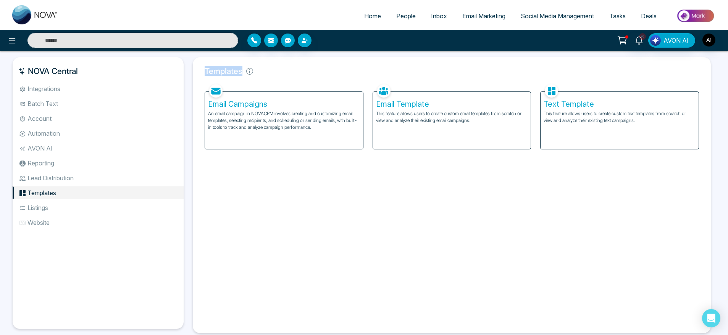
drag, startPoint x: 205, startPoint y: 71, endPoint x: 288, endPoint y: 72, distance: 83.2
click at [288, 72] on h5 "Templates" at bounding box center [452, 71] width 506 height 16
click at [266, 116] on p "An email campaign in NOVACRM involves creating and customizing email templates,…" at bounding box center [284, 120] width 152 height 21
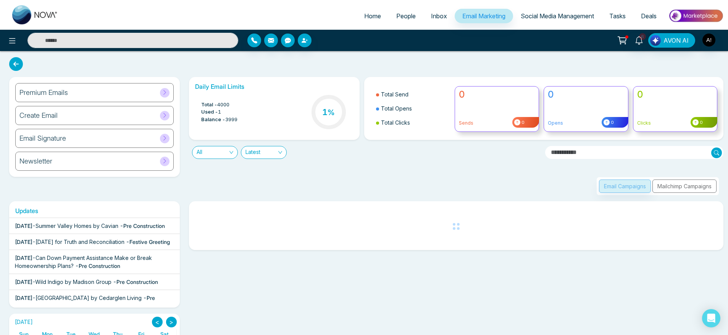
click at [120, 97] on div "Premium Emails" at bounding box center [94, 92] width 158 height 19
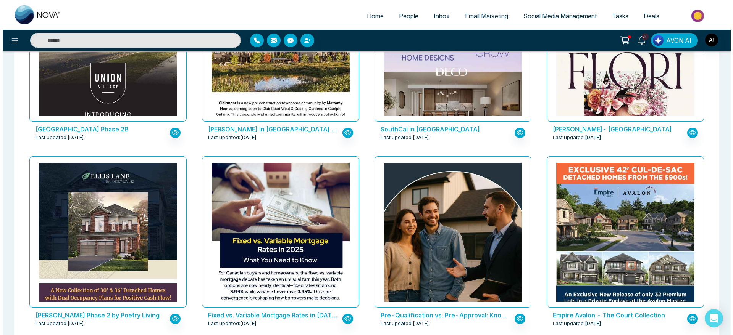
scroll to position [242, 0]
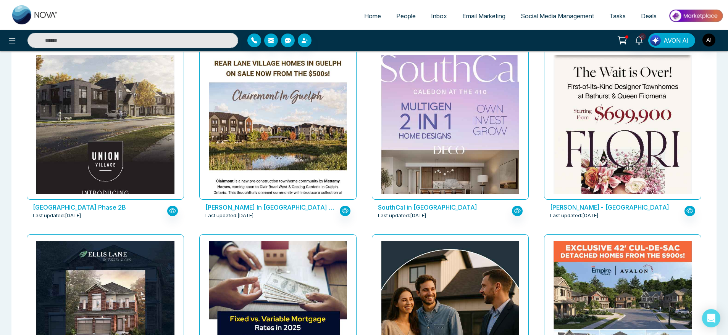
click at [86, 209] on p "[GEOGRAPHIC_DATA] Phase 2B" at bounding box center [98, 207] width 130 height 9
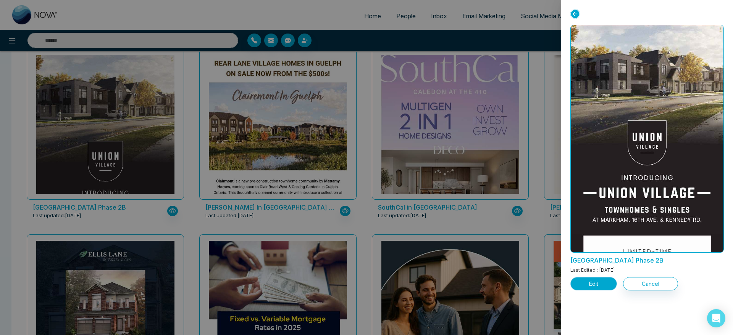
click at [591, 285] on button "Edit" at bounding box center [593, 283] width 47 height 13
click at [597, 285] on button "Edit" at bounding box center [593, 283] width 47 height 13
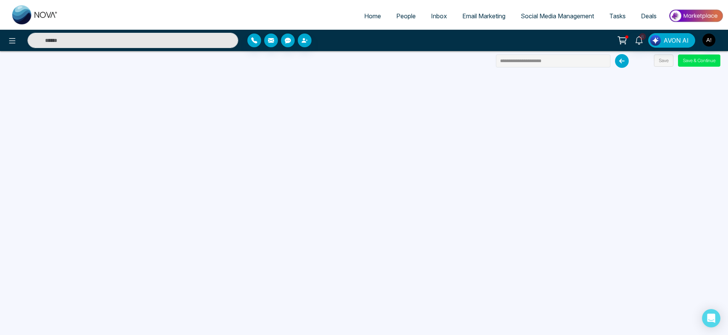
click at [364, 16] on span "Home" at bounding box center [372, 16] width 17 height 8
select select "*"
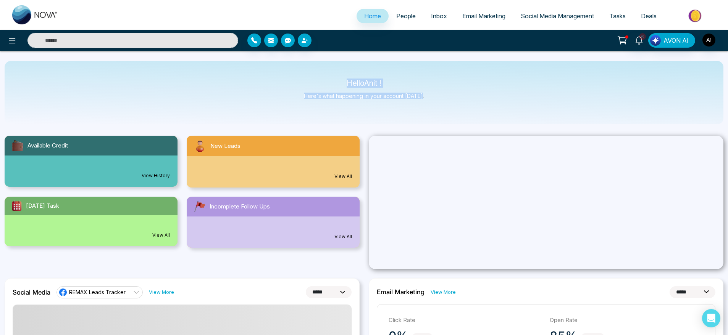
drag, startPoint x: 335, startPoint y: 85, endPoint x: 478, endPoint y: 113, distance: 145.7
click at [478, 113] on div "Hello Anit ! Here's what happening in your account [DATE]." at bounding box center [364, 92] width 718 height 63
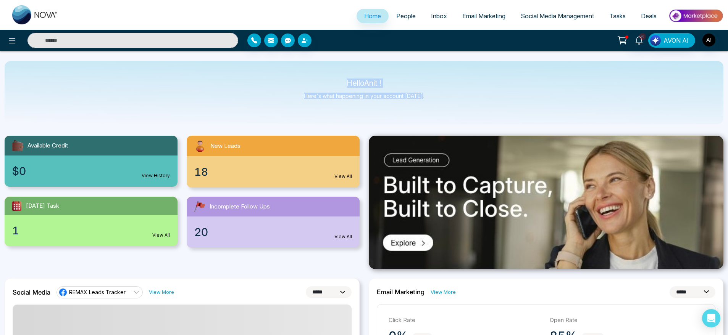
click at [478, 113] on div "Hello Anit ! Here's what happening in your account [DATE]." at bounding box center [364, 92] width 718 height 63
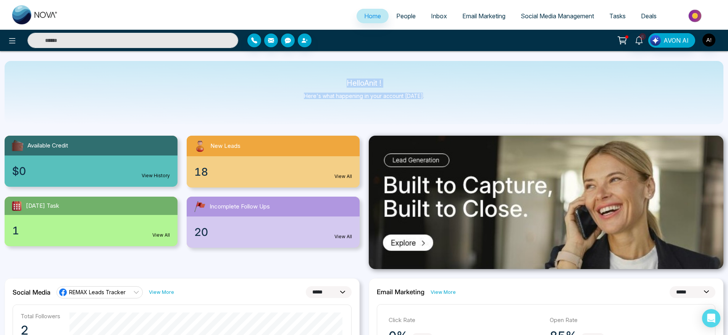
drag, startPoint x: 458, startPoint y: 111, endPoint x: 295, endPoint y: 71, distance: 168.4
click at [295, 71] on div "Hello Anit ! Here's what happening in your account [DATE]." at bounding box center [364, 92] width 718 height 63
drag, startPoint x: 295, startPoint y: 71, endPoint x: 457, endPoint y: 106, distance: 166.6
click at [457, 106] on div "Hello Anit ! Here's what happening in your account [DATE]." at bounding box center [364, 92] width 718 height 63
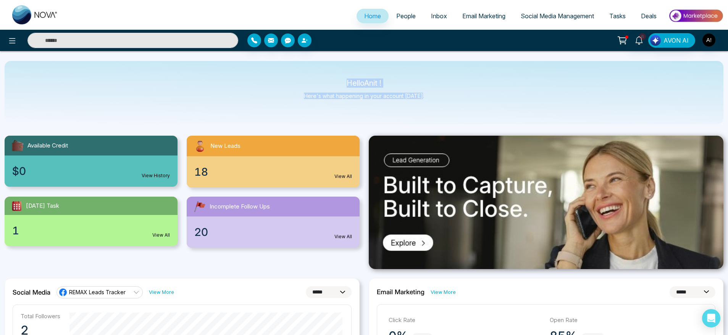
click at [457, 106] on div "Hello Anit ! Here's what happening in your account [DATE]." at bounding box center [364, 92] width 718 height 63
drag, startPoint x: 457, startPoint y: 106, endPoint x: 324, endPoint y: 71, distance: 137.9
click at [324, 71] on div "Hello Anit ! Here's what happening in your account [DATE]." at bounding box center [364, 92] width 718 height 63
drag, startPoint x: 343, startPoint y: 71, endPoint x: 462, endPoint y: 96, distance: 121.6
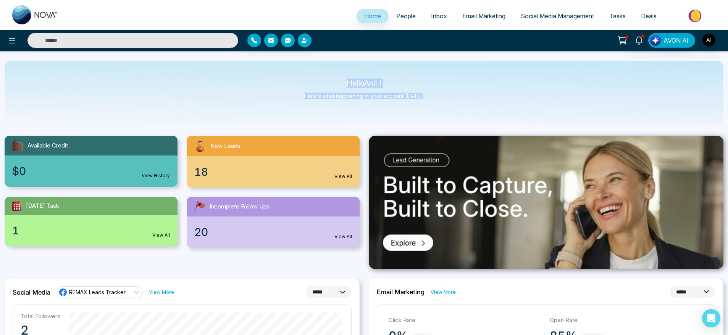
click at [462, 96] on div "Hello Anit ! Here's what happening in your account [DATE]." at bounding box center [364, 92] width 718 height 63
drag, startPoint x: 346, startPoint y: 75, endPoint x: 426, endPoint y: 88, distance: 80.8
click at [426, 88] on div "Hello Anit ! Here's what happening in your account [DATE]." at bounding box center [364, 92] width 718 height 63
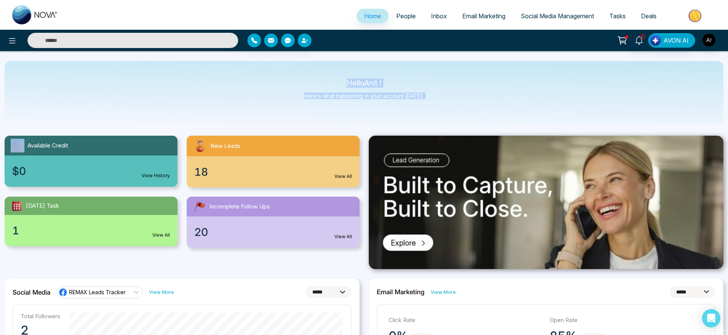
drag, startPoint x: 426, startPoint y: 88, endPoint x: 325, endPoint y: 77, distance: 101.7
click at [325, 77] on div "Hello Anit ! Here's what happening in your account [DATE]." at bounding box center [364, 92] width 718 height 63
drag, startPoint x: 325, startPoint y: 77, endPoint x: 448, endPoint y: 97, distance: 124.9
click at [448, 97] on div "Hello Anit ! Here's what happening in your account [DATE]." at bounding box center [364, 92] width 718 height 63
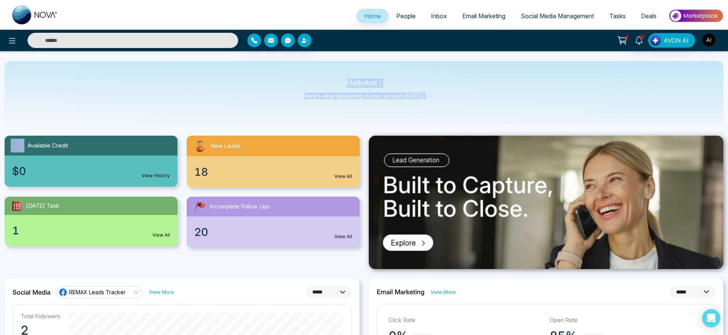
click at [448, 97] on div "Hello Anit ! Here's what happening in your account [DATE]." at bounding box center [364, 92] width 718 height 63
drag, startPoint x: 448, startPoint y: 97, endPoint x: 316, endPoint y: 79, distance: 133.6
click at [316, 79] on div "Hello Anit ! Here's what happening in your account [DATE]." at bounding box center [364, 92] width 718 height 63
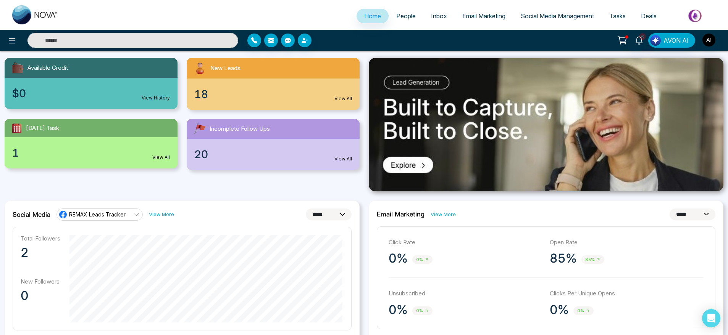
scroll to position [63, 0]
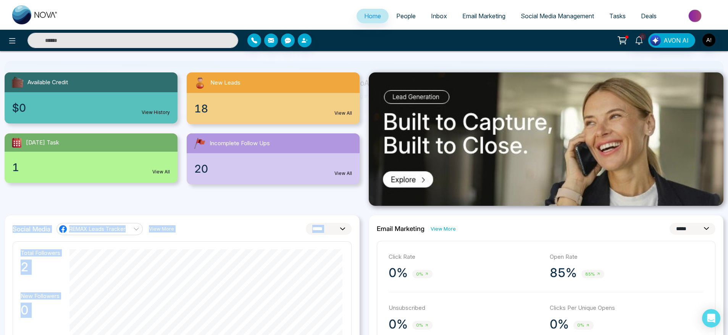
drag, startPoint x: 4, startPoint y: 223, endPoint x: 313, endPoint y: 241, distance: 309.6
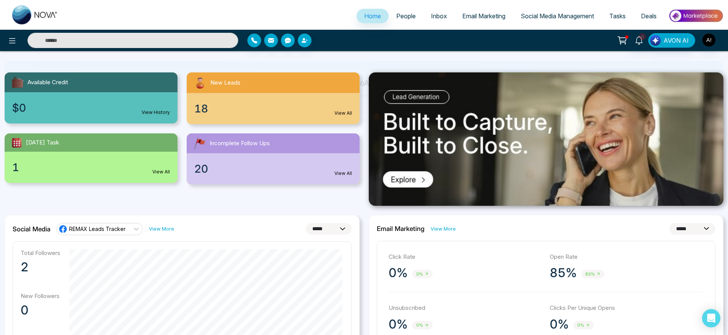
click at [311, 233] on select "**********" at bounding box center [329, 229] width 46 height 12
click at [306, 223] on select "**********" at bounding box center [329, 229] width 46 height 12
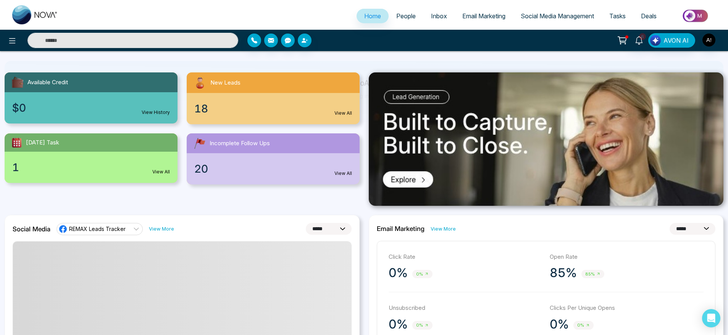
click at [339, 235] on select "**********" at bounding box center [329, 229] width 46 height 12
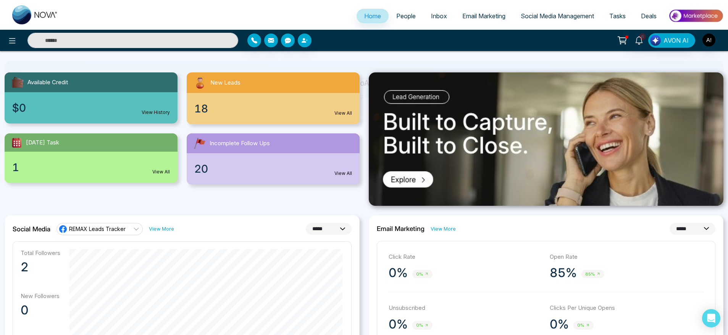
click at [306, 223] on select "**********" at bounding box center [329, 229] width 46 height 12
click at [337, 229] on select "**********" at bounding box center [329, 229] width 46 height 12
click at [306, 223] on select "**********" at bounding box center [329, 229] width 46 height 12
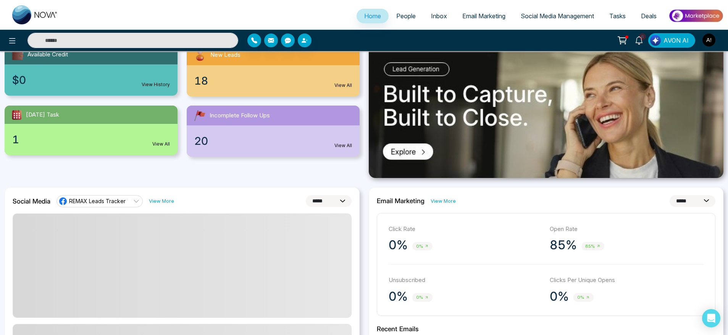
scroll to position [92, 0]
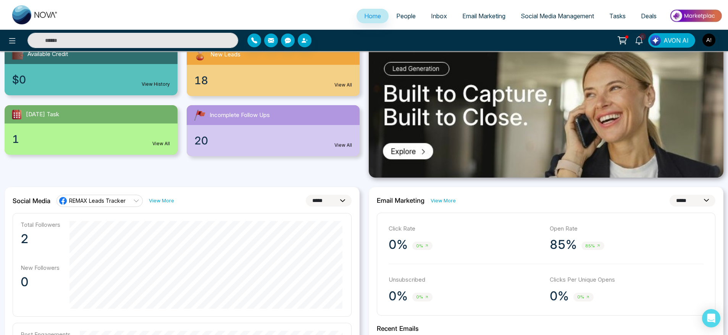
click at [334, 196] on select "**********" at bounding box center [329, 201] width 46 height 12
click at [306, 195] on select "**********" at bounding box center [329, 201] width 46 height 12
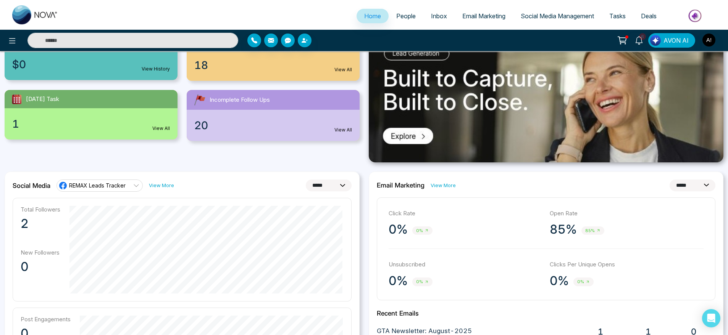
scroll to position [108, 0]
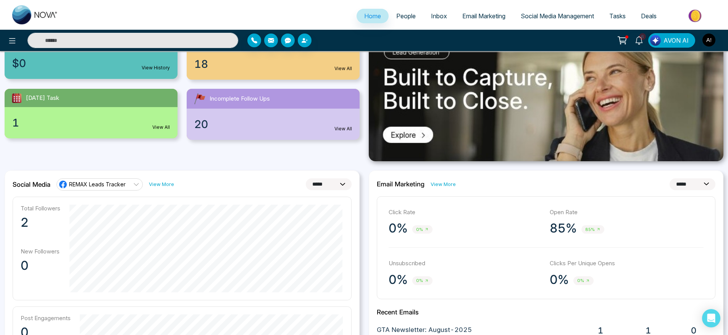
click at [314, 186] on select "**********" at bounding box center [329, 185] width 46 height 12
click at [306, 179] on select "**********" at bounding box center [329, 185] width 46 height 12
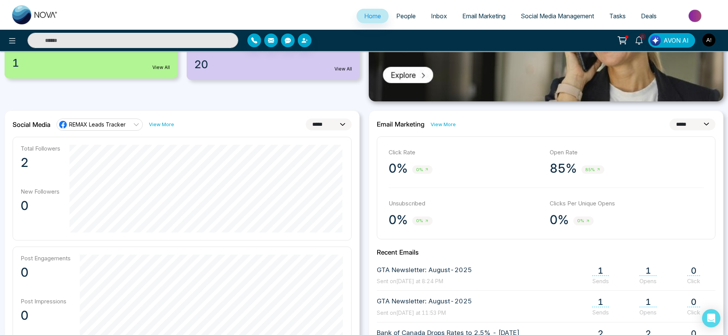
scroll to position [168, 0]
click at [329, 122] on select "**********" at bounding box center [329, 124] width 46 height 12
click at [306, 118] on select "**********" at bounding box center [329, 124] width 46 height 12
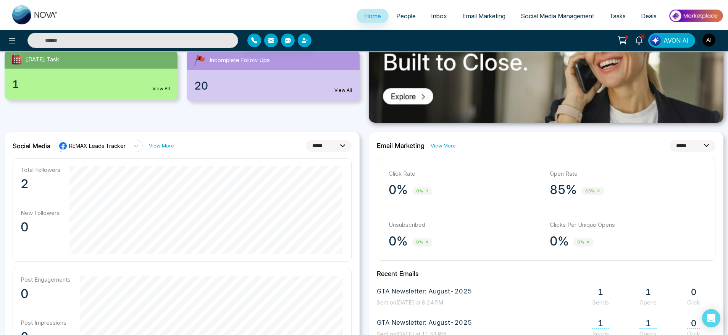
scroll to position [140, 0]
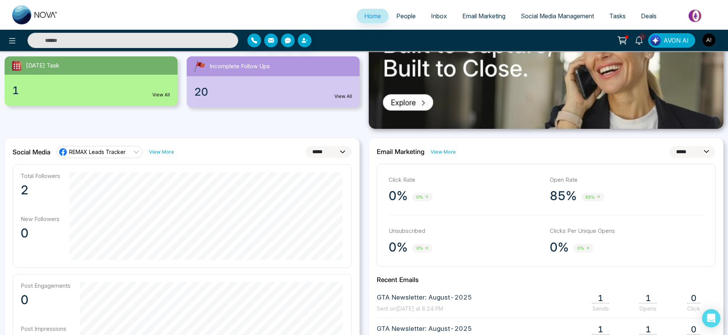
click at [314, 156] on select "**********" at bounding box center [329, 152] width 46 height 12
click at [306, 146] on select "**********" at bounding box center [329, 152] width 46 height 12
click at [329, 150] on select "**********" at bounding box center [329, 152] width 46 height 12
click at [306, 146] on select "**********" at bounding box center [329, 152] width 46 height 12
click at [333, 153] on select "**********" at bounding box center [329, 152] width 46 height 12
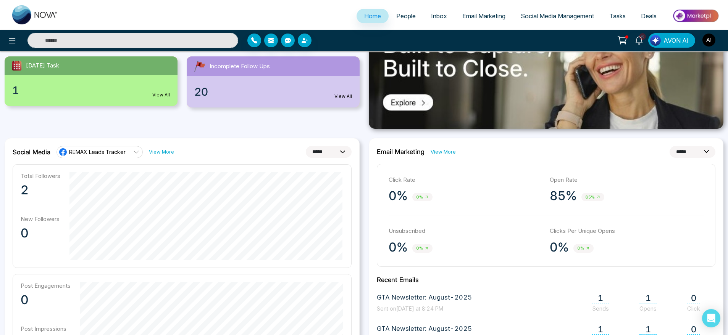
select select "**"
click at [306, 146] on select "**********" at bounding box center [329, 152] width 46 height 12
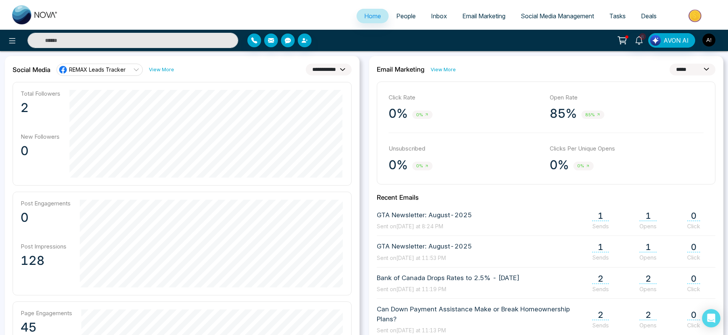
scroll to position [225, 0]
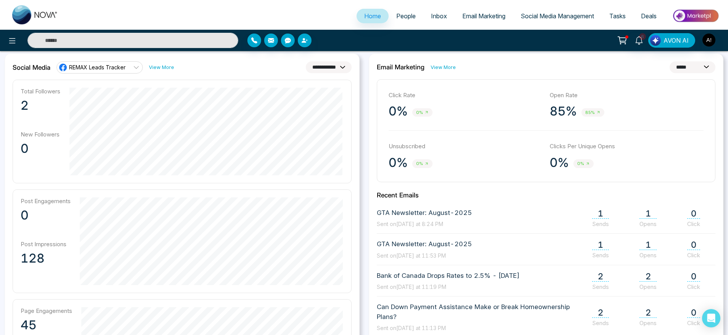
click at [334, 164] on div "Total Followers 2 New Followers 0" at bounding box center [182, 132] width 339 height 104
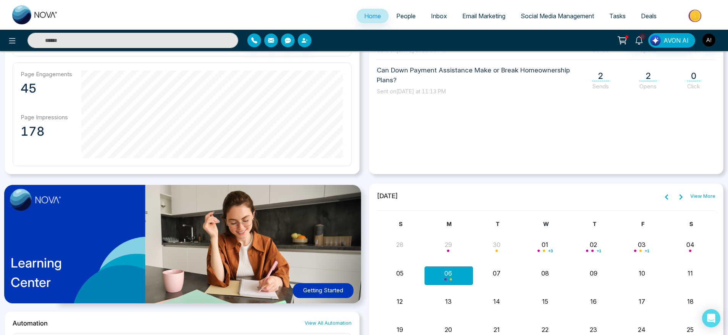
scroll to position [492, 0]
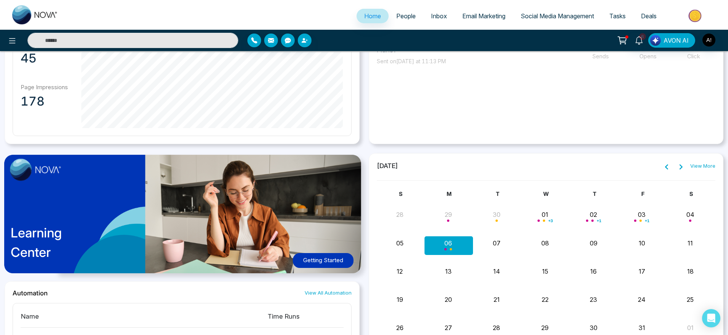
drag, startPoint x: 66, startPoint y: 169, endPoint x: 348, endPoint y: 123, distance: 285.7
click at [348, 123] on div "Page Engagements 45 Page Impressions 178" at bounding box center [182, 84] width 339 height 104
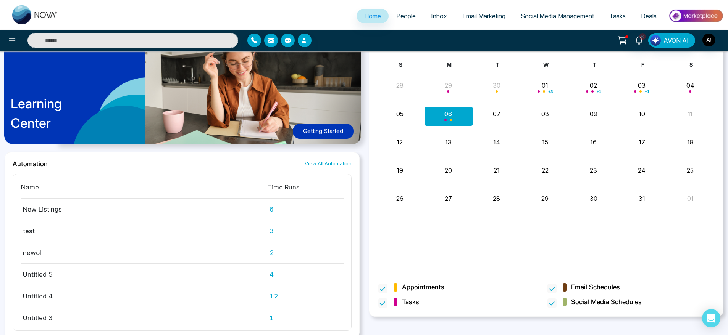
scroll to position [625, 0]
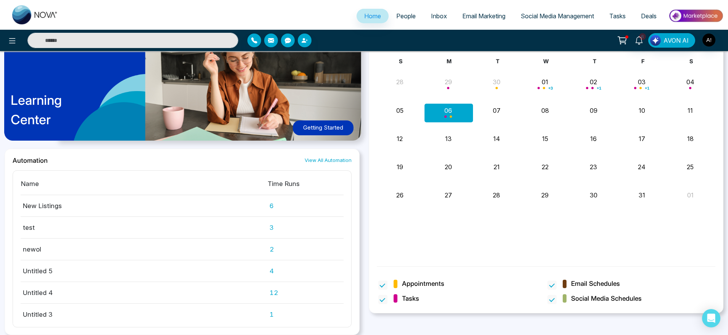
click at [323, 158] on link "View All Automation" at bounding box center [327, 160] width 47 height 7
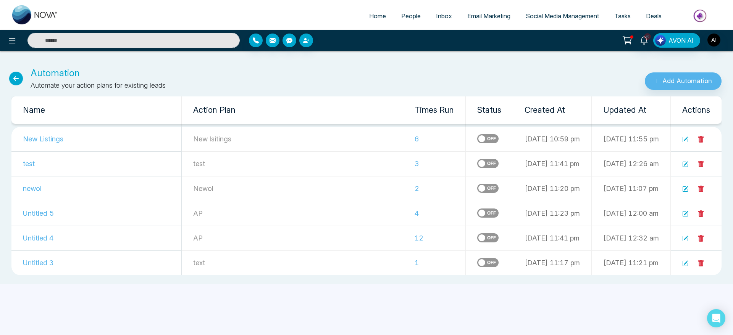
click at [13, 79] on icon at bounding box center [16, 79] width 14 height 14
select select "*"
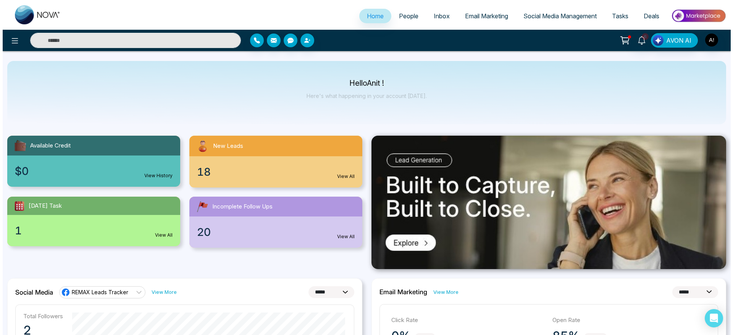
scroll to position [0, 0]
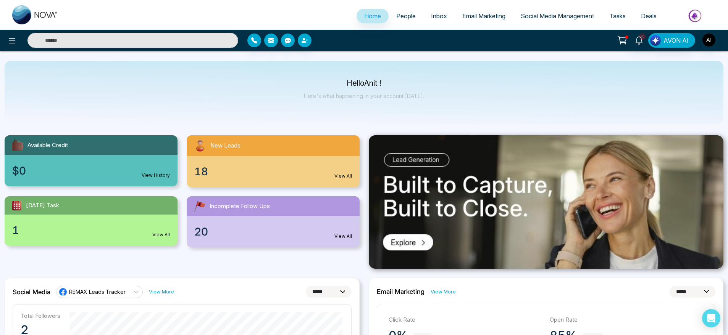
click at [20, 34] on div at bounding box center [129, 40] width 218 height 15
click at [9, 45] on icon at bounding box center [12, 40] width 9 height 9
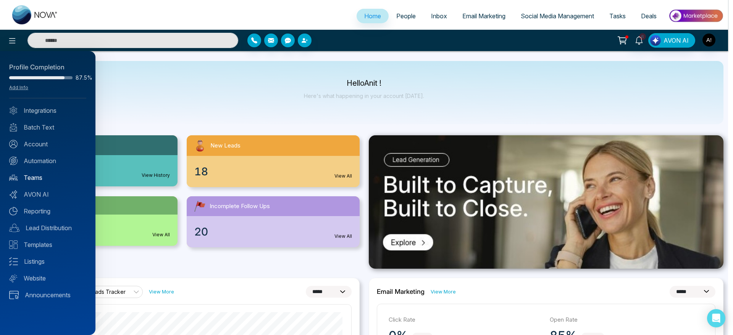
click at [49, 176] on link "Teams" at bounding box center [47, 177] width 77 height 9
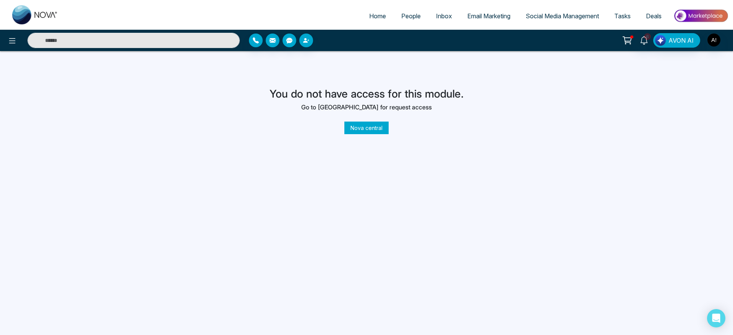
click at [371, 128] on link "Nova central" at bounding box center [366, 128] width 44 height 13
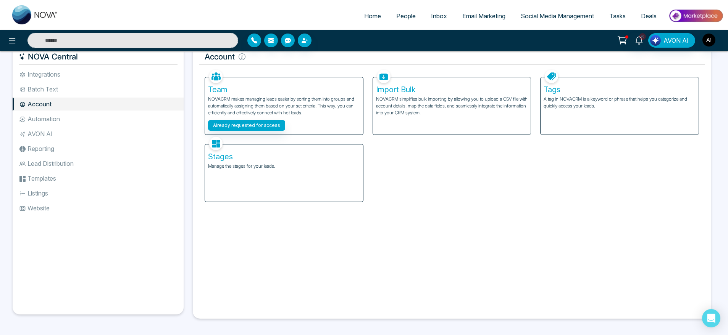
scroll to position [16, 0]
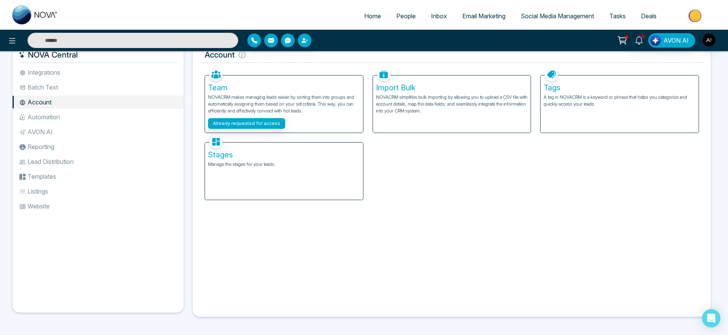
click at [307, 182] on div "Stages Manage the stages for your leads." at bounding box center [284, 171] width 158 height 57
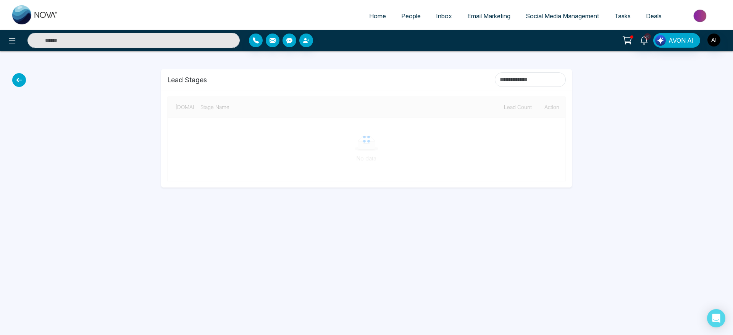
click at [21, 76] on icon at bounding box center [19, 80] width 14 height 14
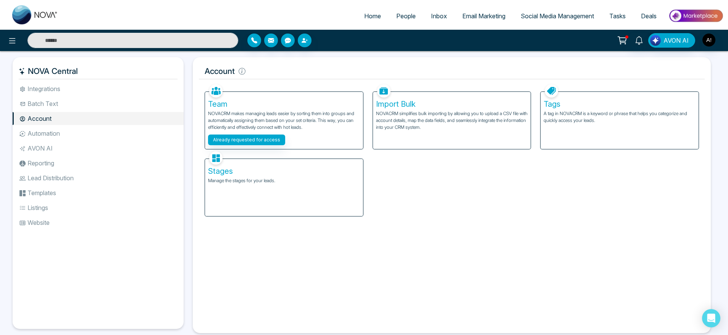
click at [47, 130] on li "Automation" at bounding box center [98, 133] width 171 height 13
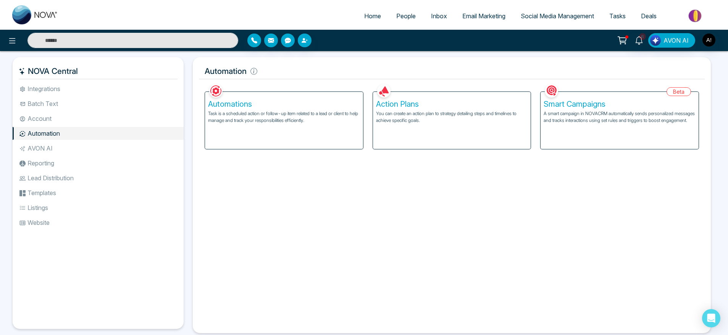
click at [53, 150] on li "AVON AI" at bounding box center [98, 148] width 171 height 13
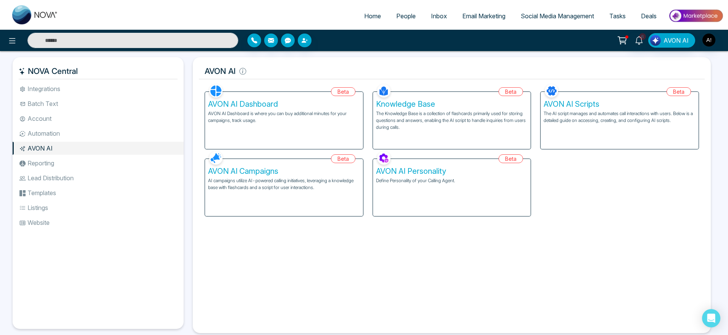
click at [57, 161] on li "Reporting" at bounding box center [98, 163] width 171 height 13
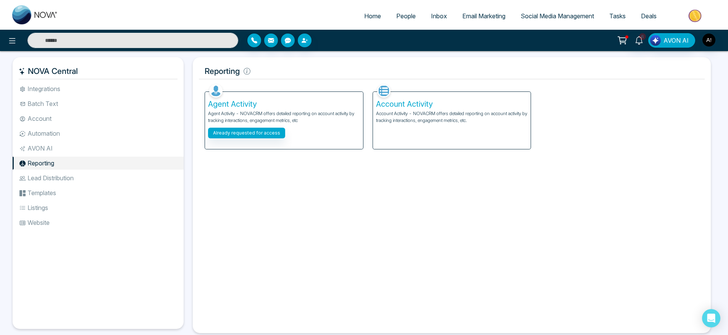
click at [87, 177] on li "Lead Distribution" at bounding box center [98, 178] width 171 height 13
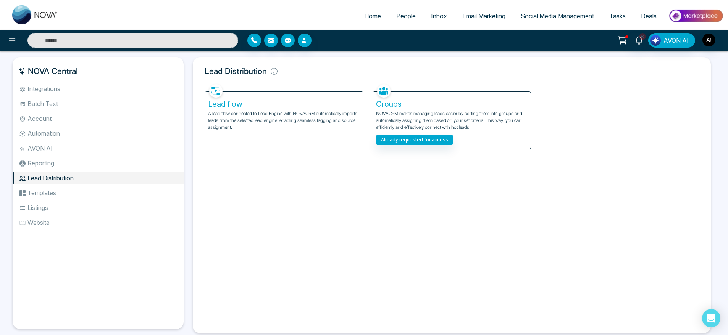
click at [55, 188] on li "Templates" at bounding box center [98, 193] width 171 height 13
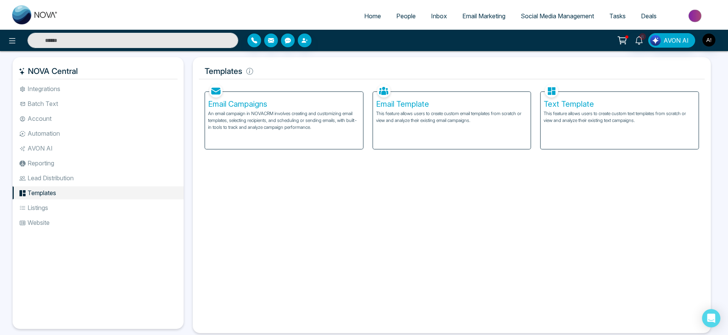
click at [325, 114] on p "An email campaign in NOVACRM involves creating and customizing email templates,…" at bounding box center [284, 120] width 152 height 21
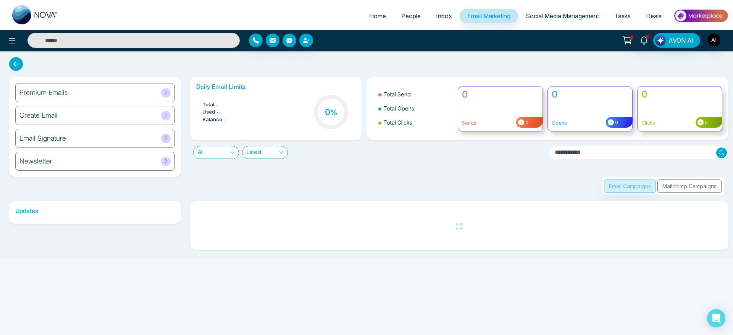
click at [18, 62] on icon at bounding box center [16, 64] width 14 height 14
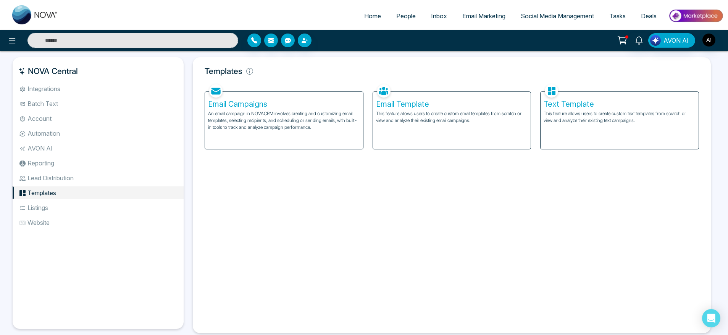
click at [409, 124] on div "Email Template This feature allows users to create custom email templates from …" at bounding box center [452, 120] width 158 height 57
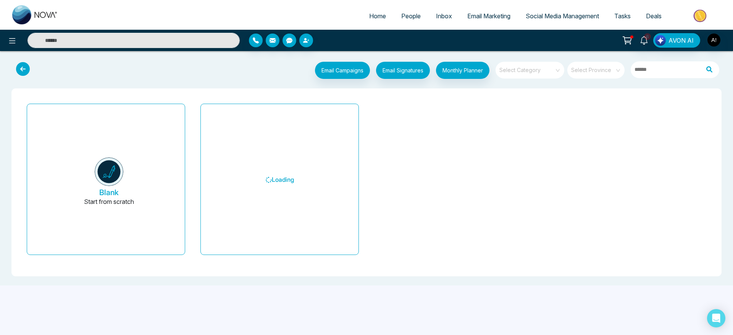
click at [25, 70] on icon at bounding box center [23, 69] width 14 height 14
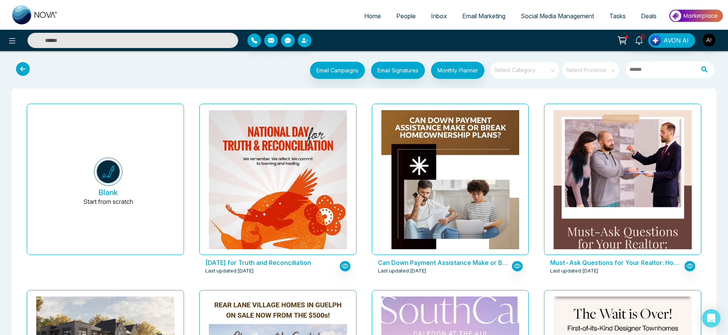
click at [19, 72] on icon at bounding box center [23, 69] width 14 height 14
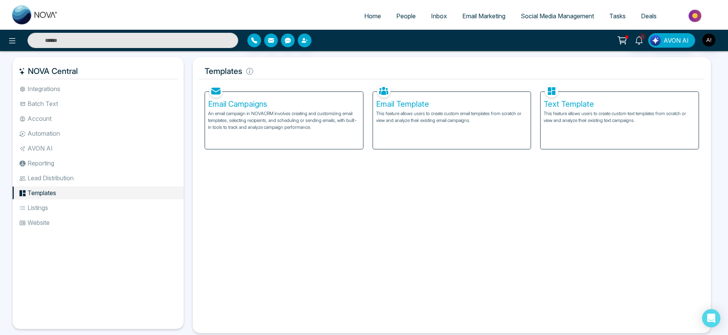
click at [591, 112] on p "This feature allows users to create custom text templates from scratch or view …" at bounding box center [619, 117] width 152 height 14
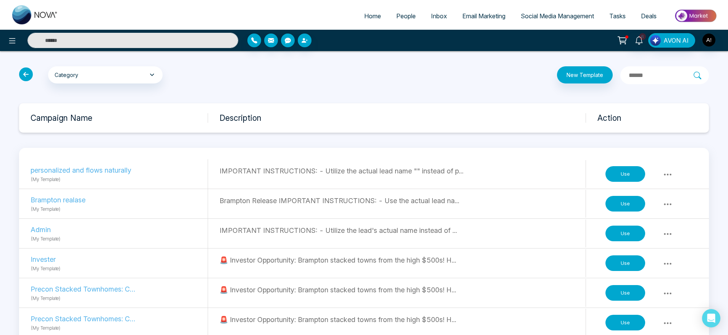
click at [23, 68] on icon at bounding box center [26, 75] width 14 height 14
click at [31, 71] on icon at bounding box center [26, 75] width 14 height 14
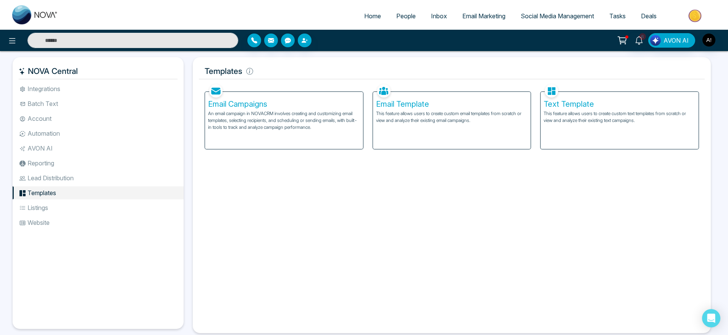
click at [83, 206] on li "Listings" at bounding box center [98, 207] width 171 height 13
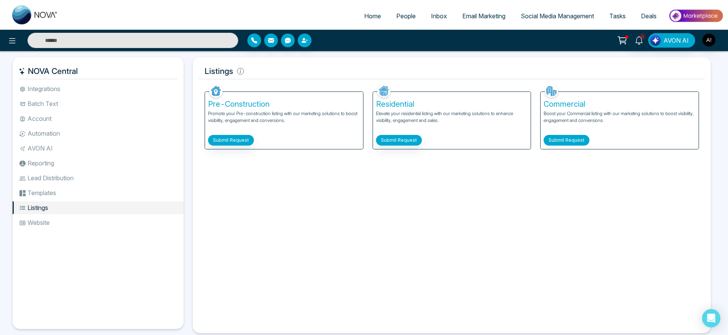
click at [561, 137] on button "Submit Request" at bounding box center [566, 140] width 46 height 11
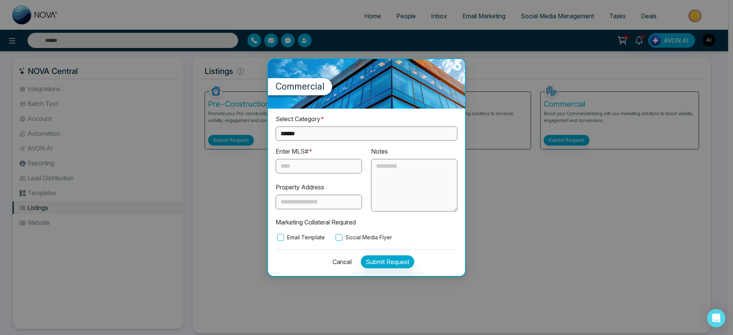
click at [358, 127] on select "**********" at bounding box center [366, 134] width 182 height 14
select select "**********"
click at [275, 127] on select "**********" at bounding box center [366, 134] width 182 height 14
click at [317, 160] on input "text" at bounding box center [318, 166] width 86 height 14
click at [296, 164] on input "text" at bounding box center [318, 166] width 86 height 14
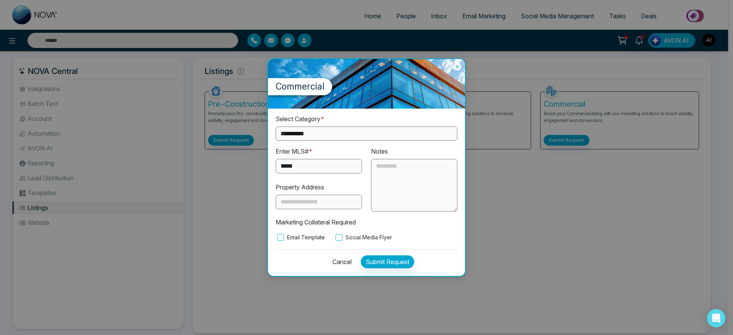
type input "*****"
click at [332, 201] on input "text" at bounding box center [318, 202] width 86 height 14
type input "**********"
click at [340, 233] on div "**********" at bounding box center [366, 177] width 182 height 127
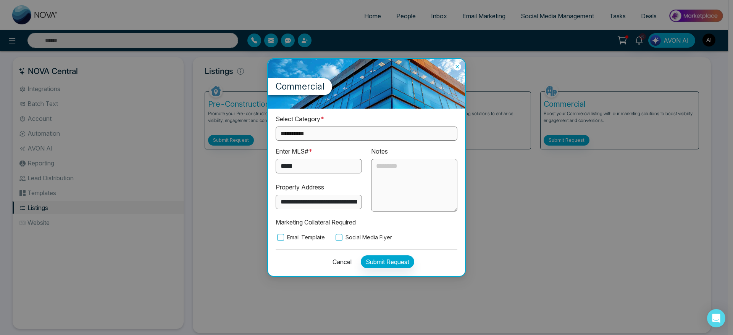
click at [355, 243] on div "**********" at bounding box center [366, 193] width 197 height 168
click at [360, 234] on label "Social Media Flyer" at bounding box center [363, 238] width 58 height 8
click at [385, 267] on button "Submit Request" at bounding box center [387, 262] width 53 height 13
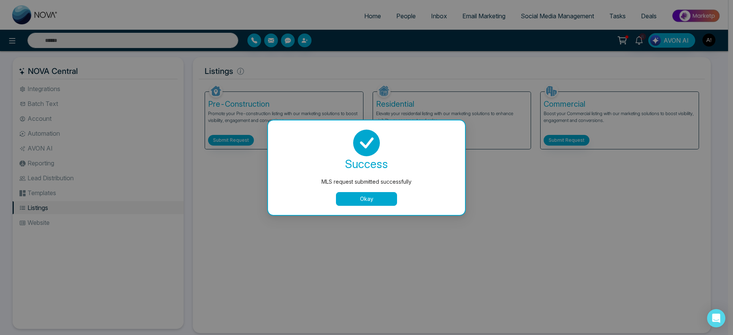
click at [356, 198] on button "Okay" at bounding box center [366, 199] width 61 height 14
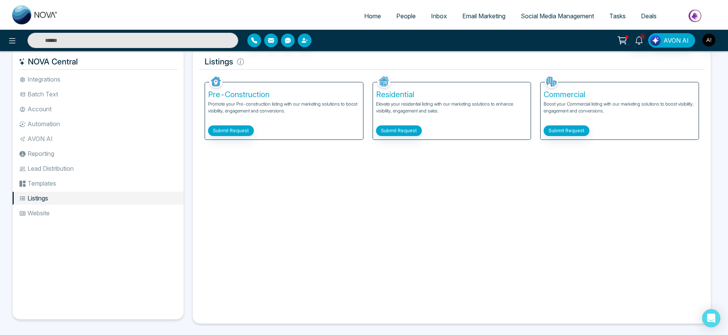
scroll to position [11, 0]
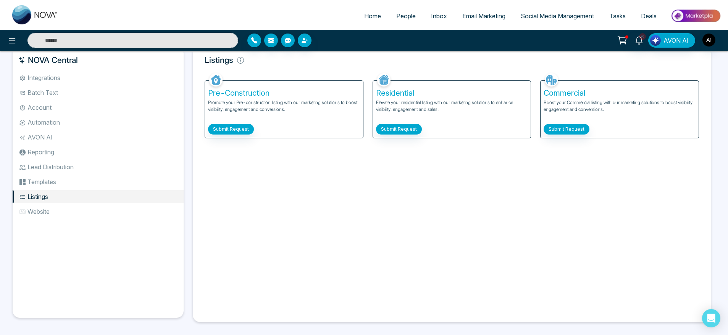
click at [87, 212] on li "Website" at bounding box center [98, 211] width 171 height 13
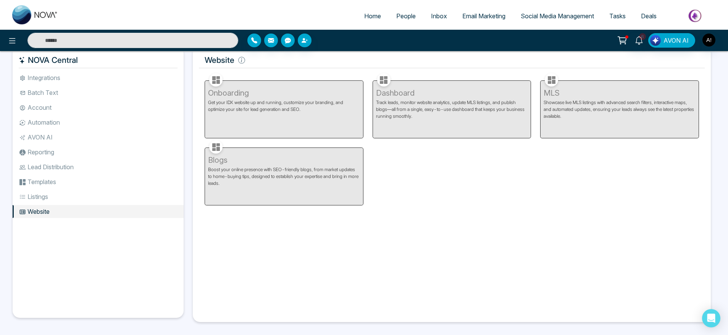
click at [266, 132] on div "Onboarding Get your IDX website up and running, customize your branding, and op…" at bounding box center [284, 104] width 168 height 67
click at [243, 60] on icon at bounding box center [241, 60] width 7 height 7
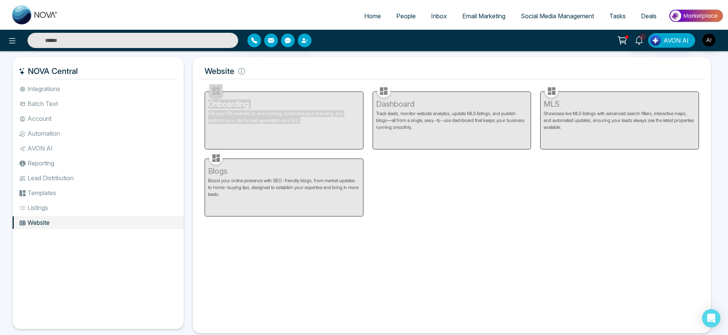
drag, startPoint x: 208, startPoint y: 94, endPoint x: 315, endPoint y: 134, distance: 113.6
click at [315, 134] on div "Onboarding Get your IDX website up and running, customize your branding, and op…" at bounding box center [284, 115] width 168 height 67
drag, startPoint x: 376, startPoint y: 101, endPoint x: 436, endPoint y: 140, distance: 71.4
click at [436, 140] on div "Dashboard Track leads, monitor website analytics, update MLS listings, and publ…" at bounding box center [452, 115] width 168 height 67
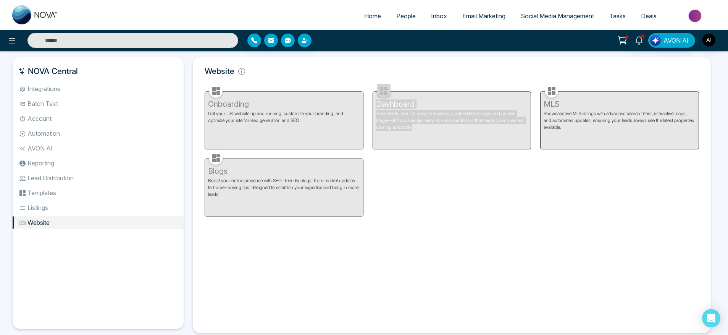
click at [436, 140] on div "Dashboard Track leads, monitor website analytics, update MLS listings, and publ…" at bounding box center [452, 115] width 168 height 67
click at [65, 206] on li "Listings" at bounding box center [98, 207] width 171 height 13
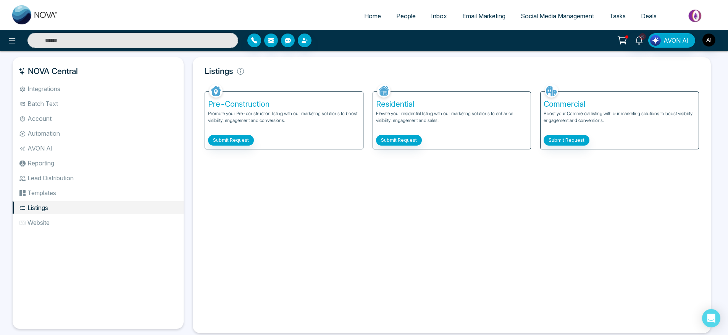
click at [44, 198] on li "Templates" at bounding box center [98, 193] width 171 height 13
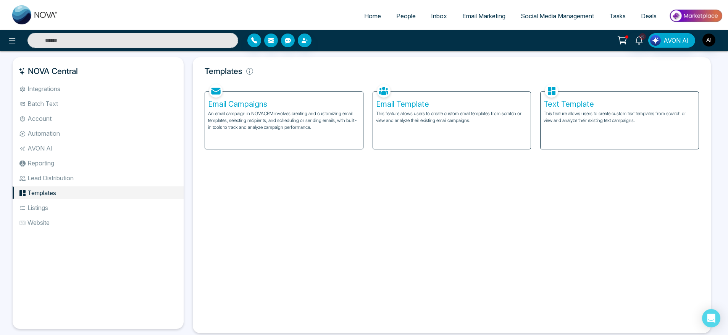
click at [69, 172] on li "Lead Distribution" at bounding box center [98, 178] width 171 height 13
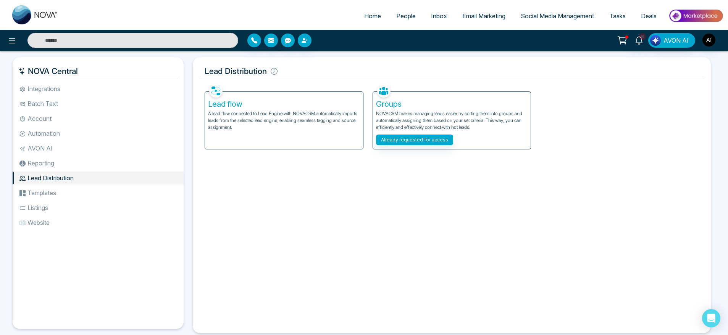
click at [49, 155] on li "AVON AI" at bounding box center [98, 148] width 171 height 13
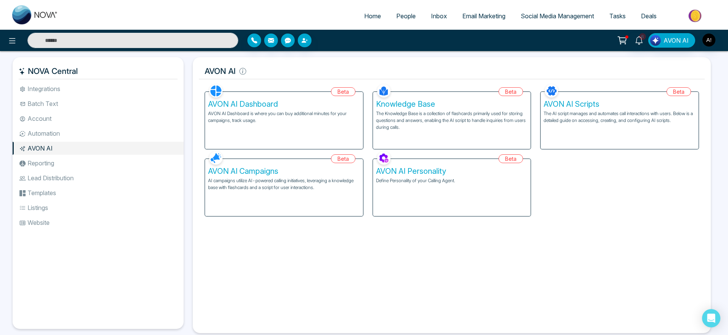
click at [38, 161] on li "Reporting" at bounding box center [98, 163] width 171 height 13
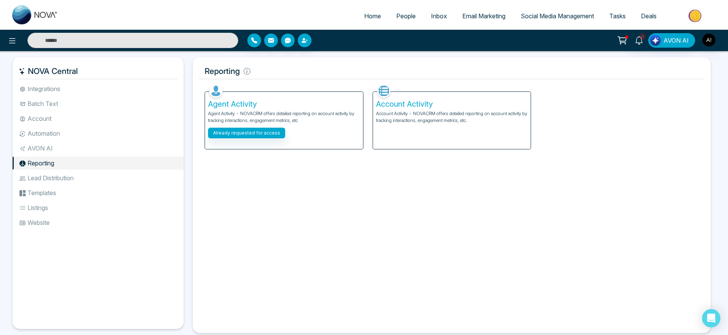
click at [39, 139] on li "Automation" at bounding box center [98, 133] width 171 height 13
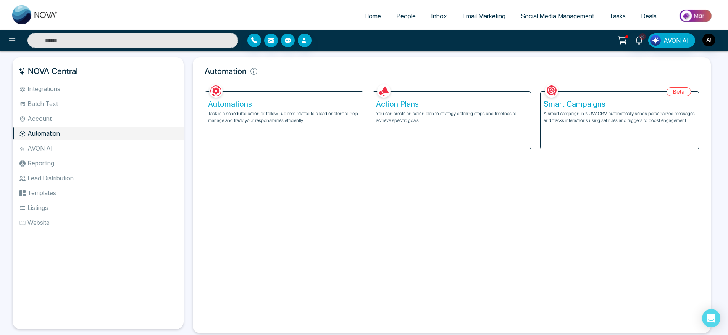
click at [39, 143] on li "AVON AI" at bounding box center [98, 148] width 171 height 13
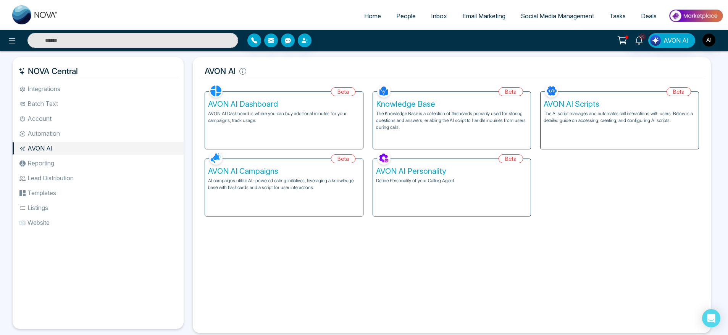
click at [39, 143] on li "AVON AI" at bounding box center [98, 148] width 171 height 13
click at [48, 122] on li "Account" at bounding box center [98, 118] width 171 height 13
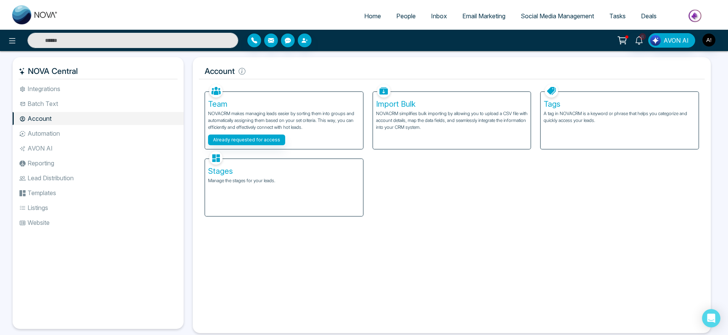
click at [55, 136] on li "Automation" at bounding box center [98, 133] width 171 height 13
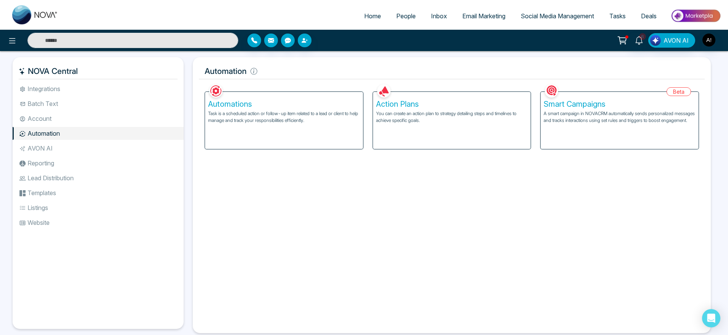
click at [286, 217] on div "Facebook NOVACRM enables users to connect to Facebook to schedule social media …" at bounding box center [452, 204] width 506 height 245
